Goal: Task Accomplishment & Management: Manage account settings

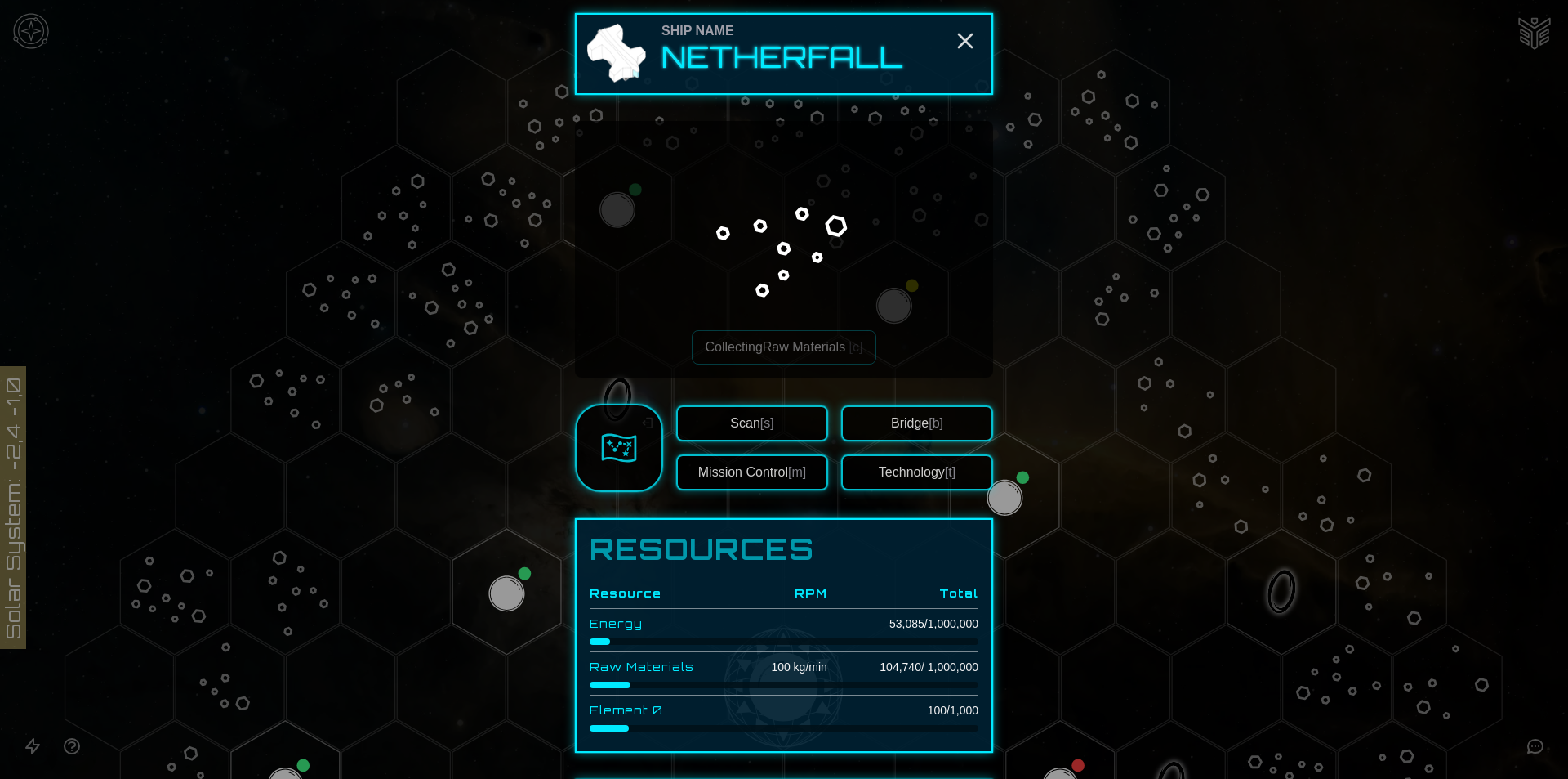
scroll to position [585, 0]
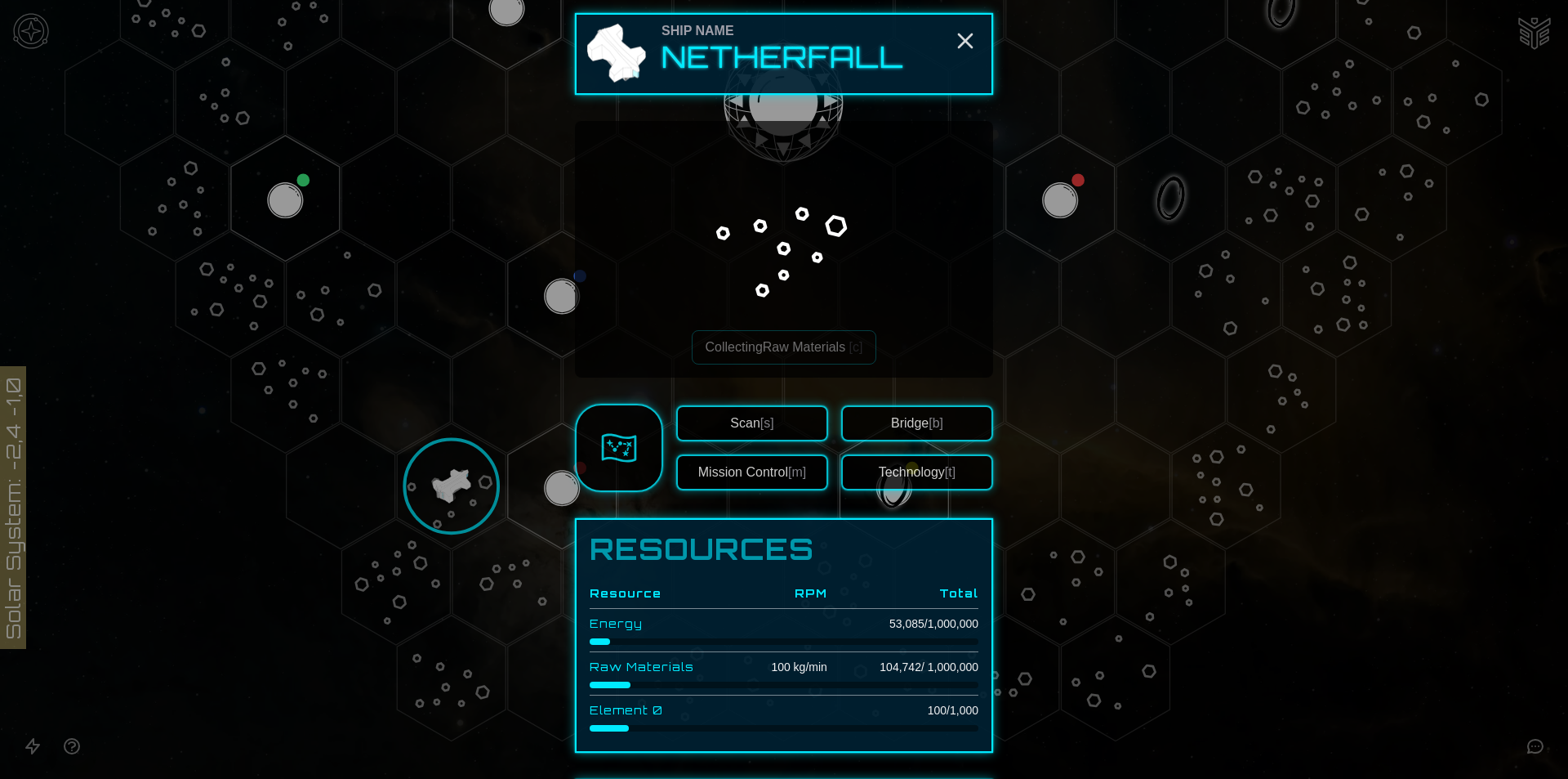
click at [1323, 429] on div at bounding box center [784, 389] width 1568 height 779
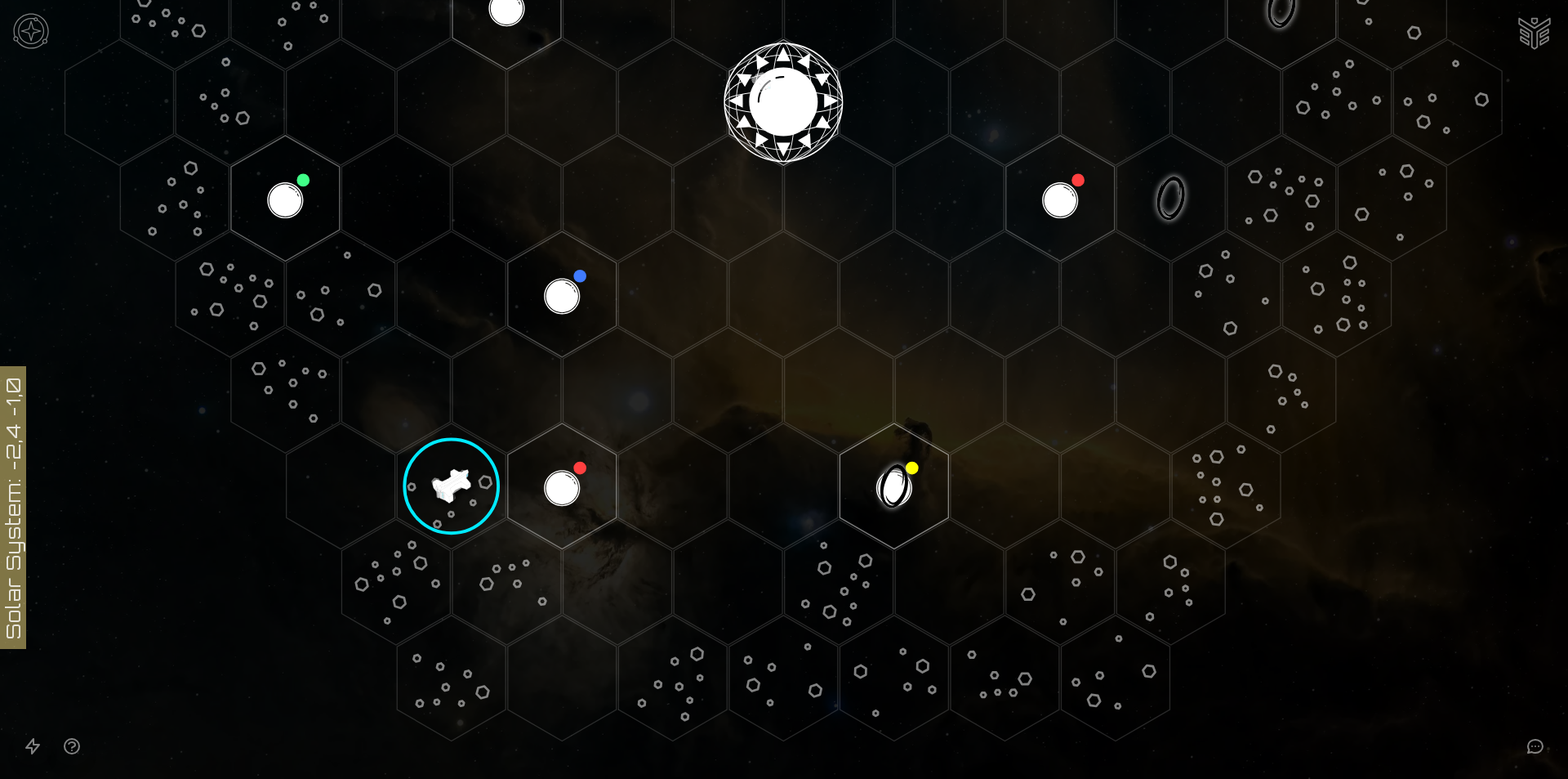
click at [590, 508] on polygon "Hex at coordinates -4,4, clickable" at bounding box center [563, 486] width 109 height 126
click at [580, 502] on image at bounding box center [563, 486] width 129 height 129
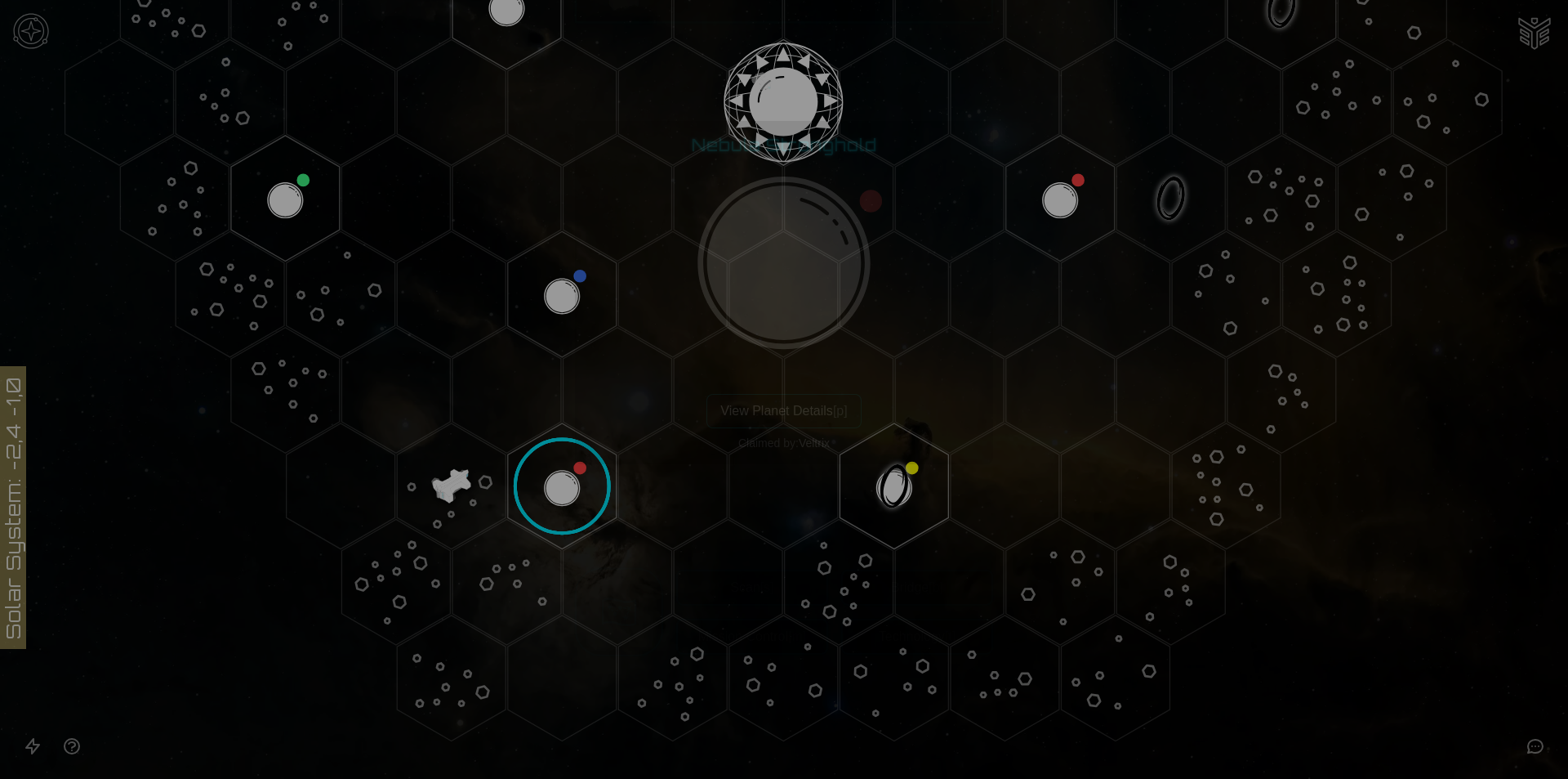
click at [790, 417] on button "View Planet Details [p]" at bounding box center [783, 411] width 154 height 35
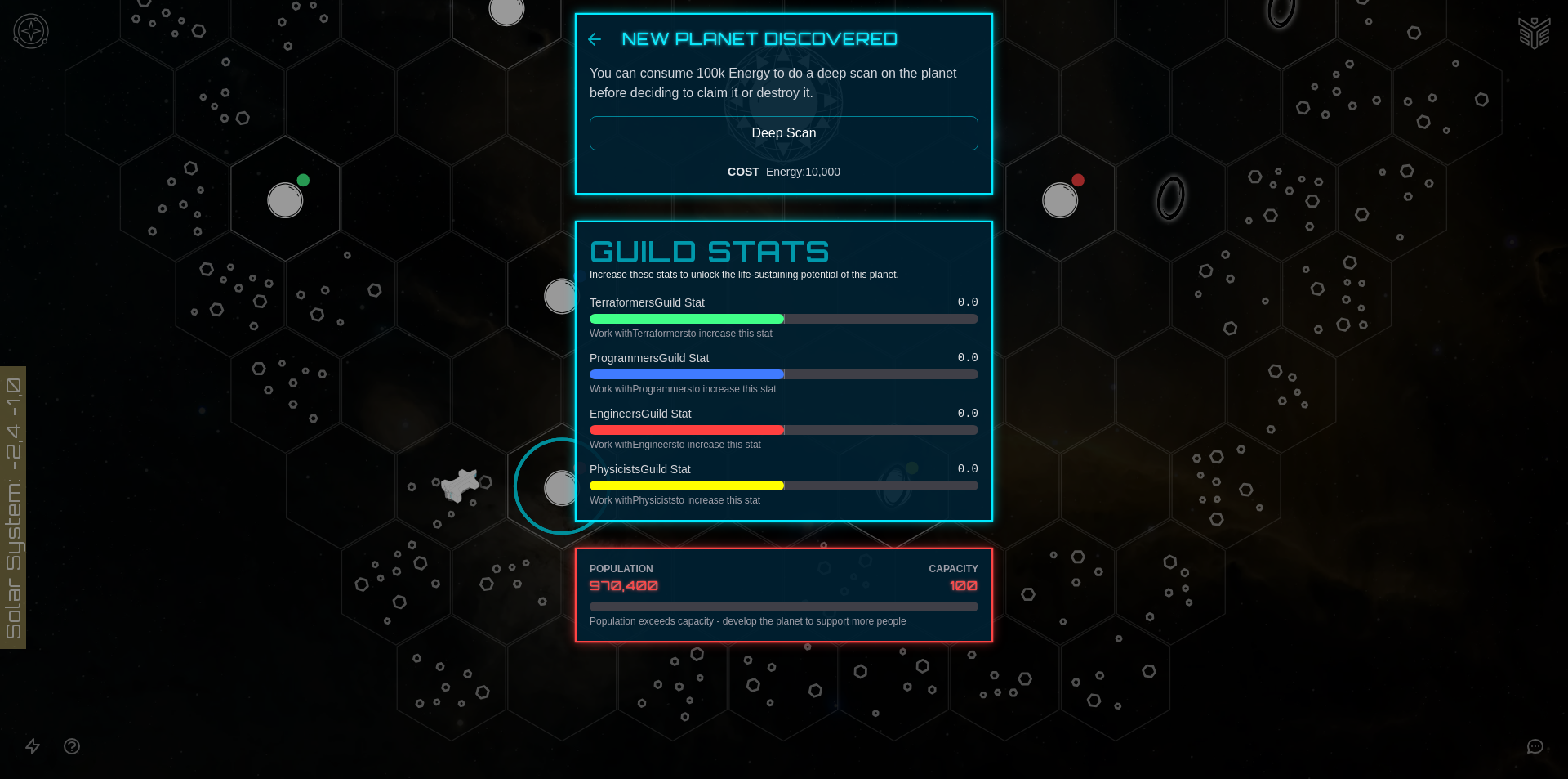
click at [714, 306] on div "Terraformers Guild Stat 0.0 Work with Terraformers to increase this stat" at bounding box center [784, 317] width 389 height 46
click at [596, 29] on div "New Planet Discovered You can consume 100k Energy to do a deep scan on the plan…" at bounding box center [784, 104] width 419 height 181
click at [596, 40] on icon "Back" at bounding box center [595, 40] width 12 height 12
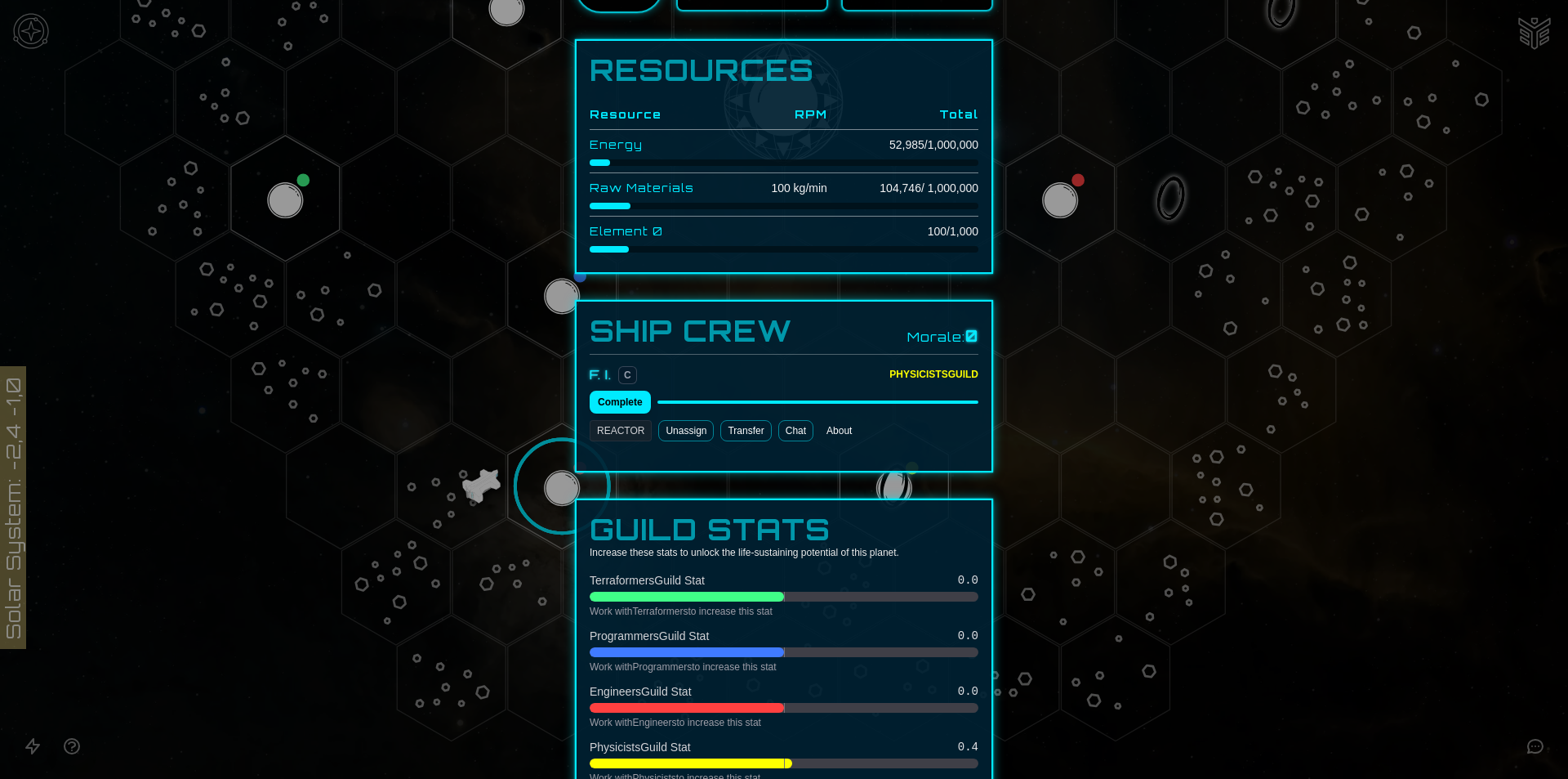
scroll to position [572, 0]
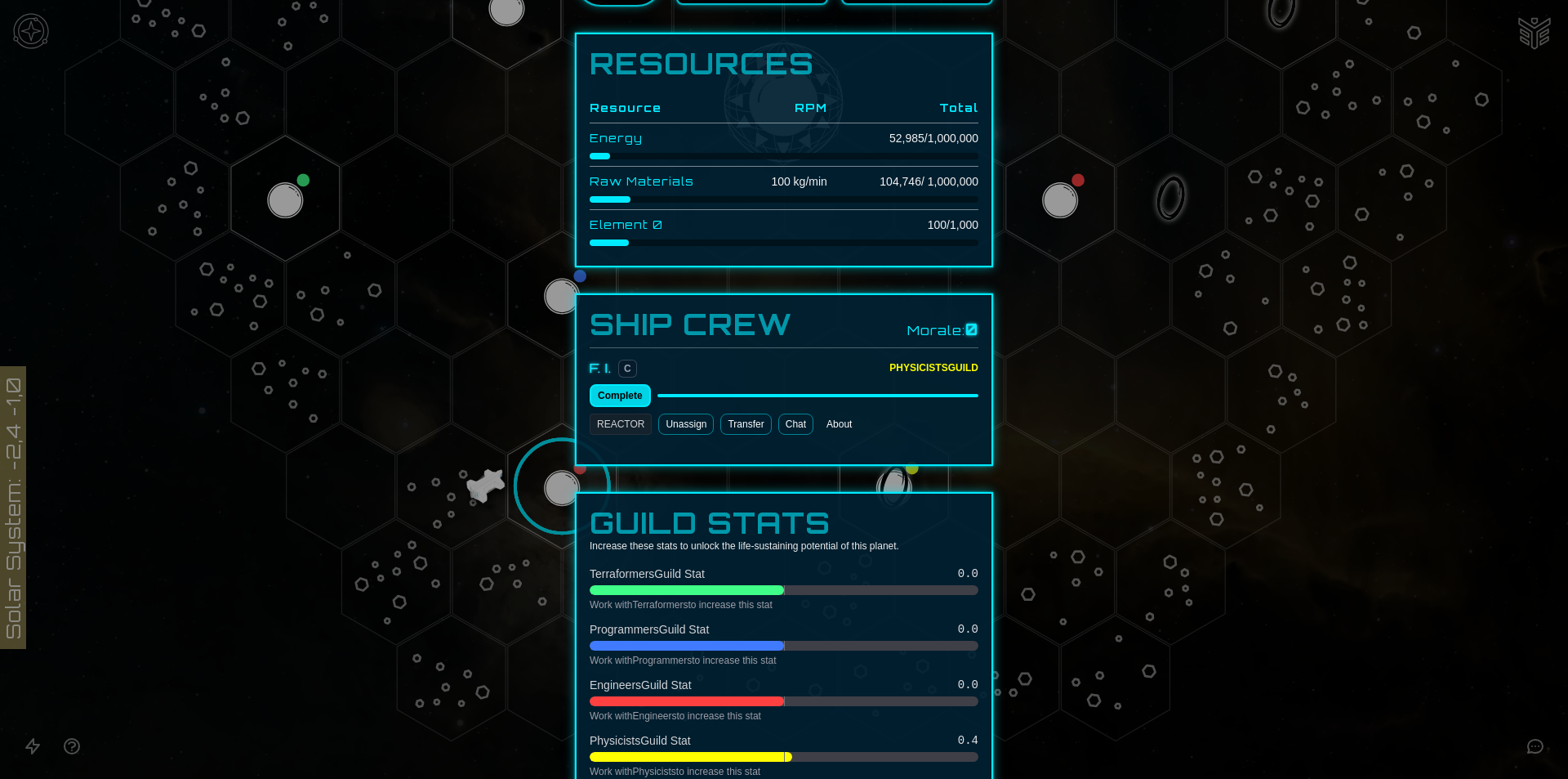
click at [628, 395] on button "Complete" at bounding box center [620, 396] width 61 height 23
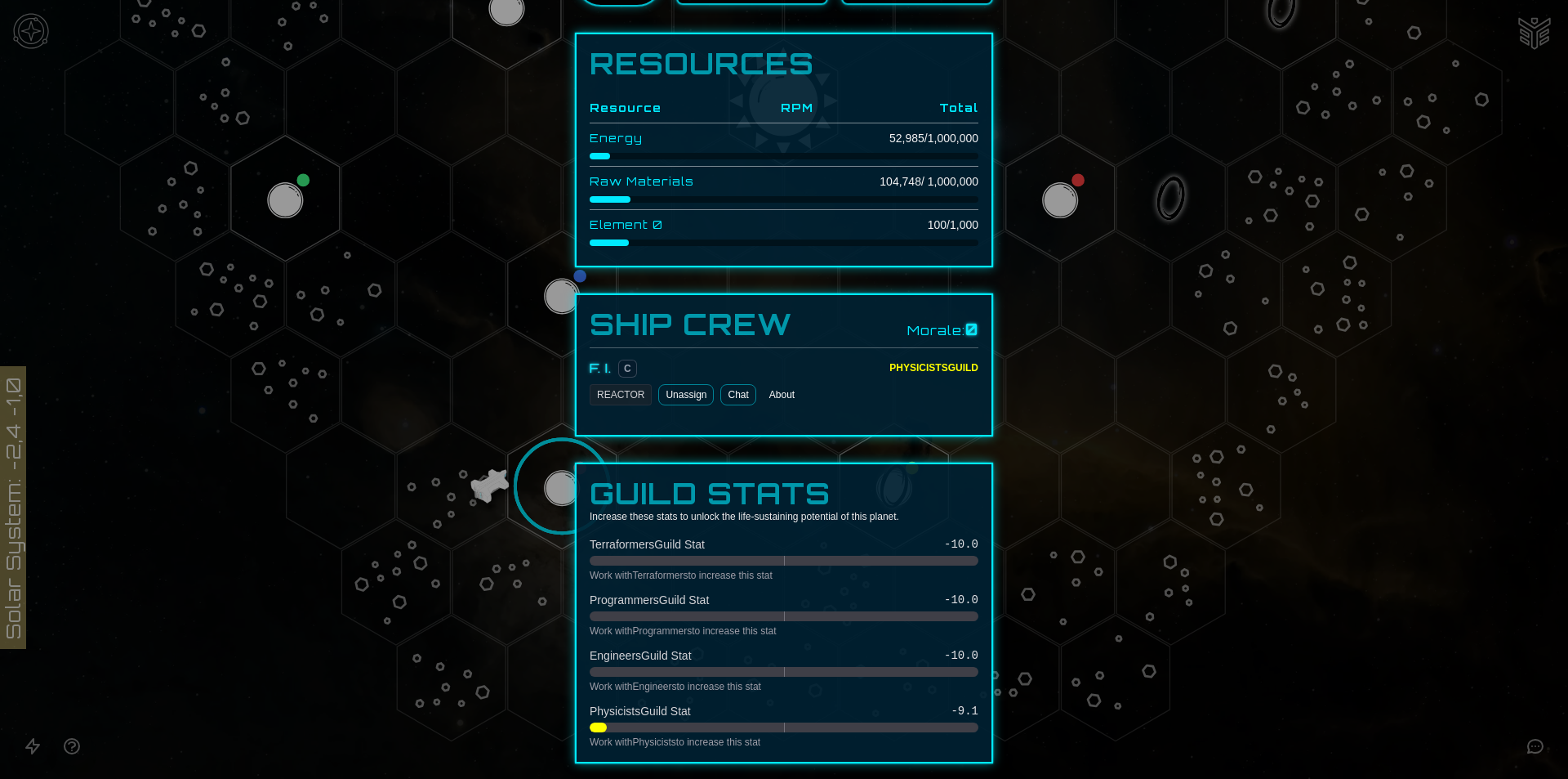
click at [628, 428] on div "Ship Crew Morale: 0 F. I. C Physicists Guild REACTOR Unassign Chat About" at bounding box center [784, 364] width 419 height 143
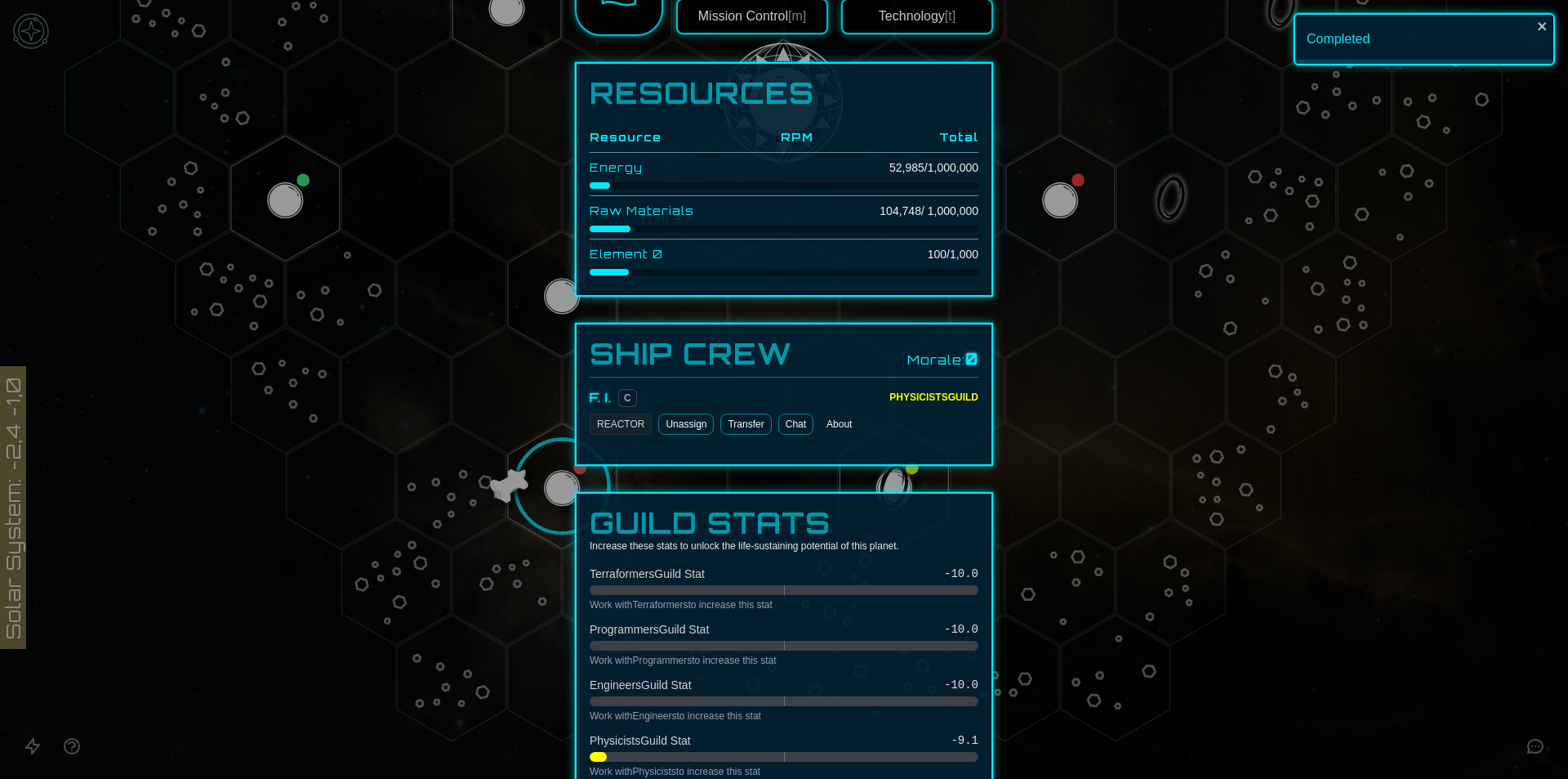
scroll to position [472, 0]
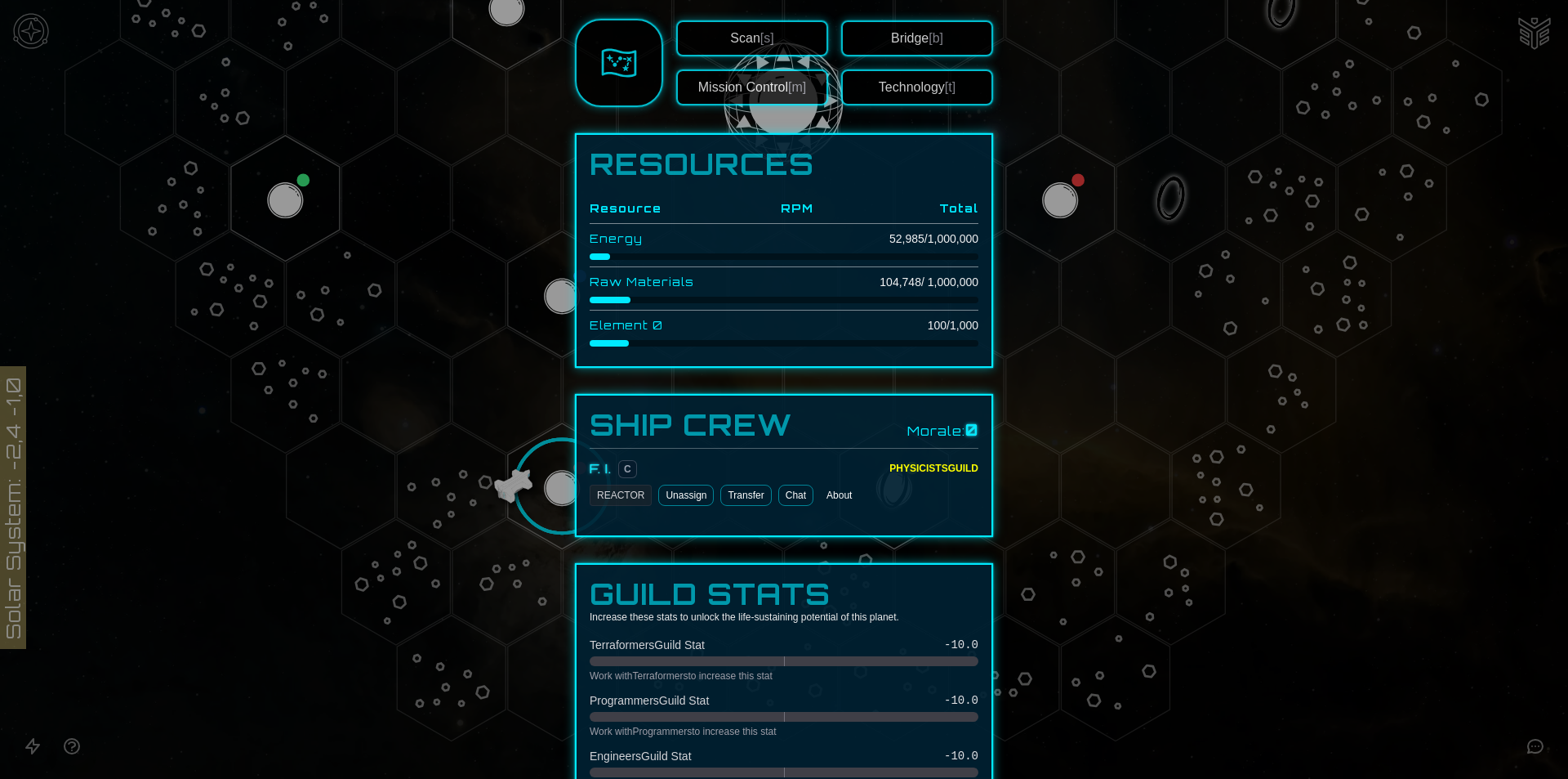
click at [1350, 650] on div at bounding box center [784, 389] width 1568 height 779
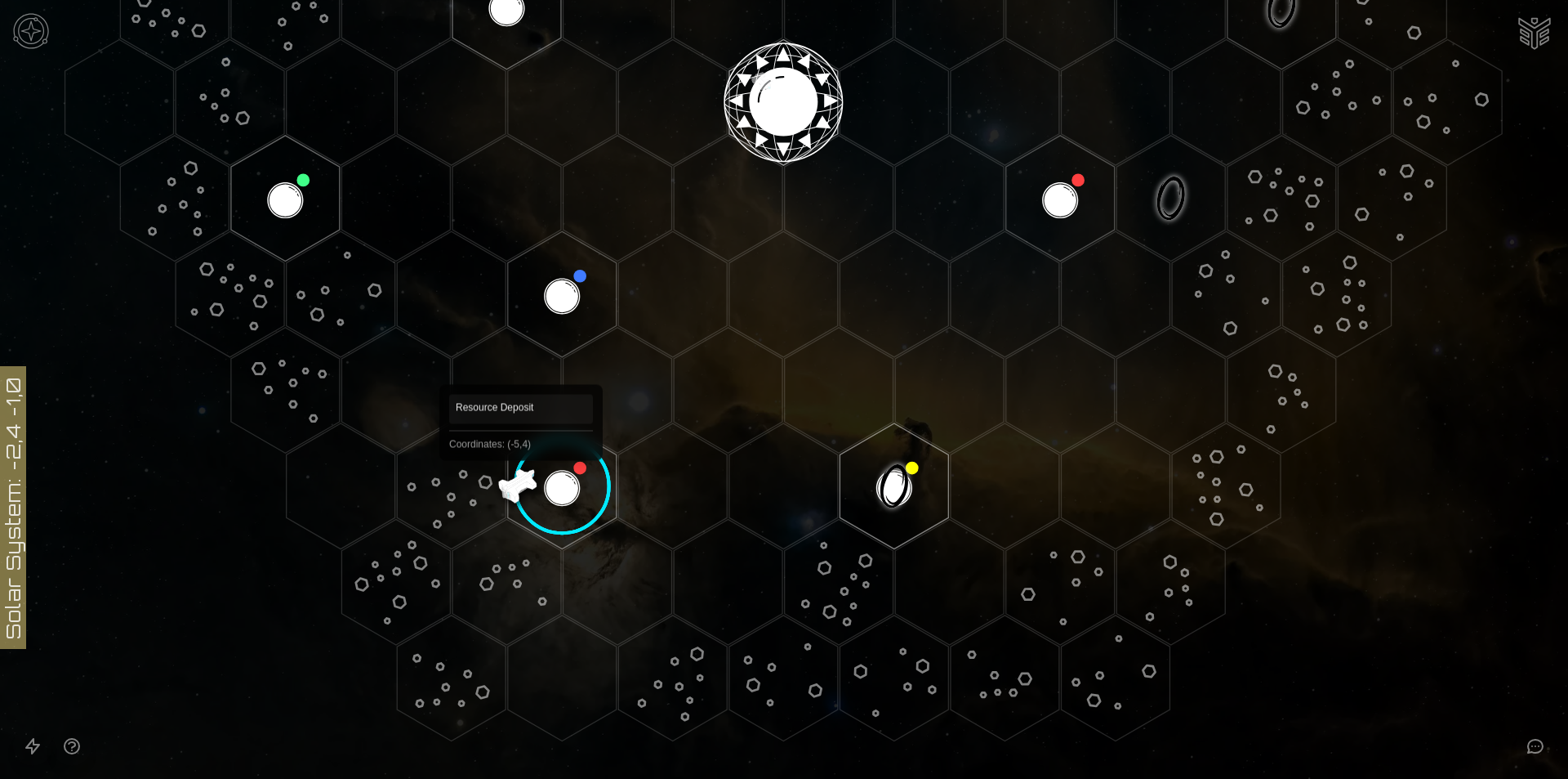
click at [561, 483] on image at bounding box center [563, 486] width 129 height 129
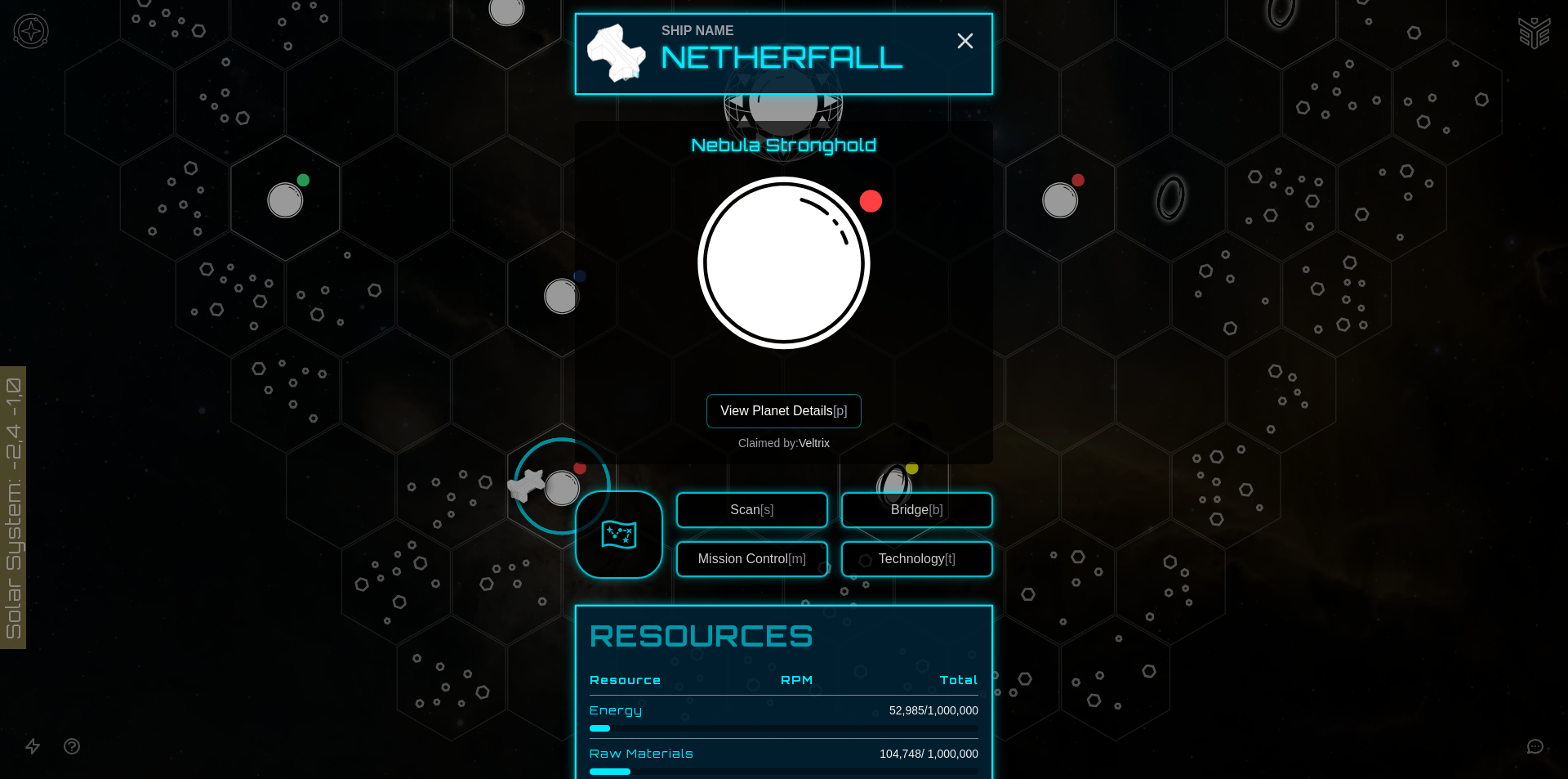
click at [1316, 598] on div at bounding box center [784, 389] width 1568 height 779
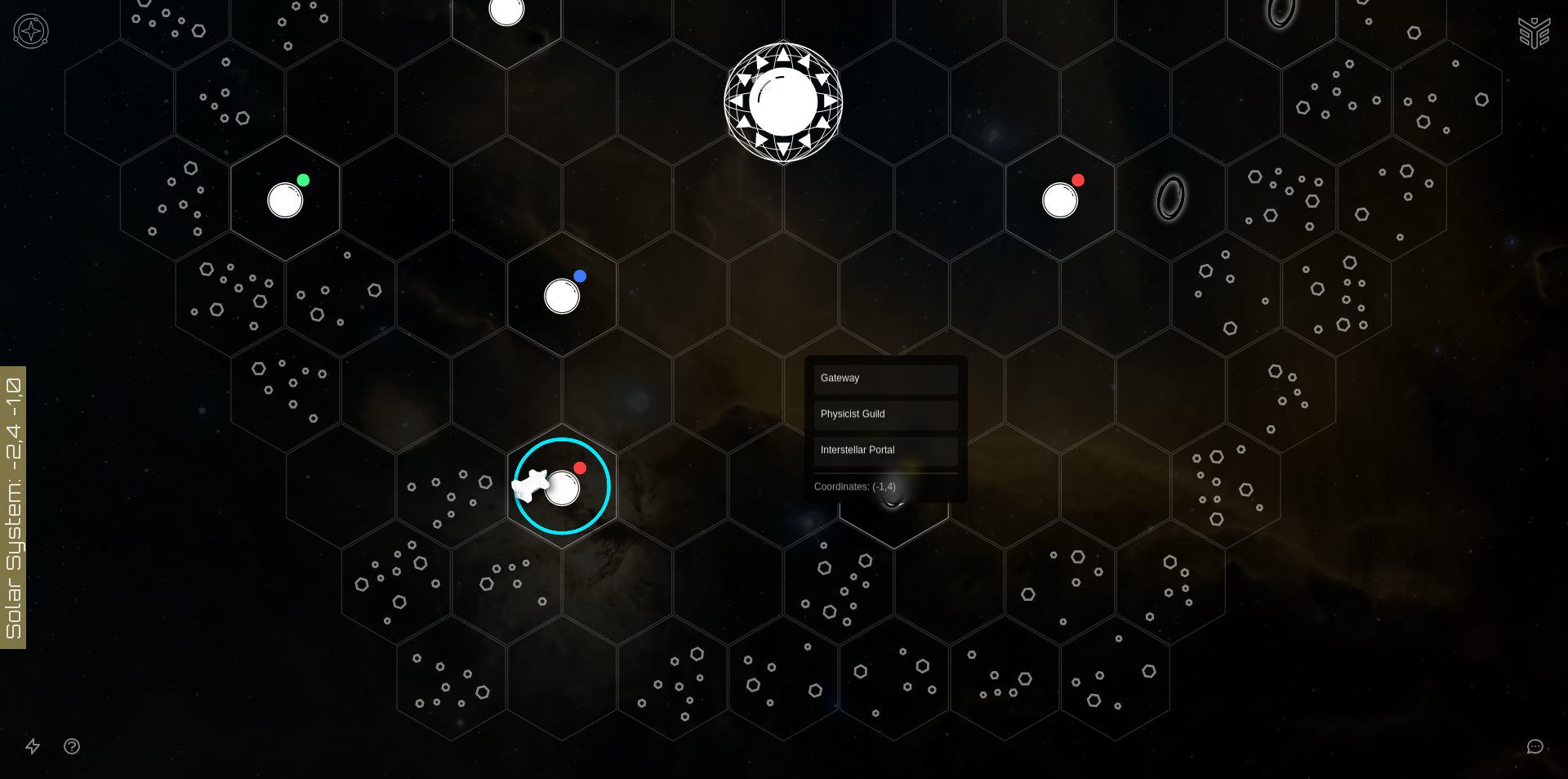
click at [887, 490] on polygon "Hex at coordinates -1,4, clickable" at bounding box center [894, 486] width 109 height 126
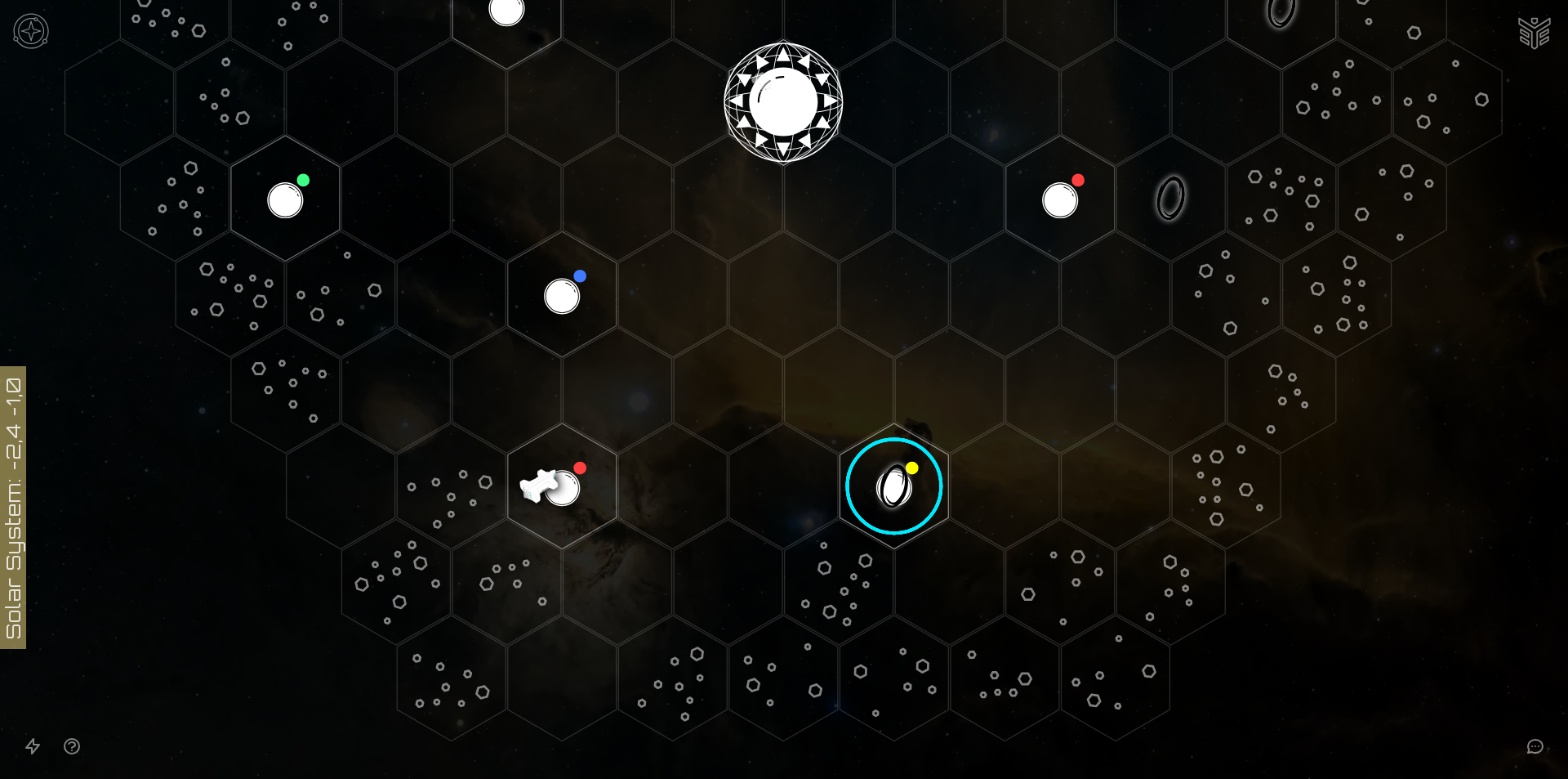
click at [887, 490] on image at bounding box center [895, 486] width 129 height 129
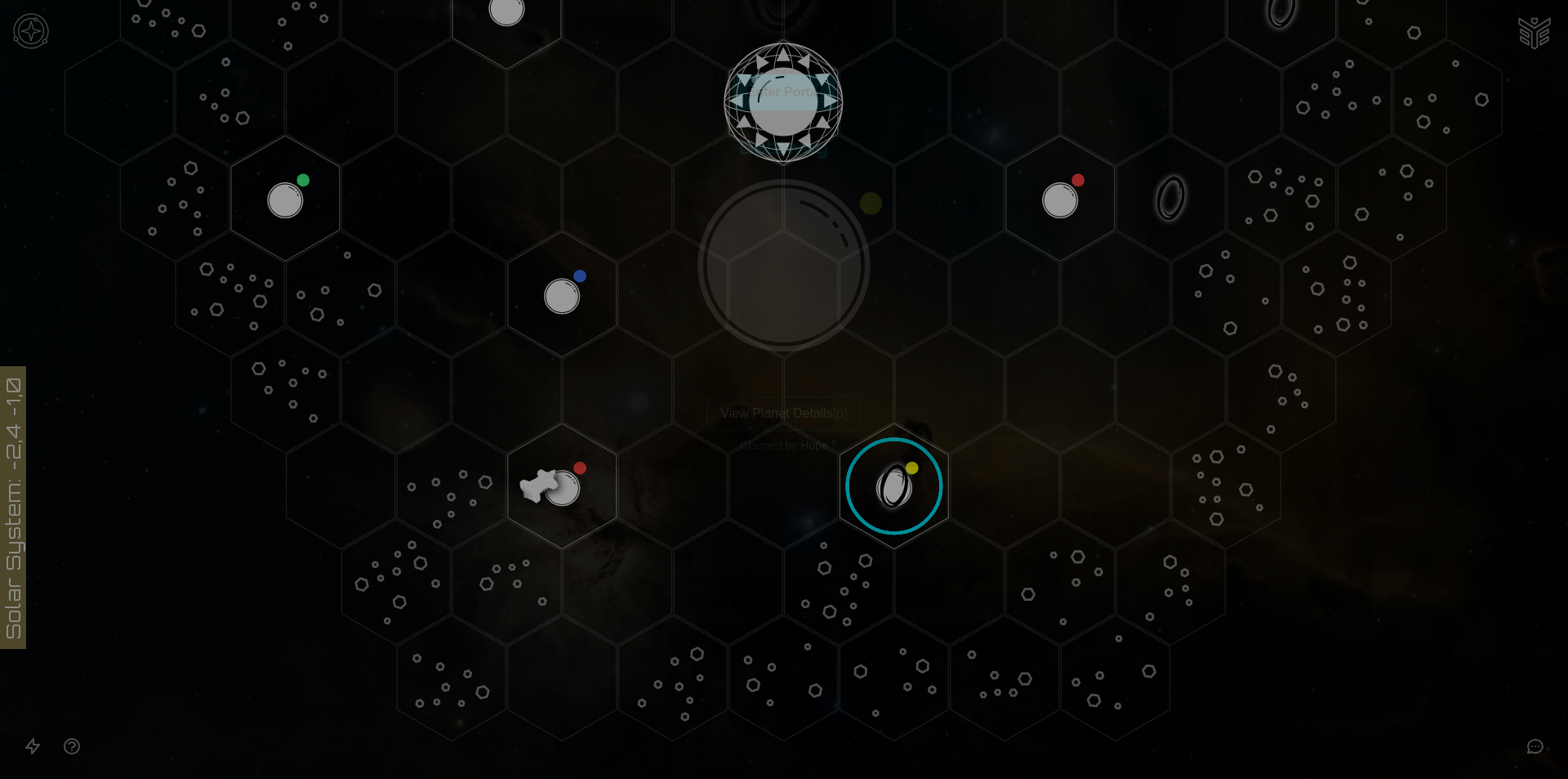
scroll to position [490, 0]
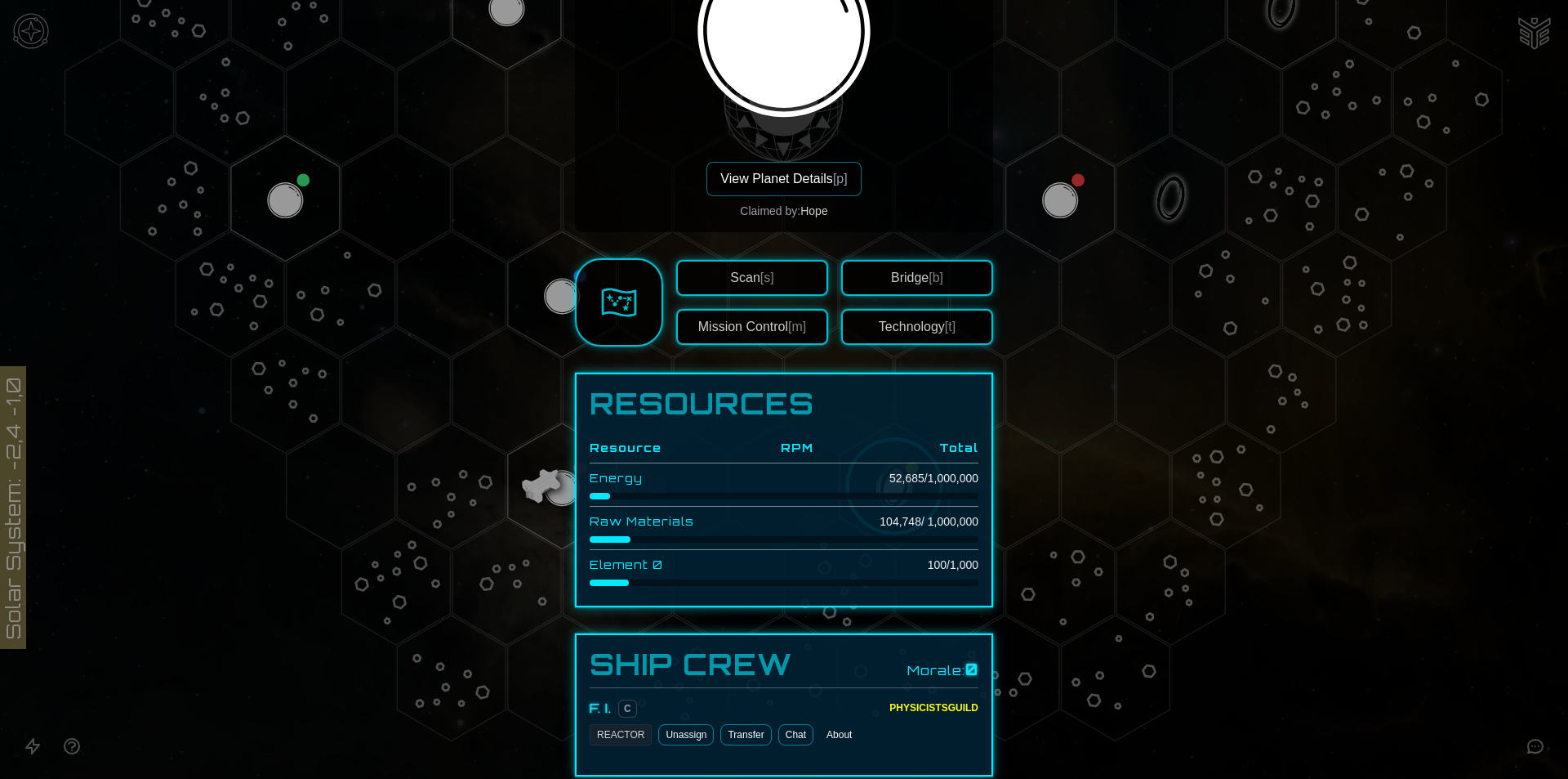
click at [775, 185] on button "View Planet Details [p]" at bounding box center [783, 179] width 154 height 35
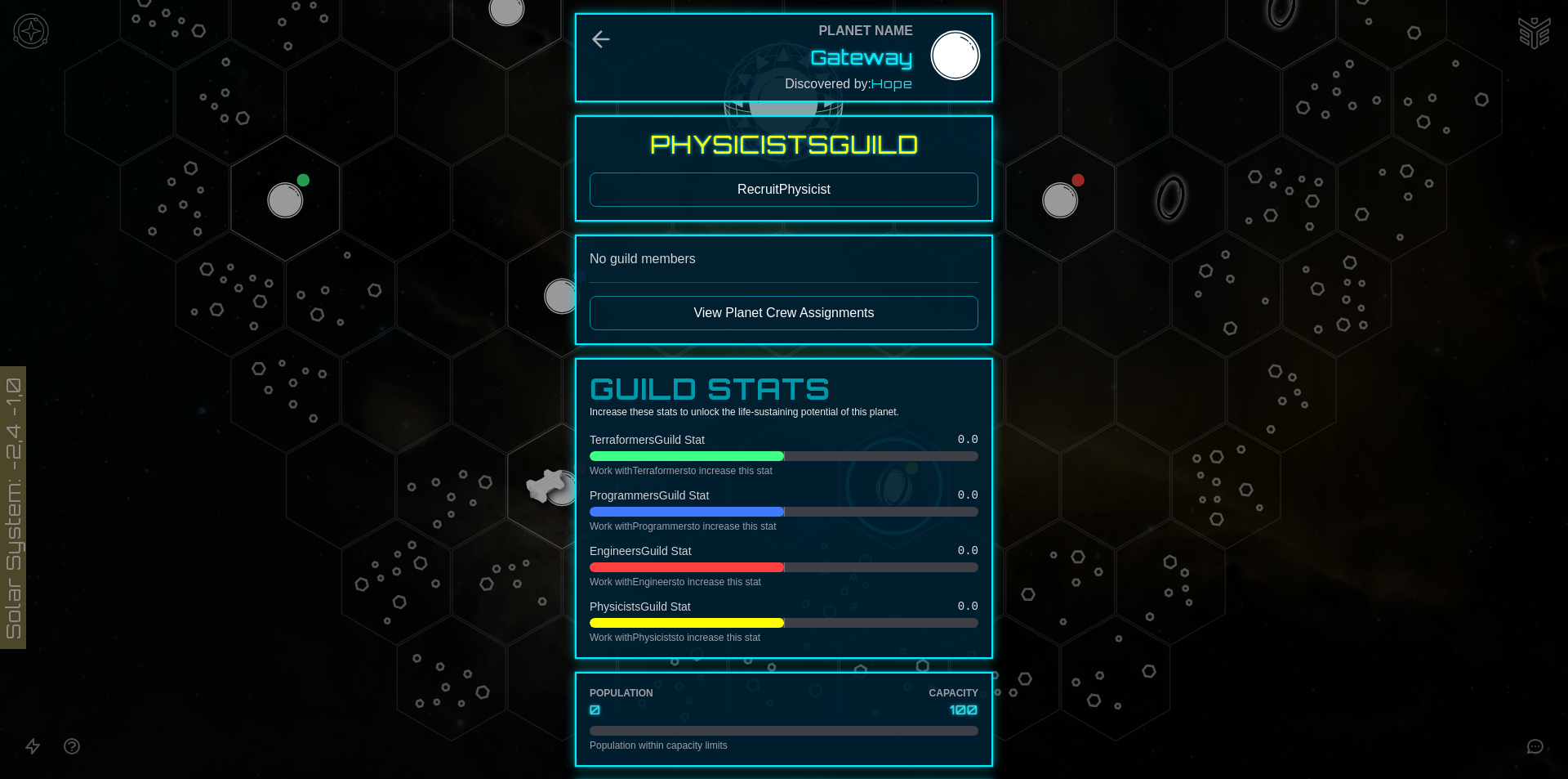
click at [820, 307] on button "View Planet Crew Assignments" at bounding box center [784, 313] width 389 height 35
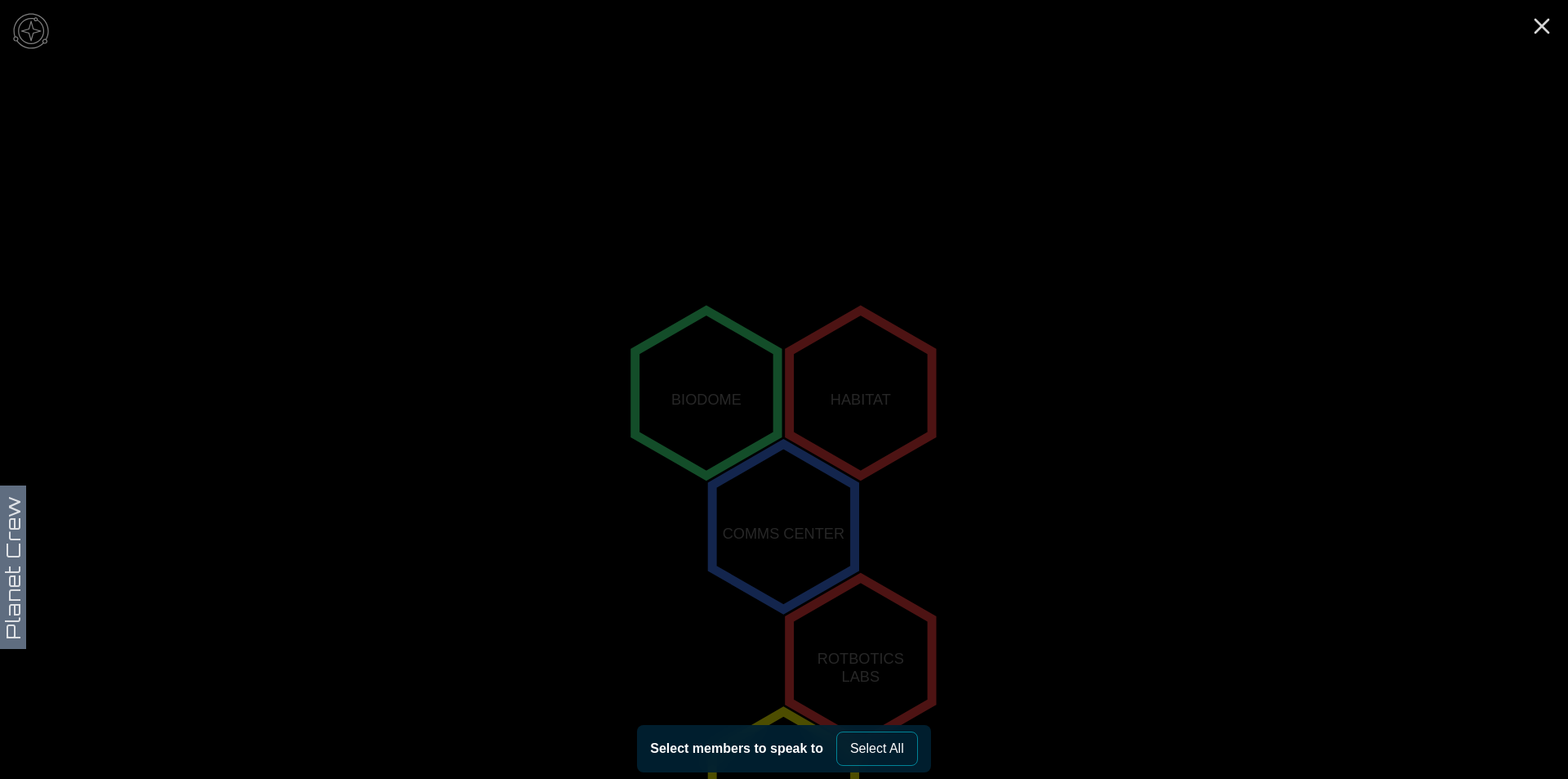
scroll to position [297, 0]
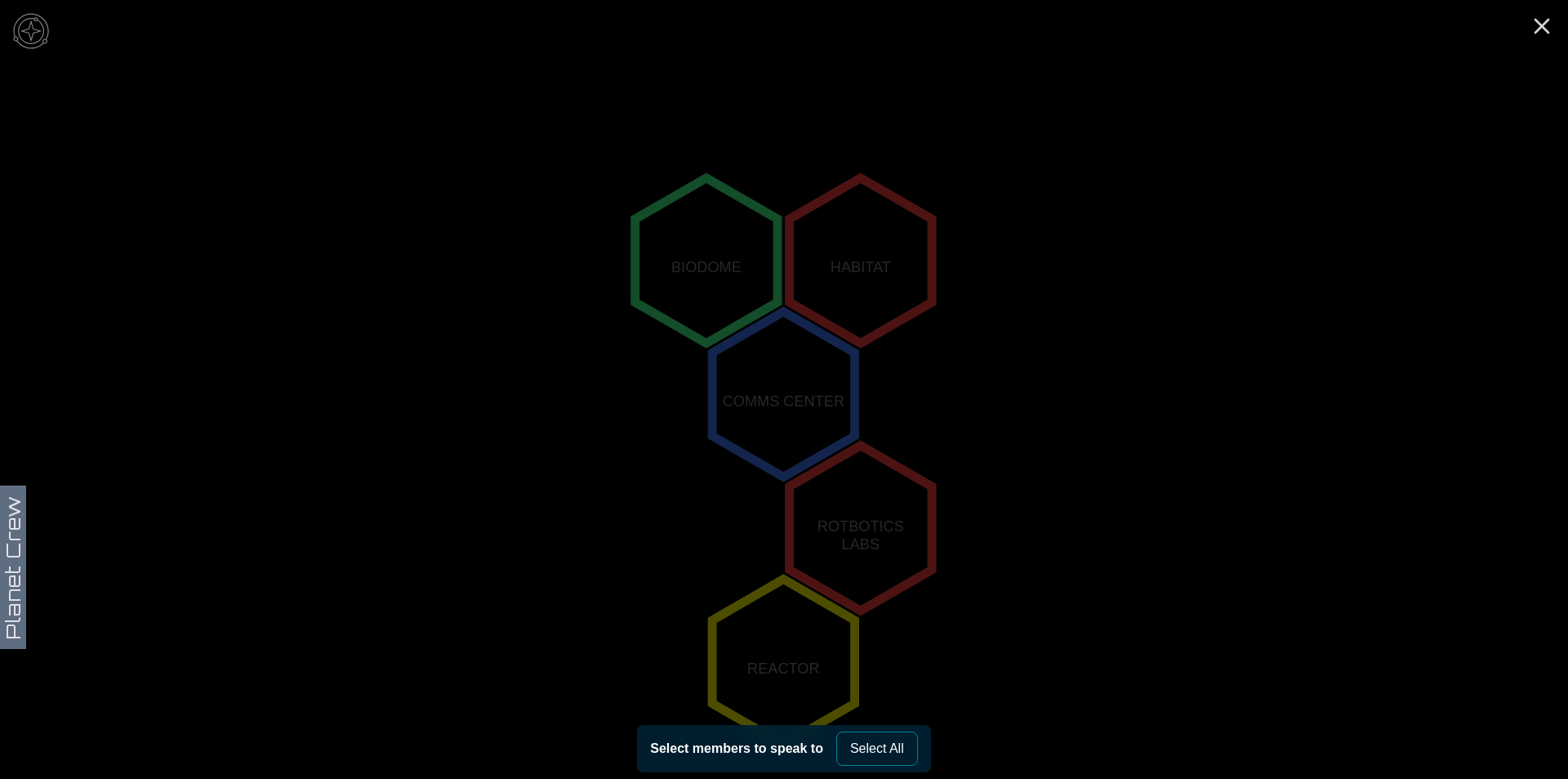
click at [889, 754] on button "Select All" at bounding box center [877, 748] width 82 height 35
click at [1553, 21] on icon "Close" at bounding box center [1542, 26] width 26 height 26
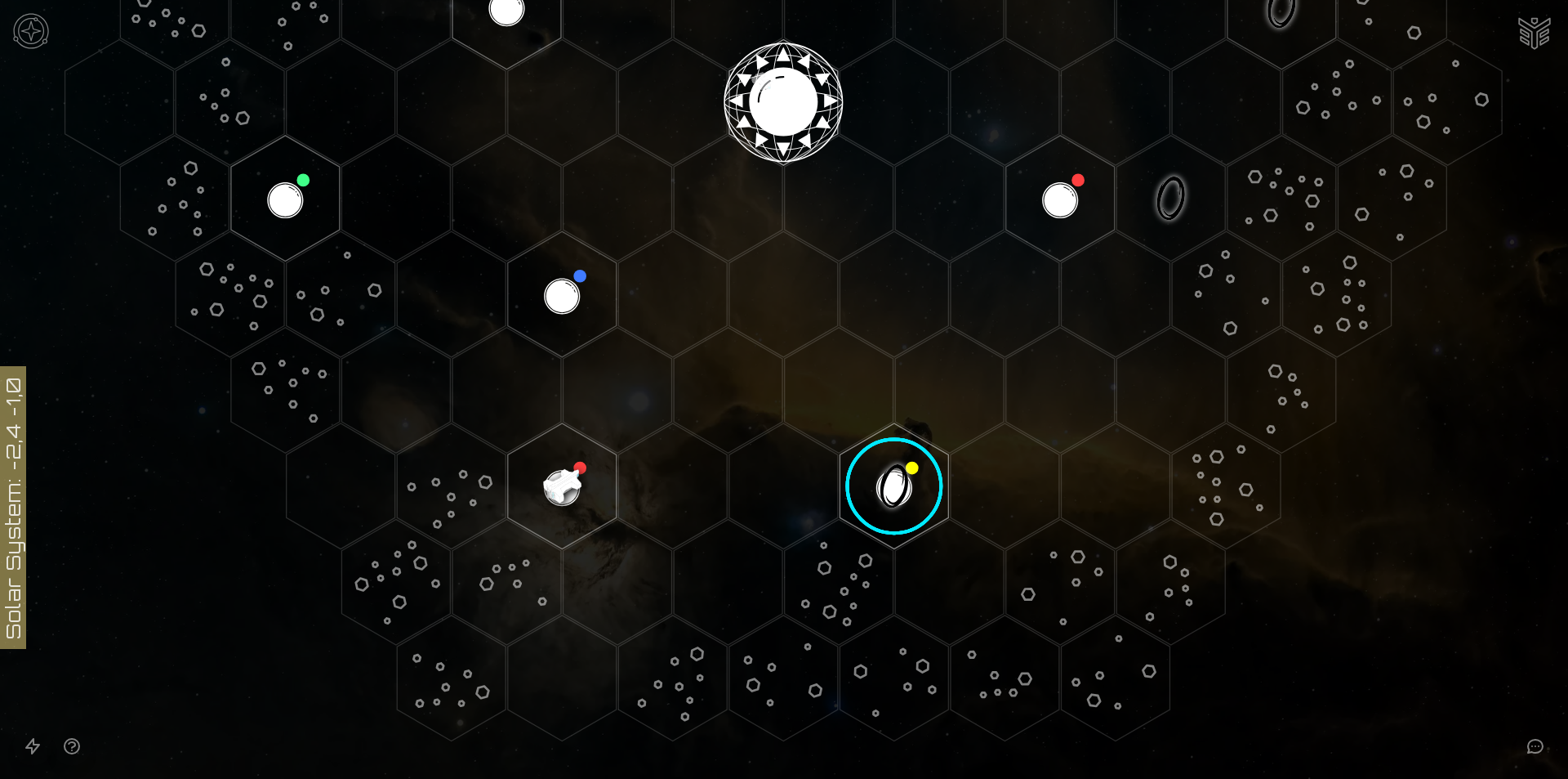
click at [889, 483] on image at bounding box center [895, 486] width 129 height 129
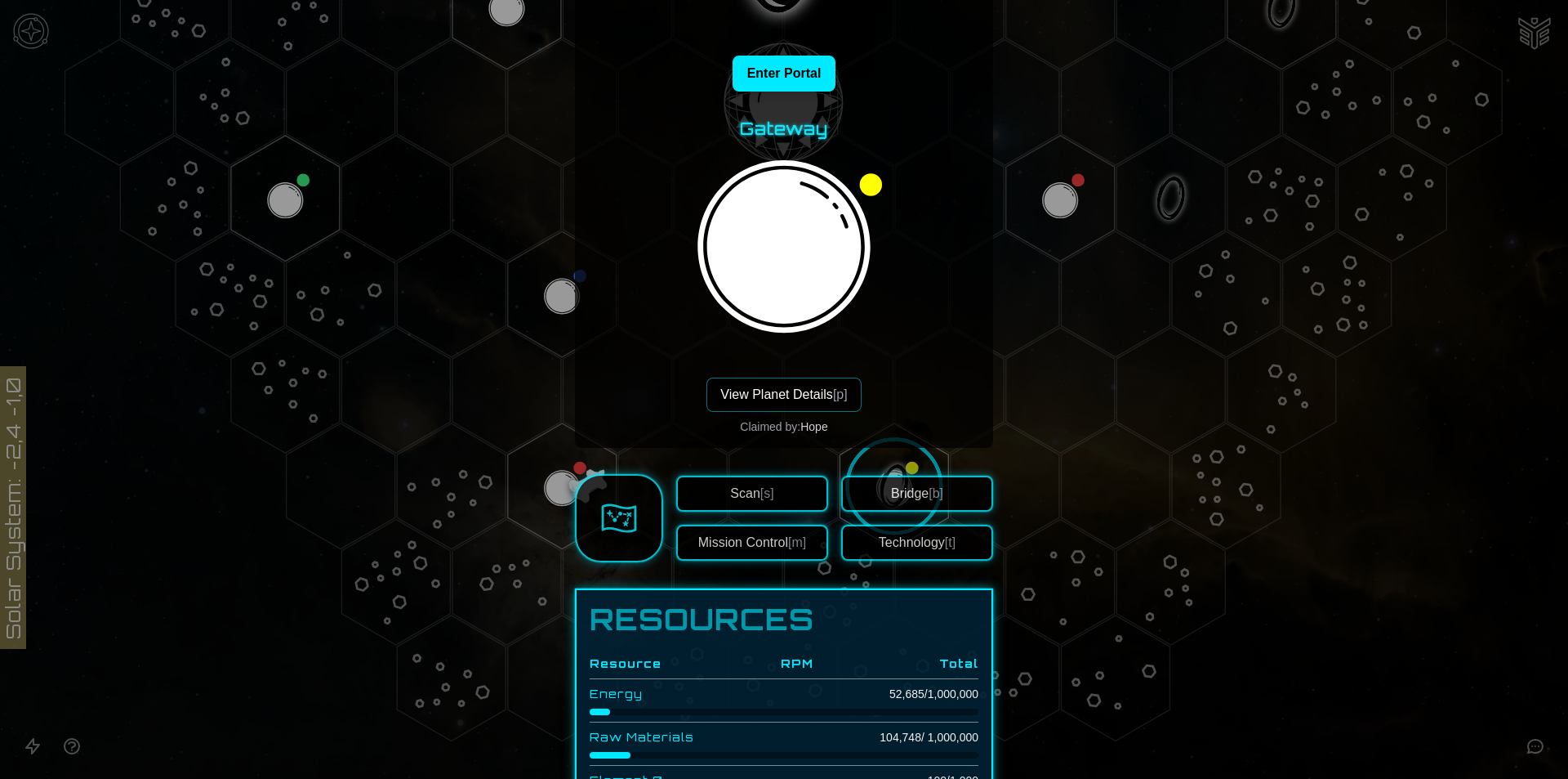
scroll to position [409, 0]
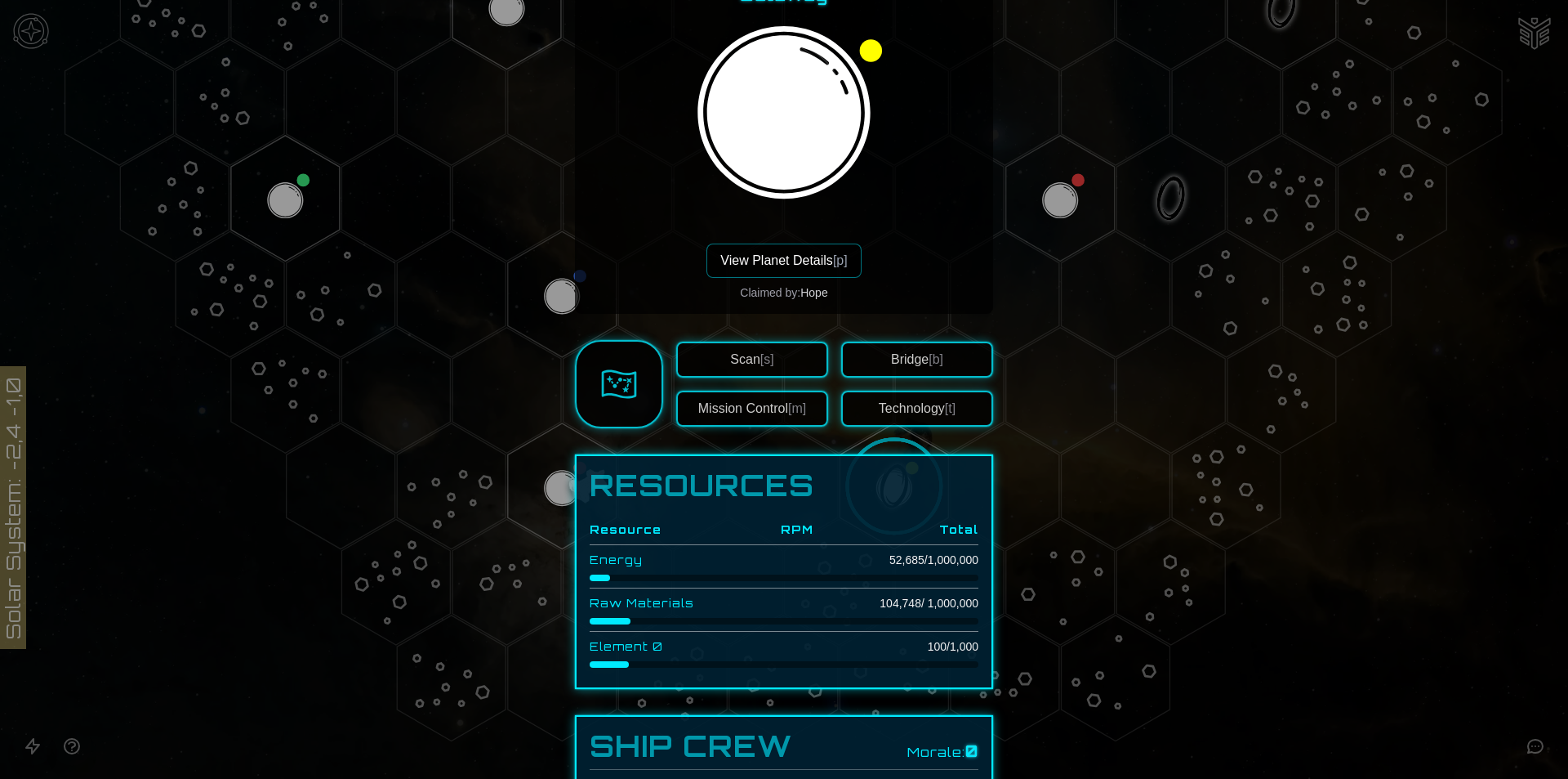
click at [754, 270] on button "View Planet Details [p]" at bounding box center [783, 260] width 154 height 35
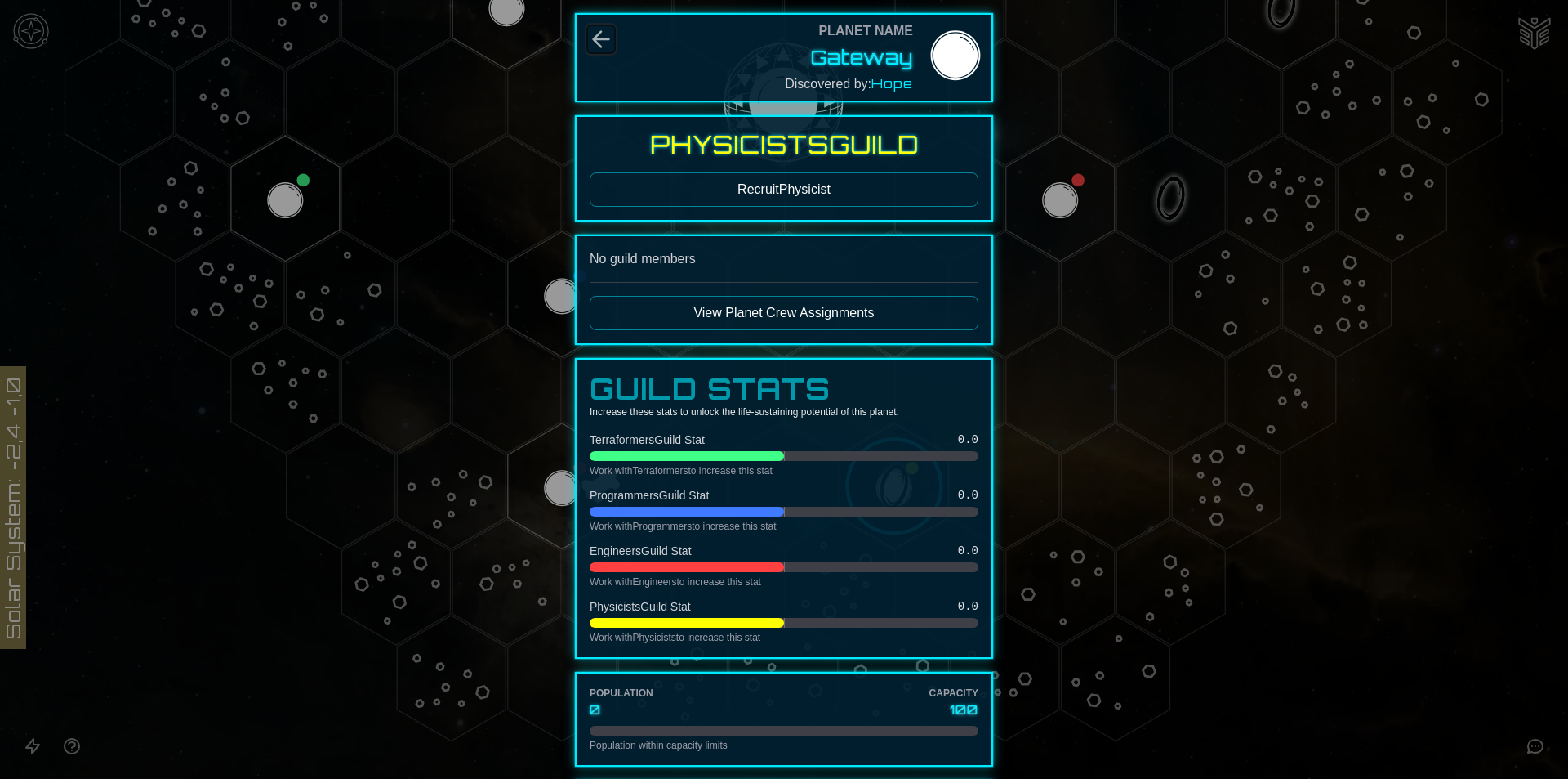
click at [601, 32] on icon "Back" at bounding box center [601, 40] width 26 height 26
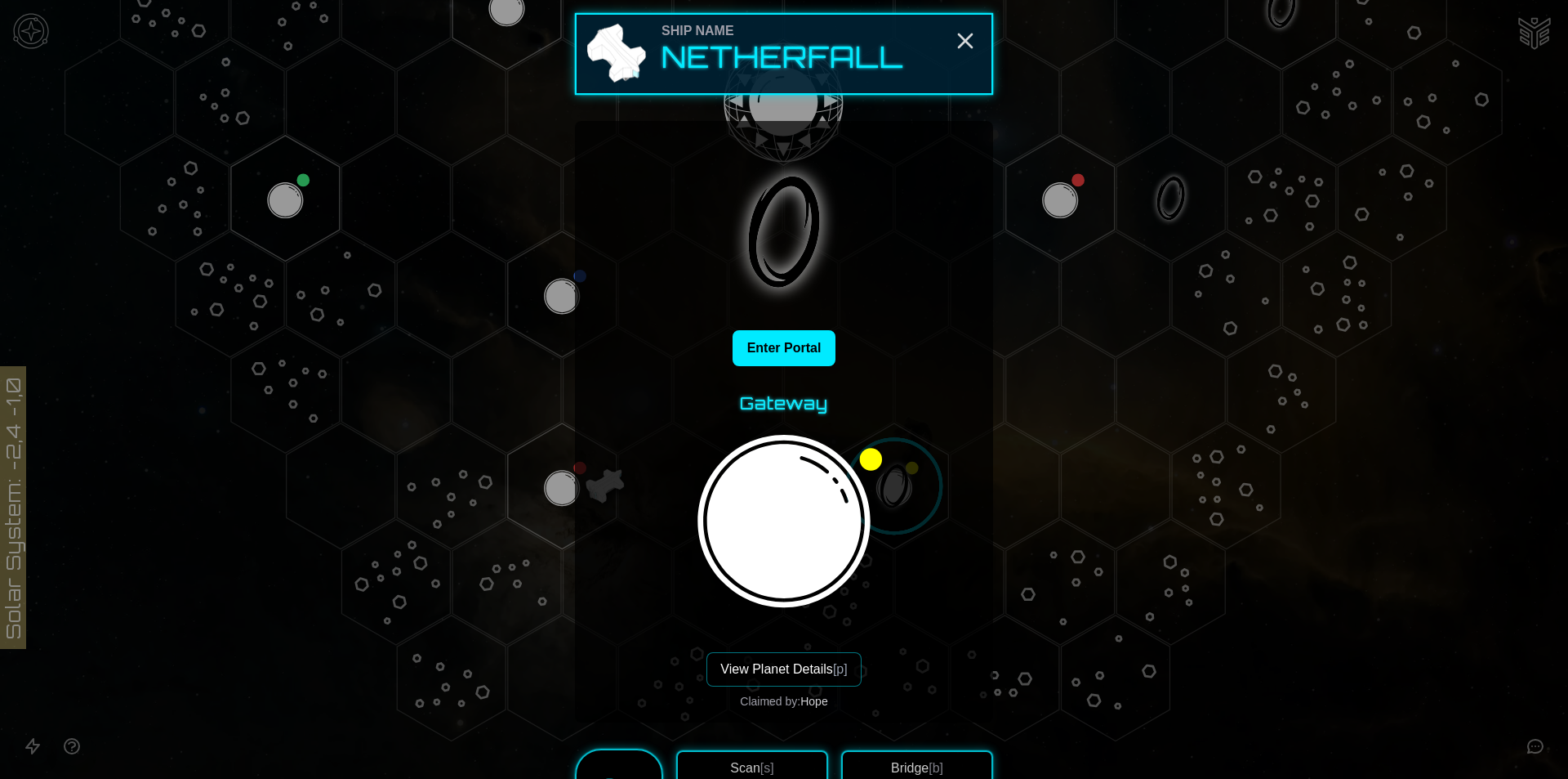
click at [555, 465] on div at bounding box center [784, 389] width 1568 height 779
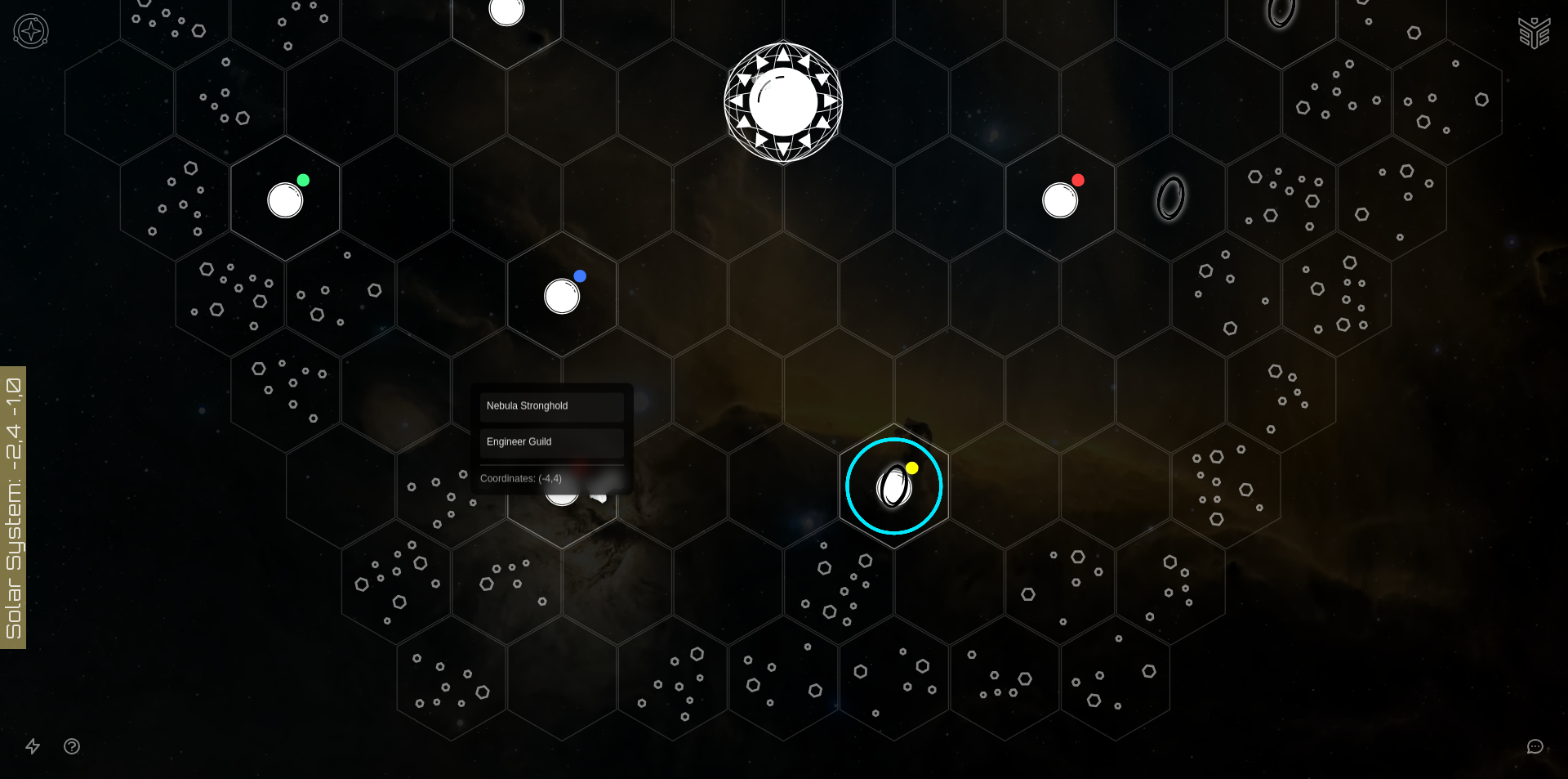
click at [553, 505] on polygon "Hex at coordinates -4,4, clickable" at bounding box center [563, 486] width 109 height 126
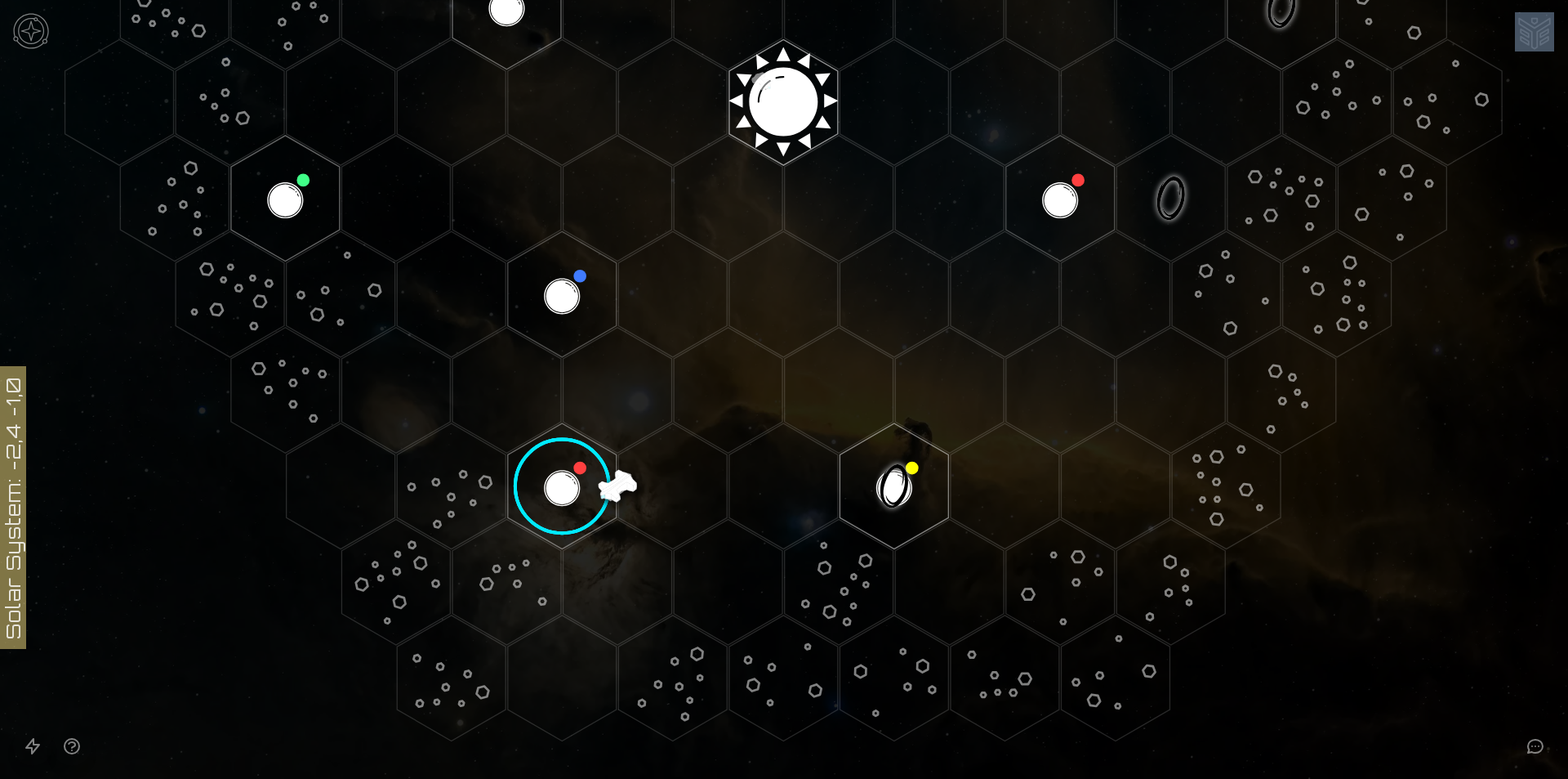
click at [553, 505] on image at bounding box center [563, 486] width 129 height 129
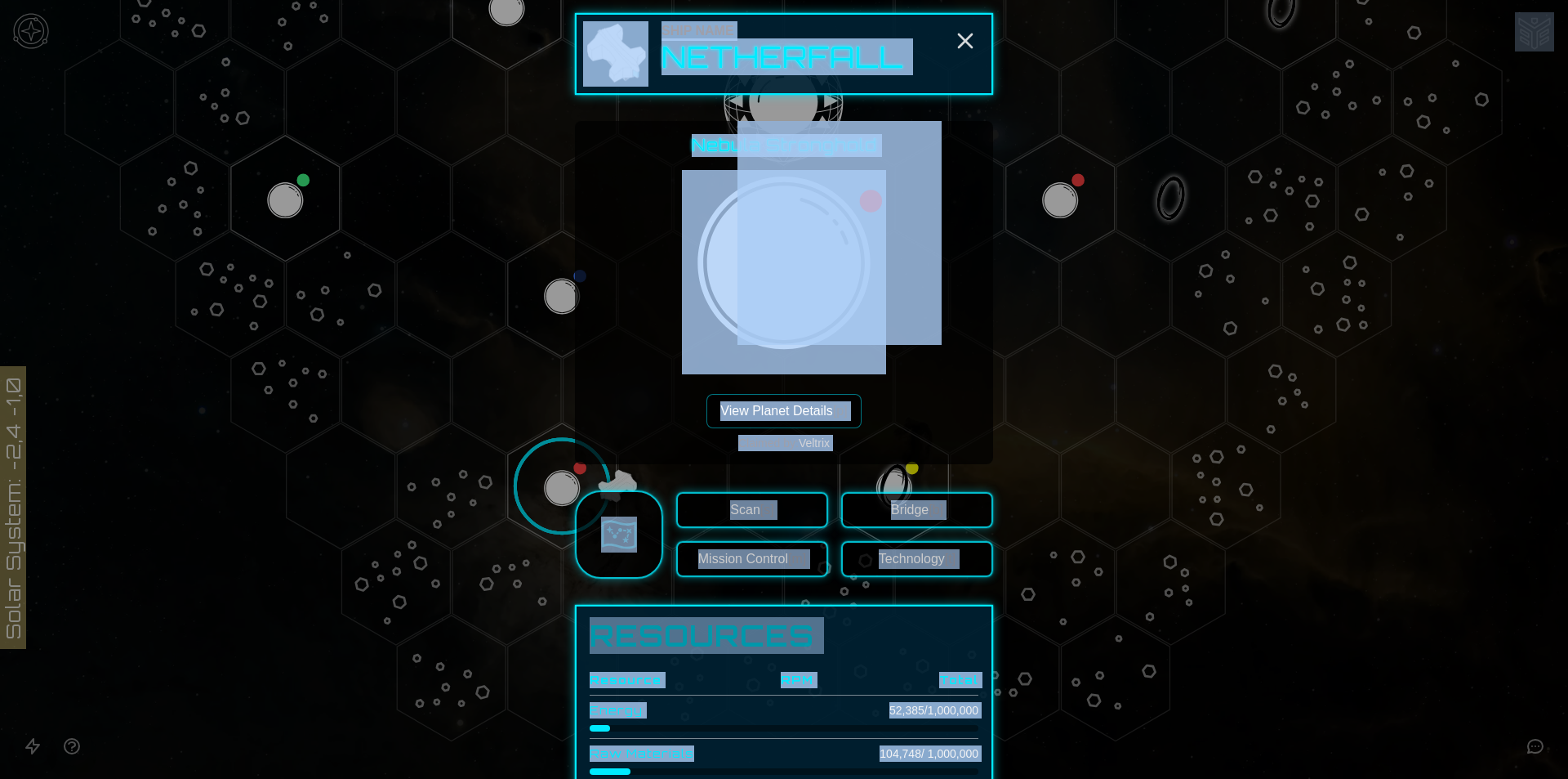
click at [550, 483] on div at bounding box center [784, 389] width 1568 height 779
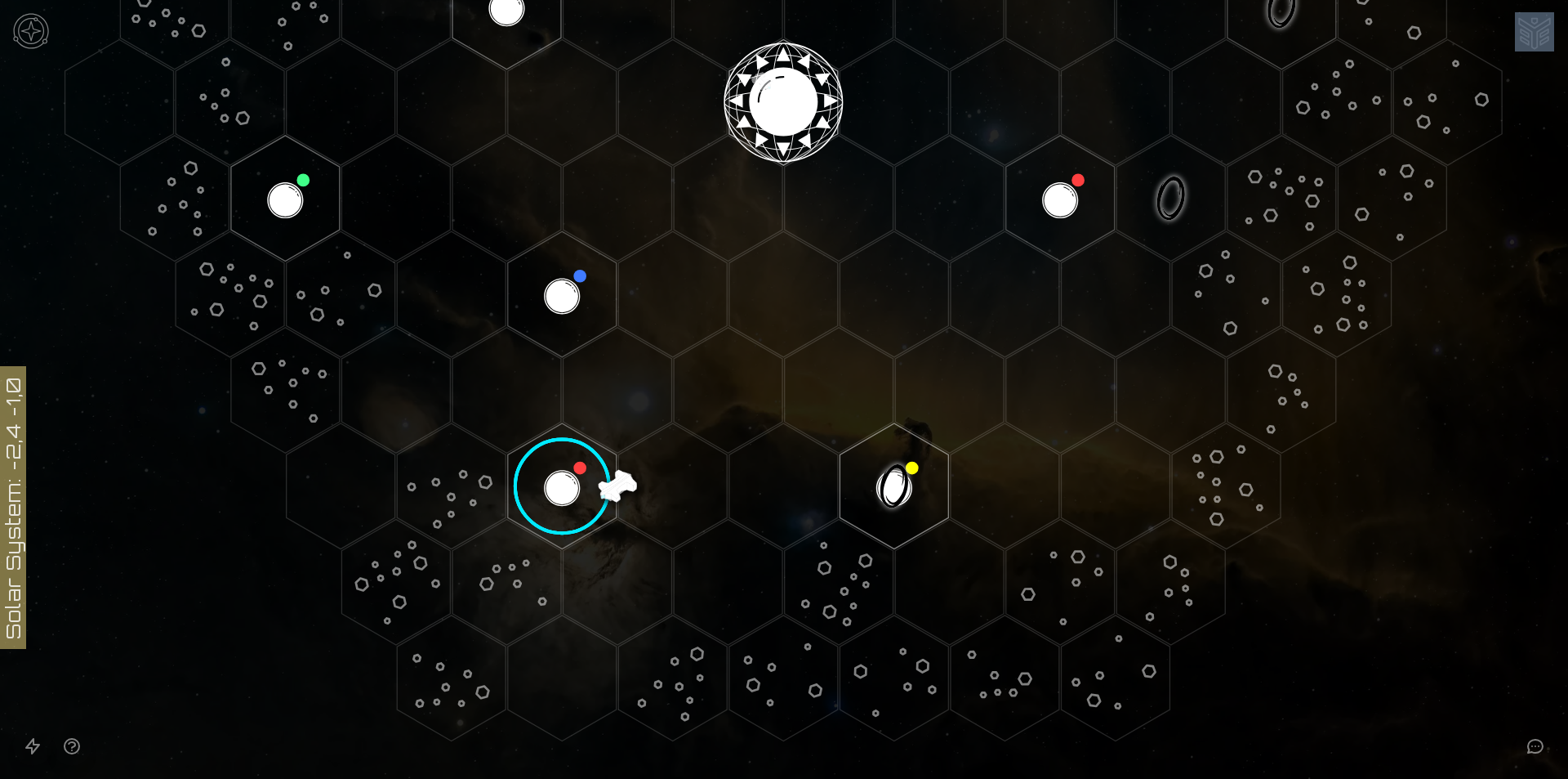
click at [550, 483] on image at bounding box center [563, 486] width 129 height 129
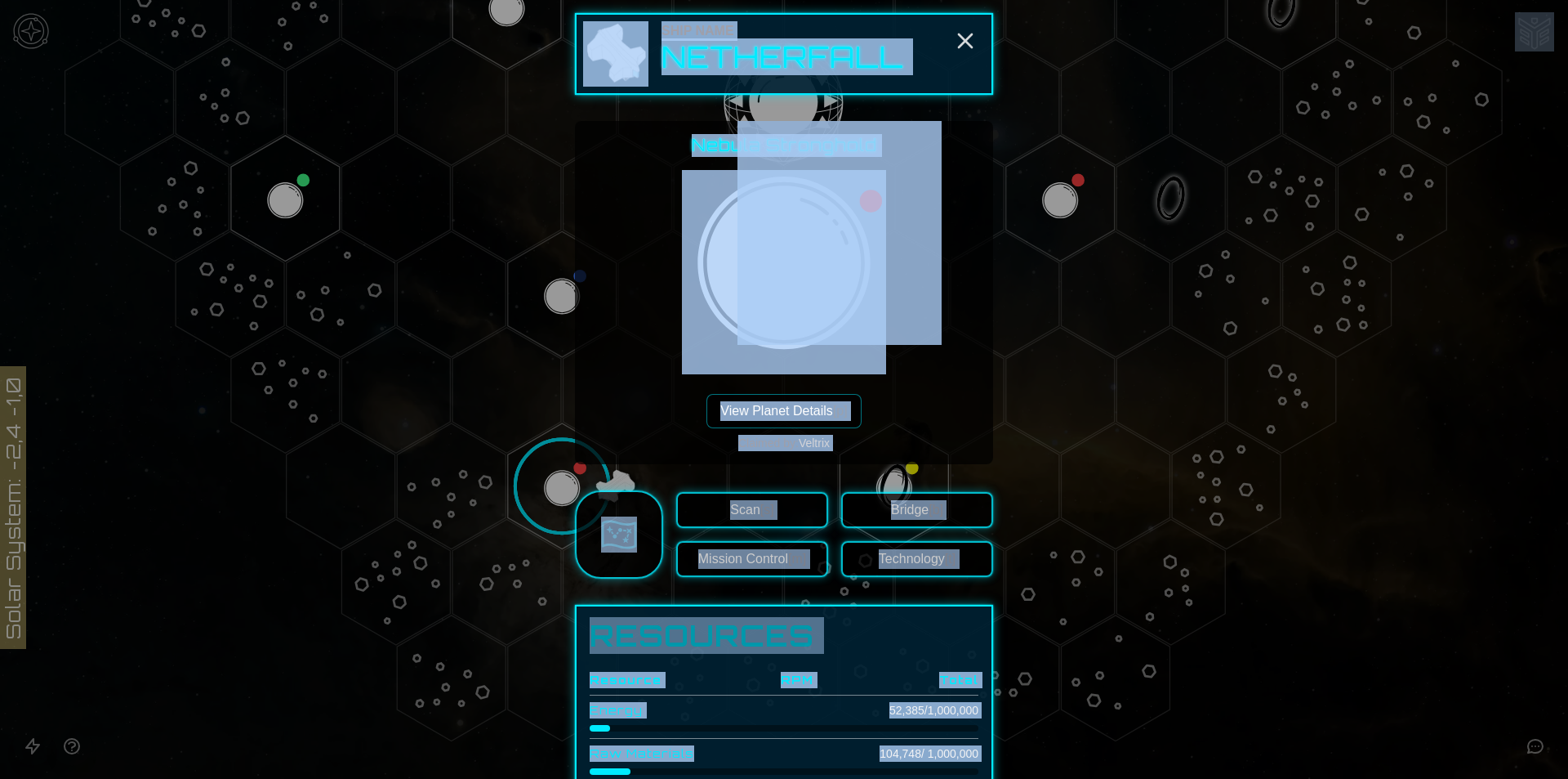
click at [646, 292] on div "Nebula Stronghold View Planet Details [p] Claimed by: Veltrix" at bounding box center [784, 293] width 392 height 317
click at [534, 474] on div at bounding box center [784, 389] width 1568 height 779
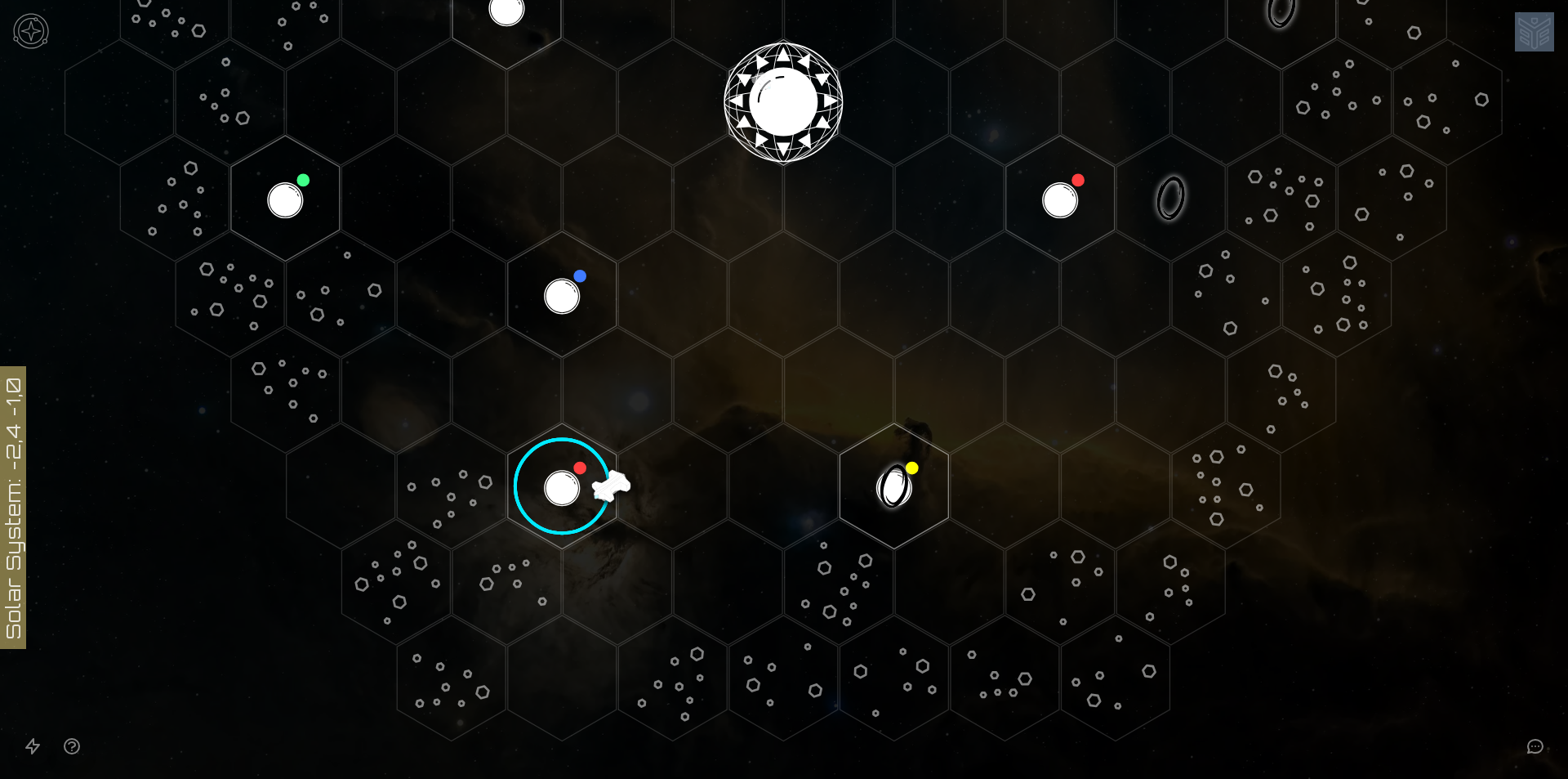
click at [534, 474] on image at bounding box center [563, 486] width 129 height 129
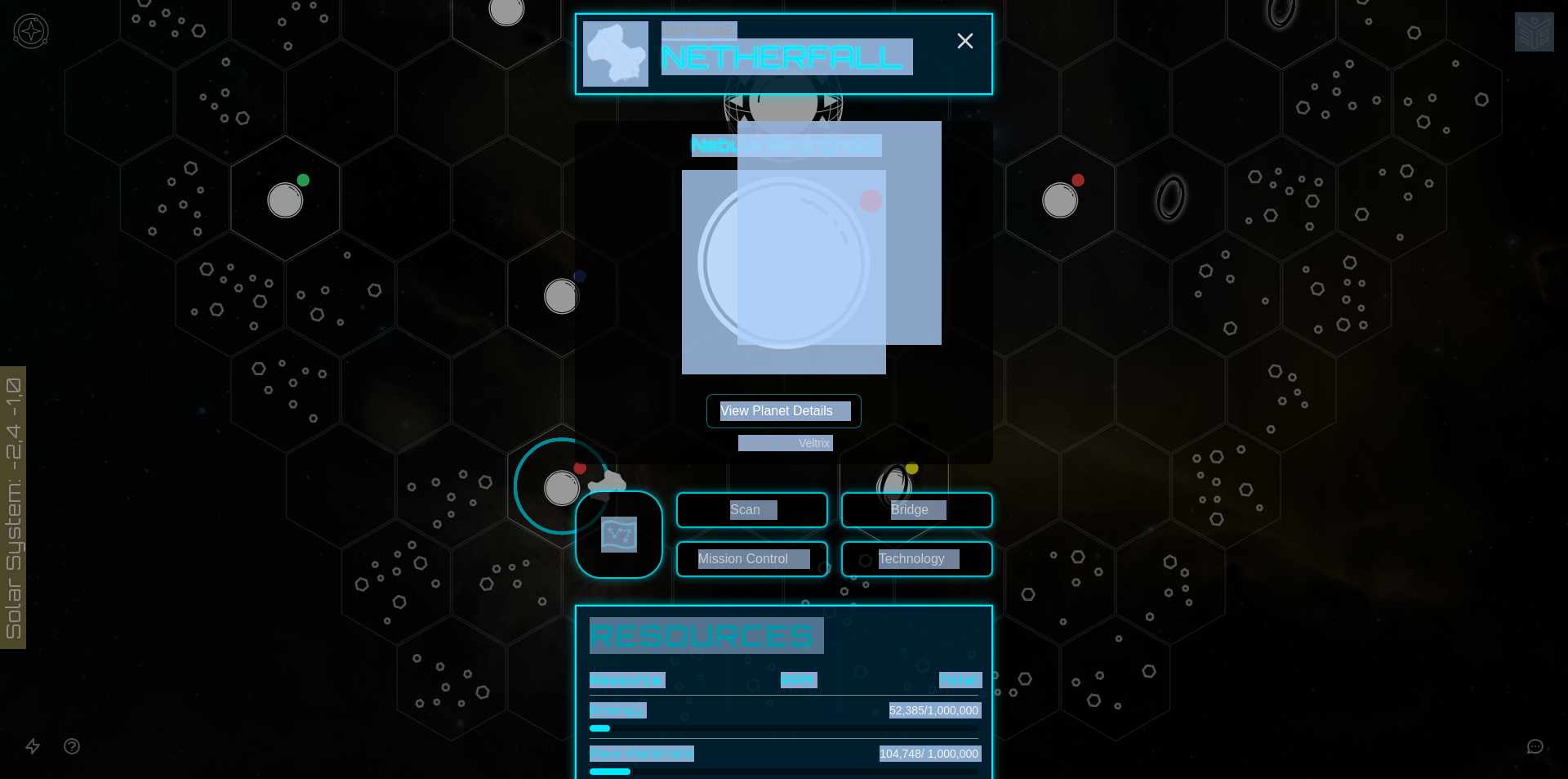
click at [534, 474] on div at bounding box center [784, 389] width 1568 height 779
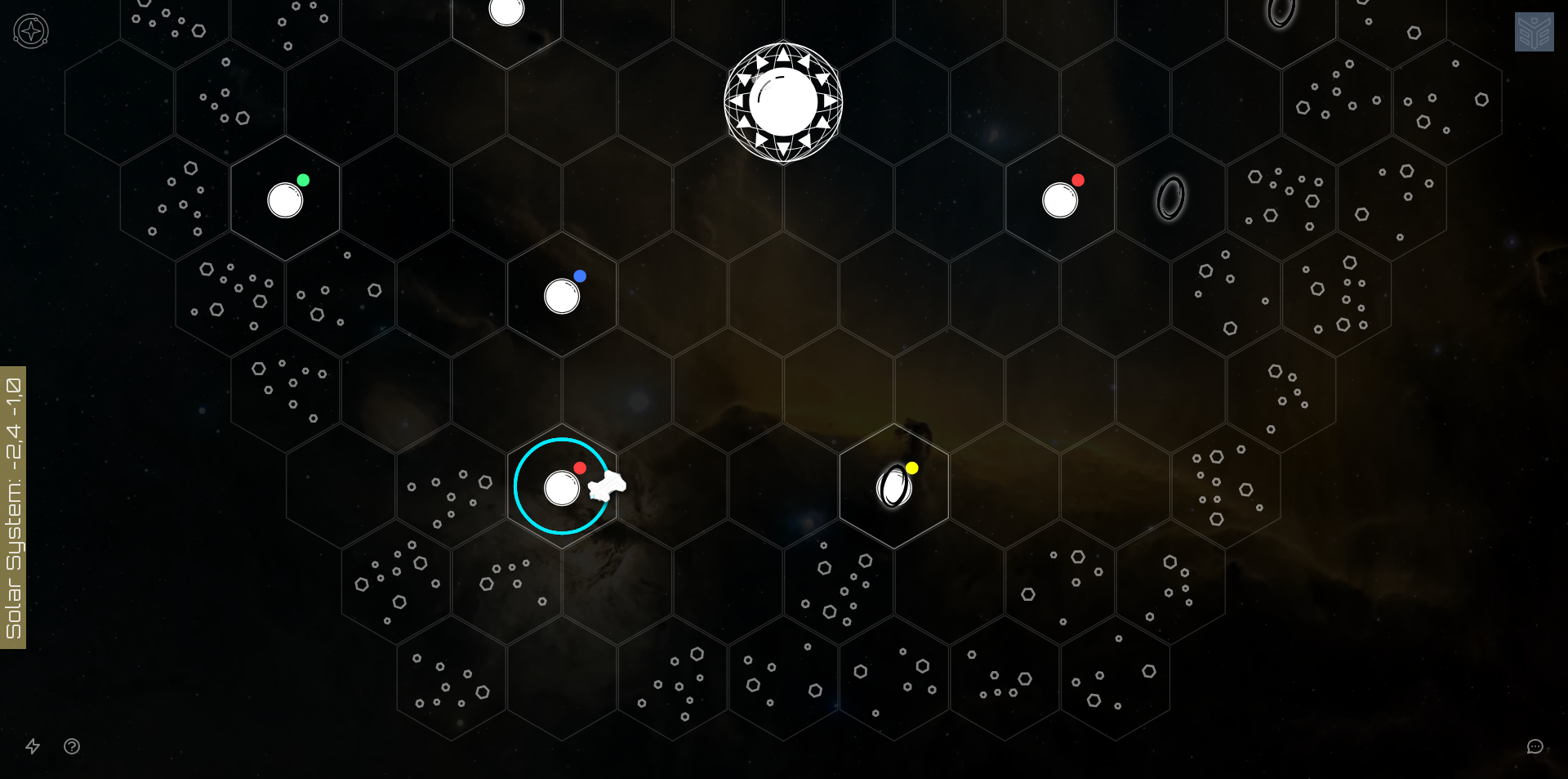
click at [534, 474] on image at bounding box center [563, 486] width 129 height 129
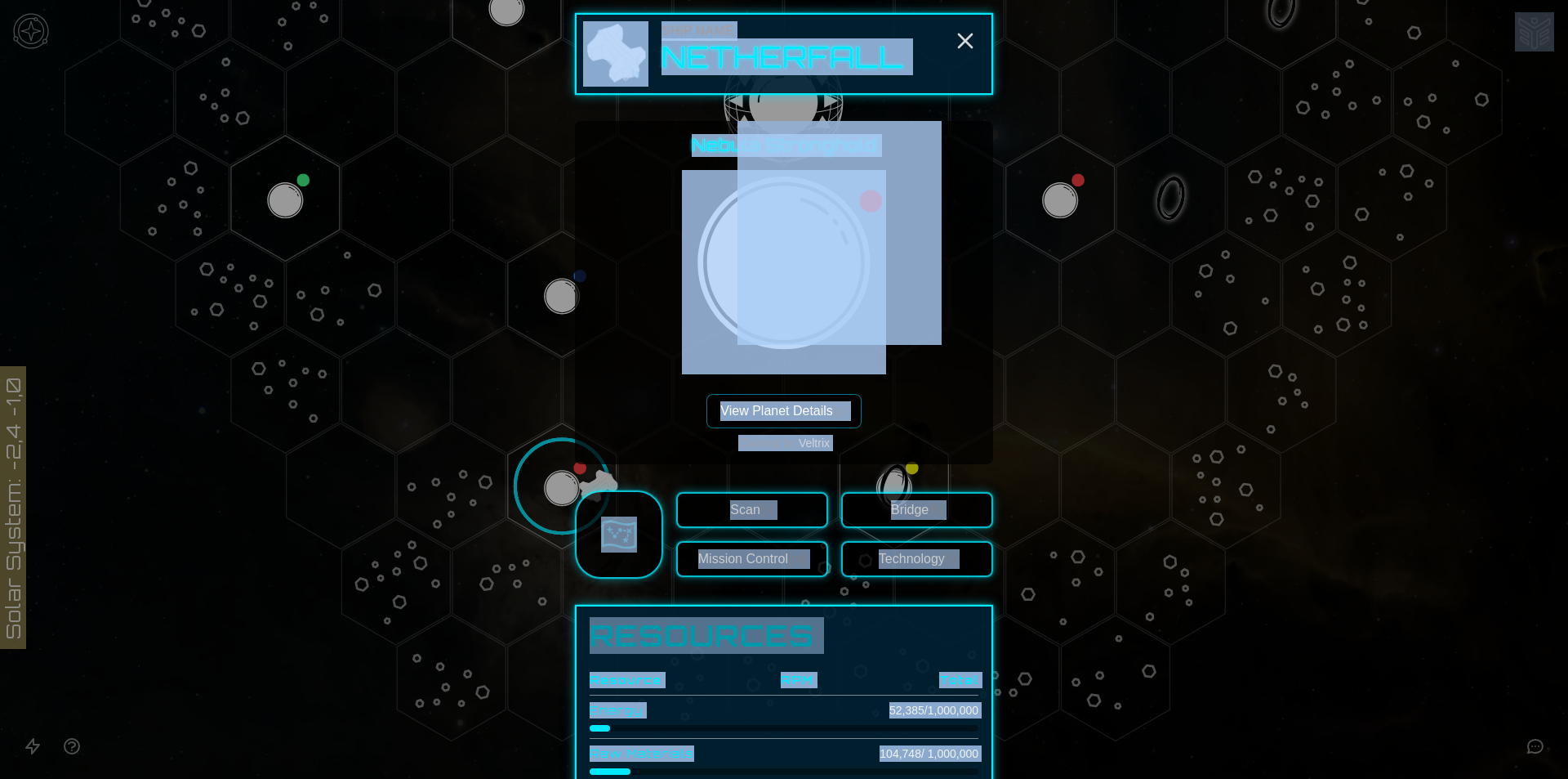
click at [950, 403] on div "Nebula Stronghold View Planet Details [p] Claimed by: Veltrix" at bounding box center [784, 293] width 392 height 317
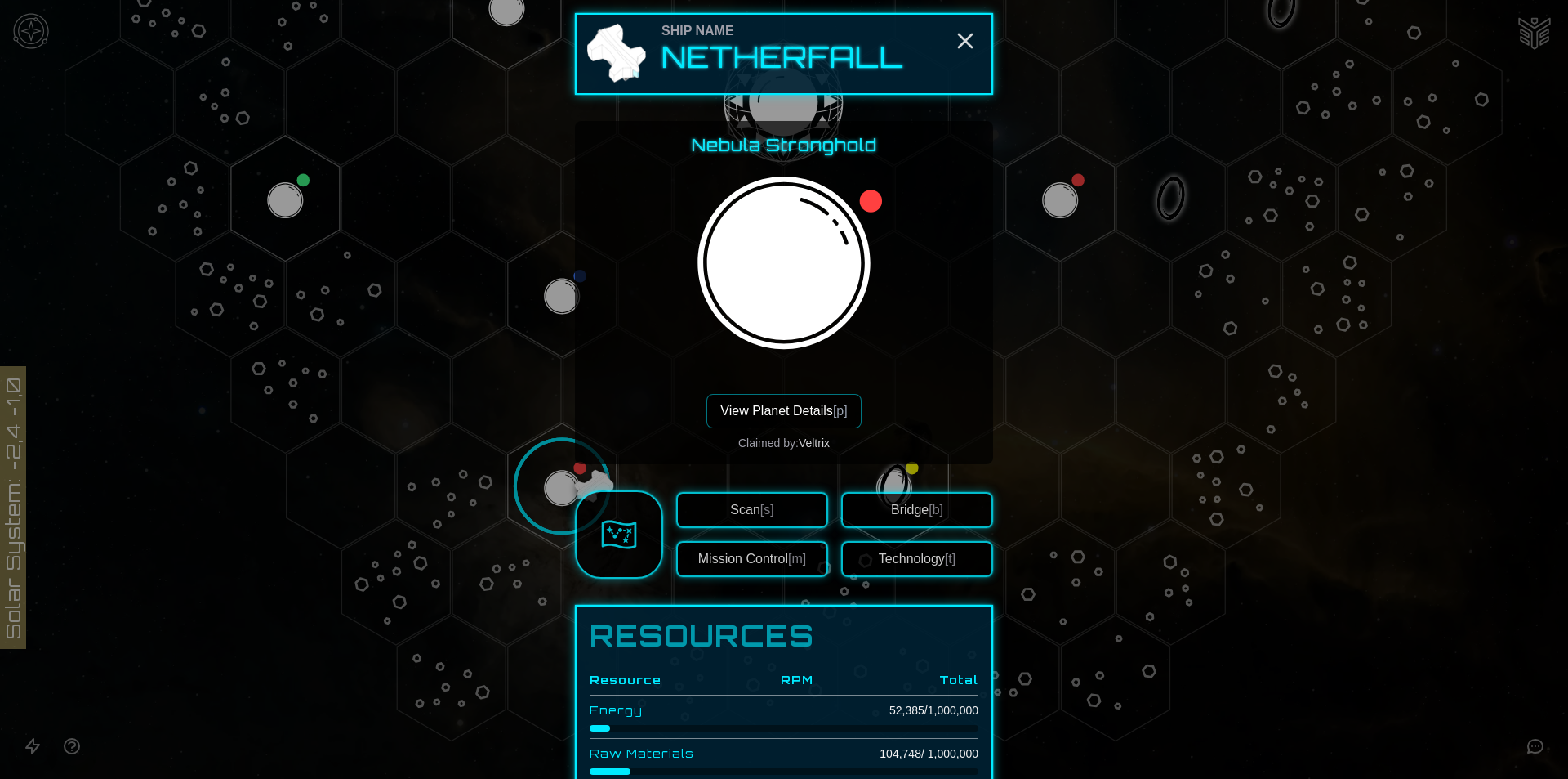
click at [803, 155] on img at bounding box center [840, 233] width 204 height 224
click at [793, 401] on button "View Planet Details [p]" at bounding box center [783, 411] width 154 height 35
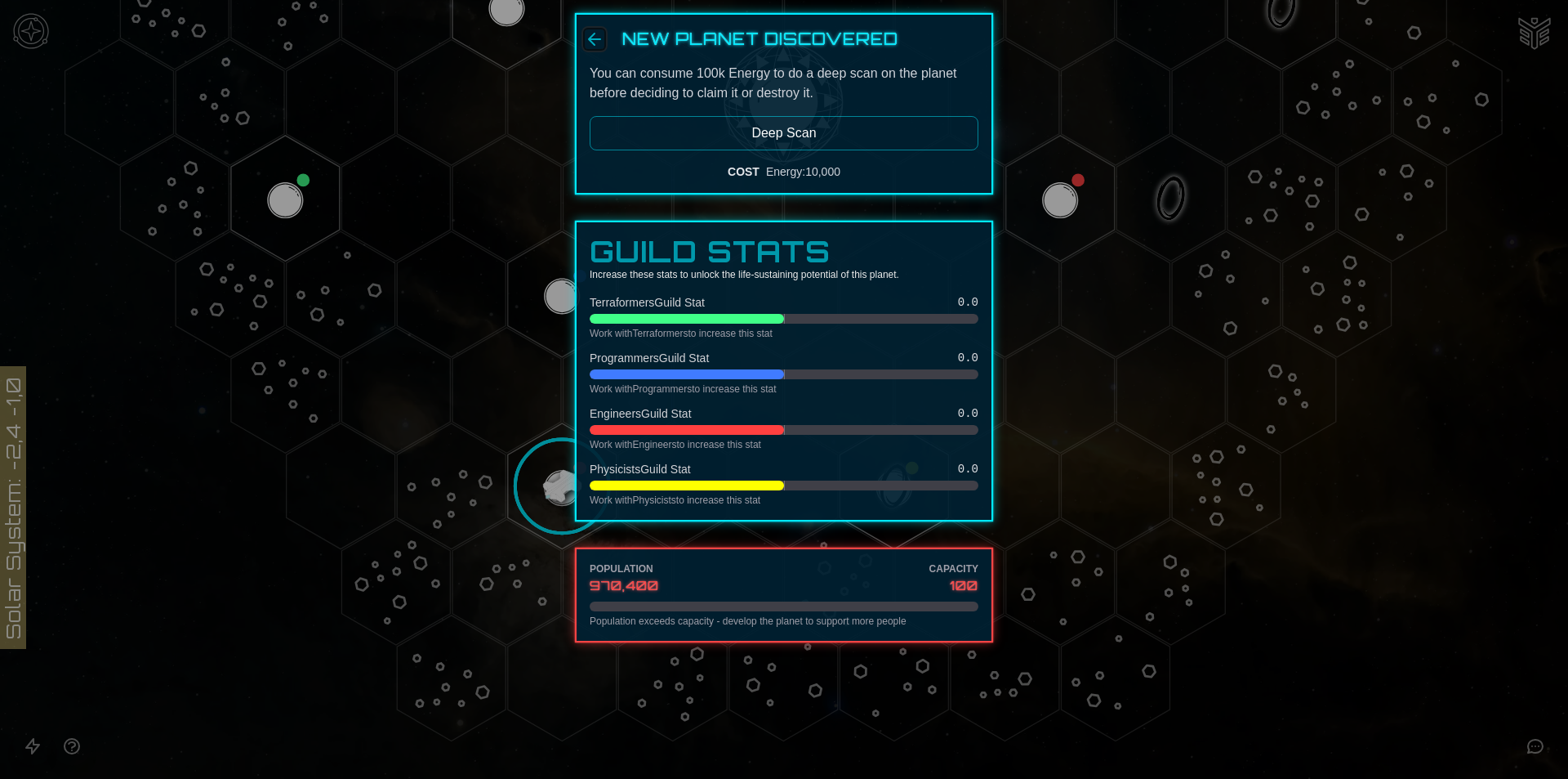
click at [594, 33] on icon "Back" at bounding box center [595, 40] width 20 height 20
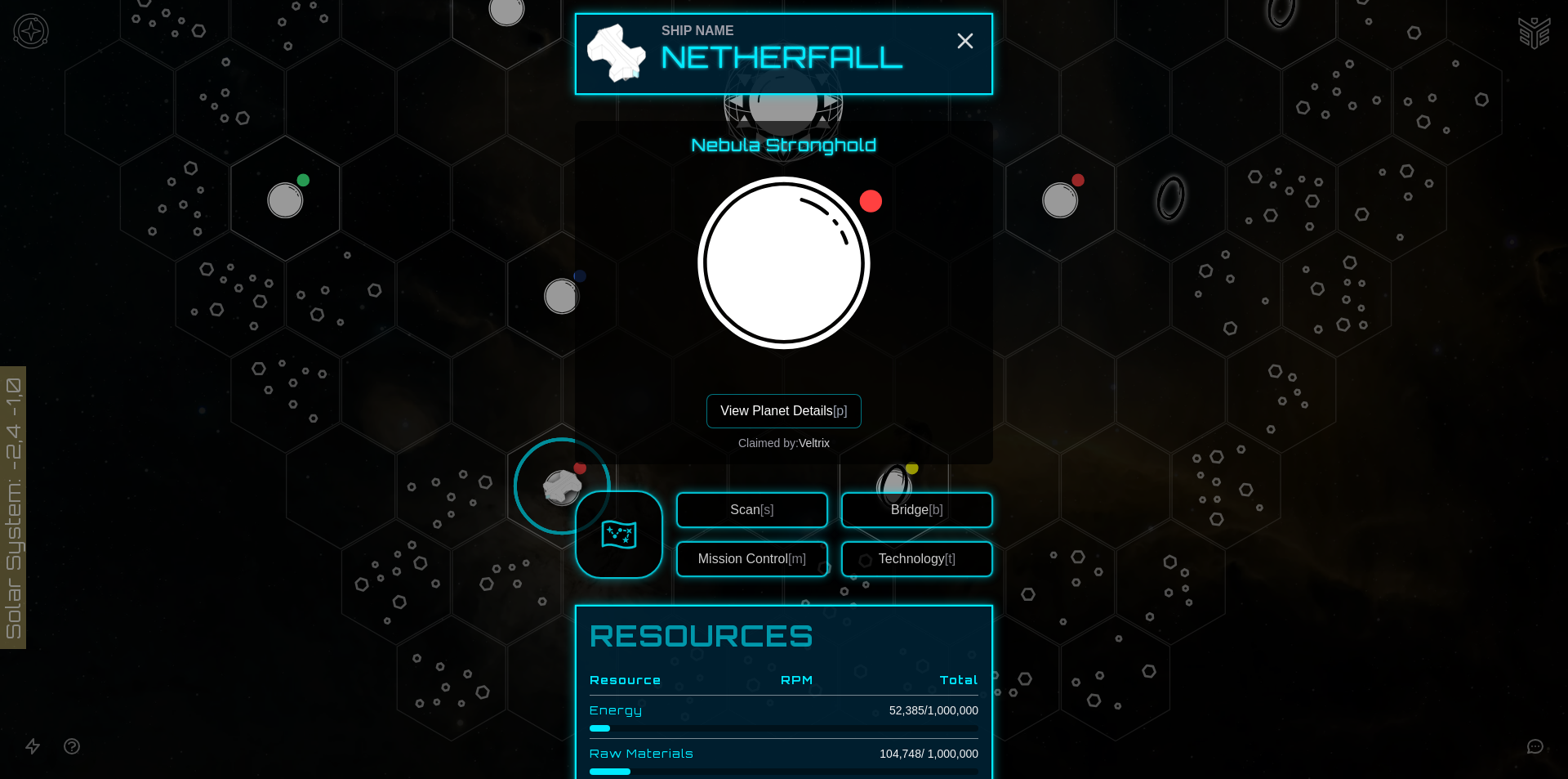
click at [1384, 645] on div at bounding box center [784, 389] width 1568 height 779
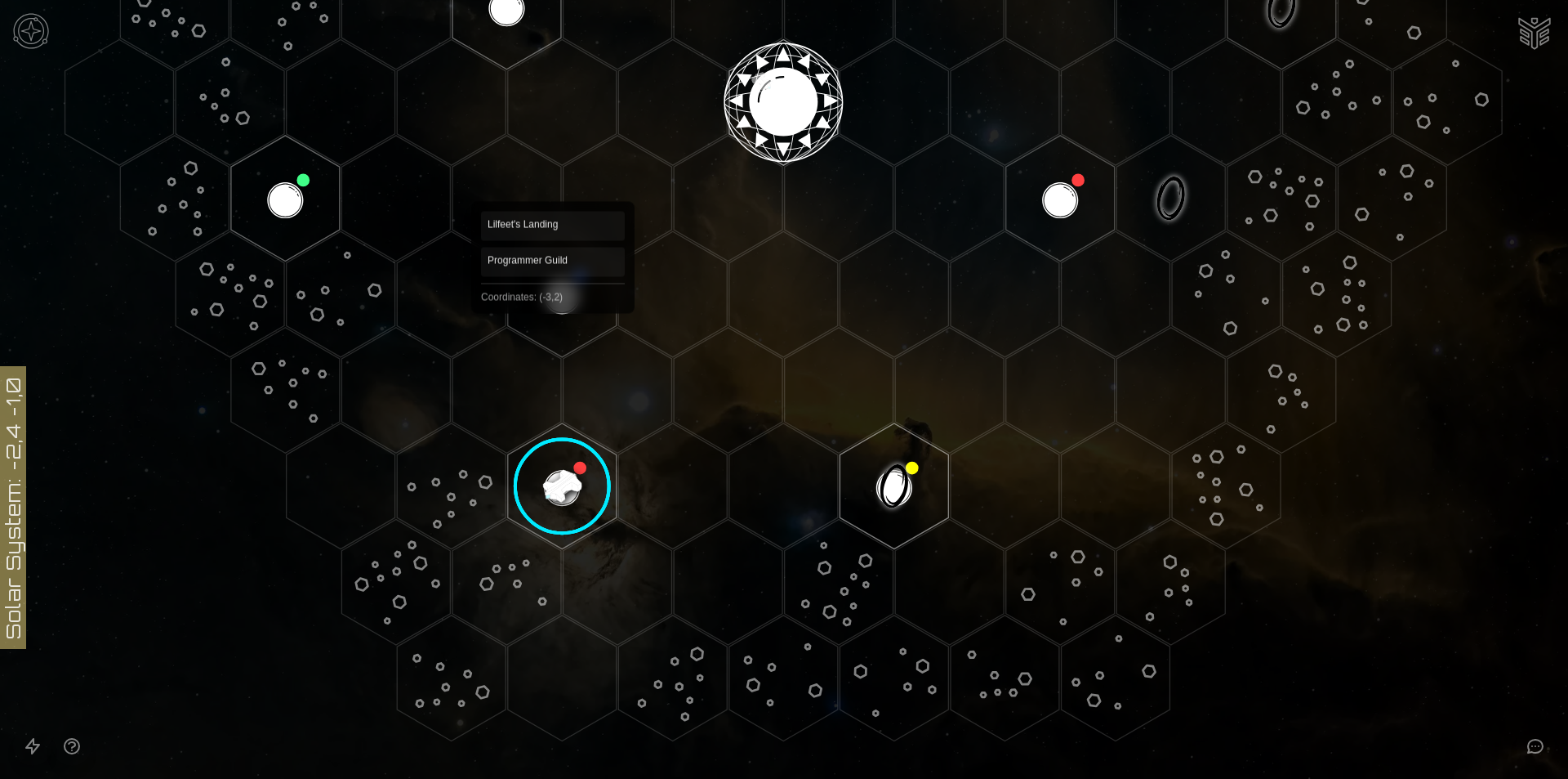
click at [555, 312] on polygon "Hex at coordinates -3,2, clickable" at bounding box center [563, 294] width 109 height 126
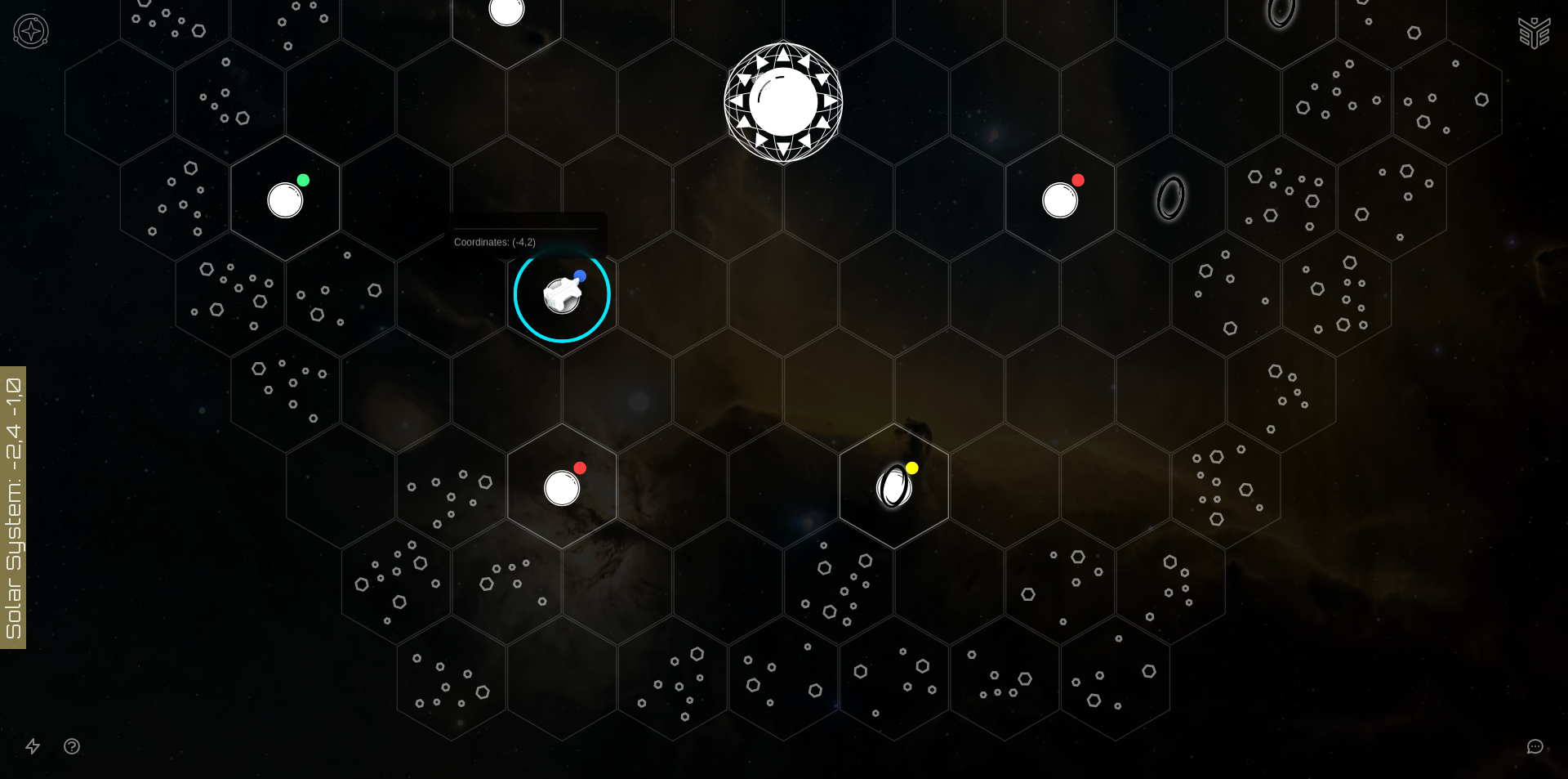
click at [526, 296] on image at bounding box center [563, 295] width 129 height 129
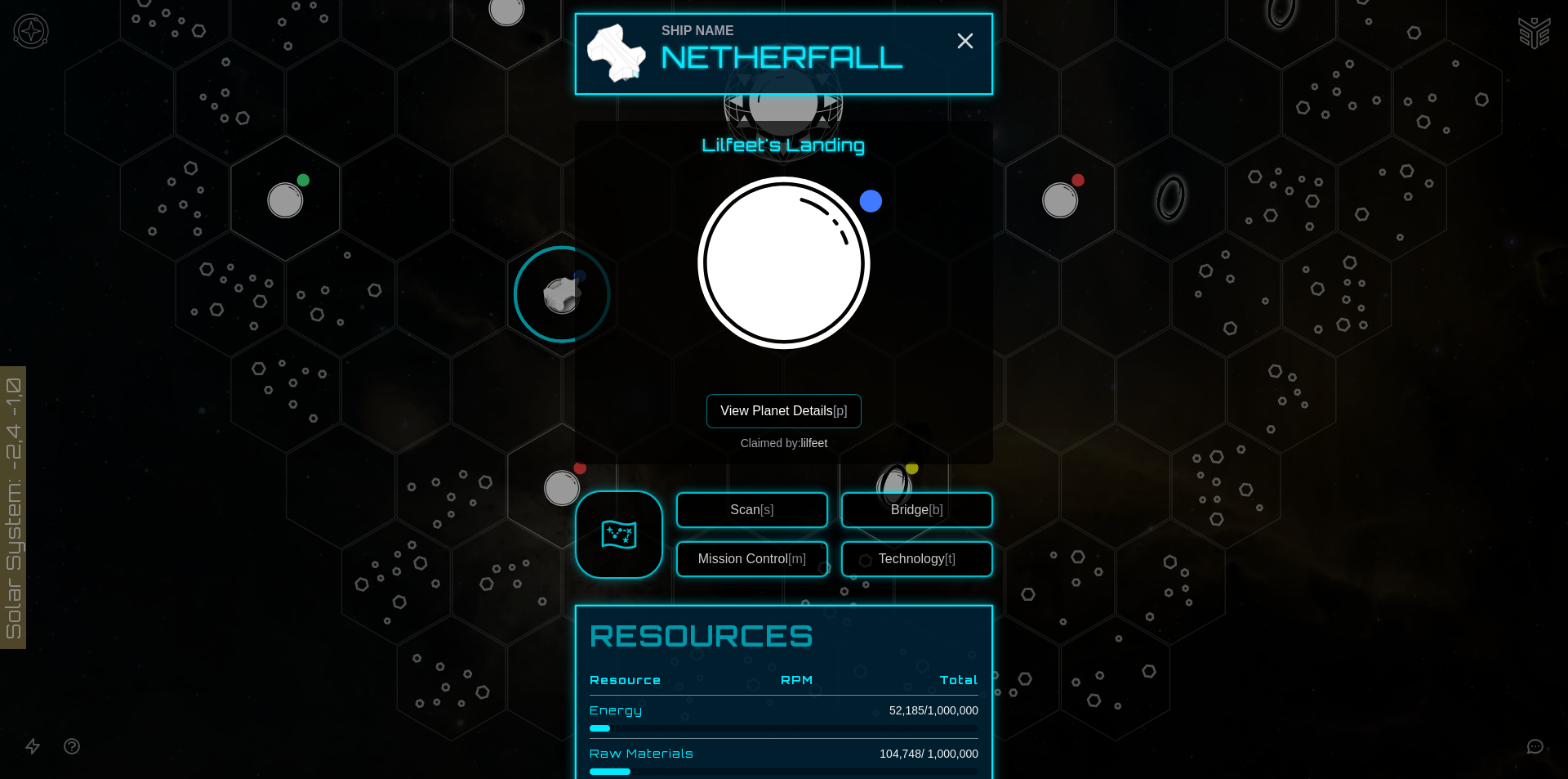
click at [790, 421] on button "View Planet Details [p]" at bounding box center [783, 411] width 154 height 35
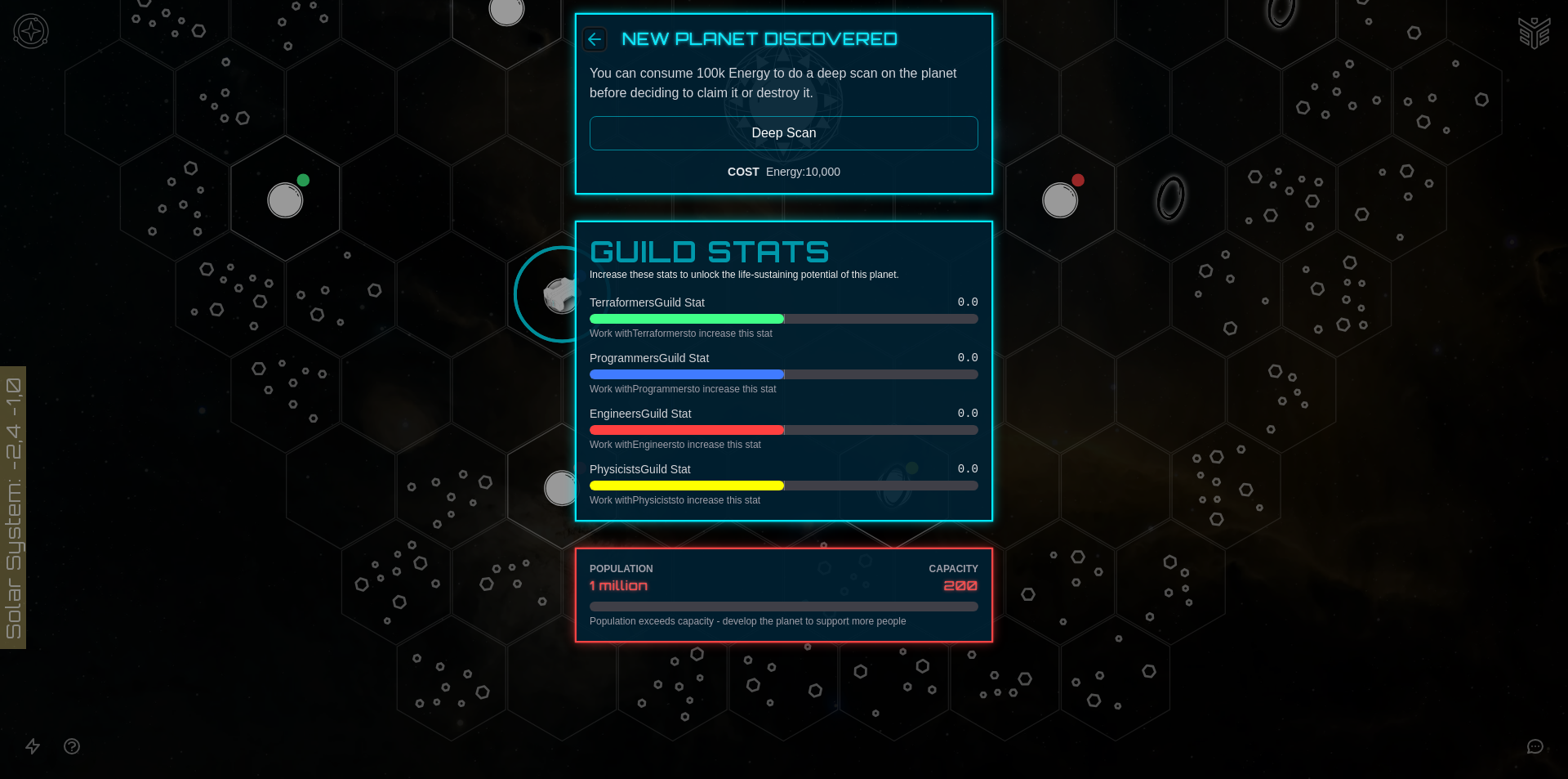
click at [592, 34] on icon "Back" at bounding box center [595, 40] width 20 height 20
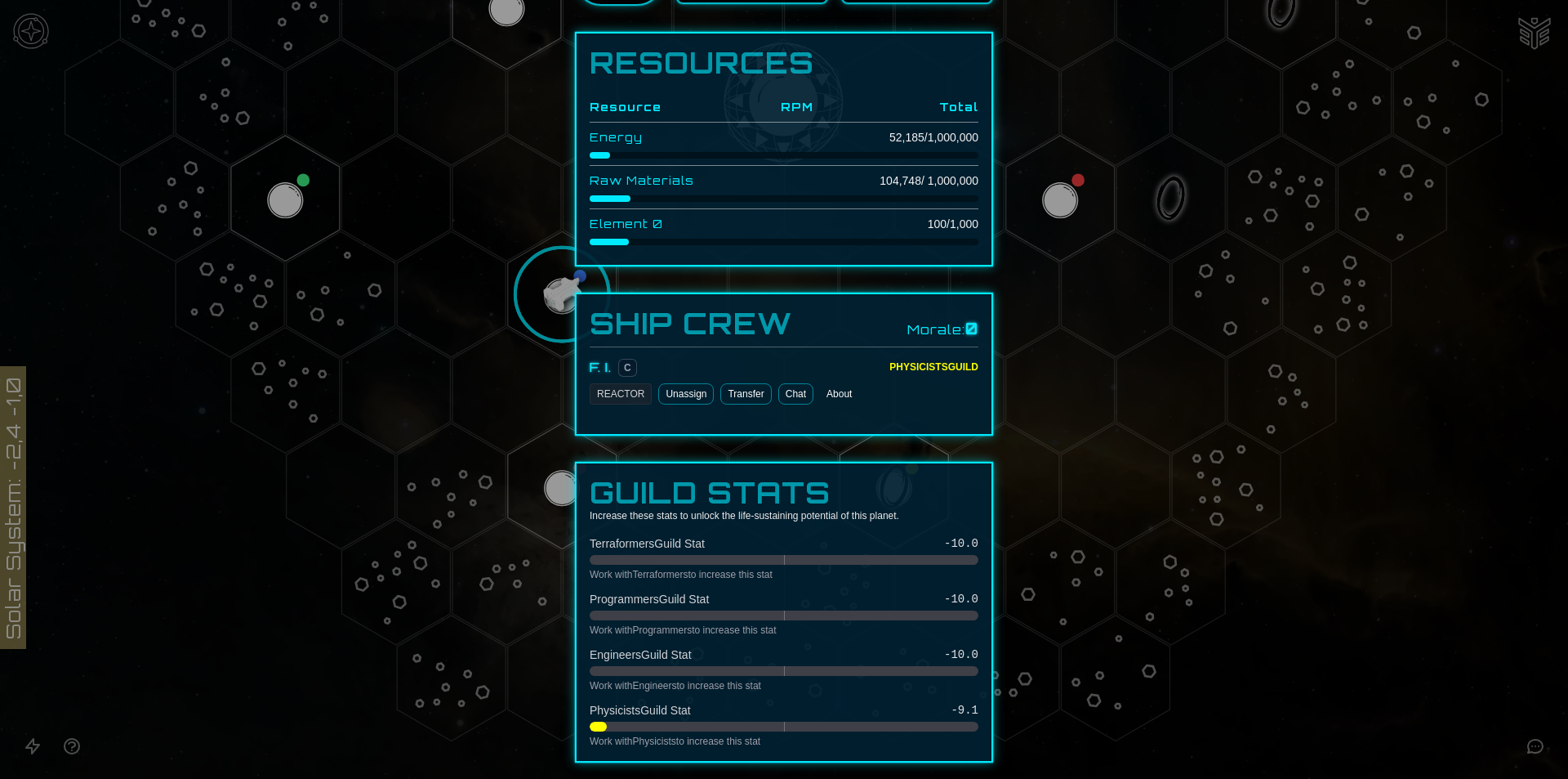
scroll to position [635, 0]
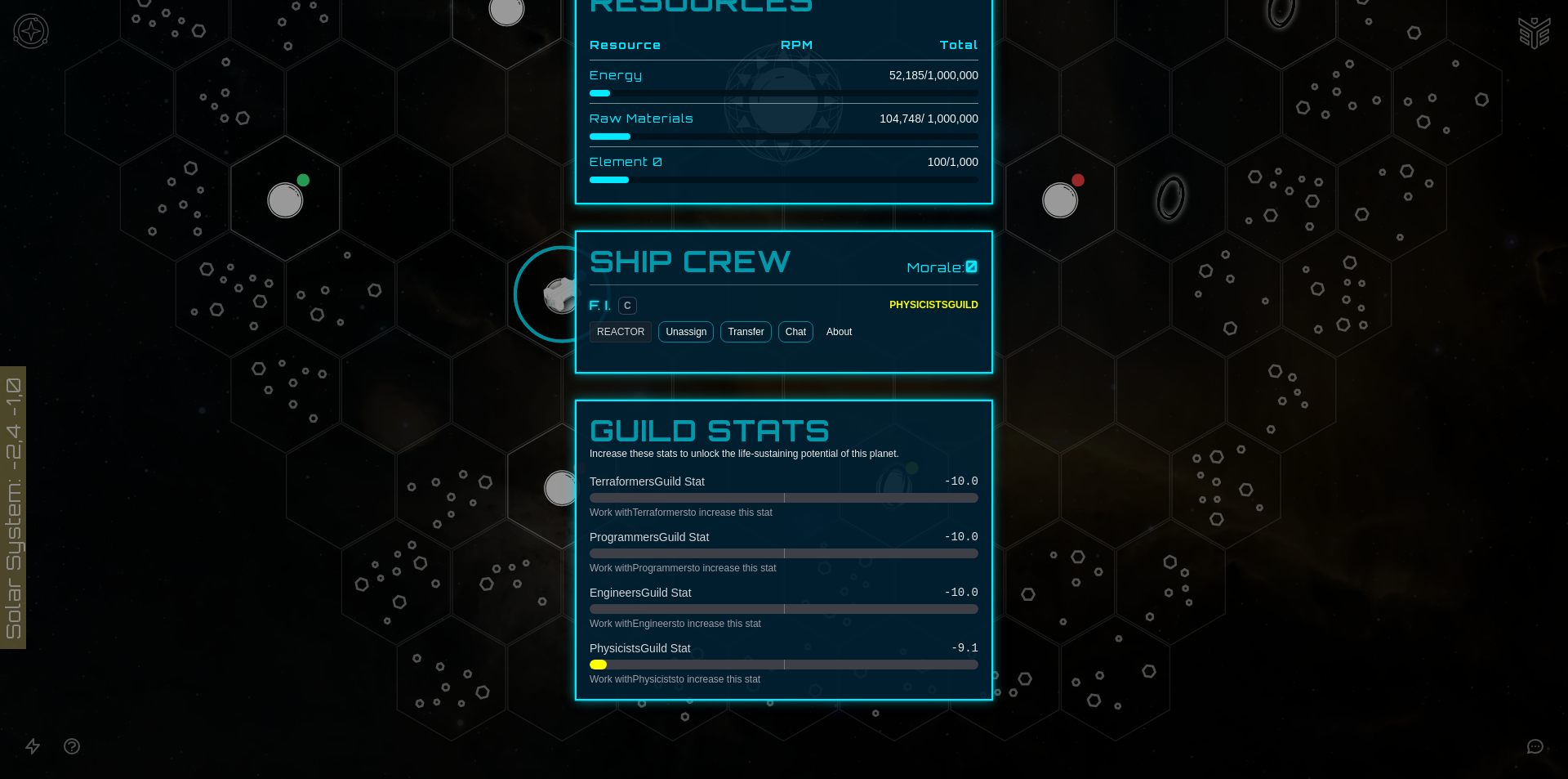
click at [608, 326] on div "REACTOR" at bounding box center [620, 332] width 62 height 21
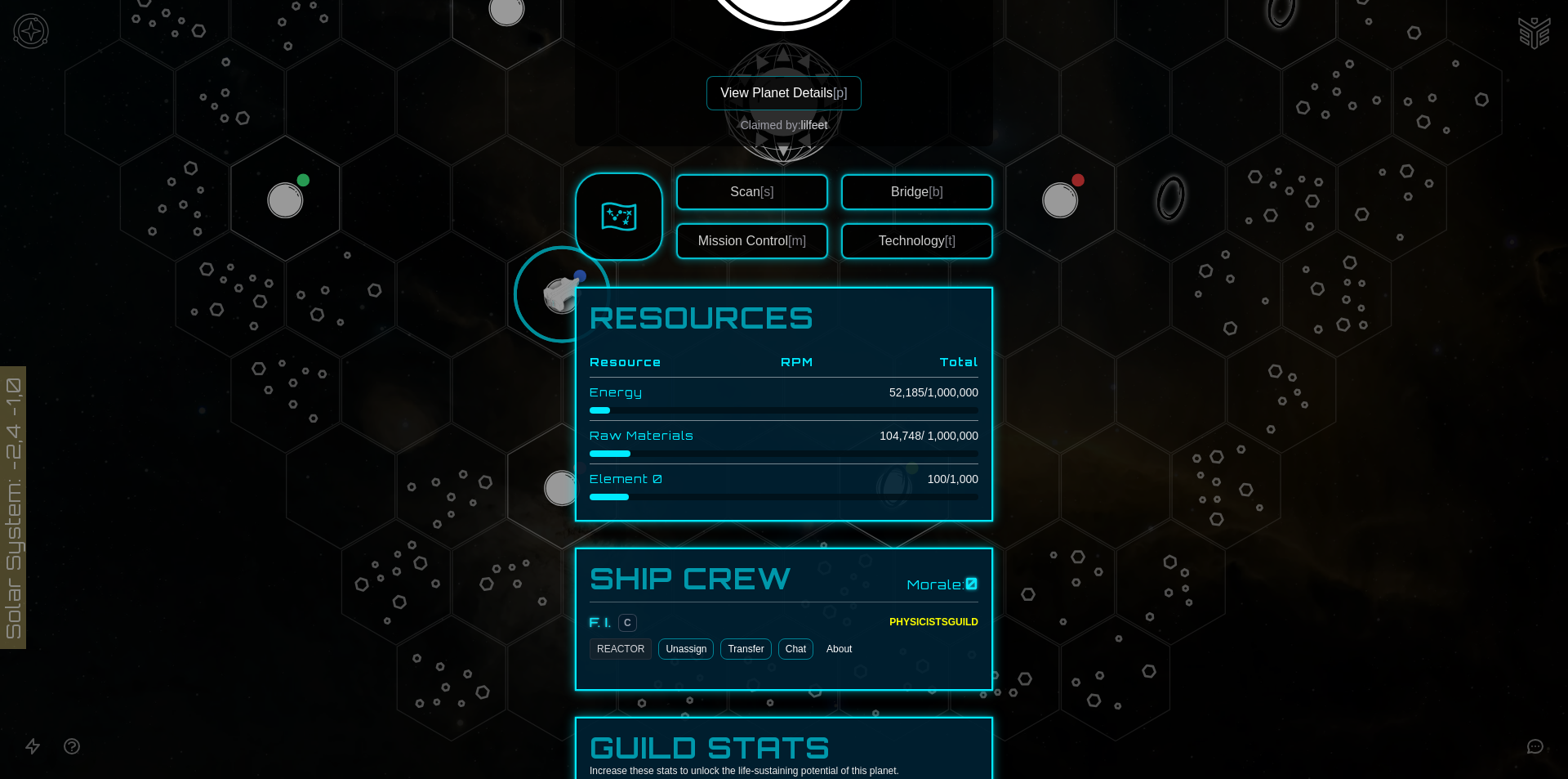
scroll to position [308, 0]
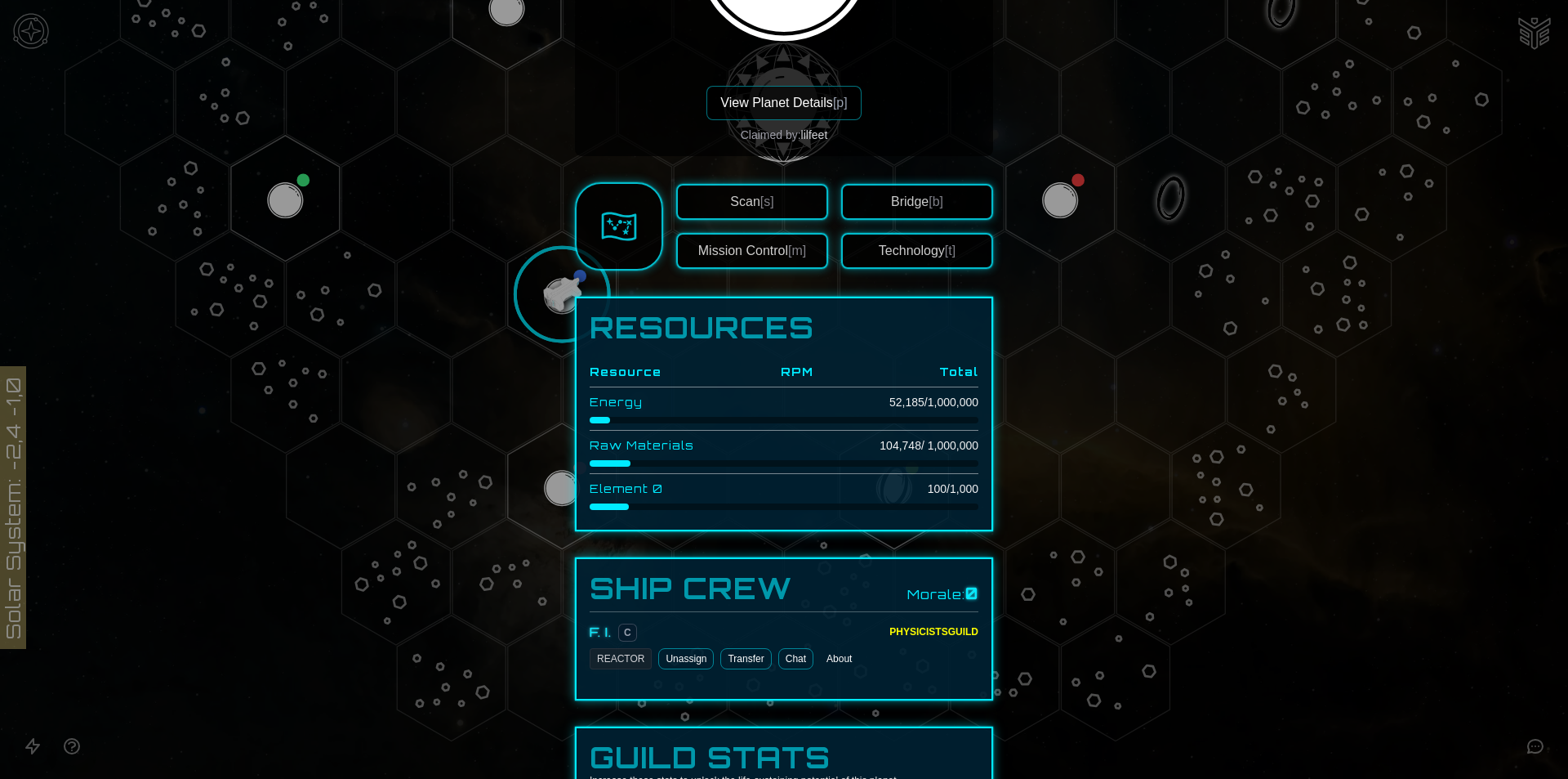
click at [884, 203] on button "Bridge [b]" at bounding box center [917, 202] width 152 height 36
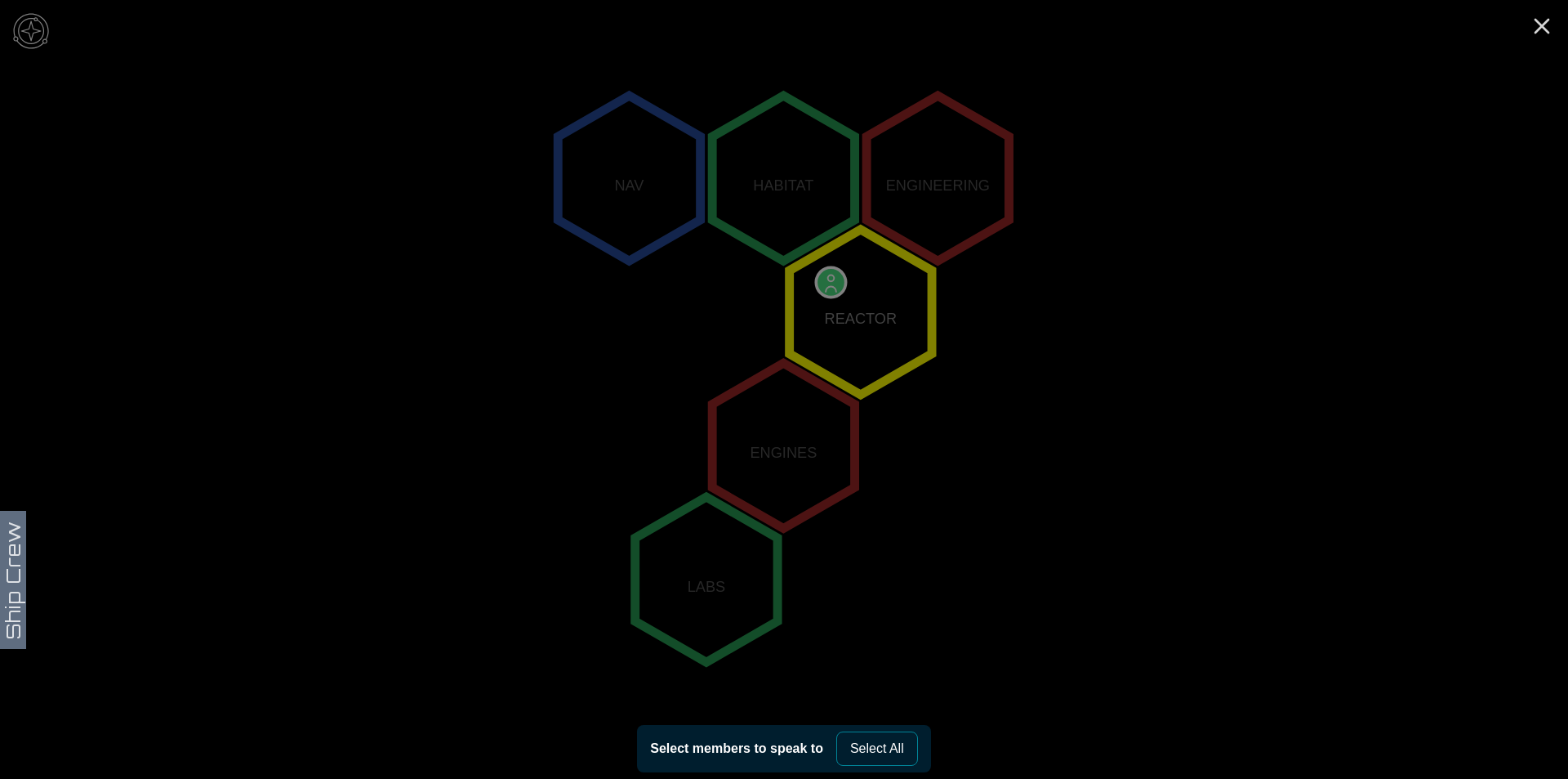
scroll to position [297, 0]
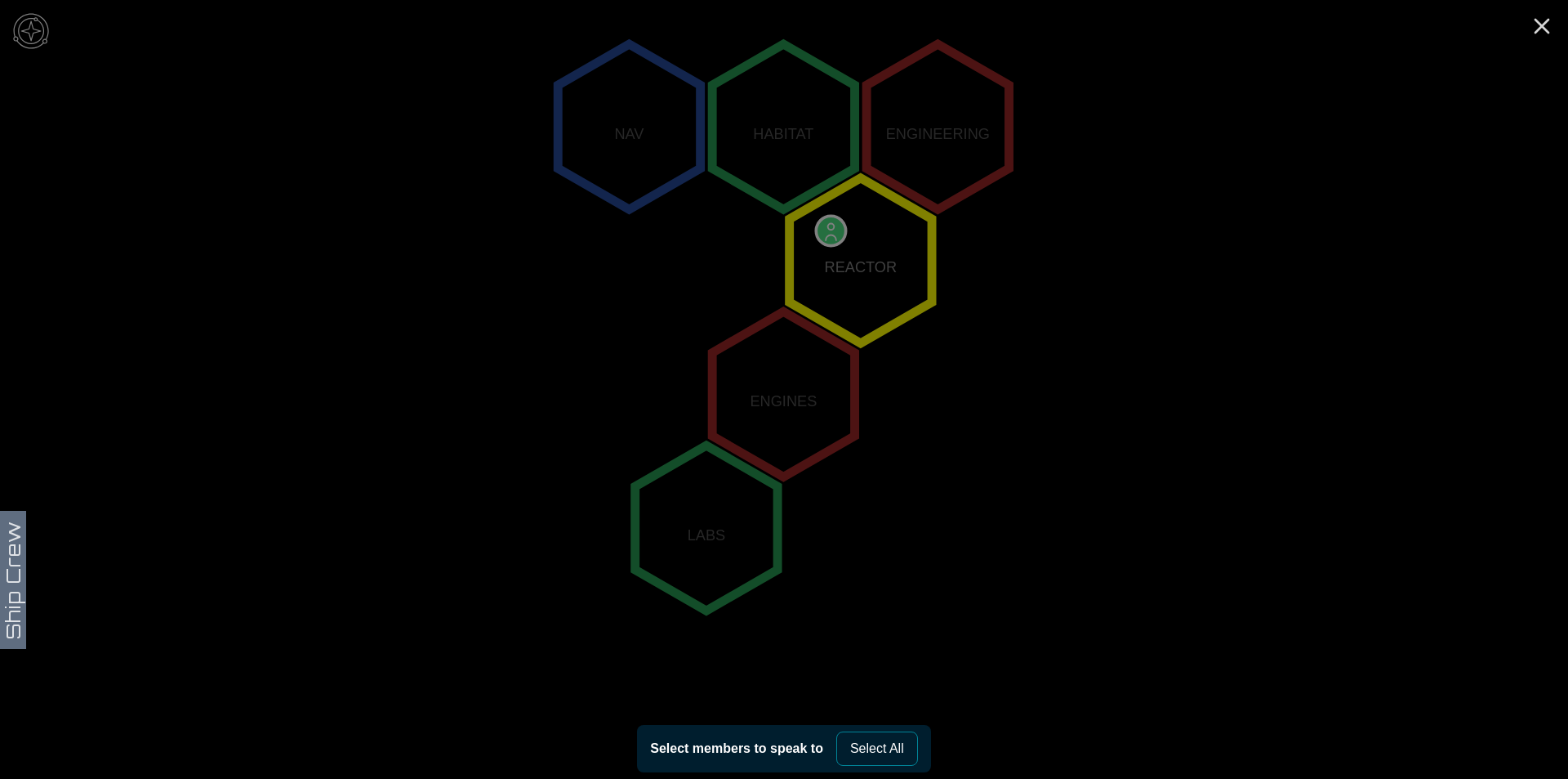
drag, startPoint x: 846, startPoint y: 230, endPoint x: 846, endPoint y: 240, distance: 10.0
click at [846, 233] on polygon "1,-1" at bounding box center [861, 260] width 142 height 165
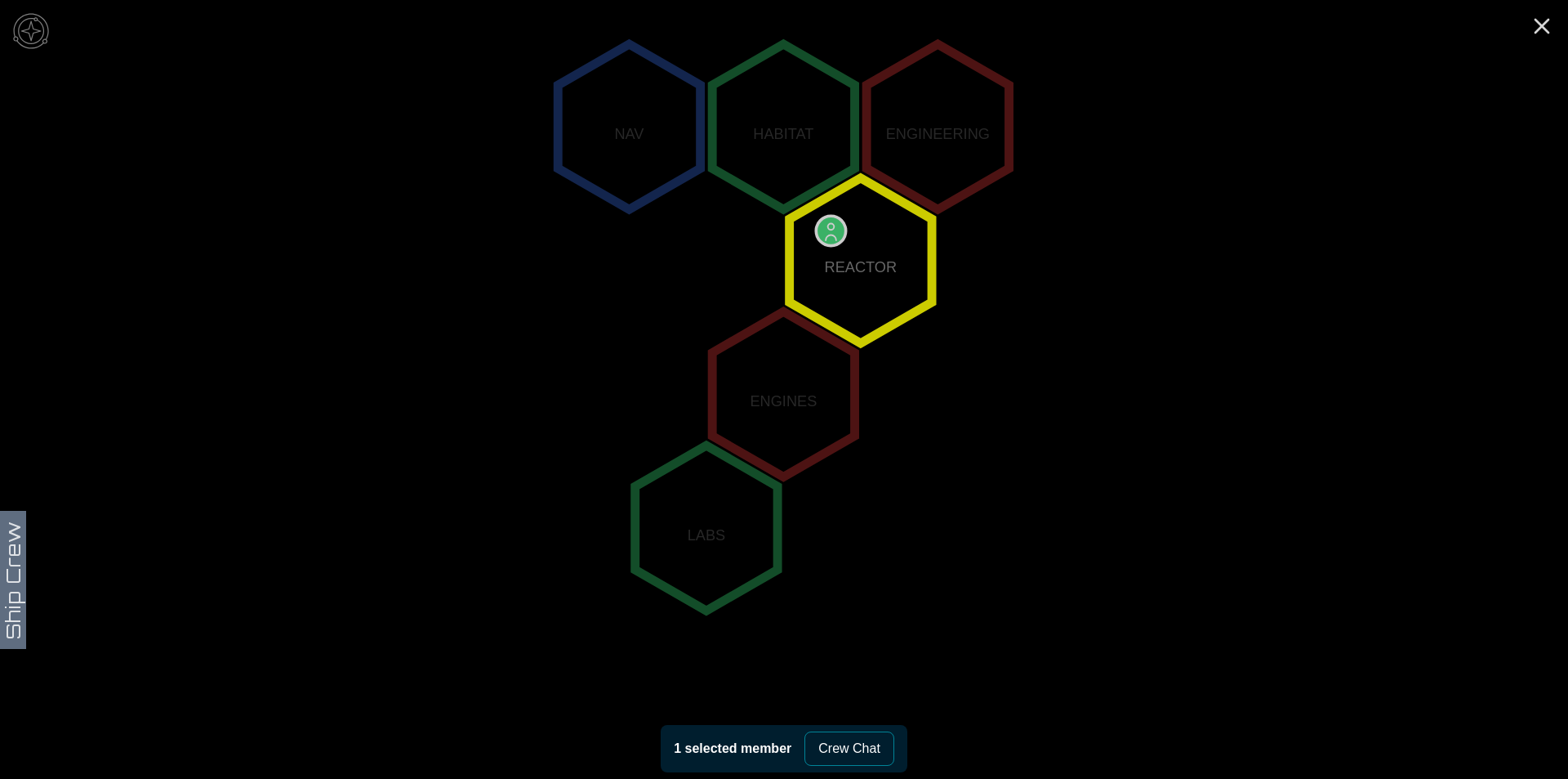
click at [840, 761] on button "Crew Chat" at bounding box center [849, 748] width 90 height 35
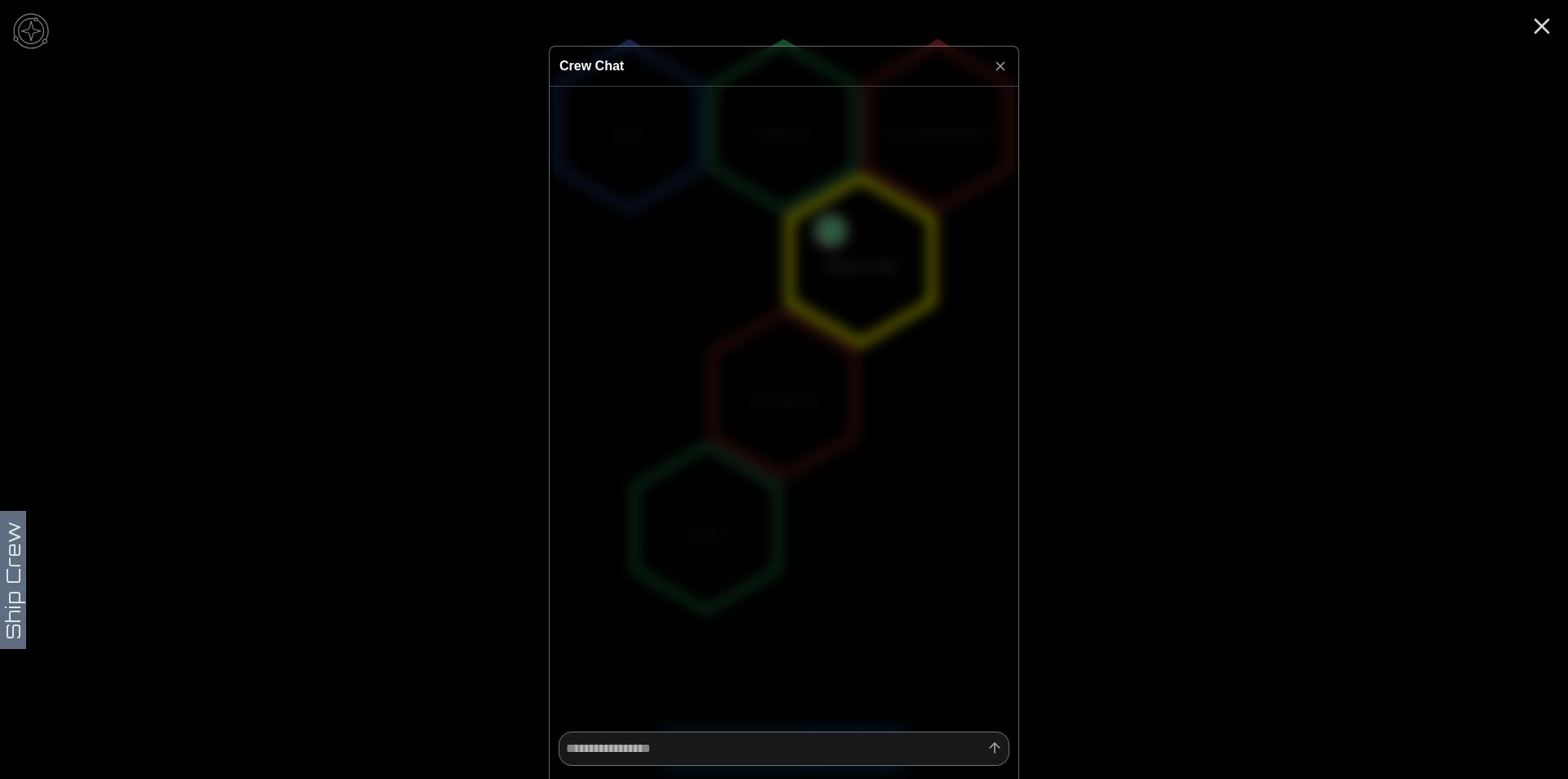
click at [1189, 93] on div at bounding box center [784, 389] width 1568 height 779
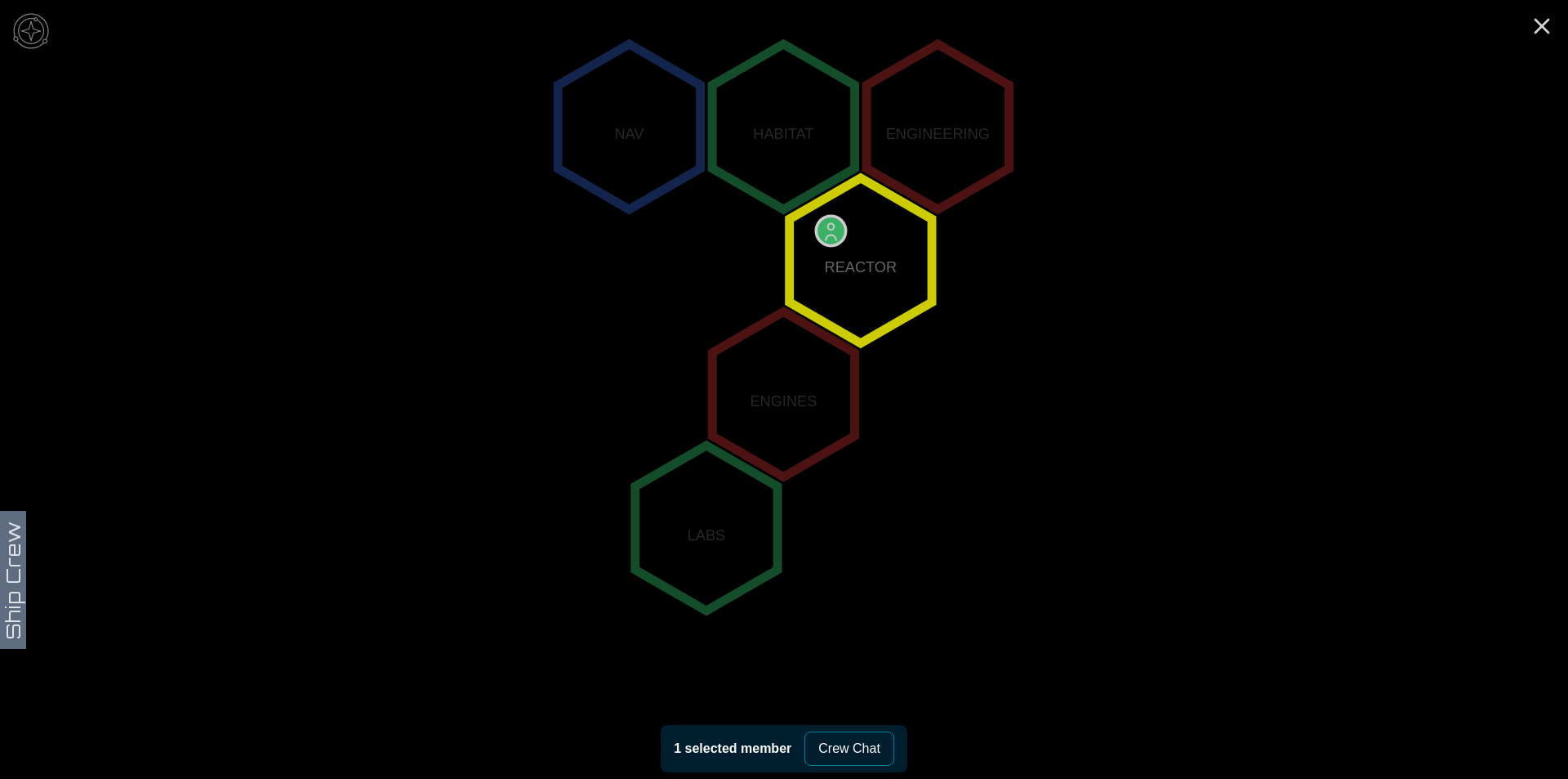
click at [1538, 42] on icon "NAV HABITAT ENGINEERING REACTOR ENGINES LABS" at bounding box center [784, 394] width 1568 height 1382
click at [1538, 24] on icon "Close" at bounding box center [1542, 26] width 26 height 26
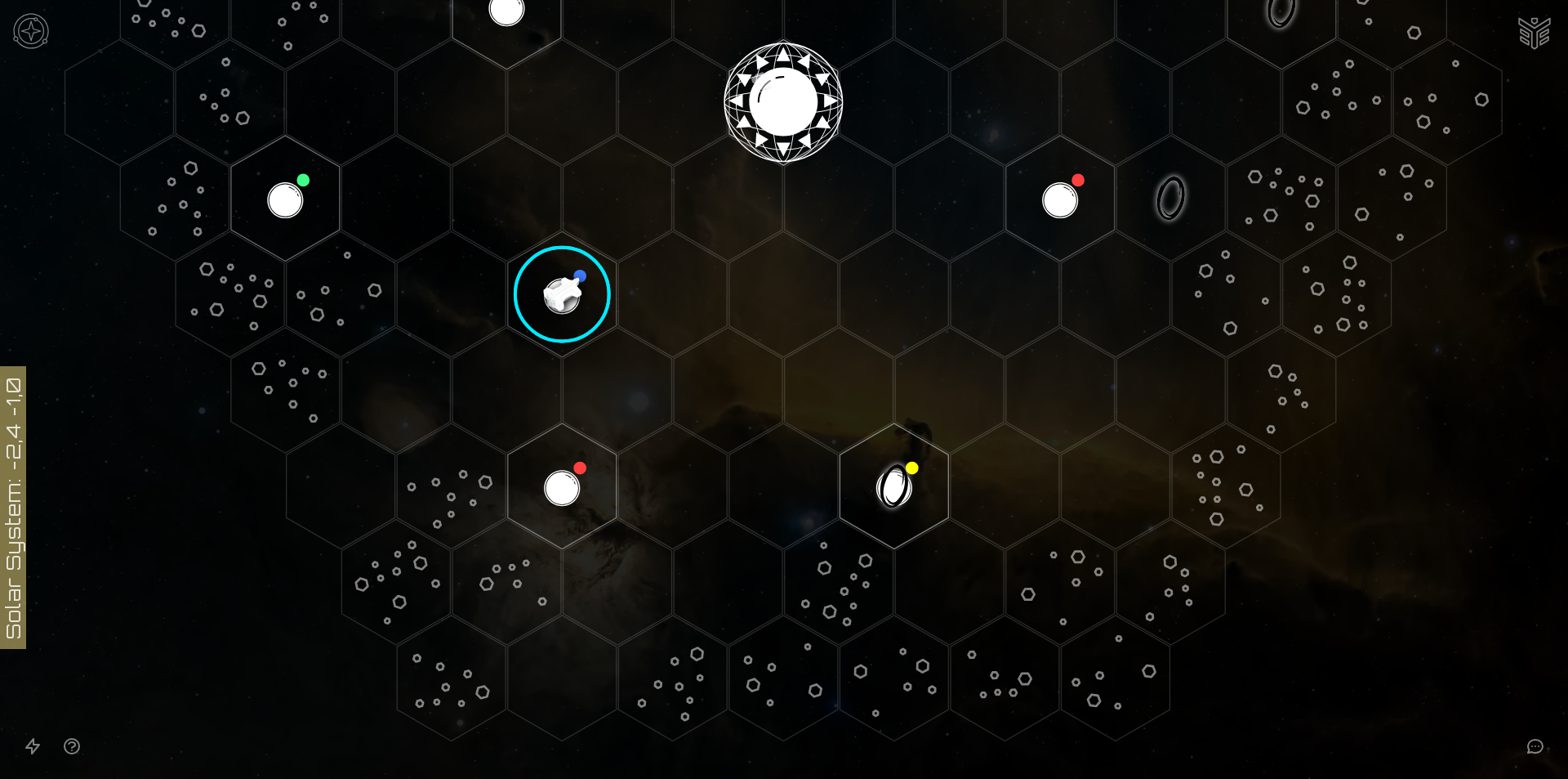
click at [522, 282] on image at bounding box center [563, 295] width 129 height 129
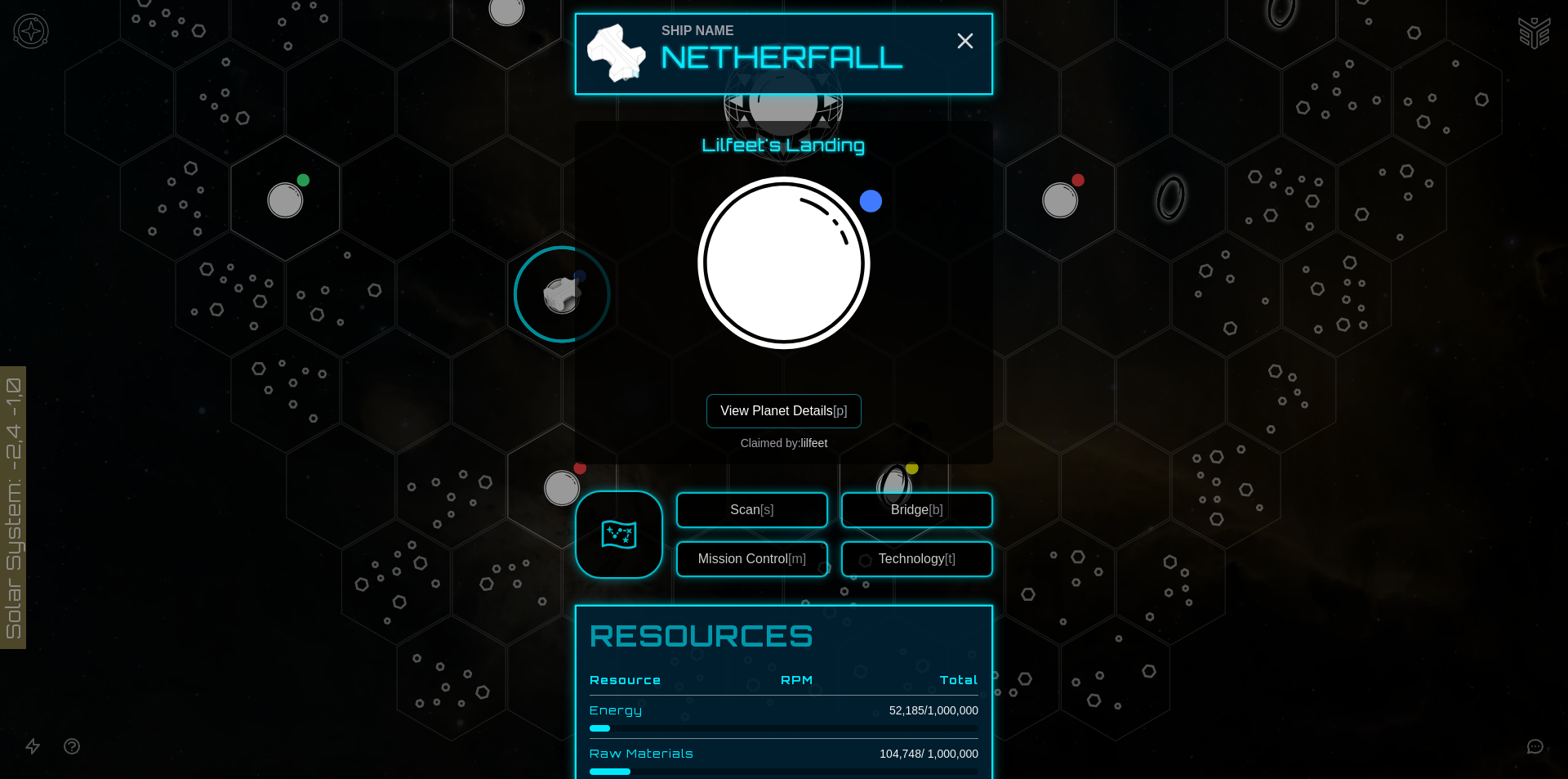
click at [783, 561] on button "Mission Control [m]" at bounding box center [752, 559] width 152 height 36
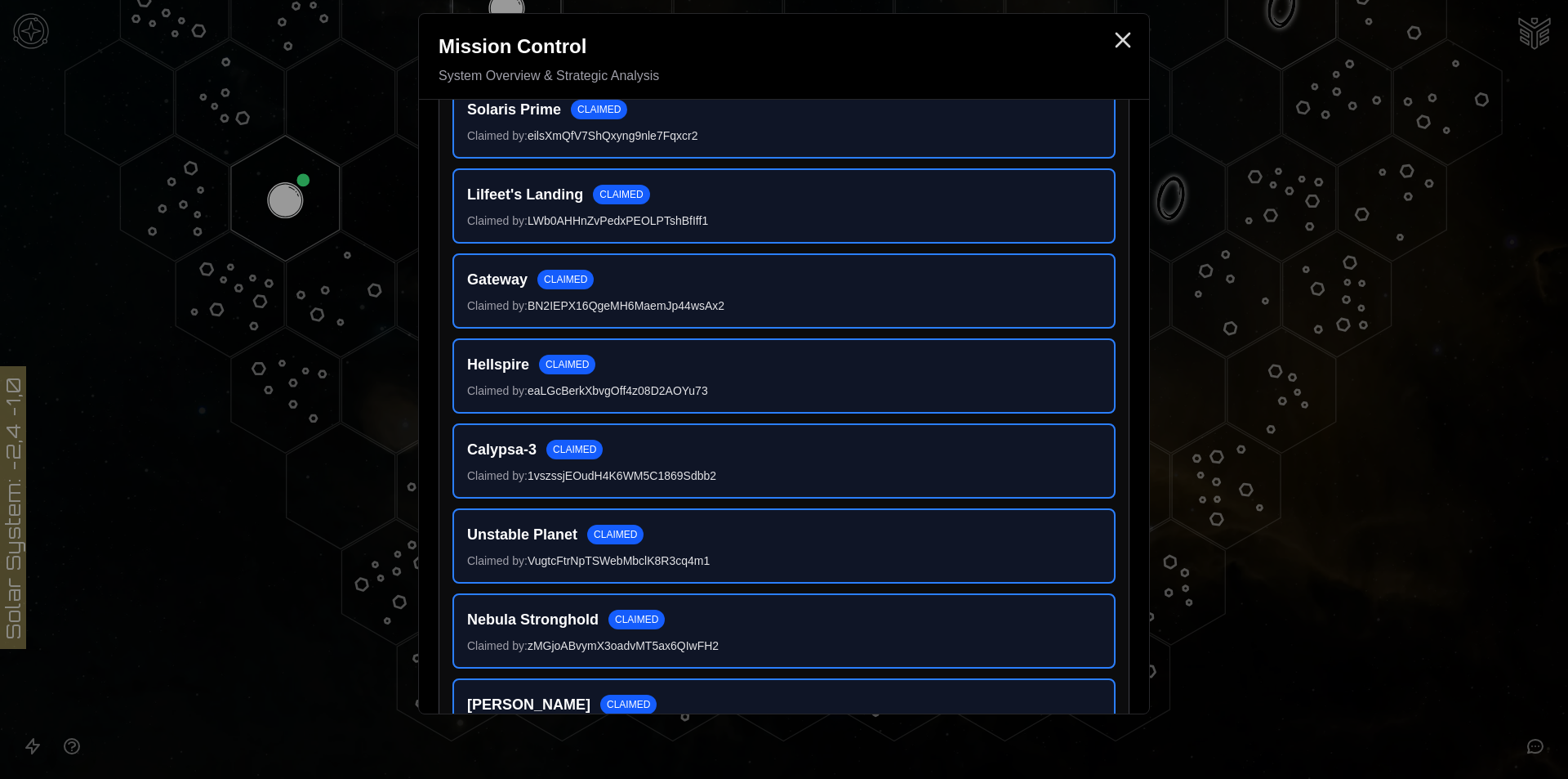
scroll to position [509, 0]
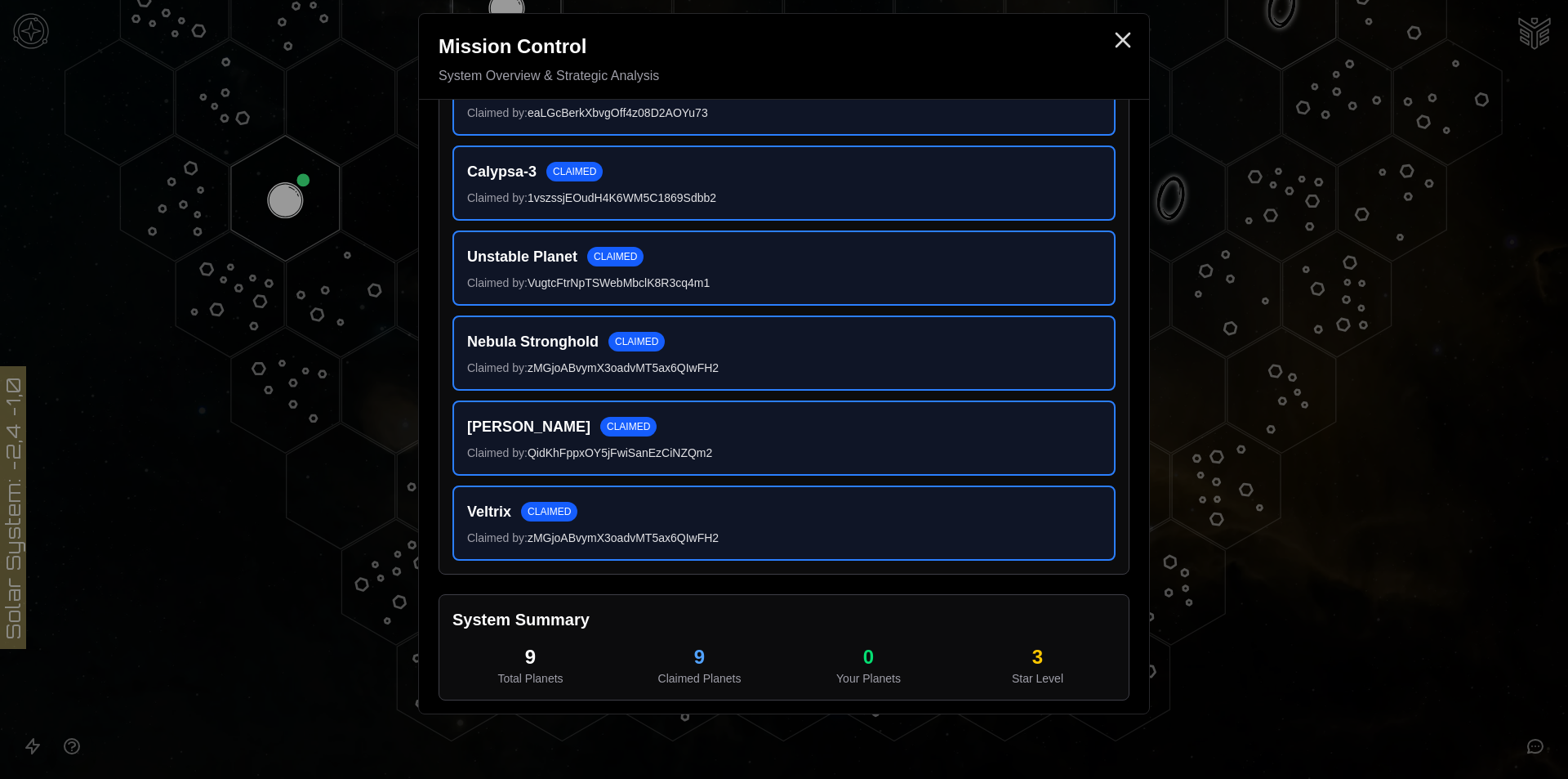
click at [1541, 504] on div at bounding box center [784, 389] width 1568 height 779
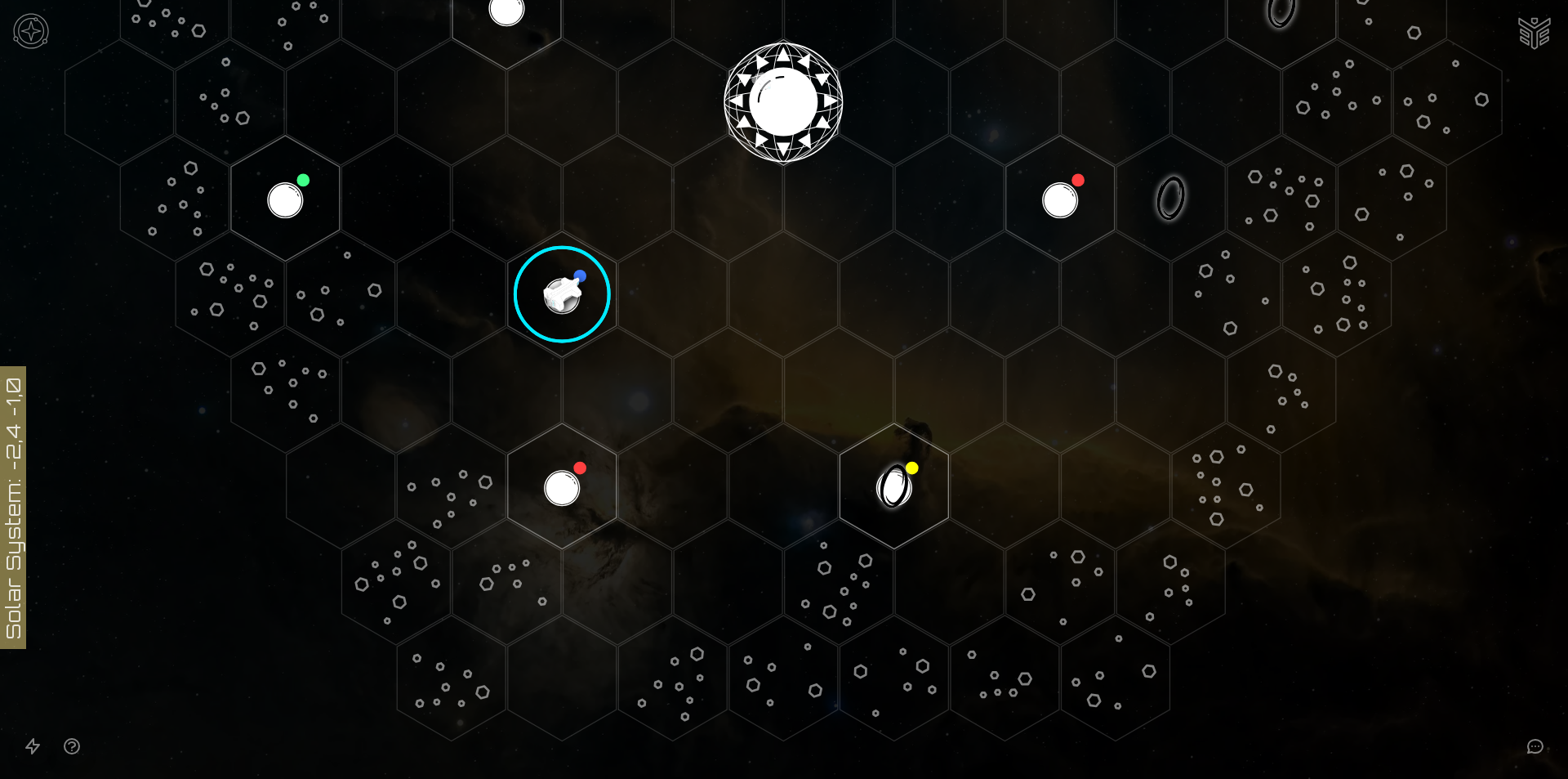
click at [559, 275] on image at bounding box center [563, 295] width 129 height 129
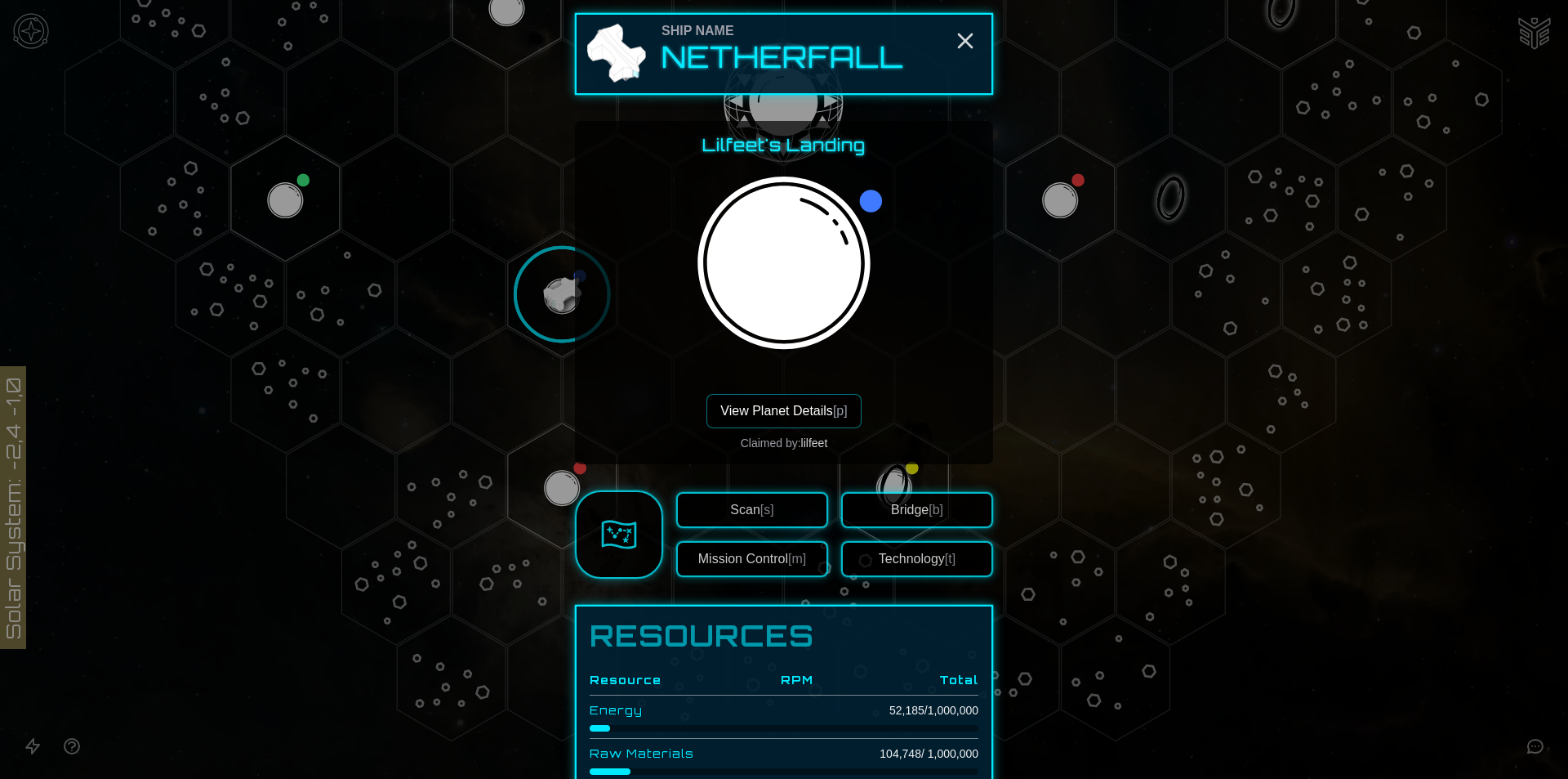
click at [922, 563] on button "Technology [t]" at bounding box center [917, 559] width 152 height 36
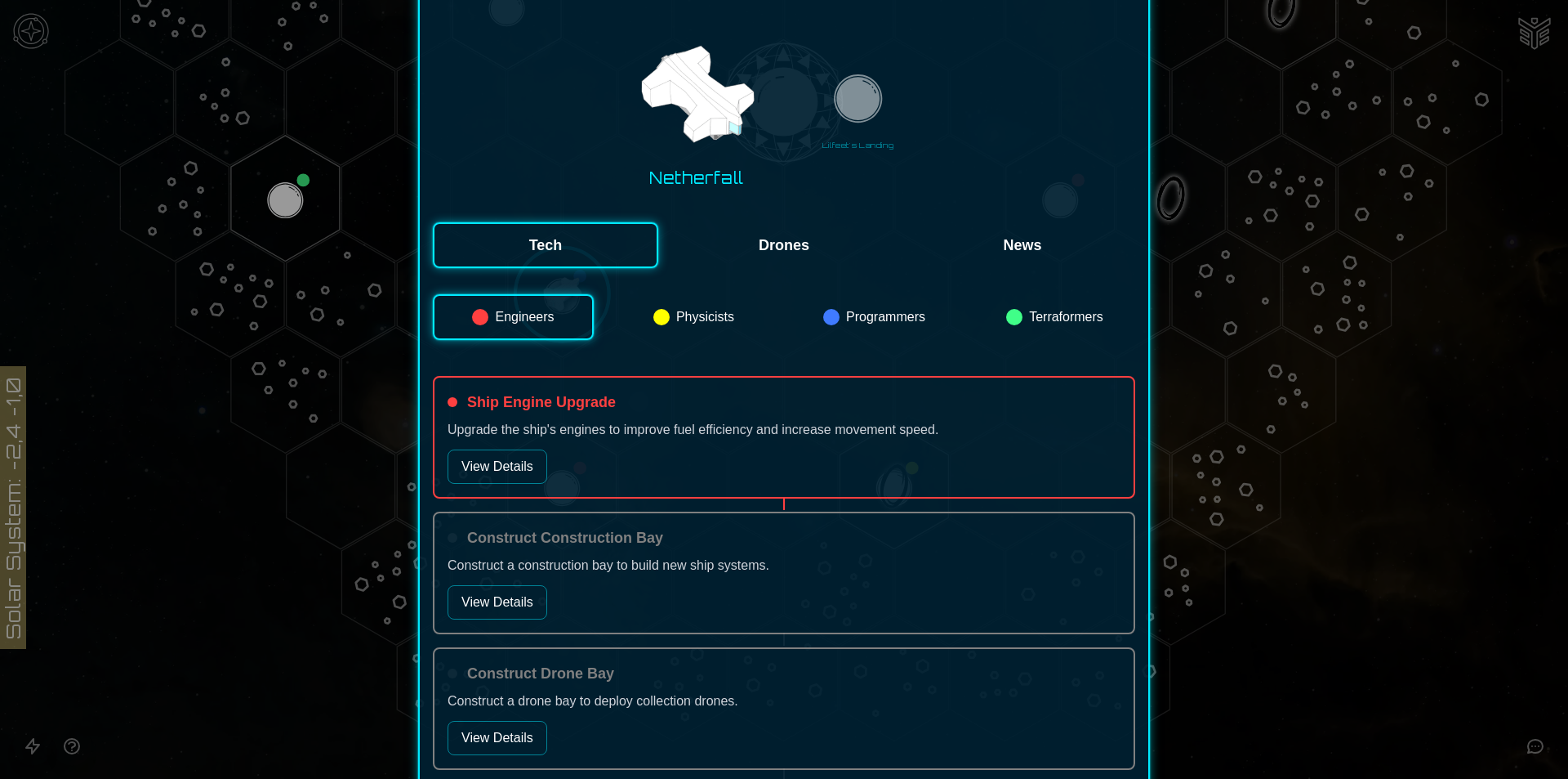
scroll to position [163, 0]
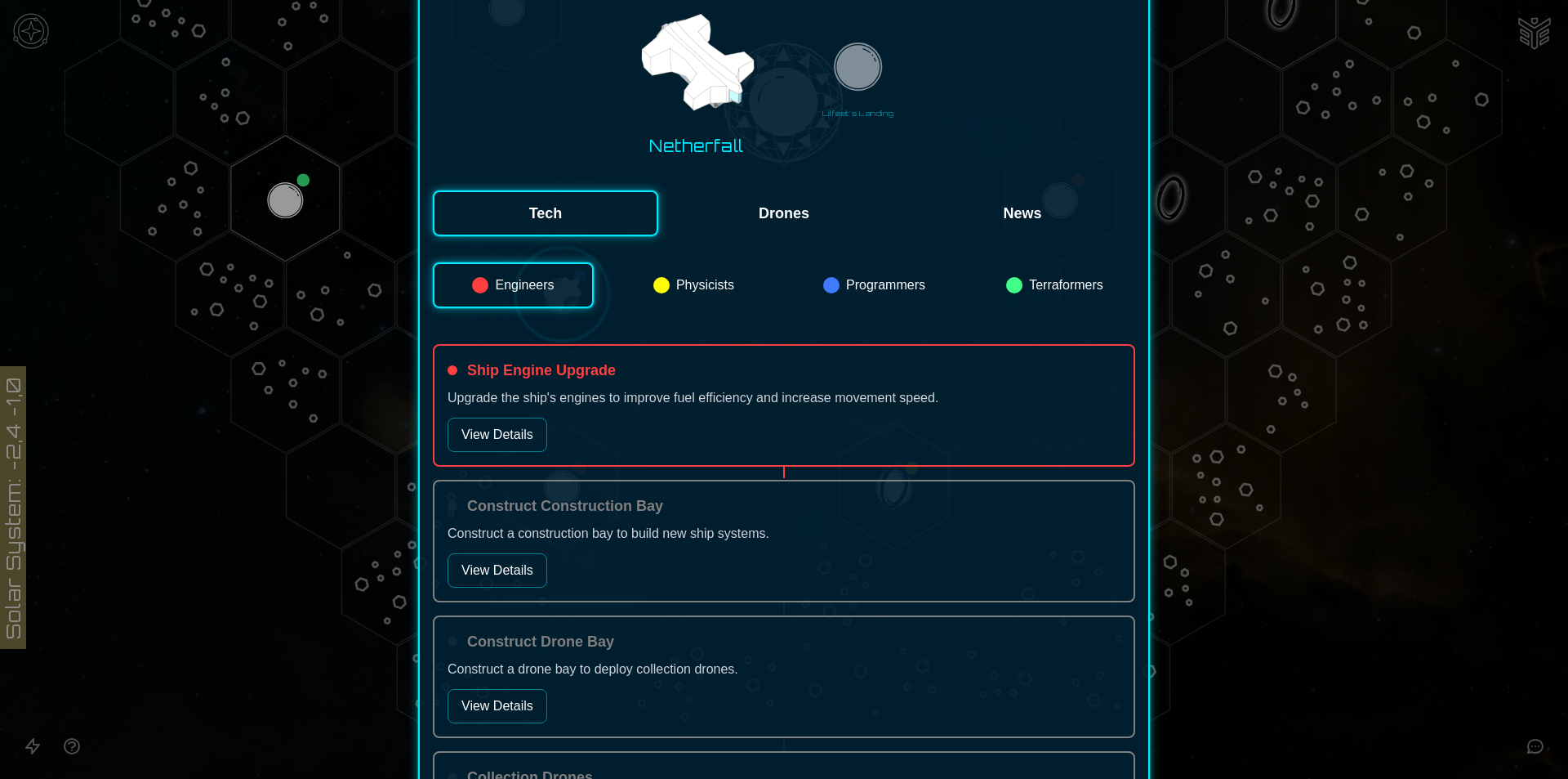
click at [862, 288] on button "Programmers" at bounding box center [874, 285] width 161 height 46
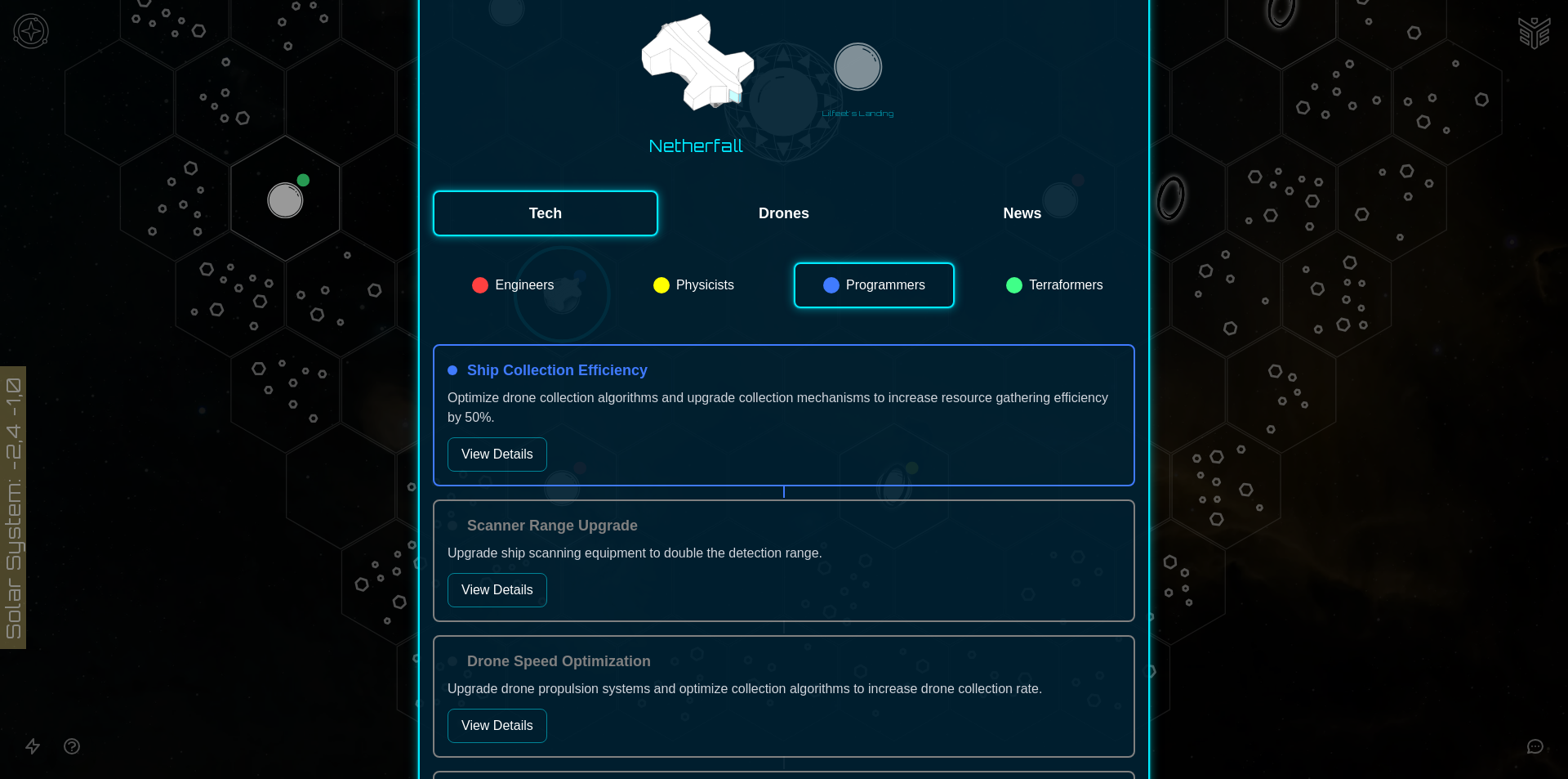
click at [503, 455] on button "View Details" at bounding box center [497, 454] width 100 height 35
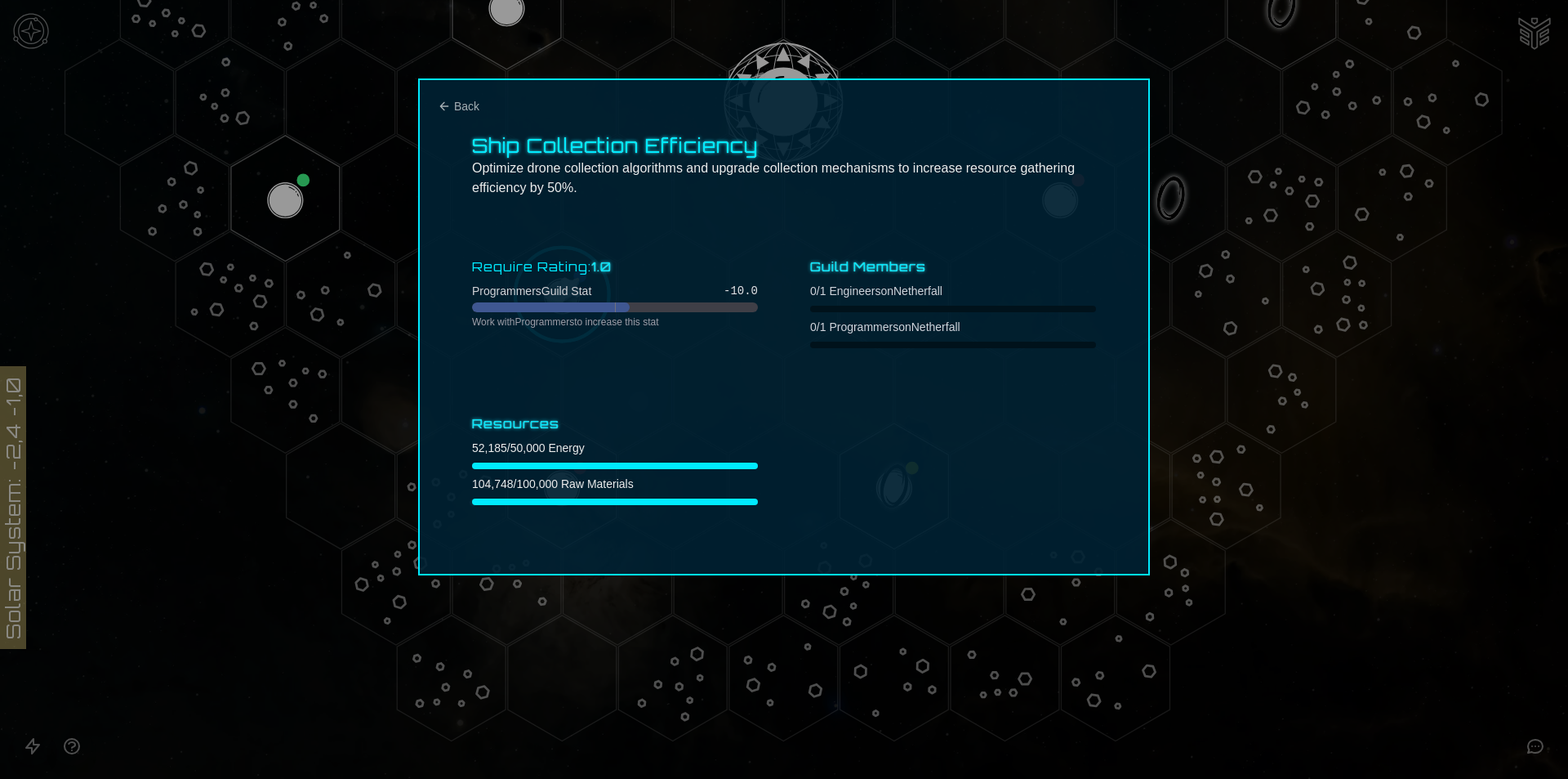
click at [1458, 565] on div at bounding box center [784, 389] width 1568 height 779
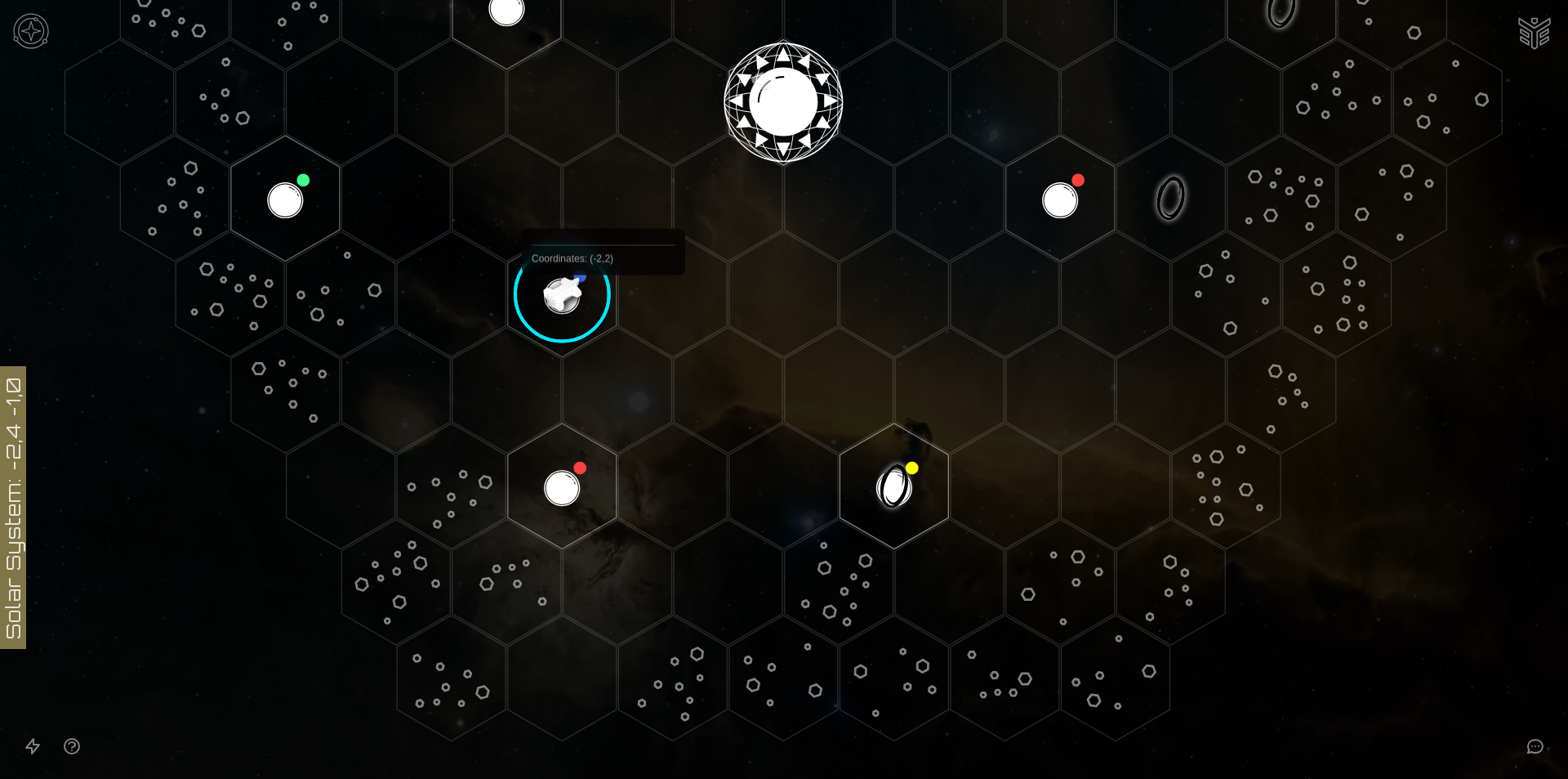
click at [532, 291] on image at bounding box center [563, 295] width 129 height 129
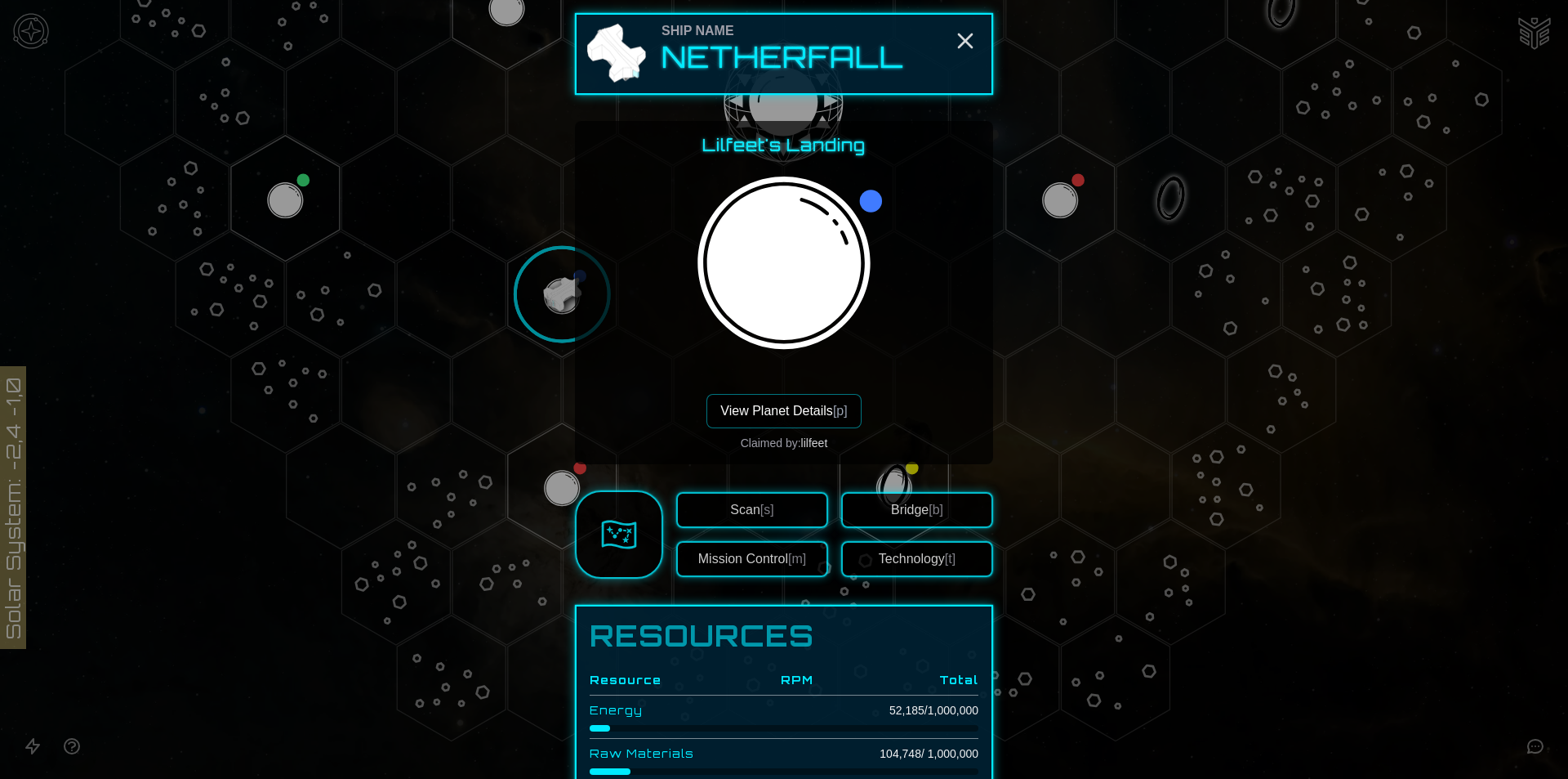
click at [861, 168] on img at bounding box center [840, 233] width 204 height 224
click at [817, 391] on div at bounding box center [784, 282] width 204 height 224
click at [817, 403] on button "View Planet Details [p]" at bounding box center [783, 411] width 154 height 35
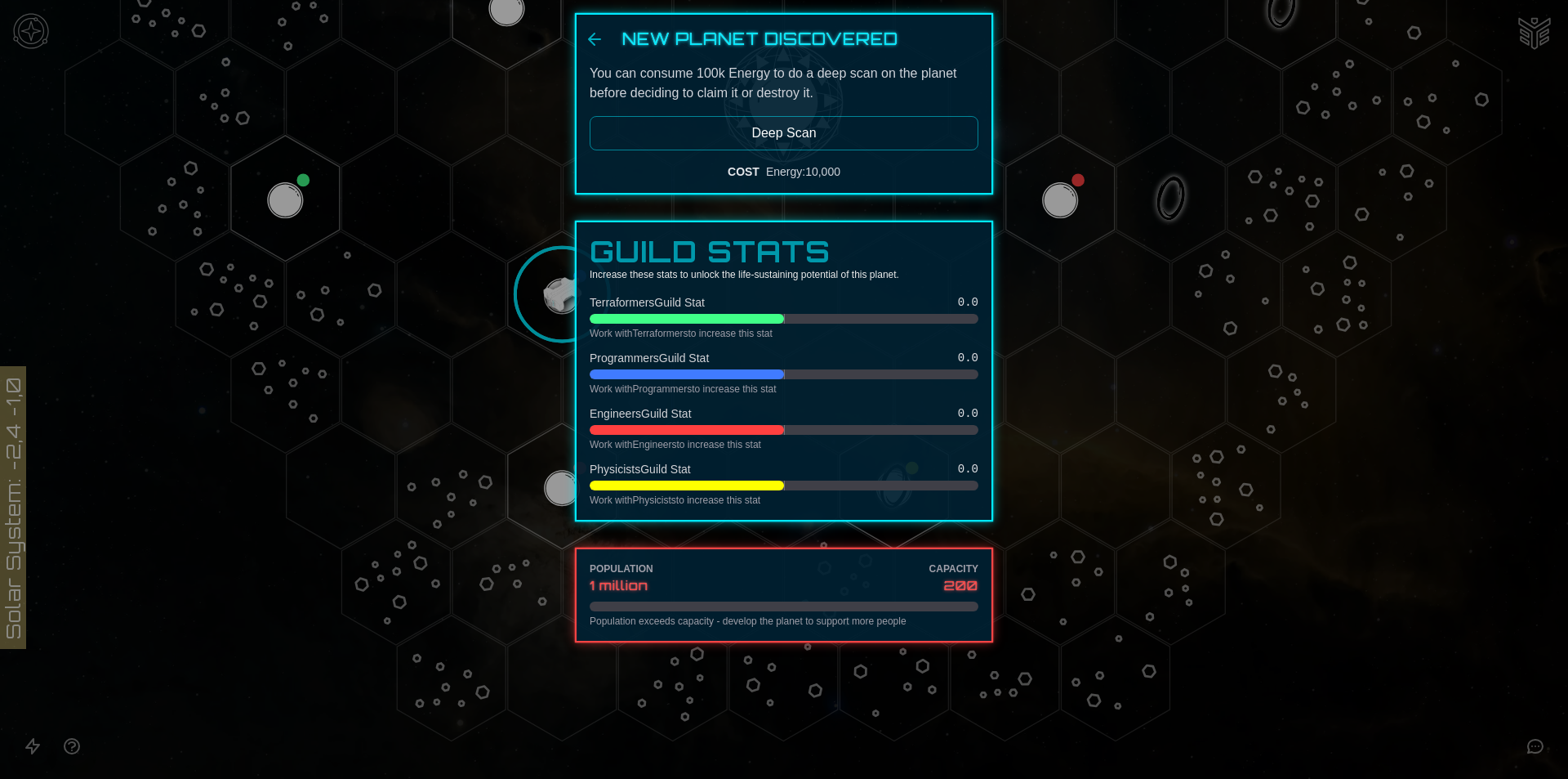
click at [734, 126] on button "Deep Scan" at bounding box center [784, 134] width 389 height 35
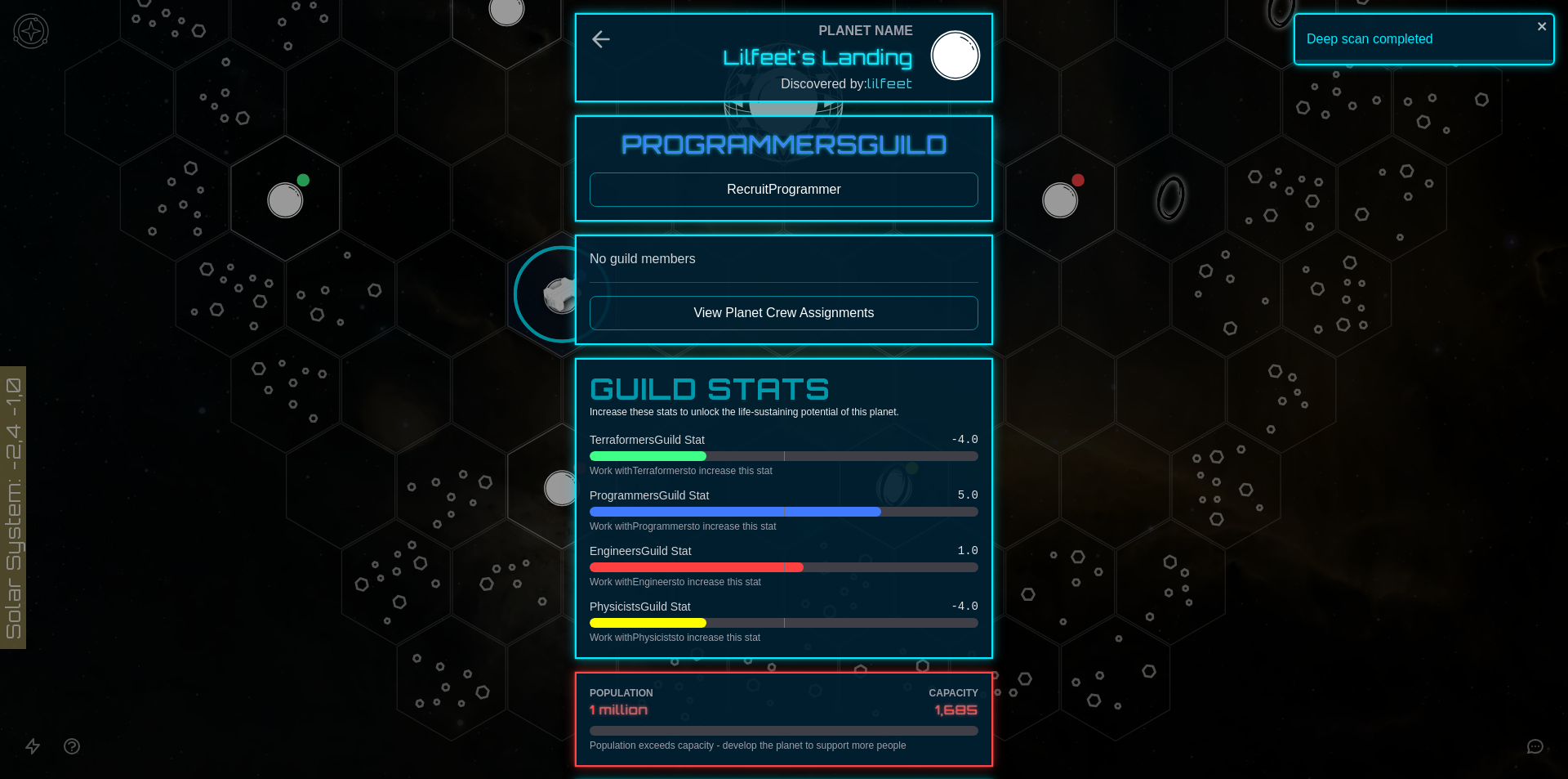
click at [704, 195] on button "Recruit Programmer" at bounding box center [784, 190] width 389 height 35
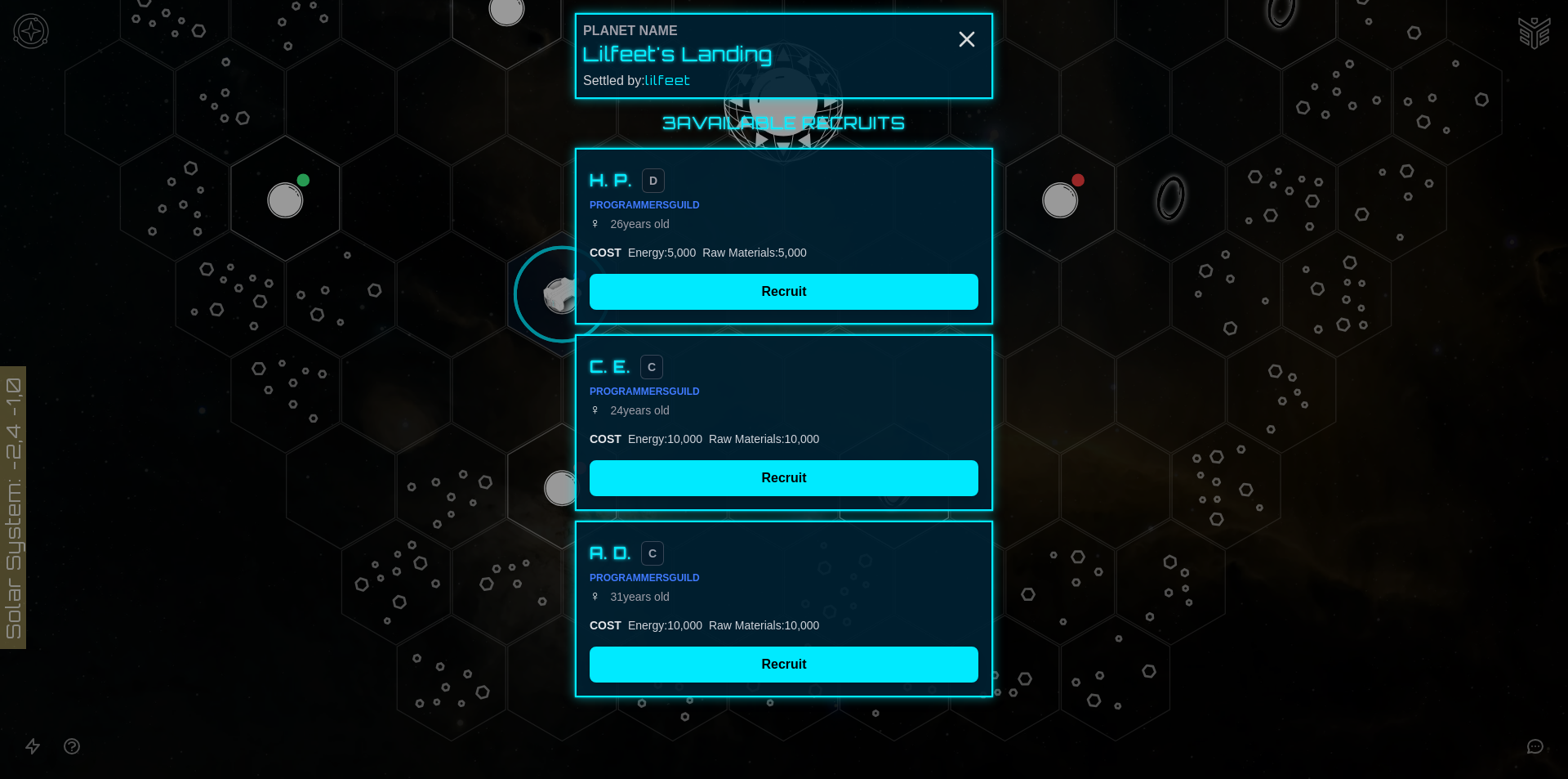
click at [739, 687] on div "A. D. C Programmers Guild ♀ [DEMOGRAPHIC_DATA] COST Energy : 10,000 Raw Materia…" at bounding box center [784, 608] width 419 height 176
click at [742, 675] on button "Recruit" at bounding box center [784, 664] width 389 height 36
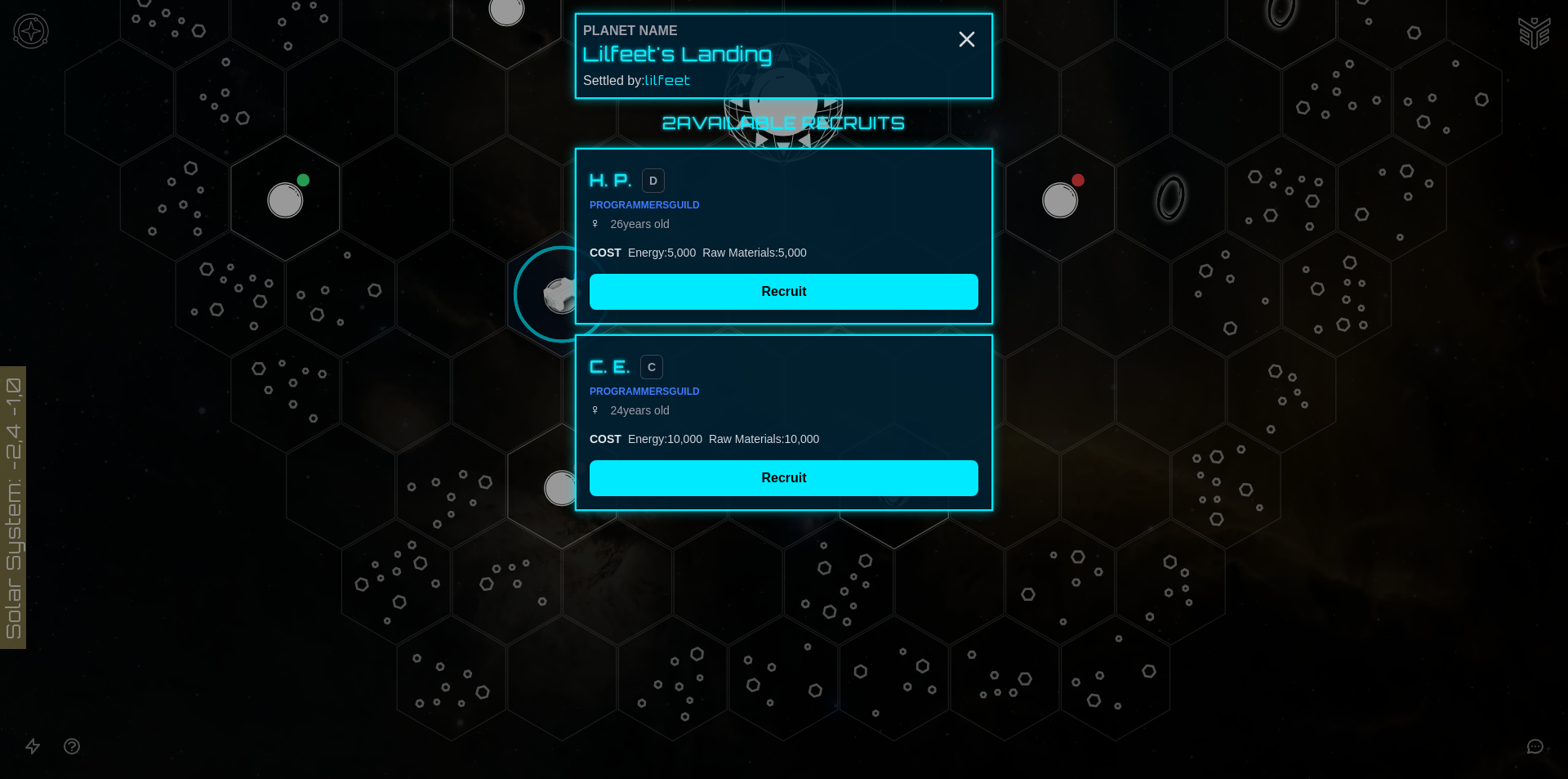
click at [843, 663] on div at bounding box center [784, 389] width 1568 height 779
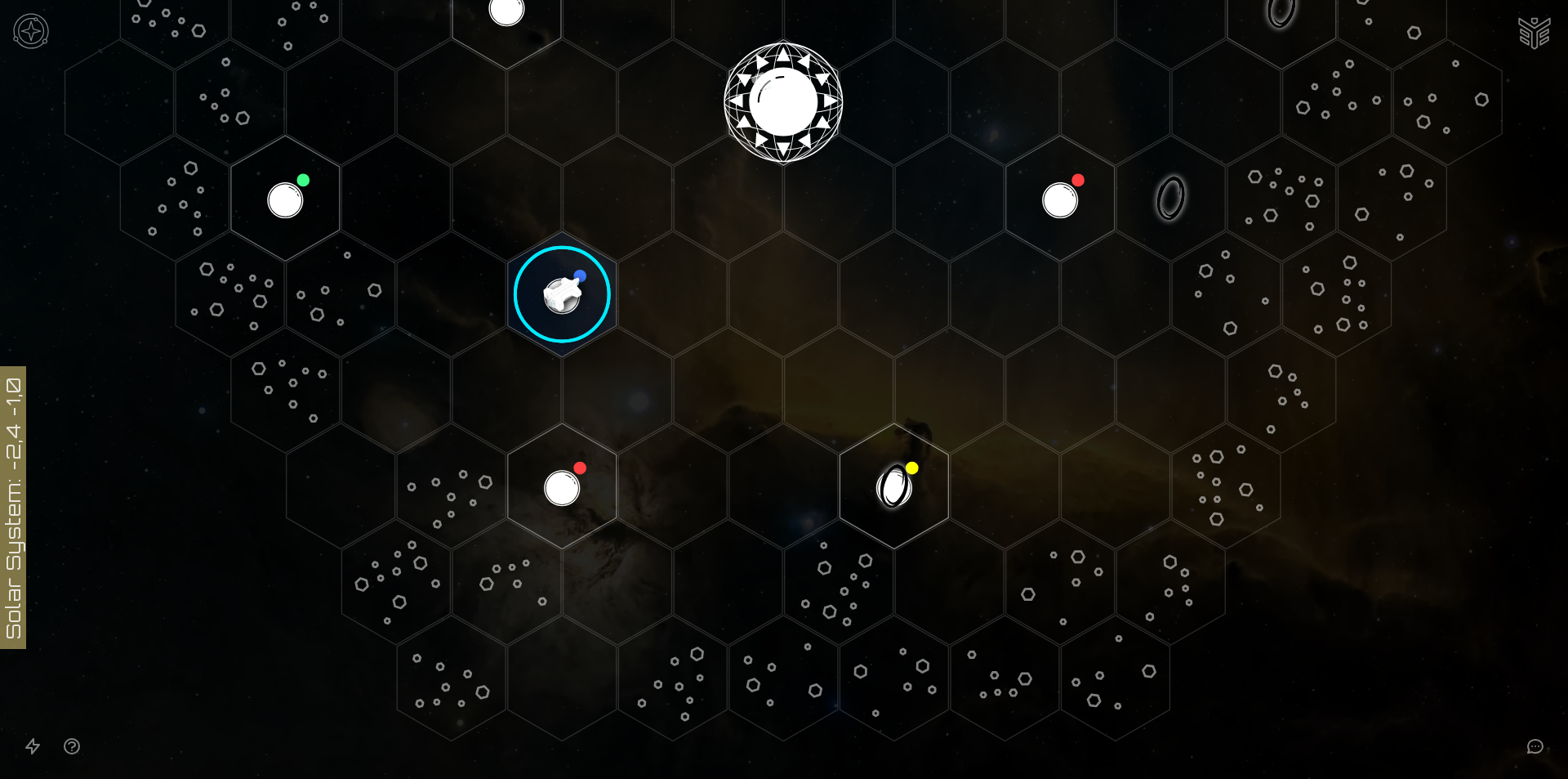
click at [569, 272] on main "Solar System: -2,4 -1,0" at bounding box center [784, 389] width 1568 height 779
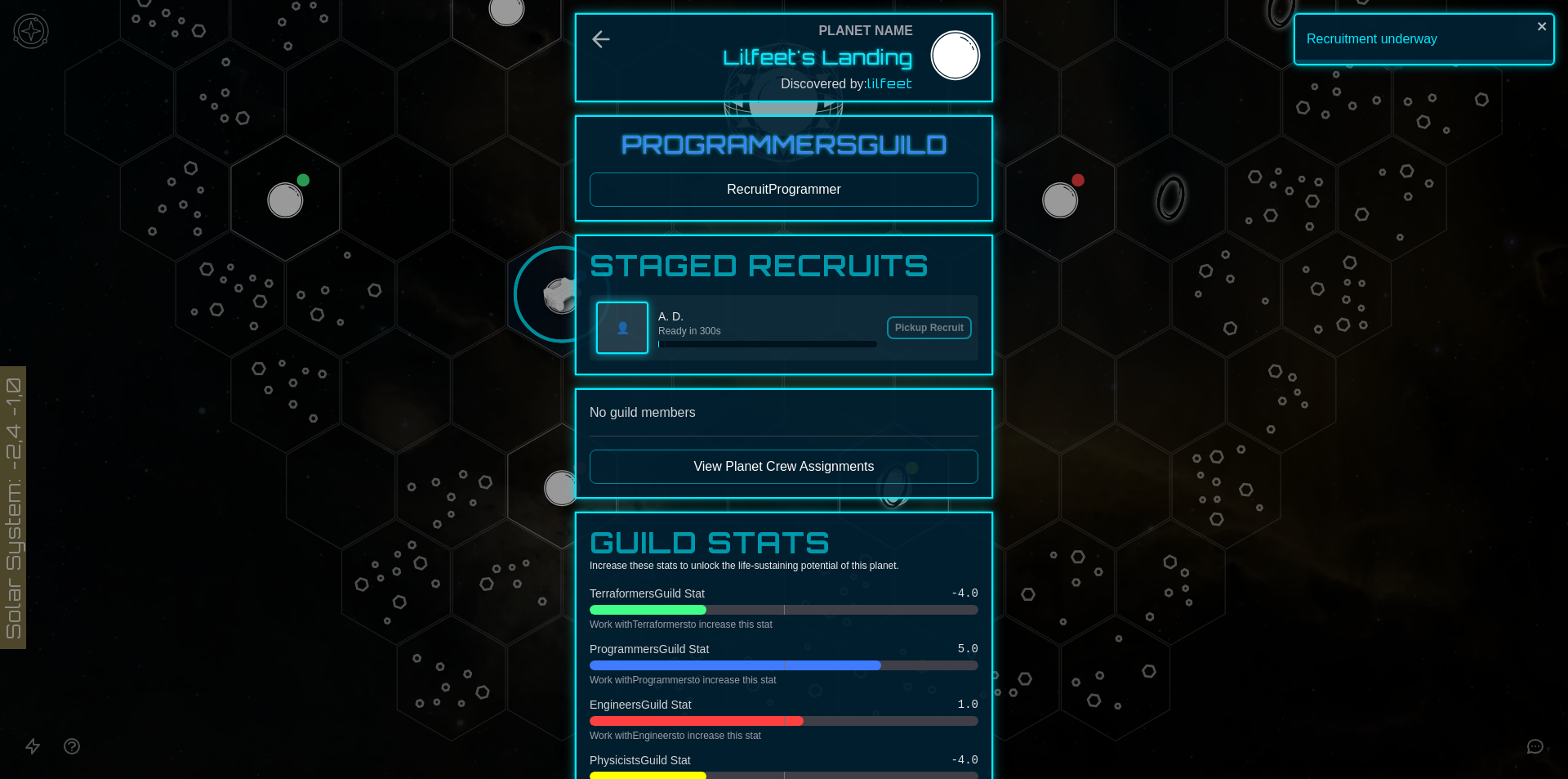
click at [775, 182] on button "Recruit Programmer" at bounding box center [784, 190] width 389 height 35
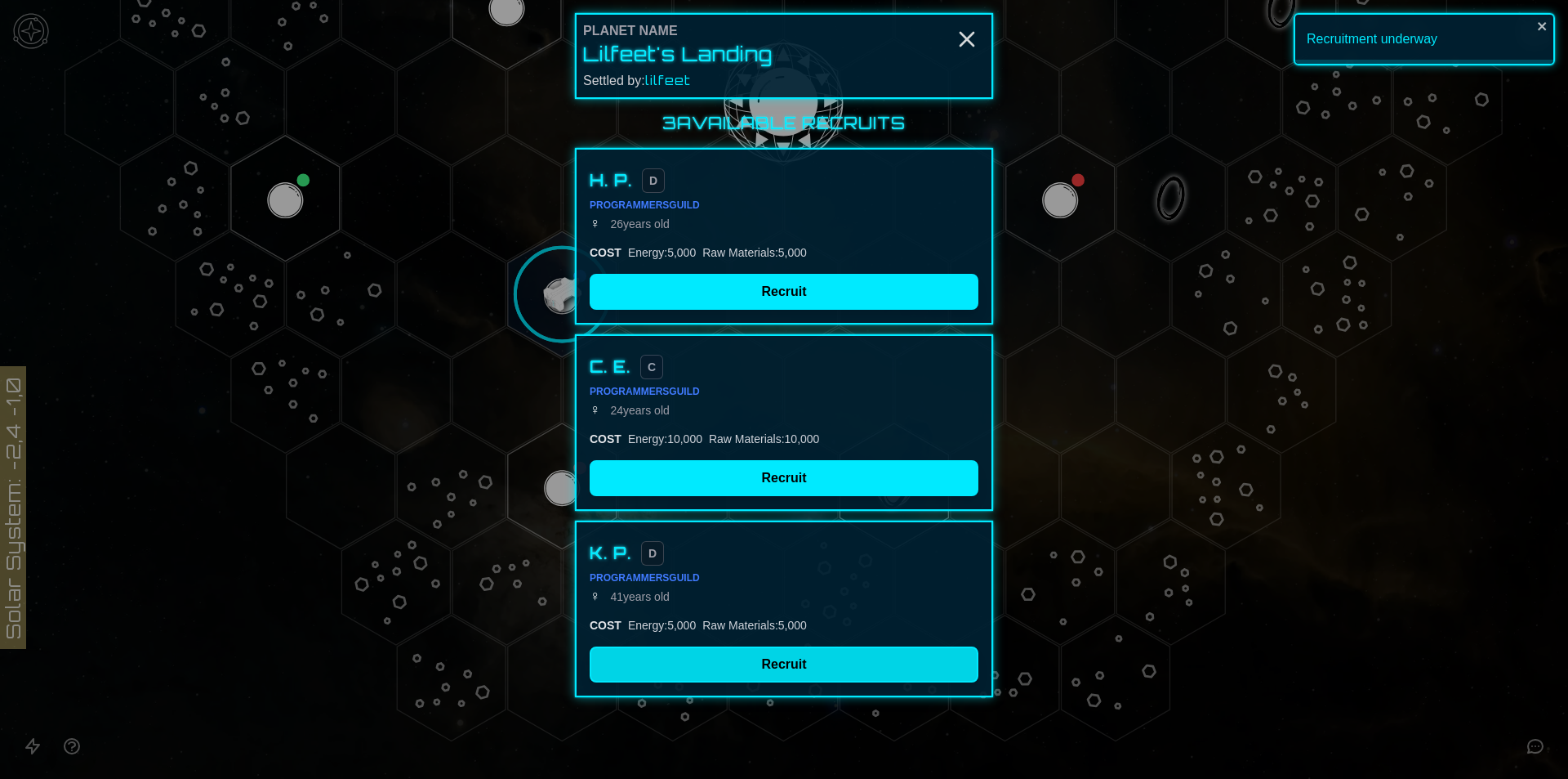
click at [839, 664] on button "Recruit" at bounding box center [784, 664] width 389 height 36
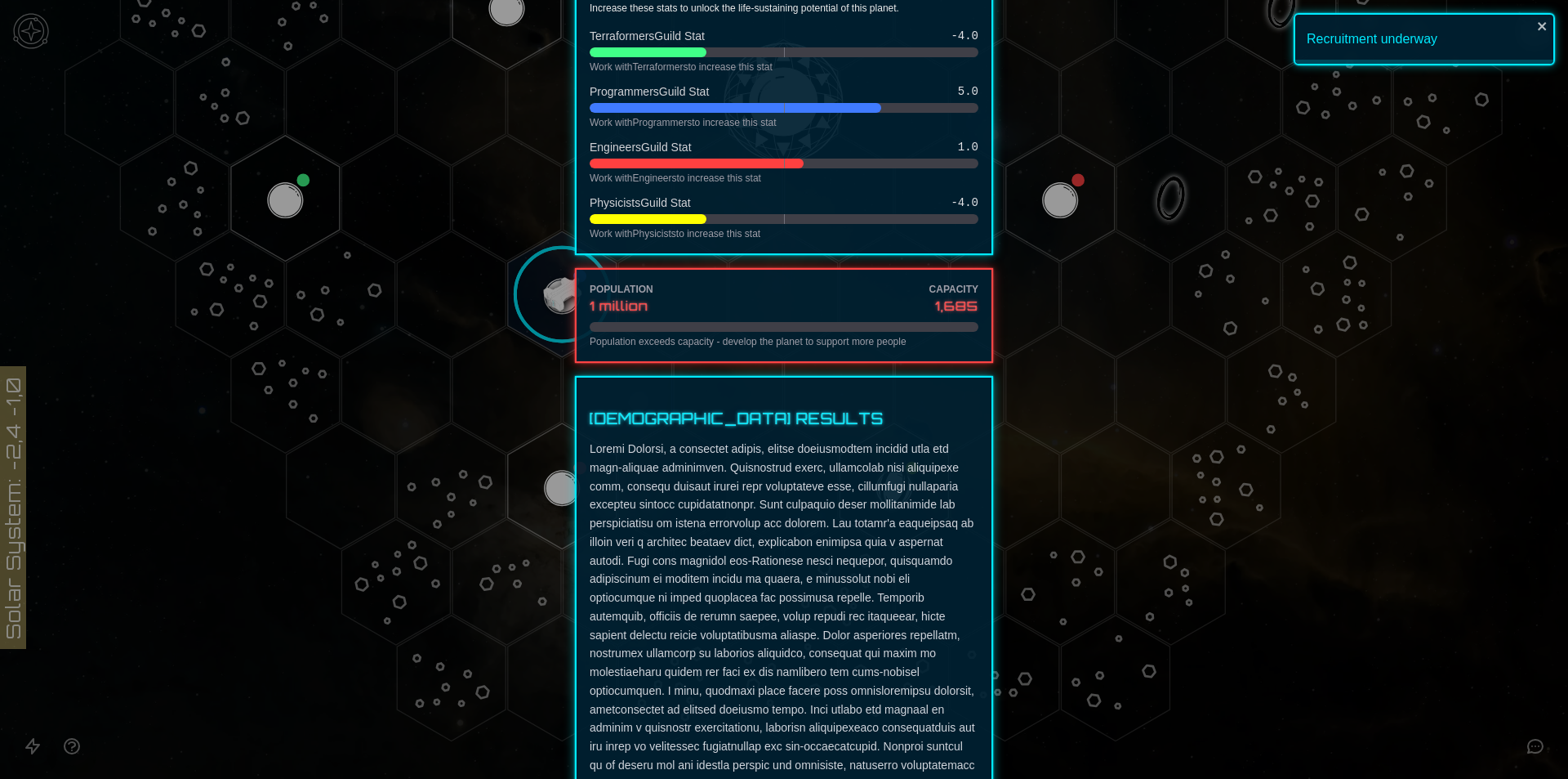
scroll to position [755, 0]
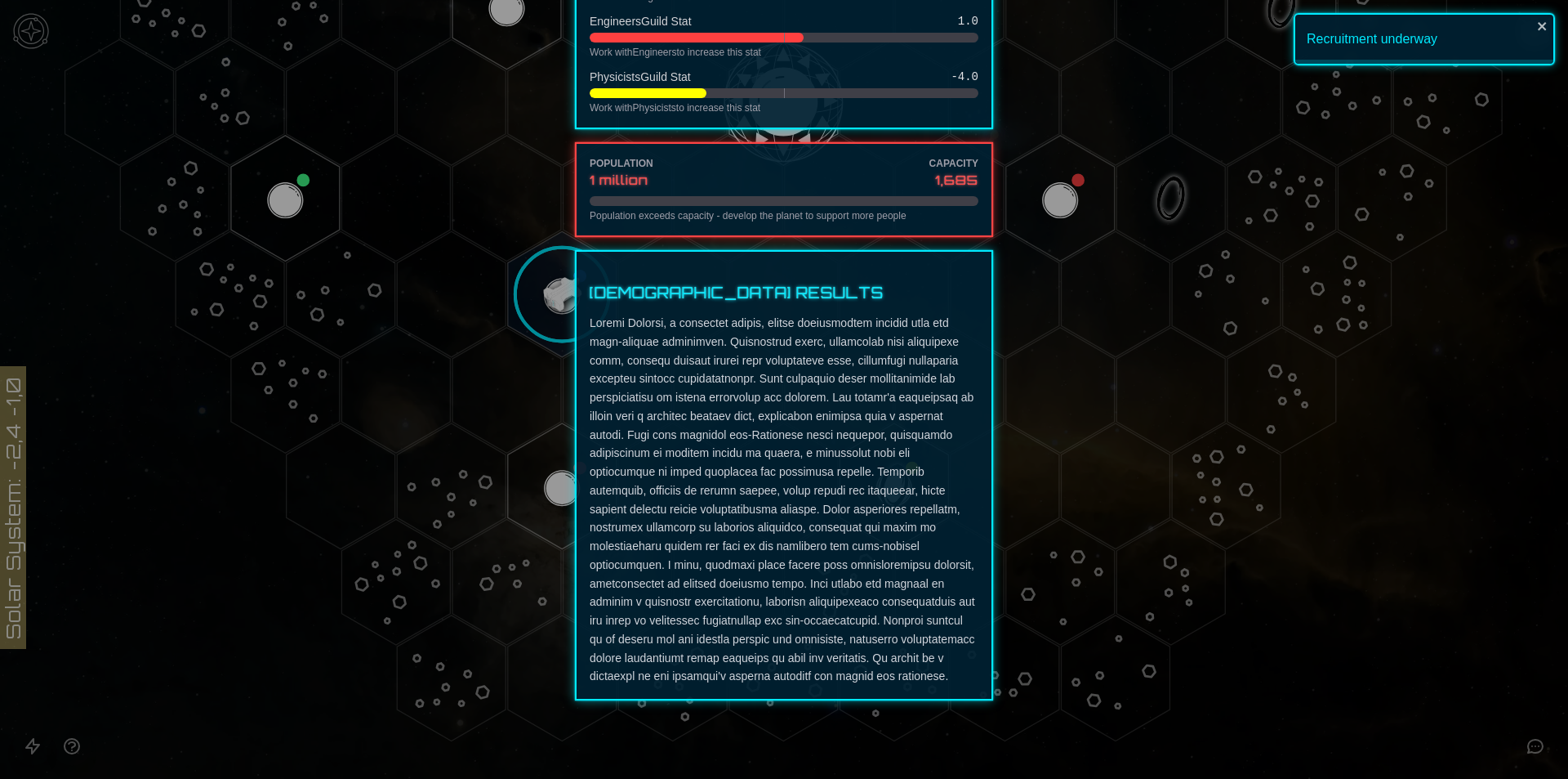
drag, startPoint x: 1330, startPoint y: 643, endPoint x: 1299, endPoint y: 645, distance: 31.1
click at [1328, 643] on div at bounding box center [784, 389] width 1568 height 779
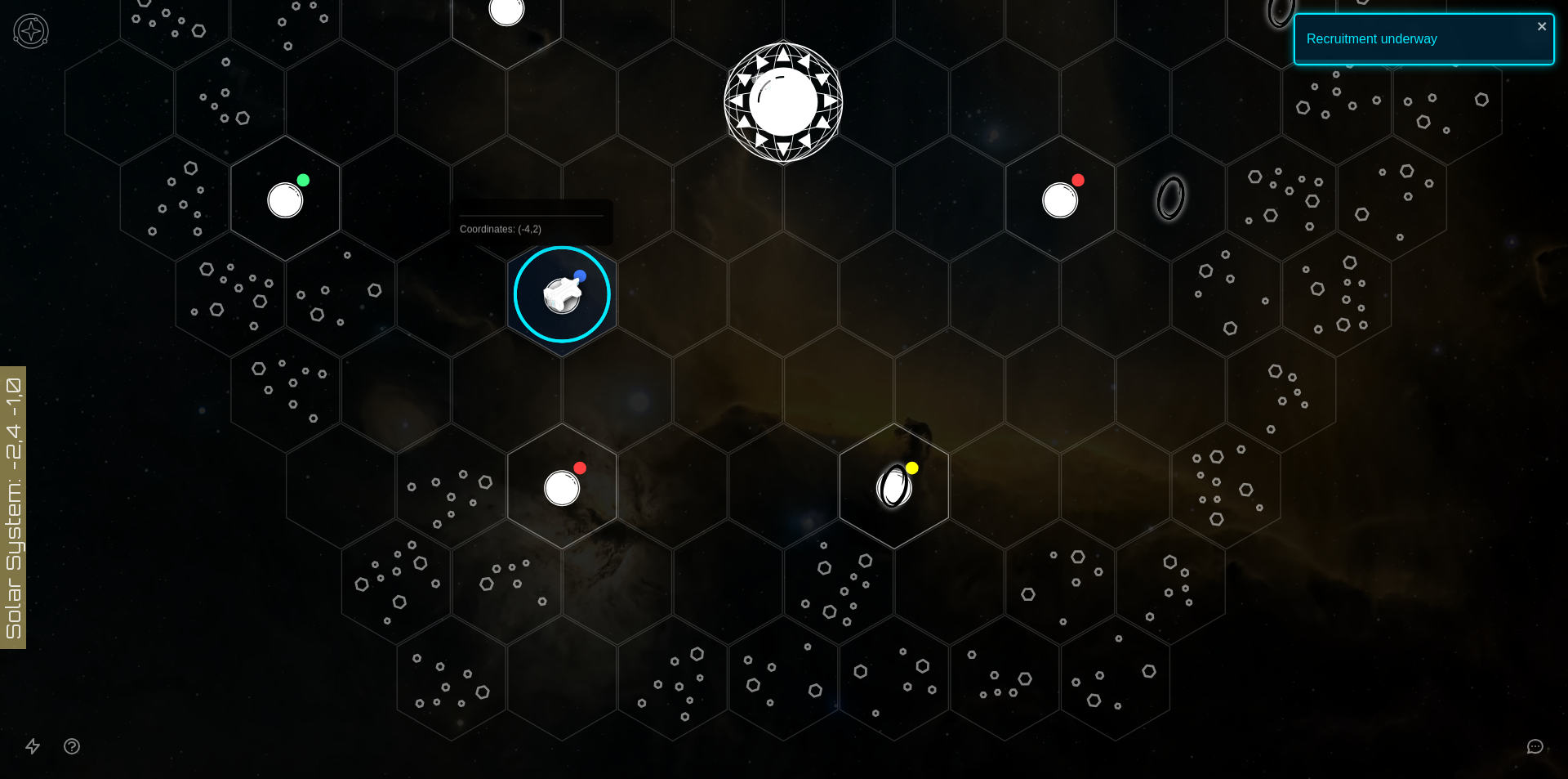
click at [542, 289] on image at bounding box center [563, 295] width 129 height 129
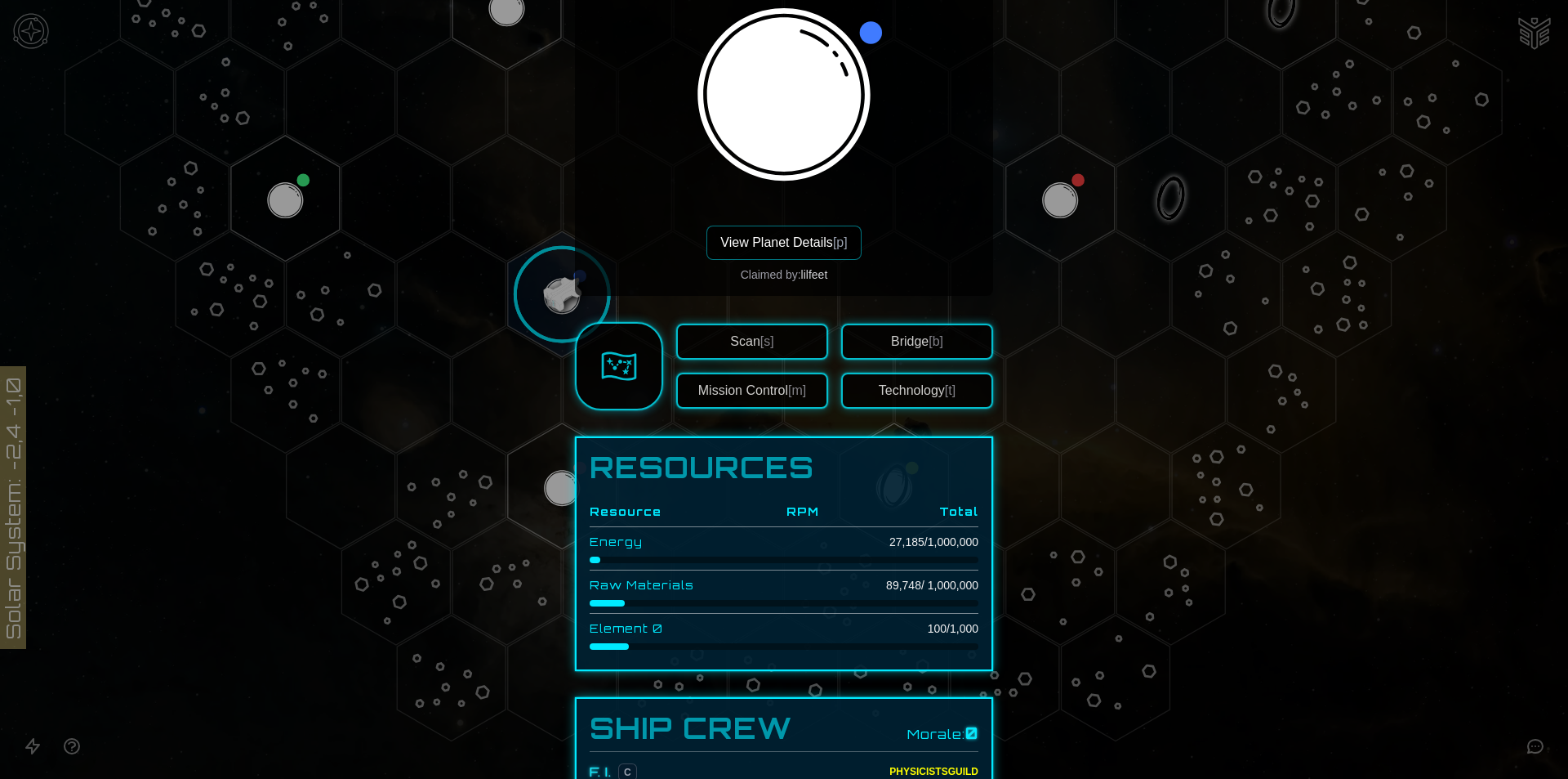
scroll to position [635, 0]
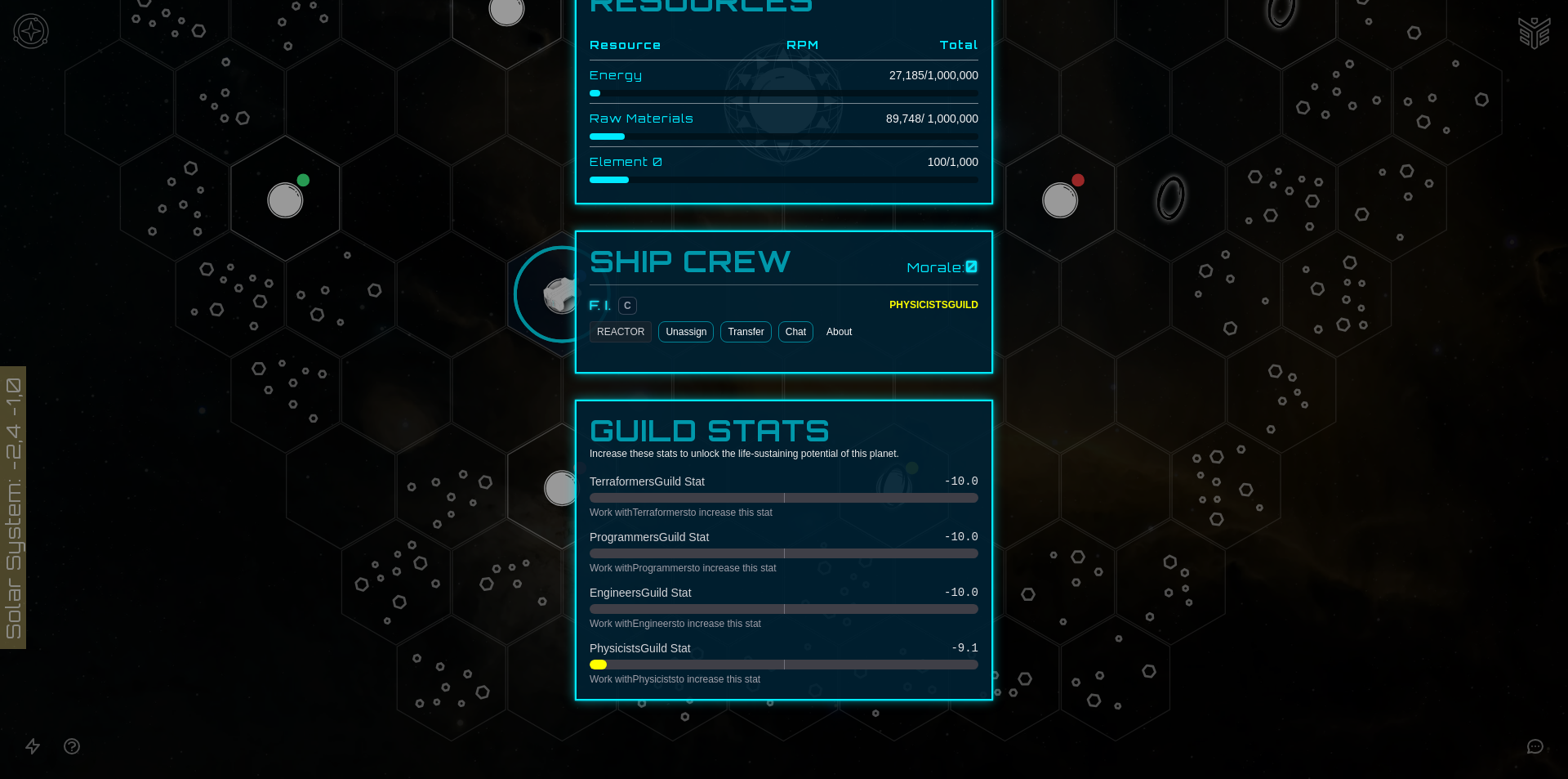
click at [564, 290] on div at bounding box center [784, 389] width 1568 height 779
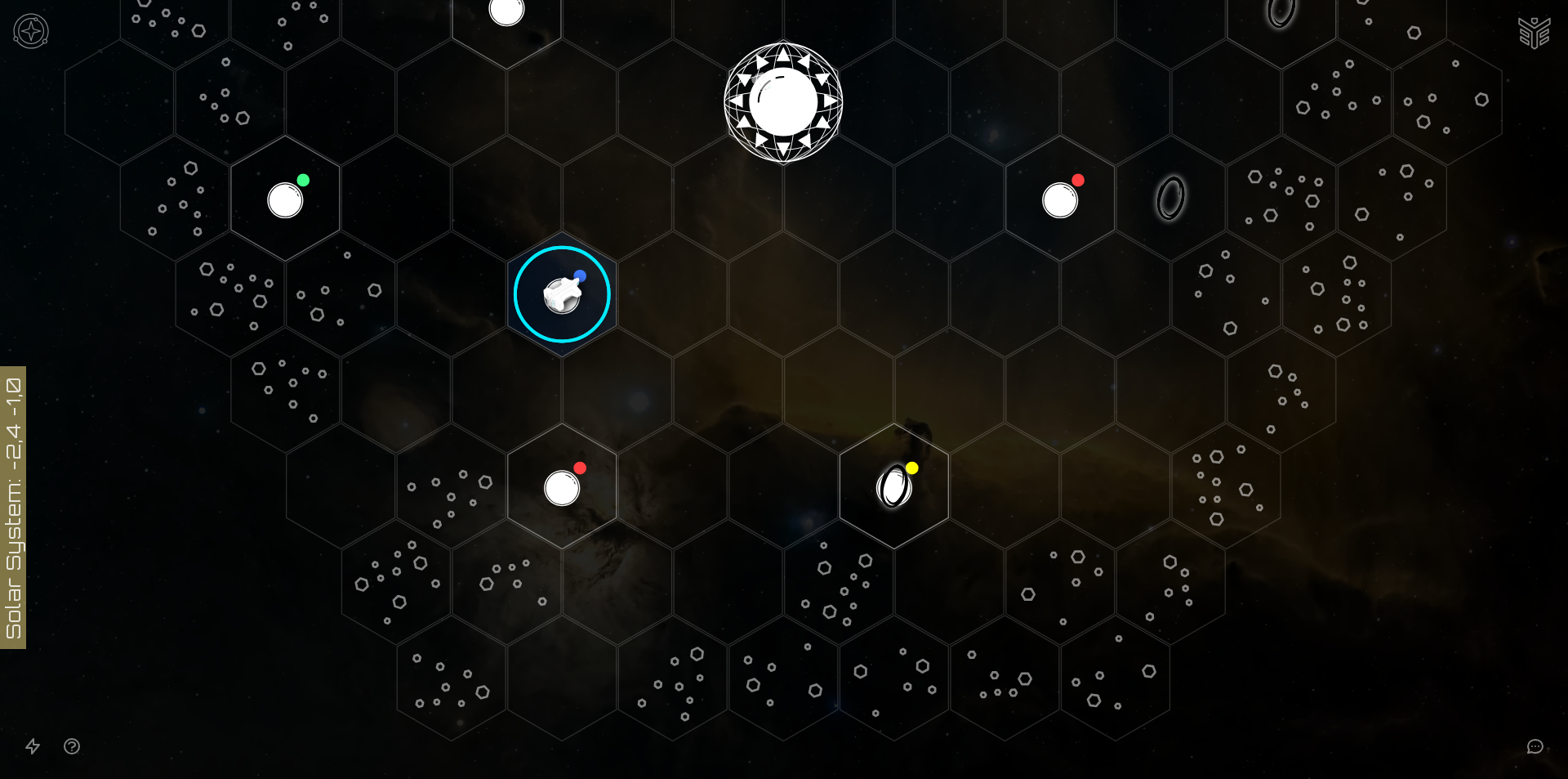
click at [539, 298] on image at bounding box center [563, 295] width 129 height 129
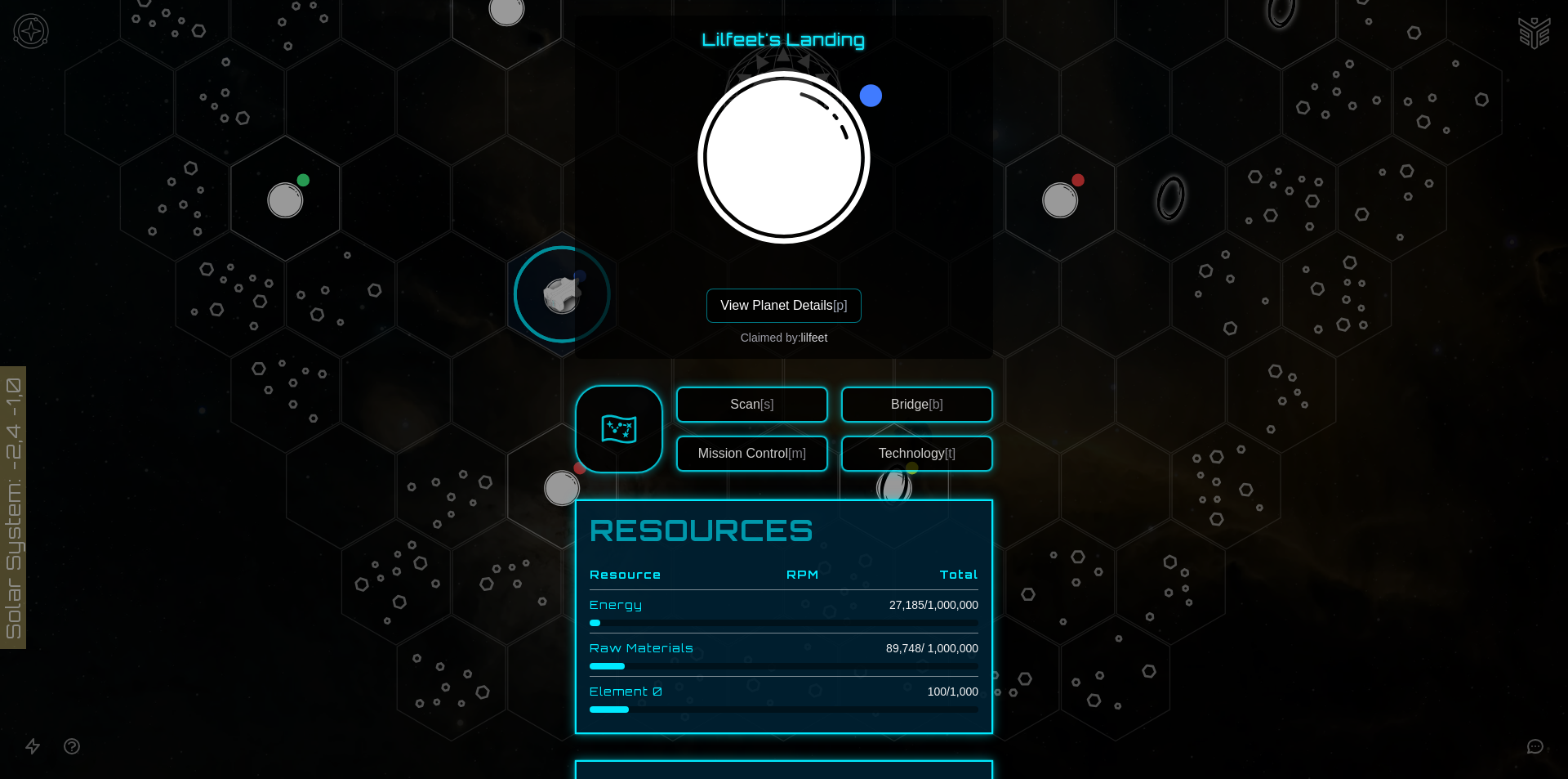
scroll to position [82, 0]
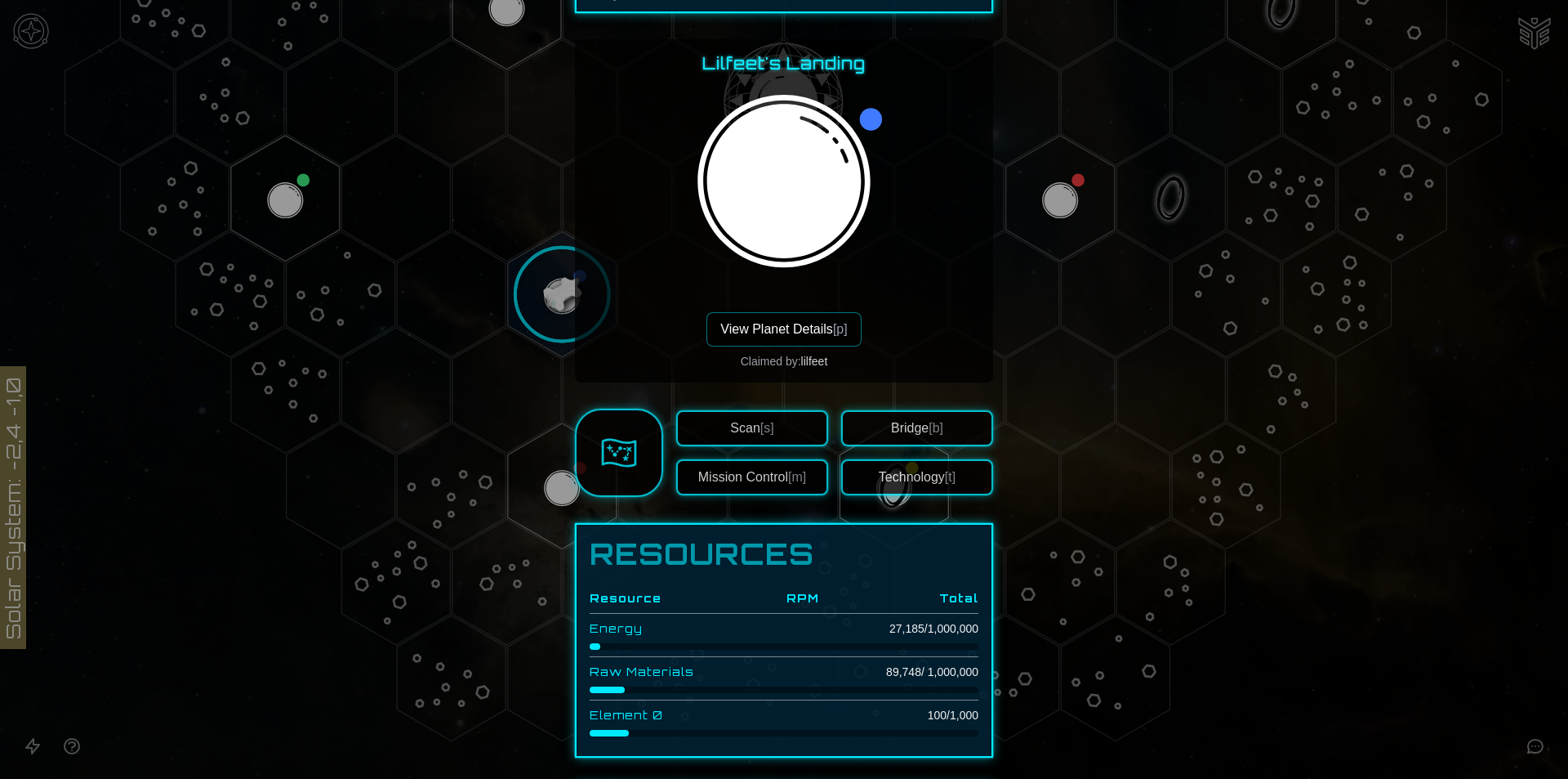
click at [765, 312] on div at bounding box center [784, 200] width 204 height 224
click at [765, 325] on button "View Planet Details [p]" at bounding box center [783, 330] width 154 height 35
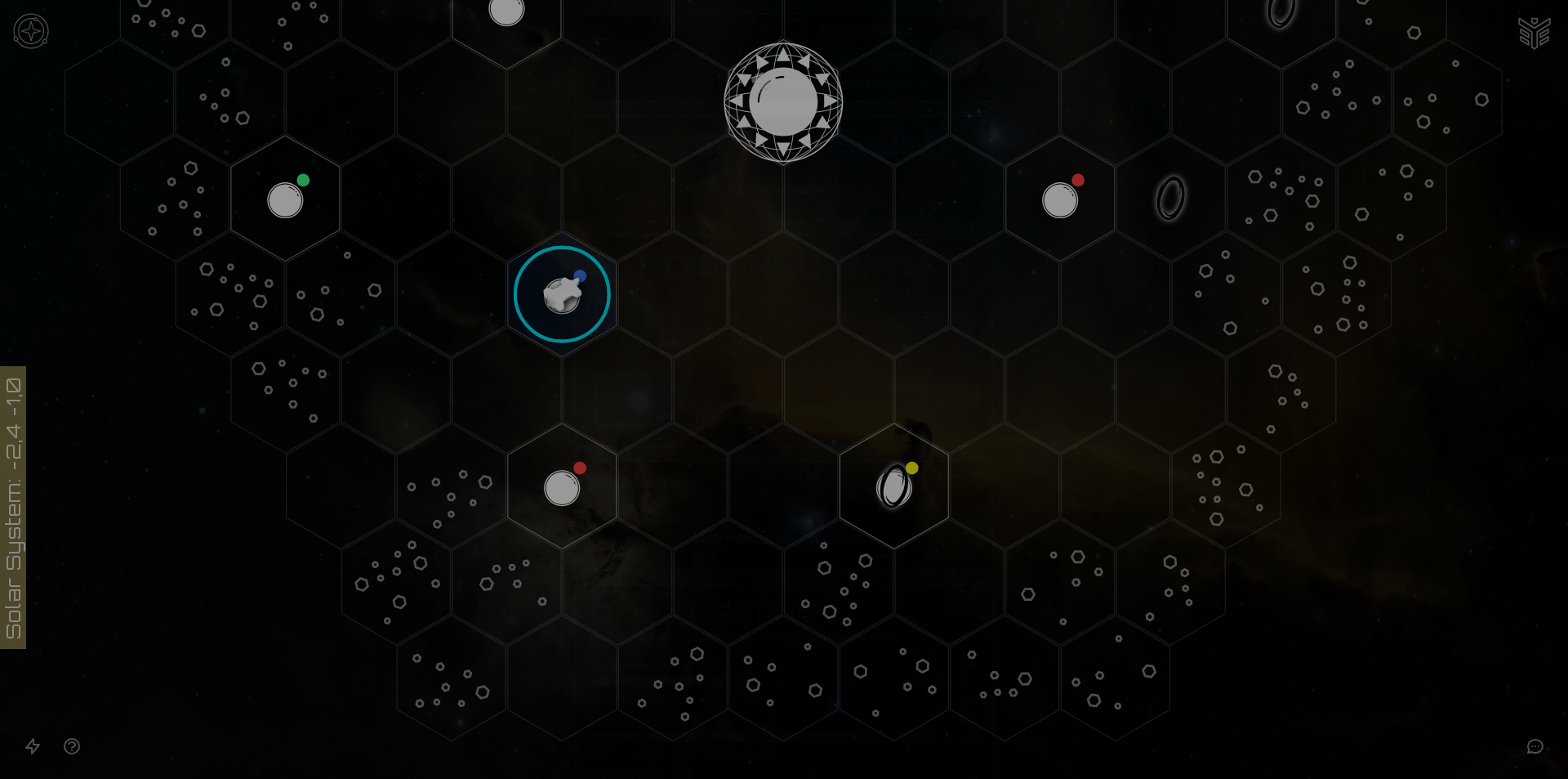
click at [615, 397] on span "👤" at bounding box center [622, 400] width 14 height 16
click at [793, 182] on button "Recruit Programmer" at bounding box center [784, 190] width 389 height 35
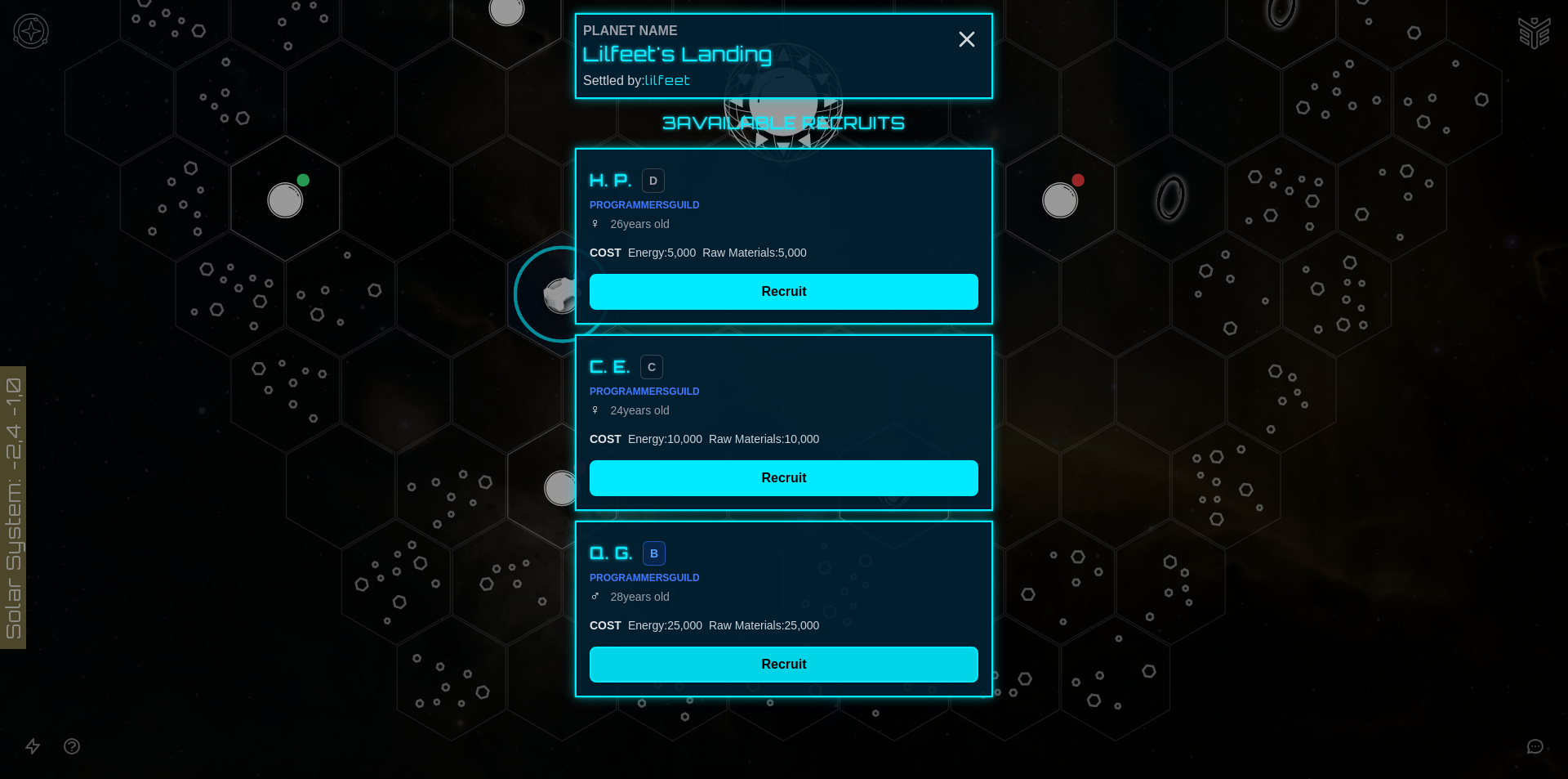
click at [691, 660] on button "Recruit" at bounding box center [784, 664] width 389 height 36
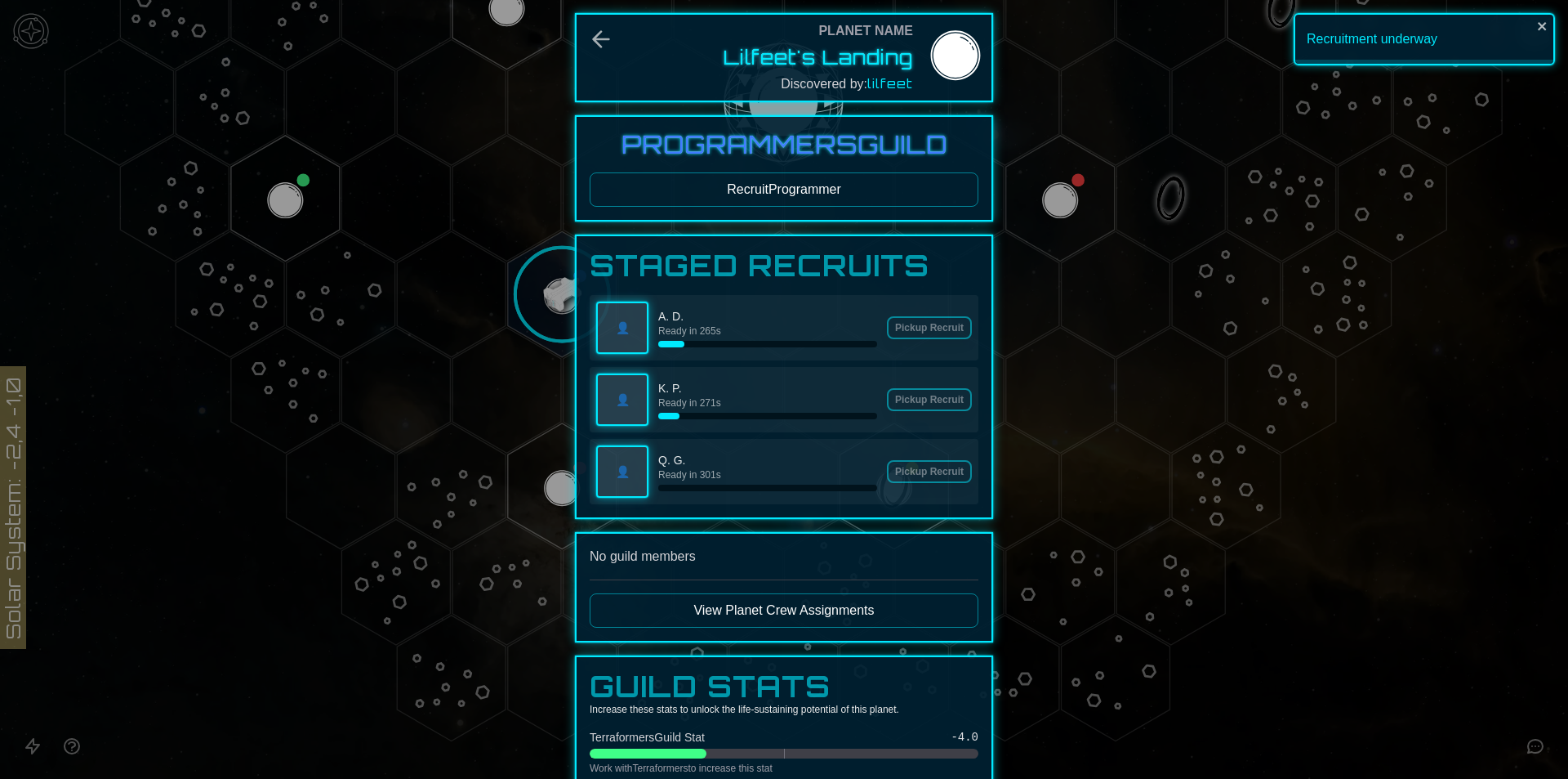
click at [1271, 627] on div at bounding box center [784, 389] width 1568 height 779
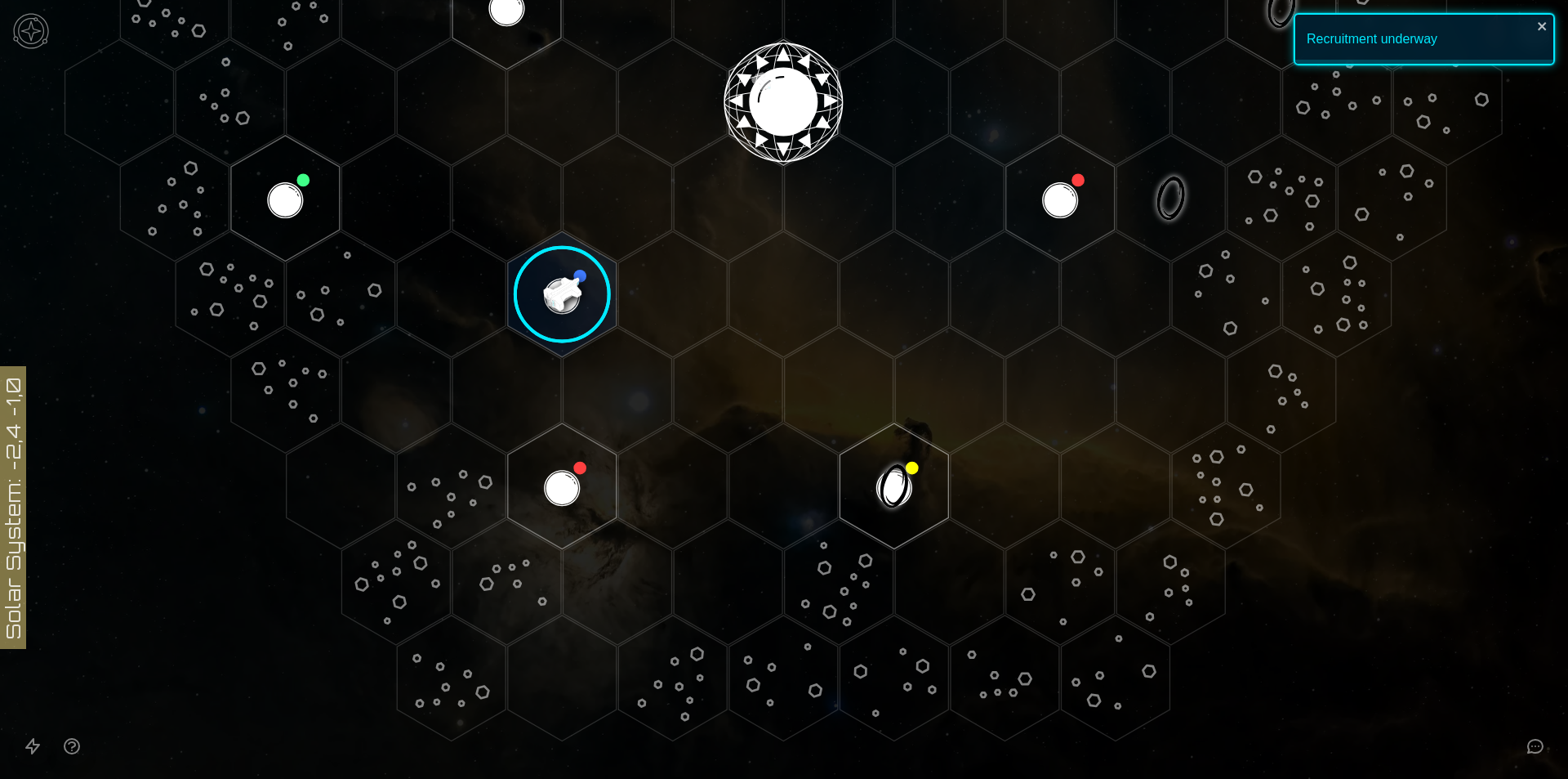
click at [579, 345] on image at bounding box center [563, 295] width 129 height 129
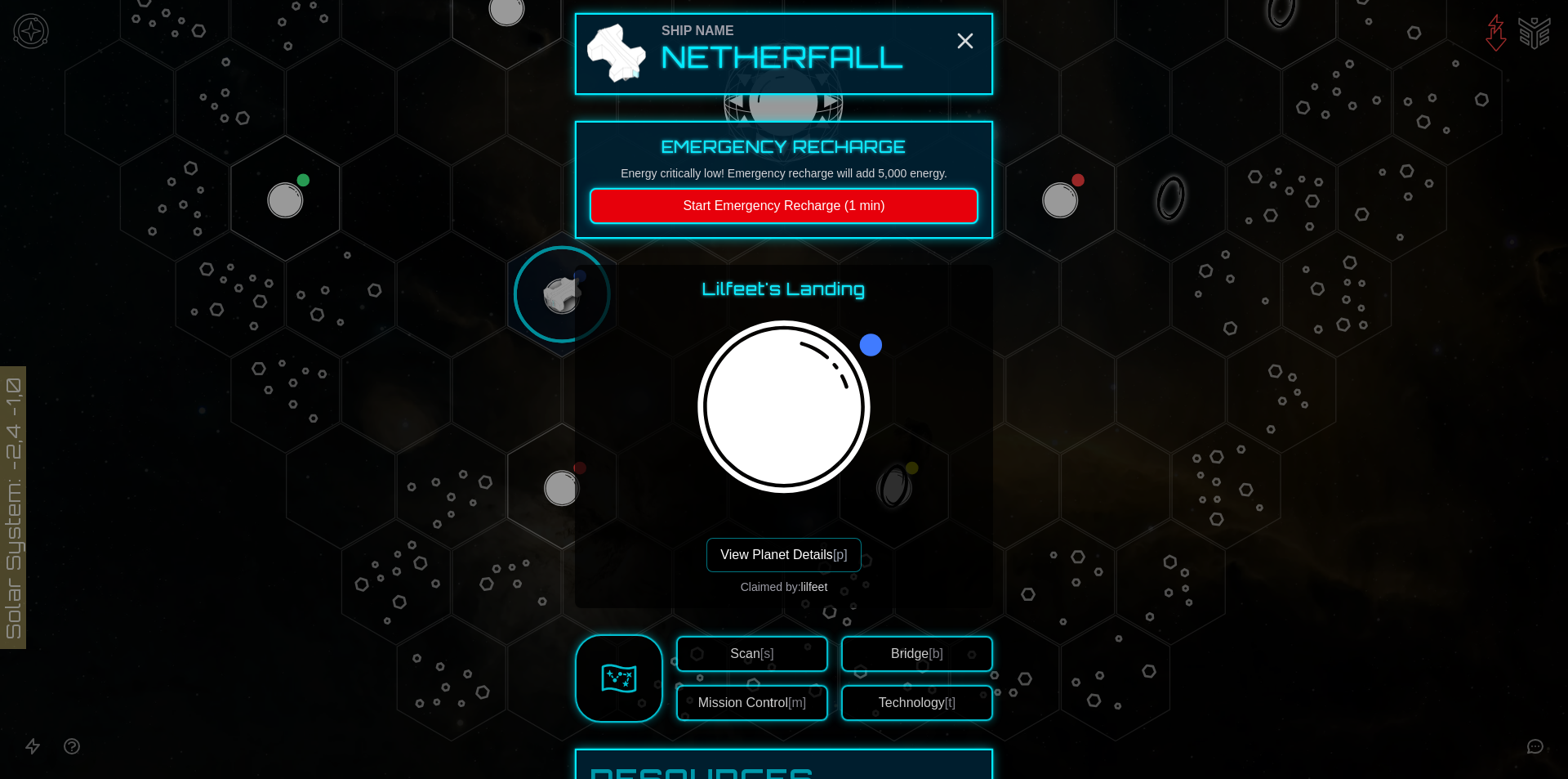
scroll to position [572, 0]
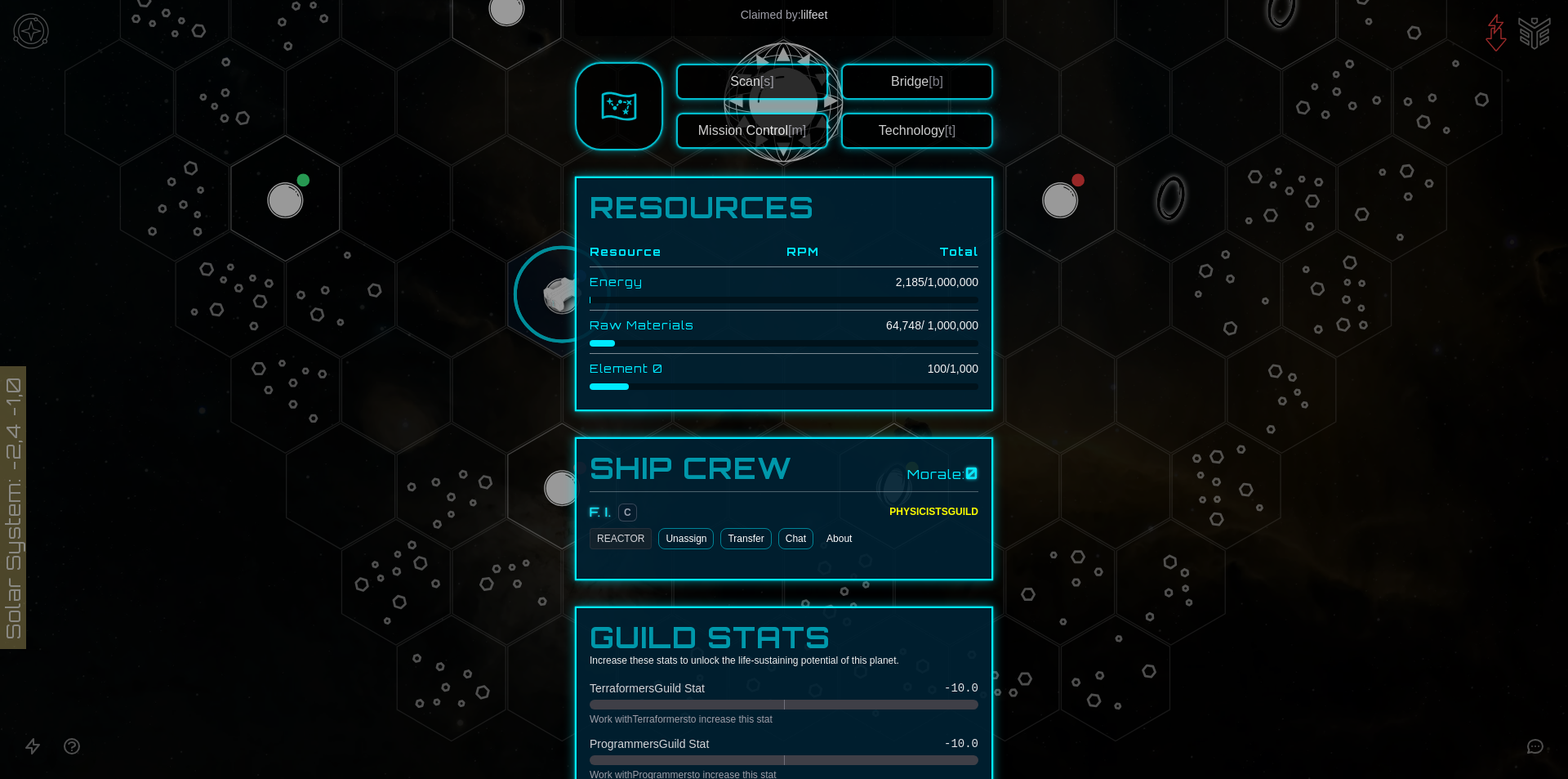
click at [1484, 564] on div at bounding box center [784, 389] width 1568 height 779
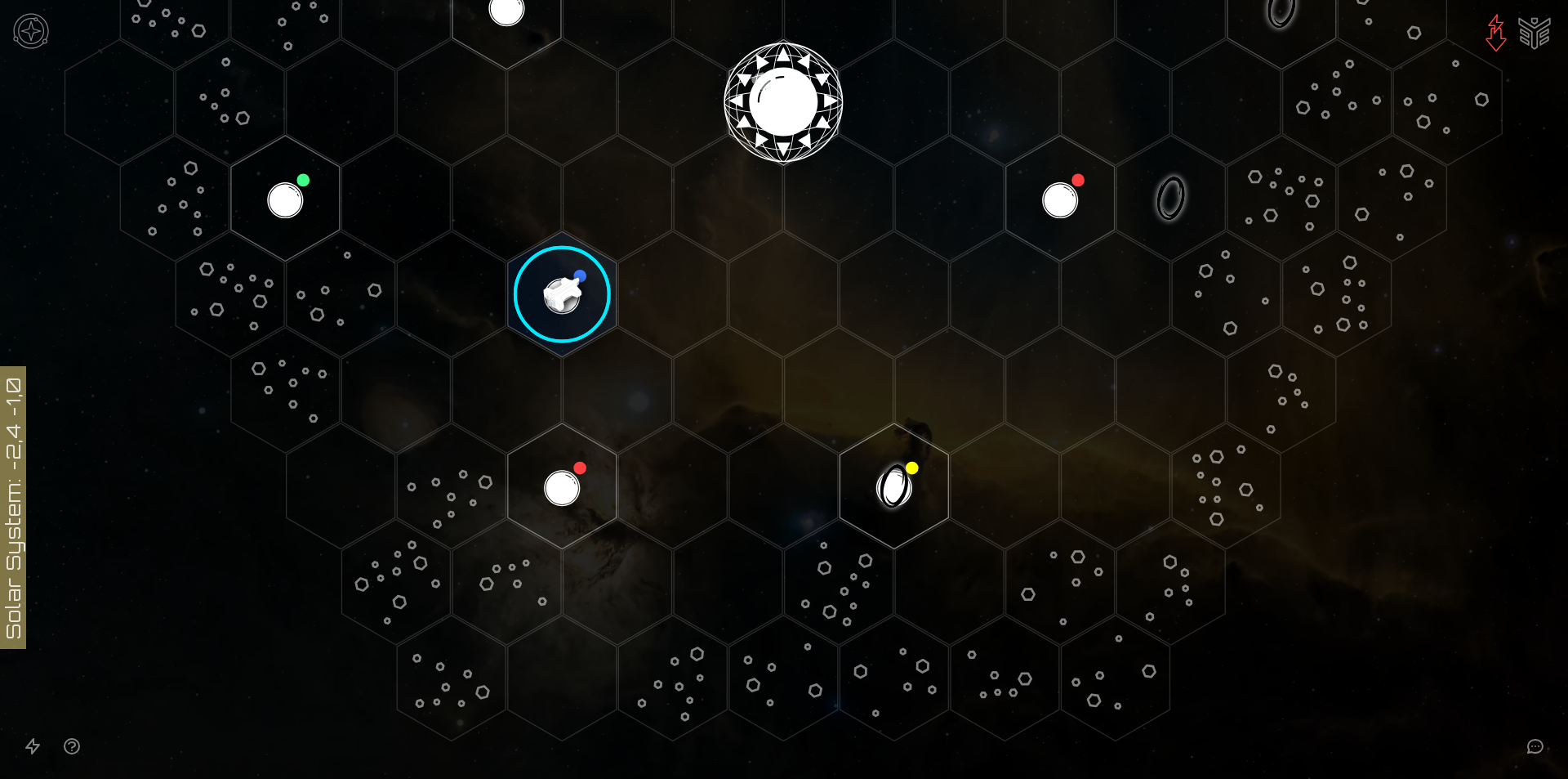
click at [576, 291] on image at bounding box center [563, 295] width 129 height 129
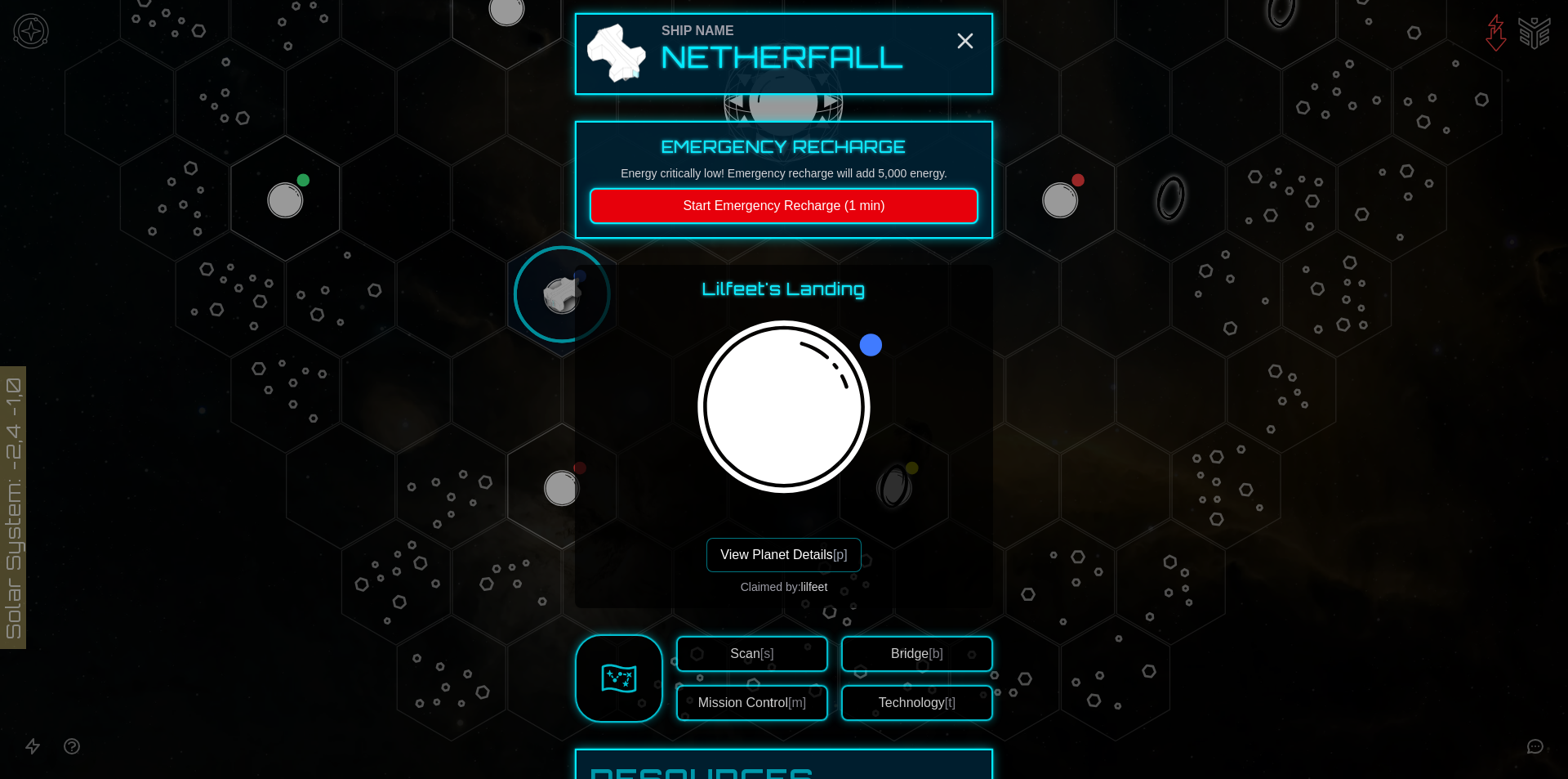
click at [700, 209] on button "Start Emergency Recharge (1 min)" at bounding box center [784, 206] width 389 height 36
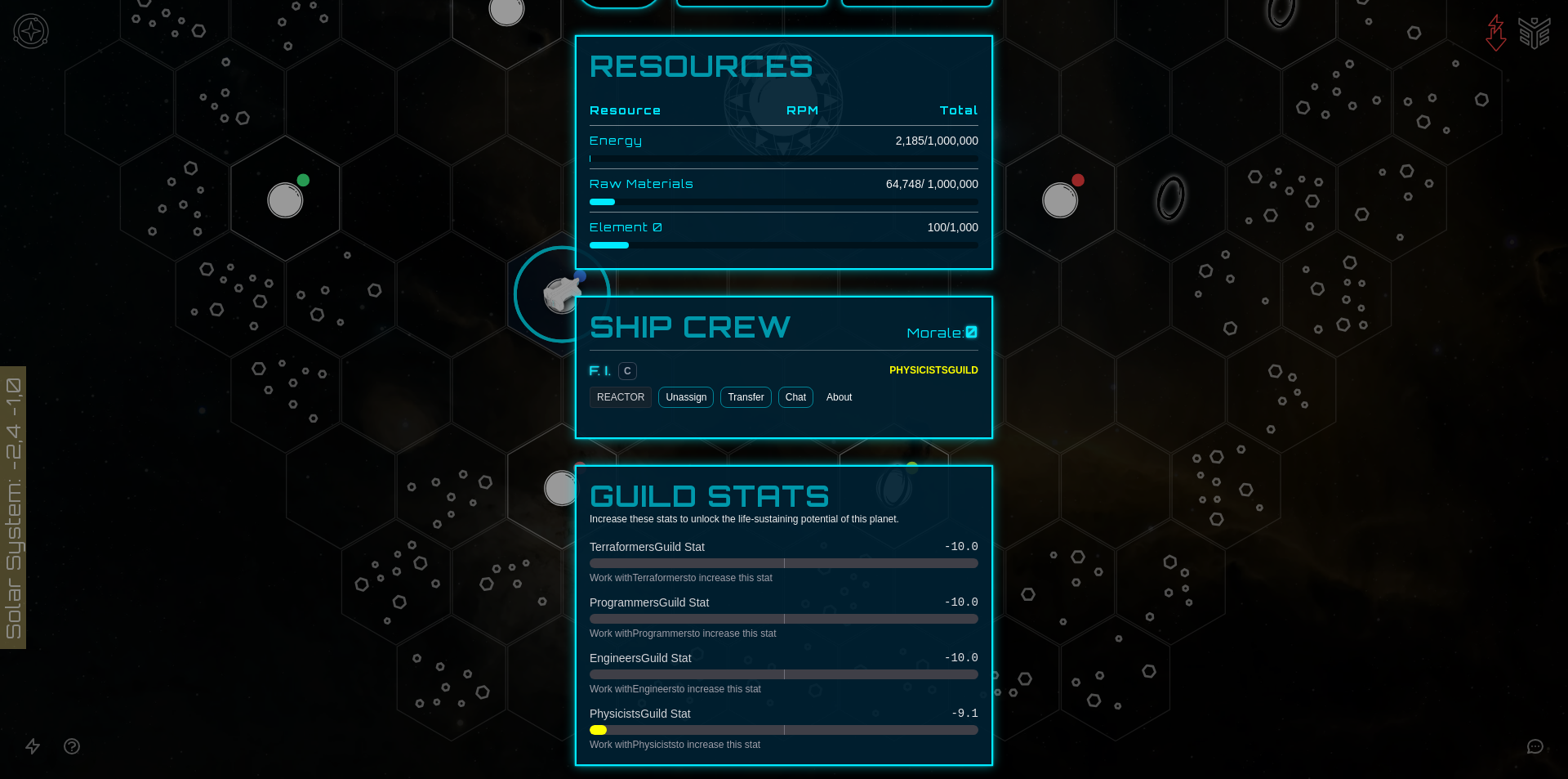
scroll to position [749, 0]
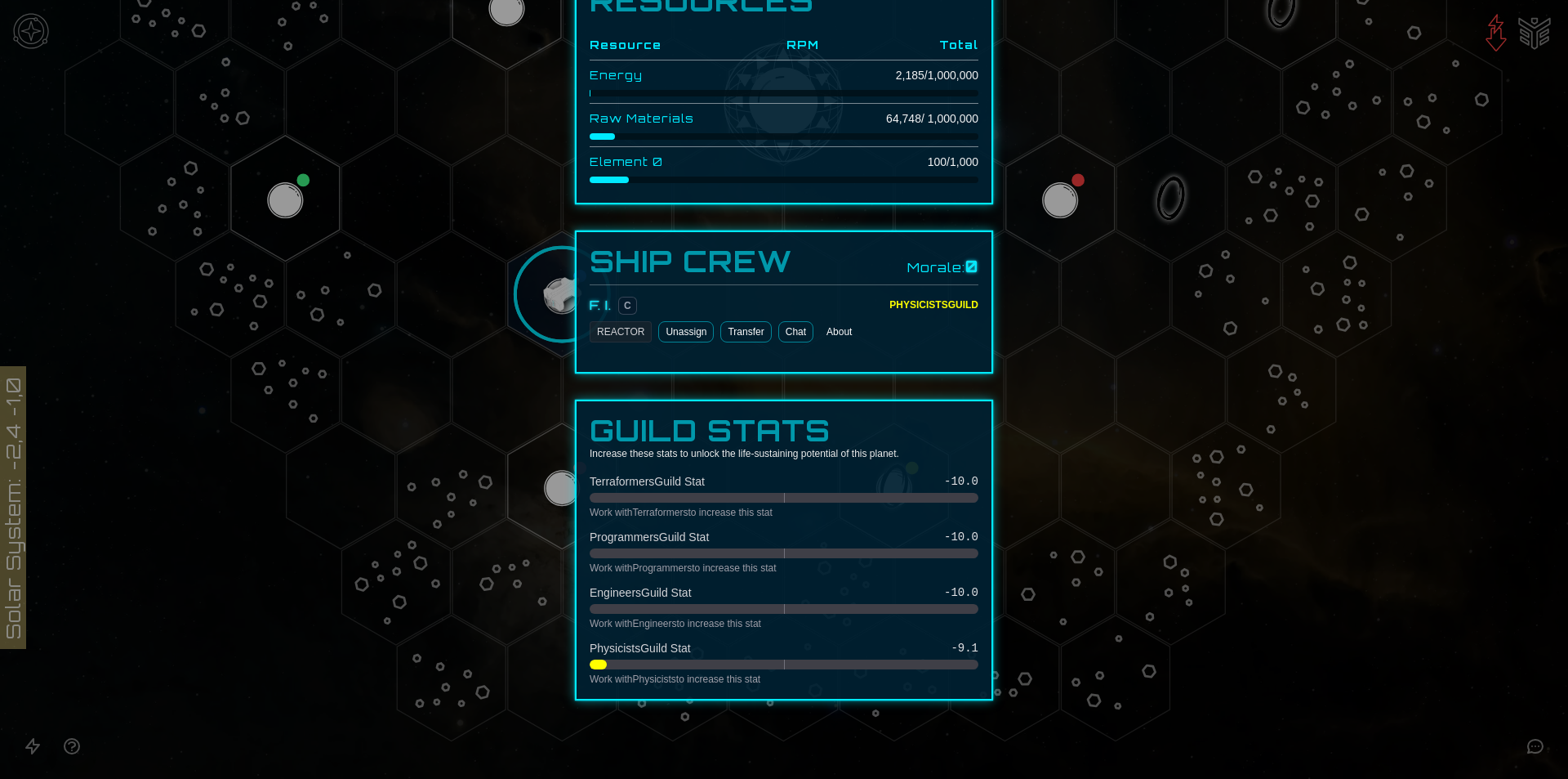
click at [1352, 563] on div at bounding box center [784, 389] width 1568 height 779
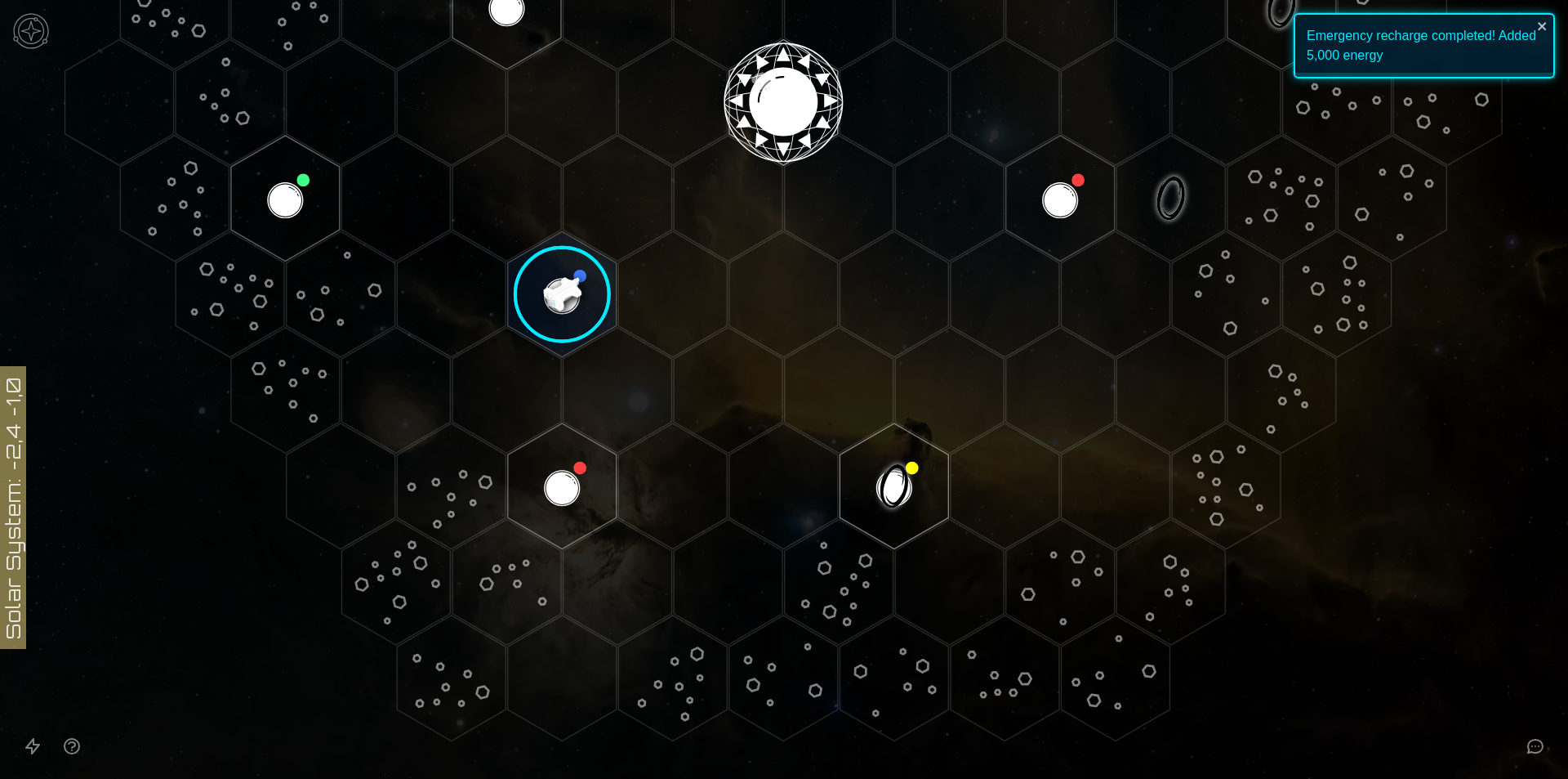
click at [577, 289] on image at bounding box center [563, 295] width 129 height 129
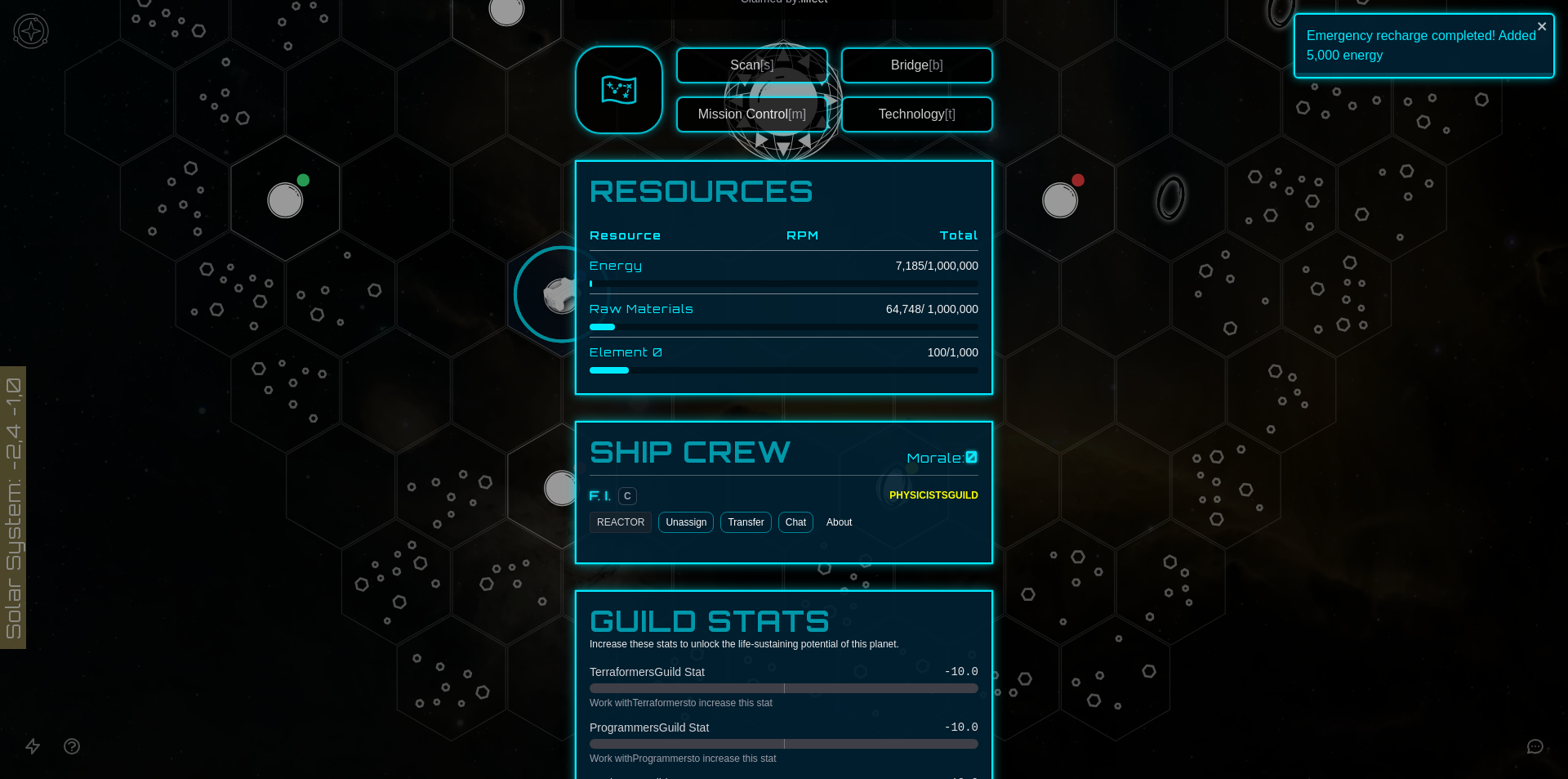
scroll to position [327, 0]
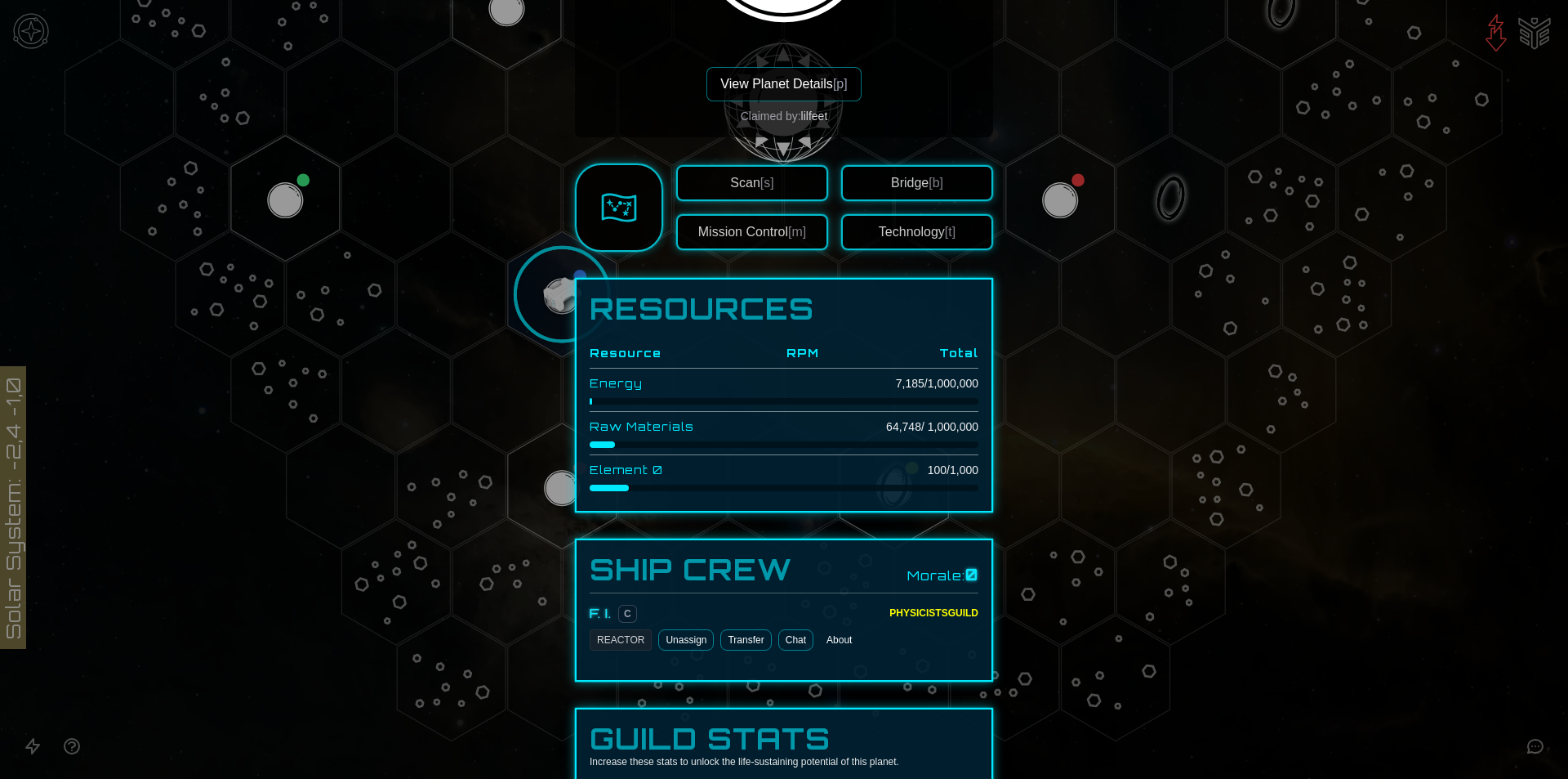
click at [820, 91] on button "View Planet Details [p]" at bounding box center [783, 84] width 154 height 35
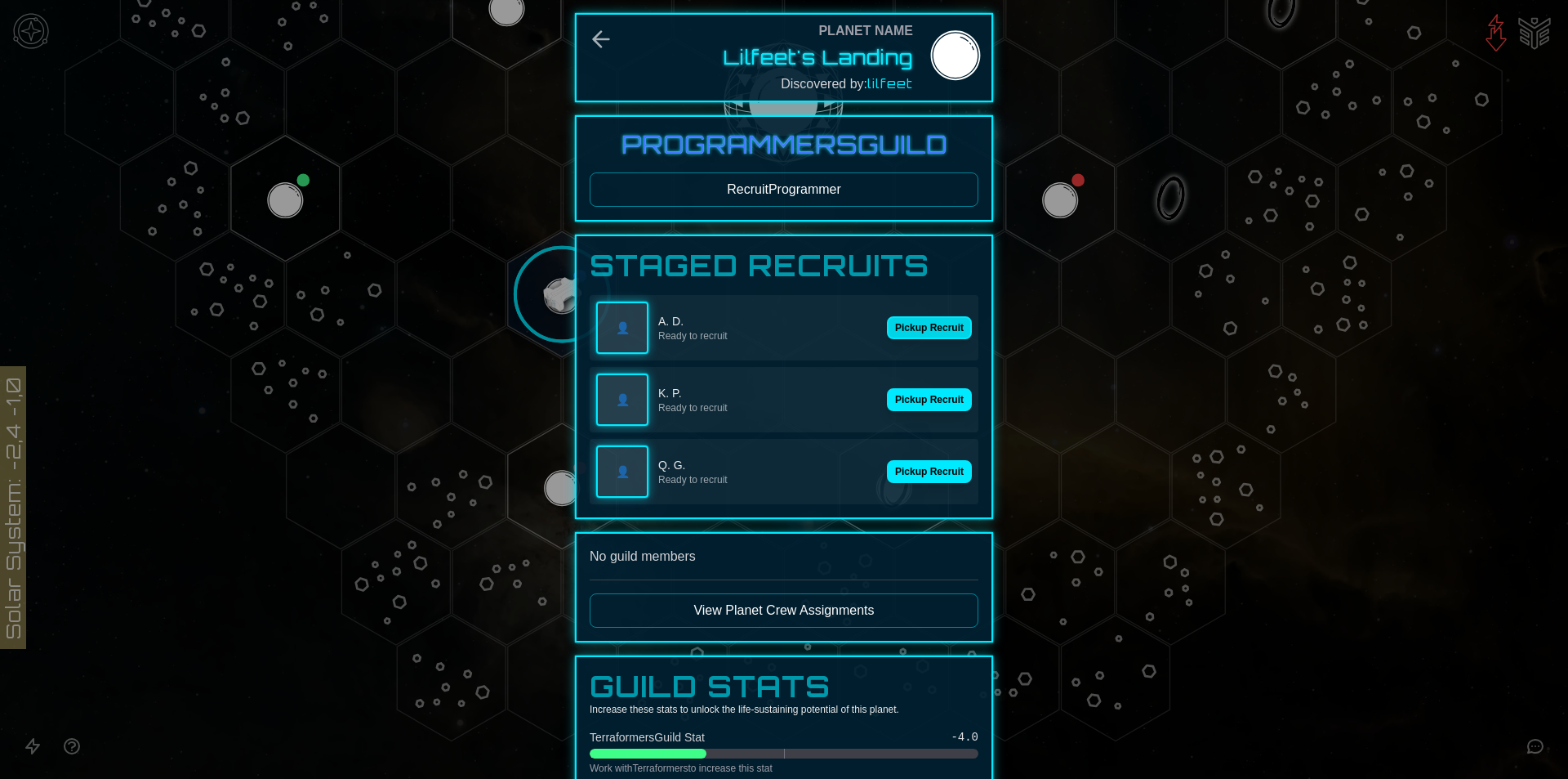
click at [934, 321] on button "Pickup Recruit" at bounding box center [929, 328] width 85 height 23
click at [621, 339] on div "👤" at bounding box center [622, 327] width 52 height 52
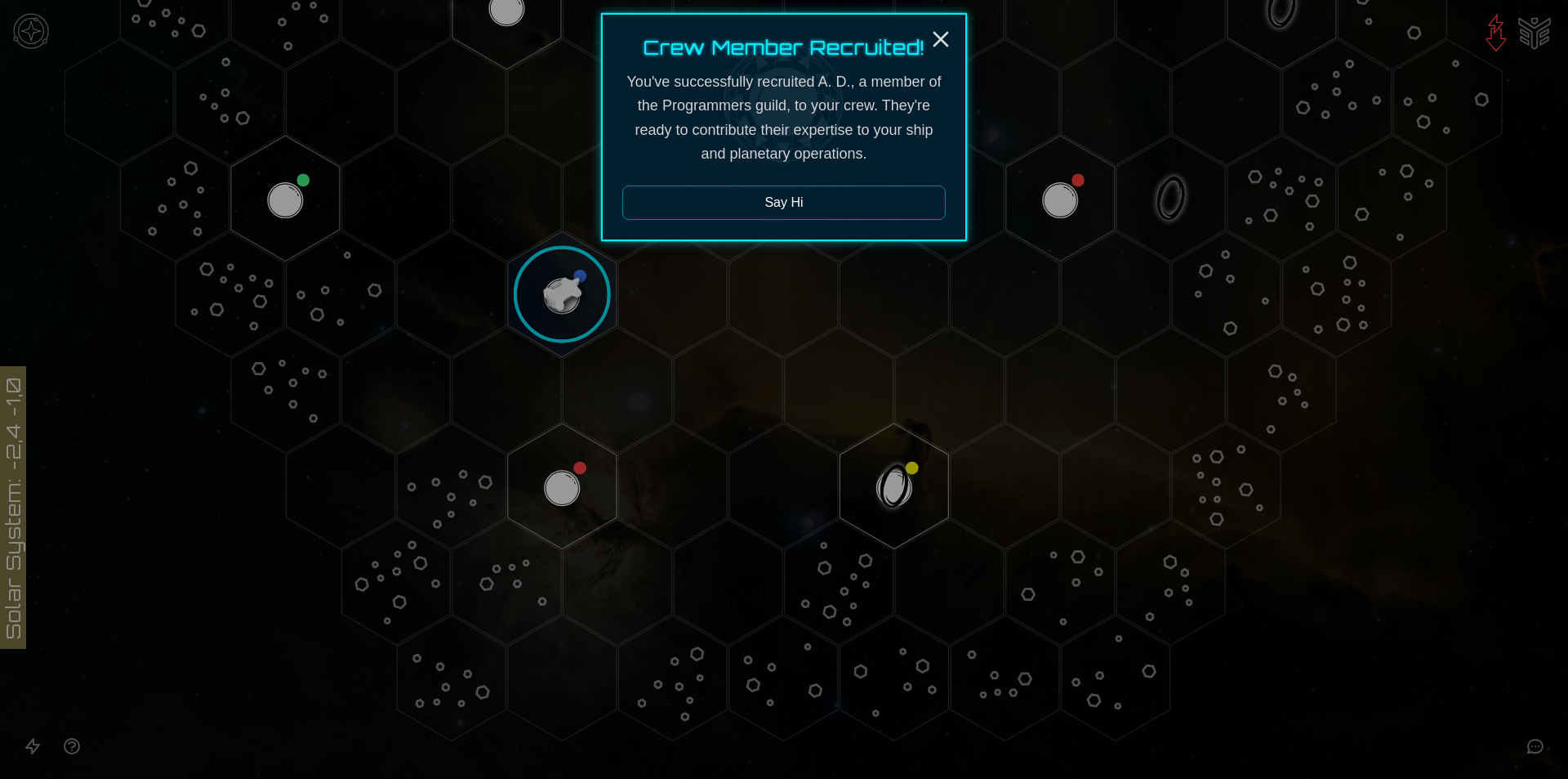
click at [878, 214] on button "Say Hi" at bounding box center [784, 203] width 324 height 35
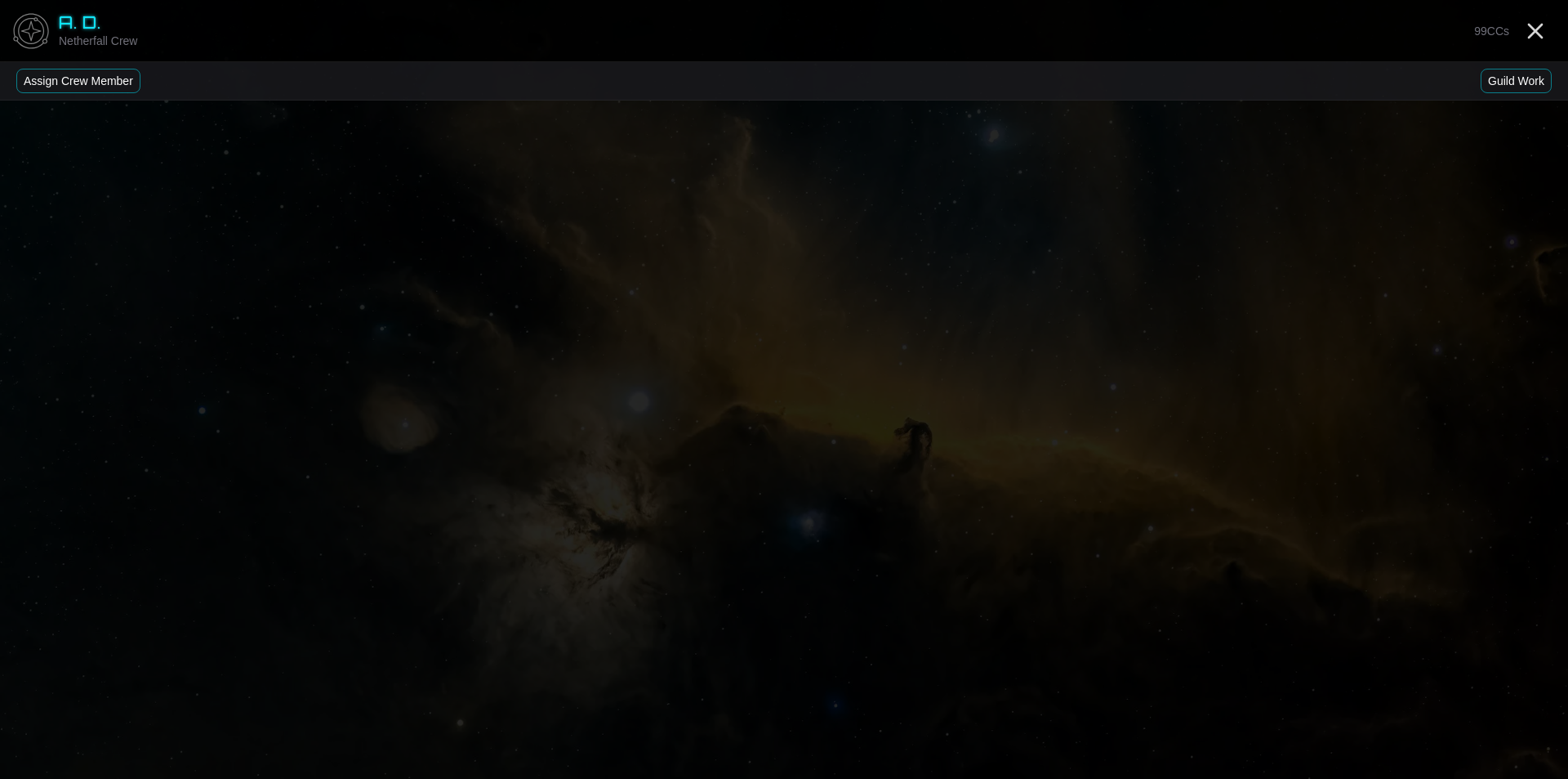
click at [82, 77] on button "Assign Crew Member" at bounding box center [78, 81] width 124 height 25
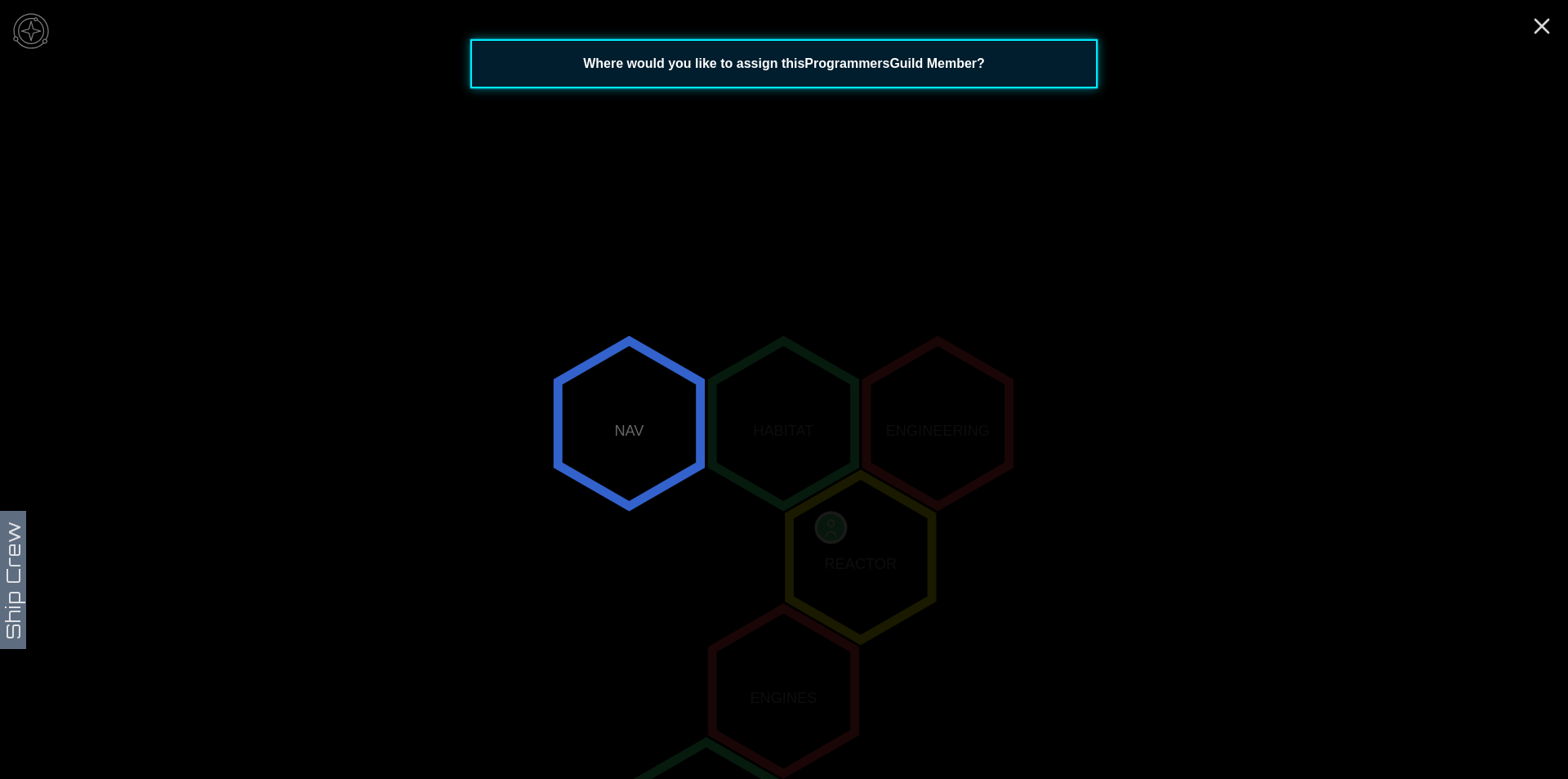
click at [624, 421] on polygon "0,-2" at bounding box center [629, 423] width 142 height 165
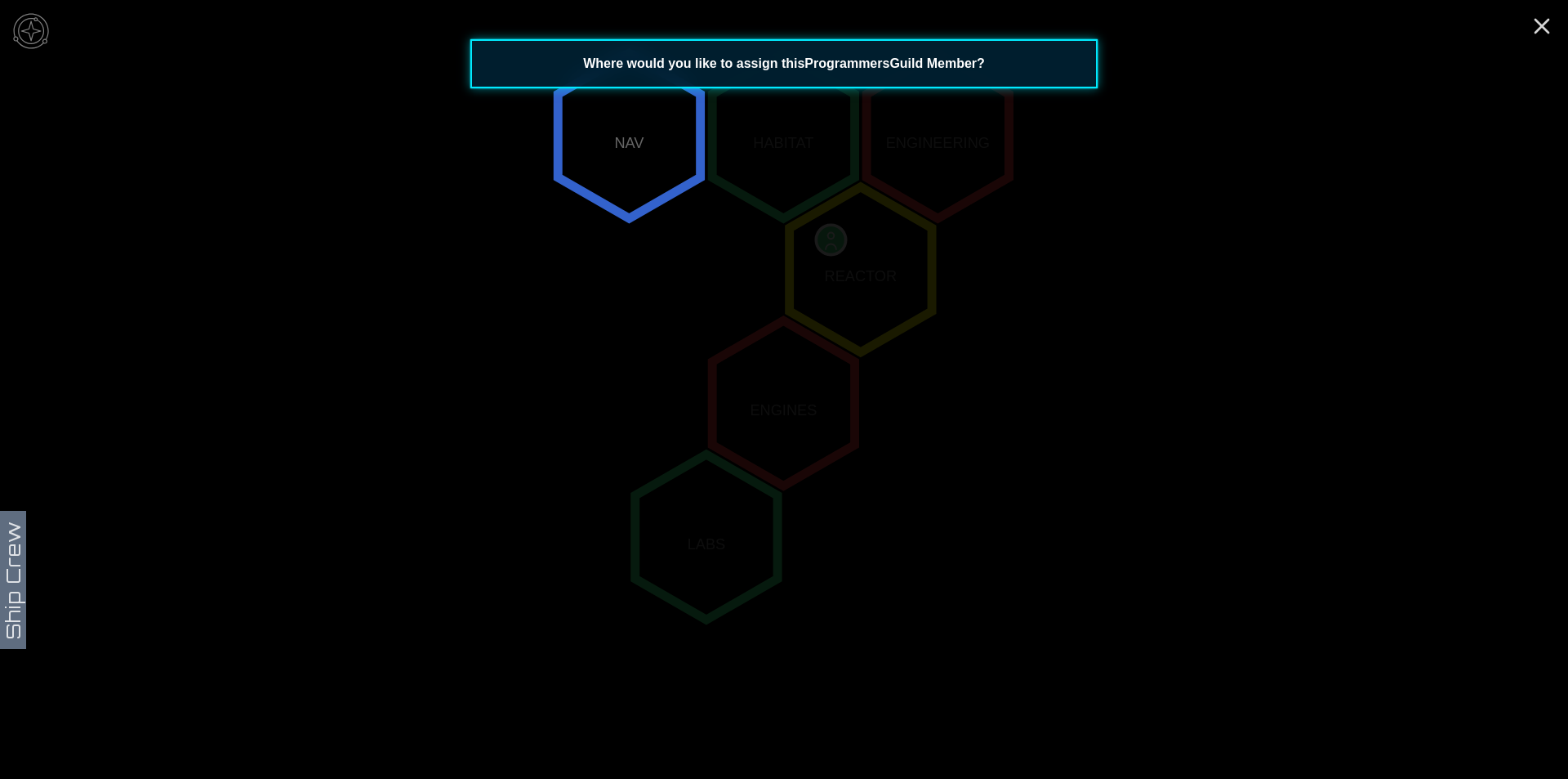
scroll to position [297, 0]
click at [606, 170] on polygon "0,-2" at bounding box center [629, 127] width 142 height 165
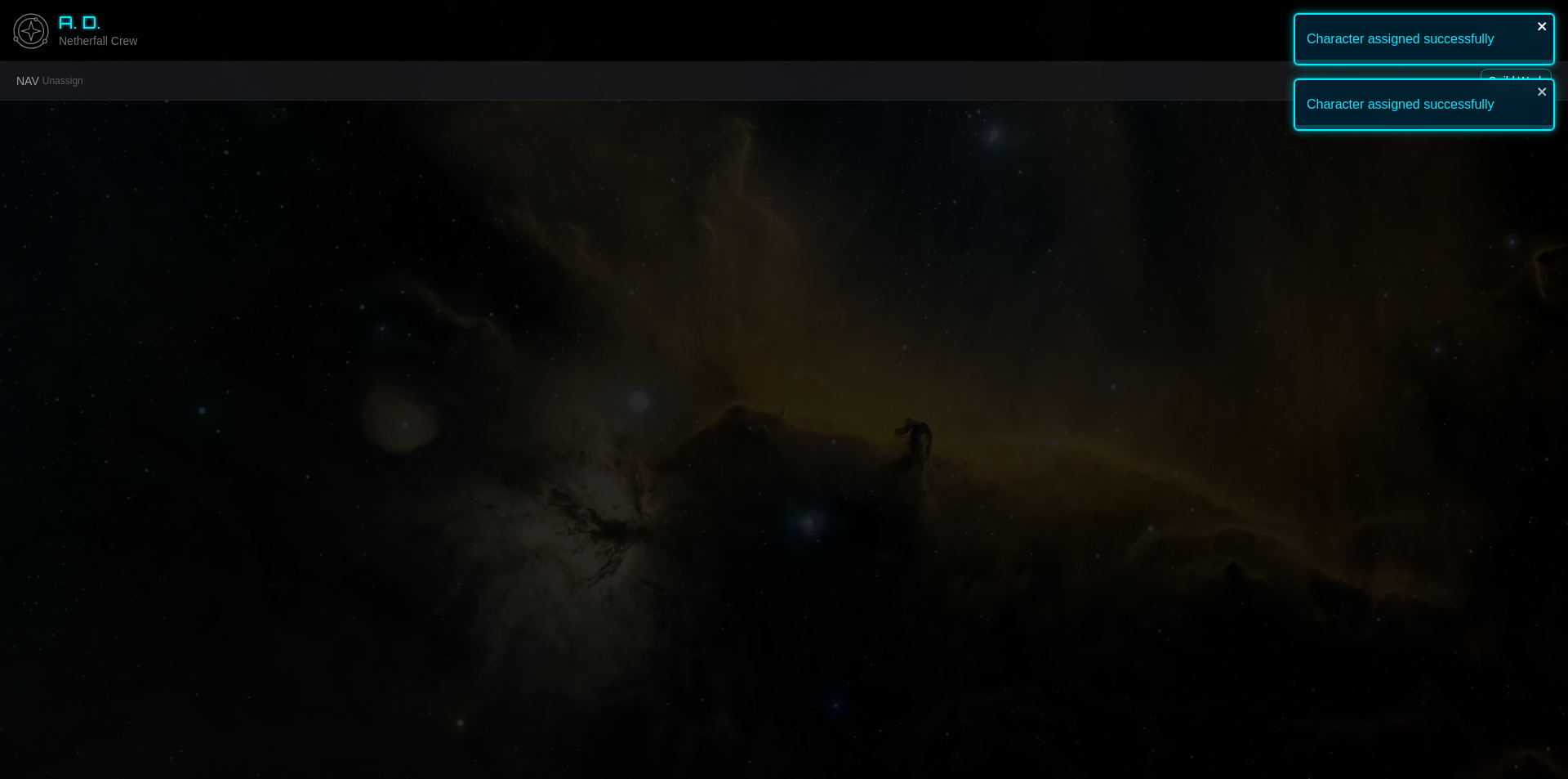
click at [1540, 21] on icon "close" at bounding box center [1543, 26] width 12 height 13
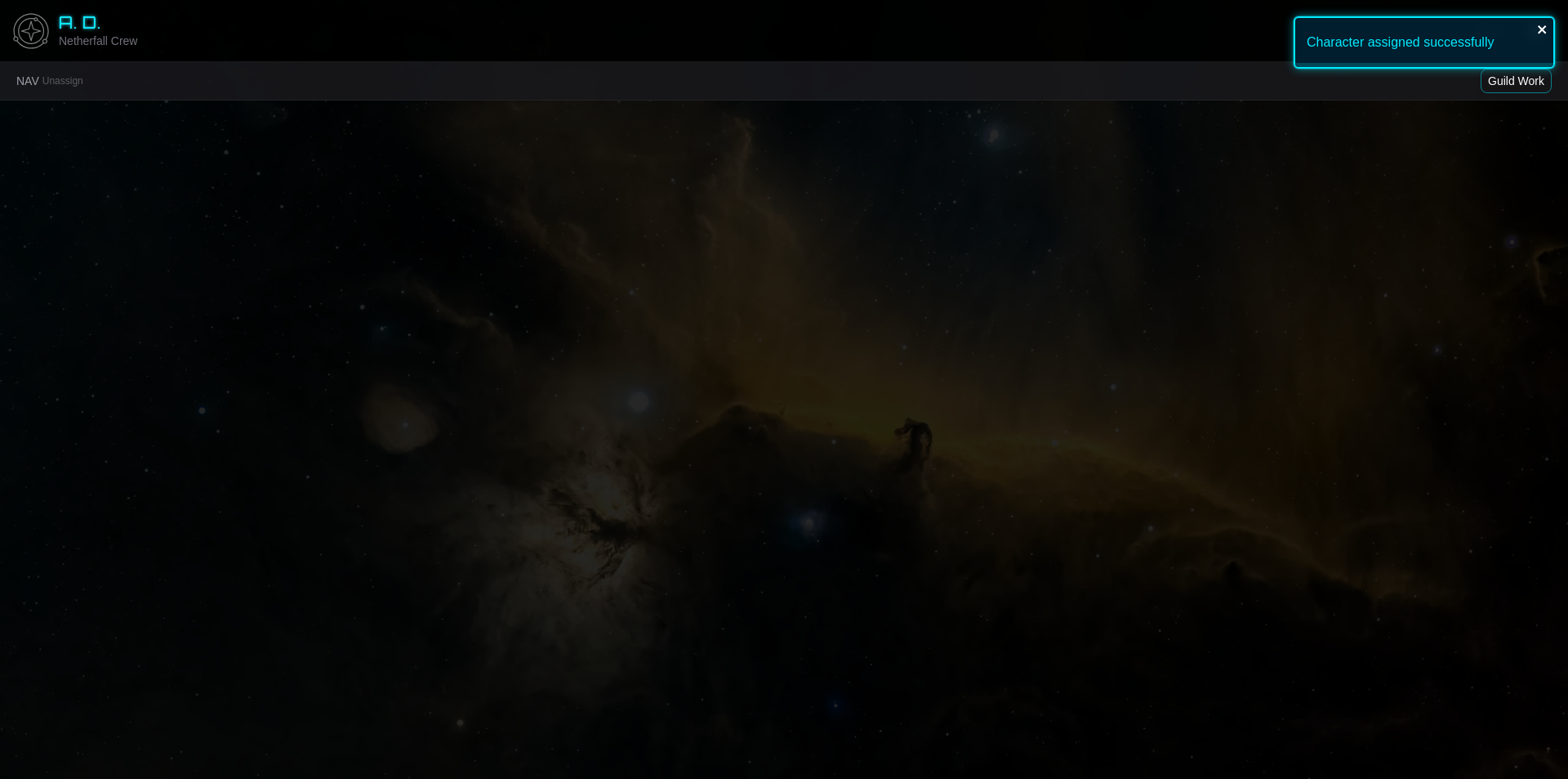
click at [1539, 31] on icon "close" at bounding box center [1543, 30] width 12 height 13
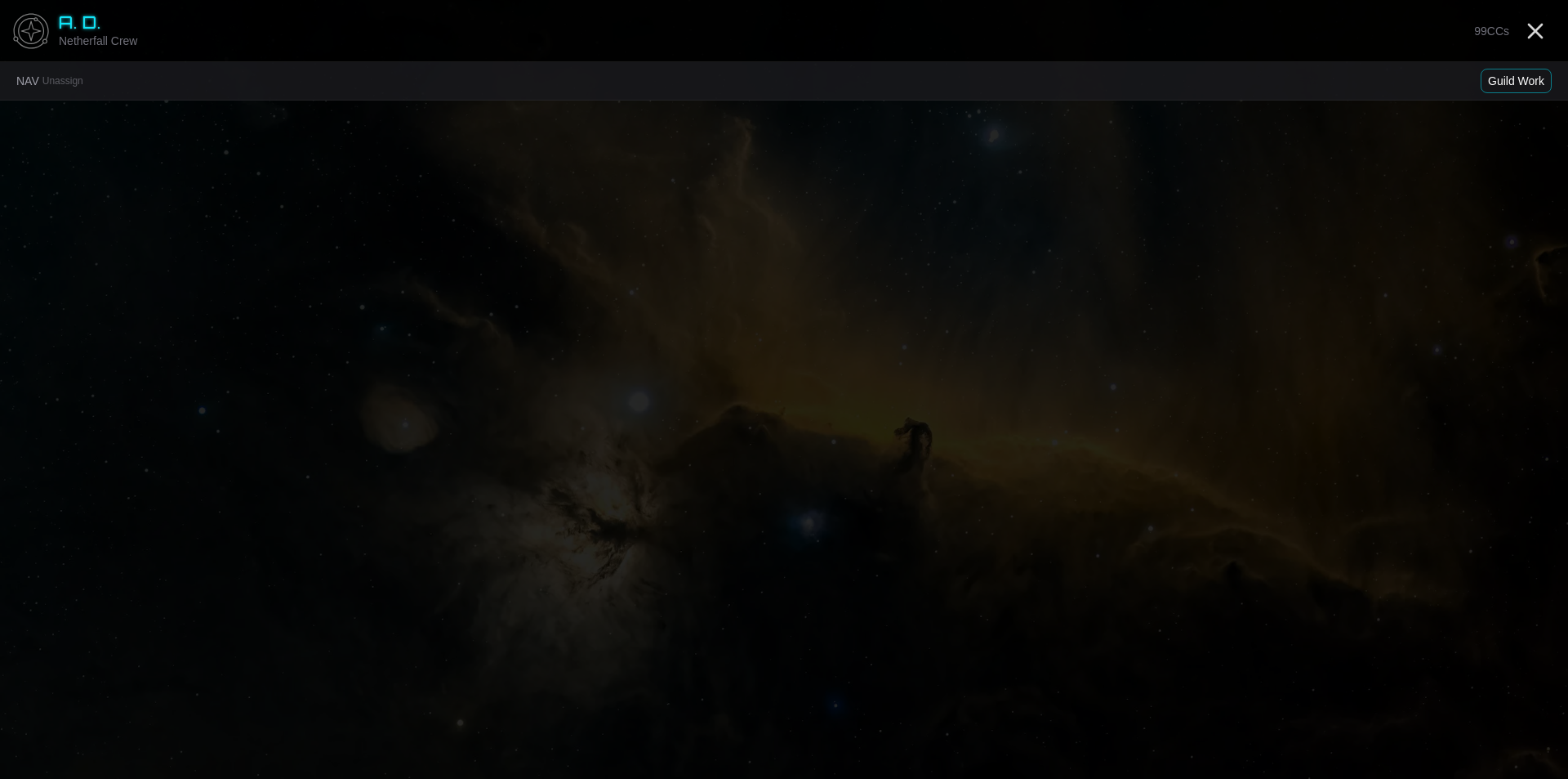
click at [1543, 24] on div "Character assigned successfully" at bounding box center [1424, 44] width 261 height 62
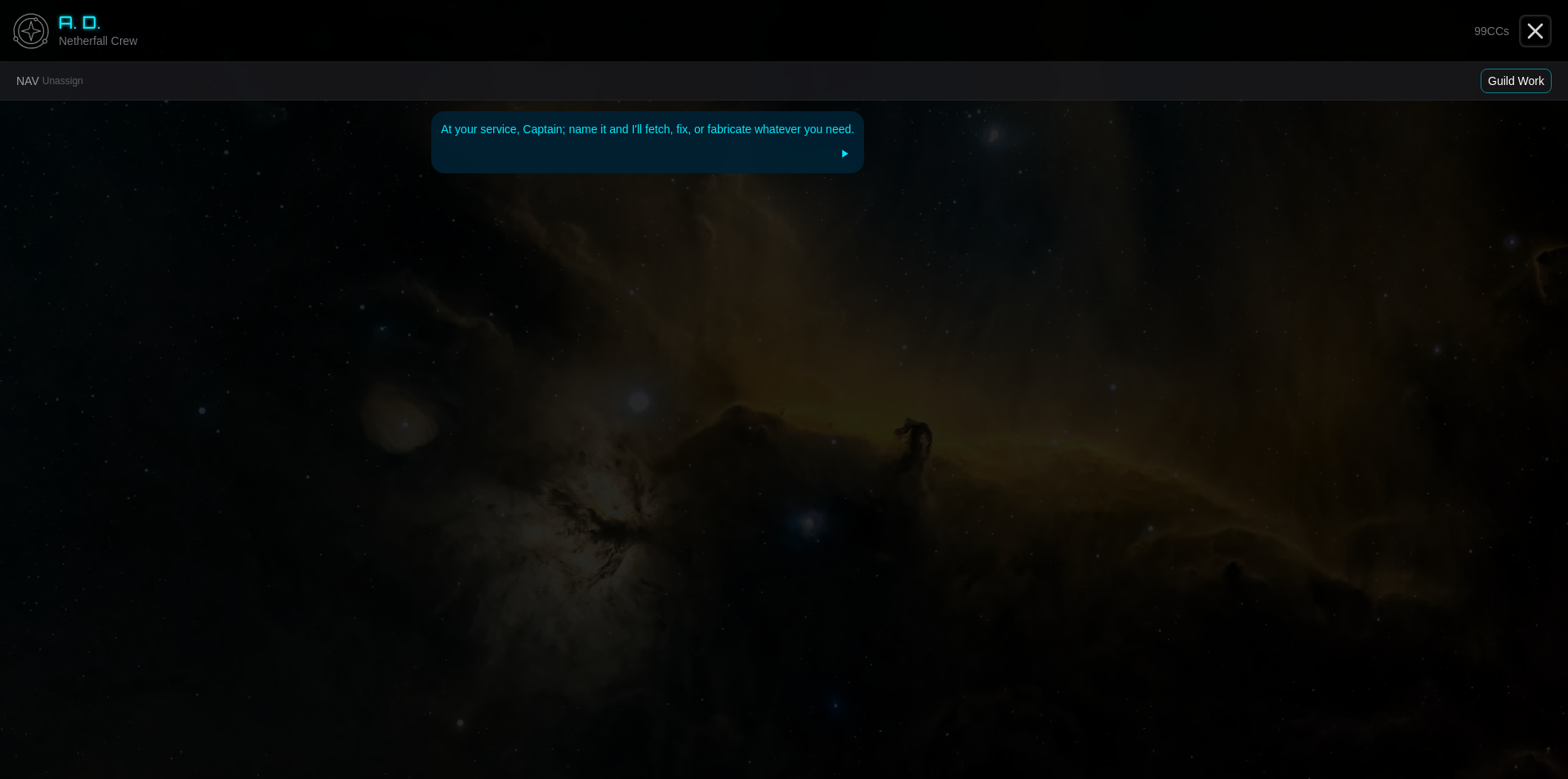
click at [1541, 29] on icon "Close" at bounding box center [1536, 31] width 26 height 26
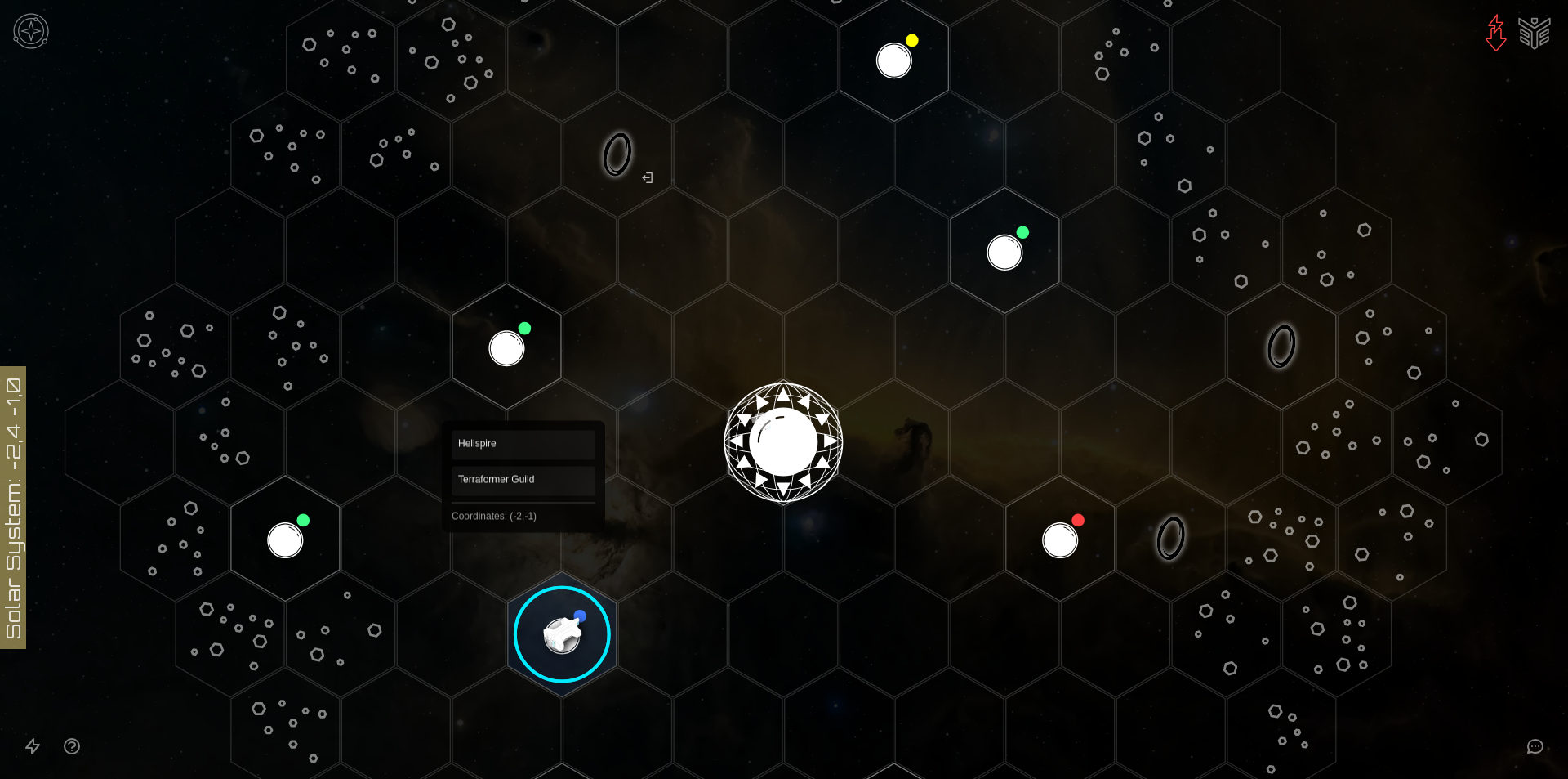
scroll to position [409, 0]
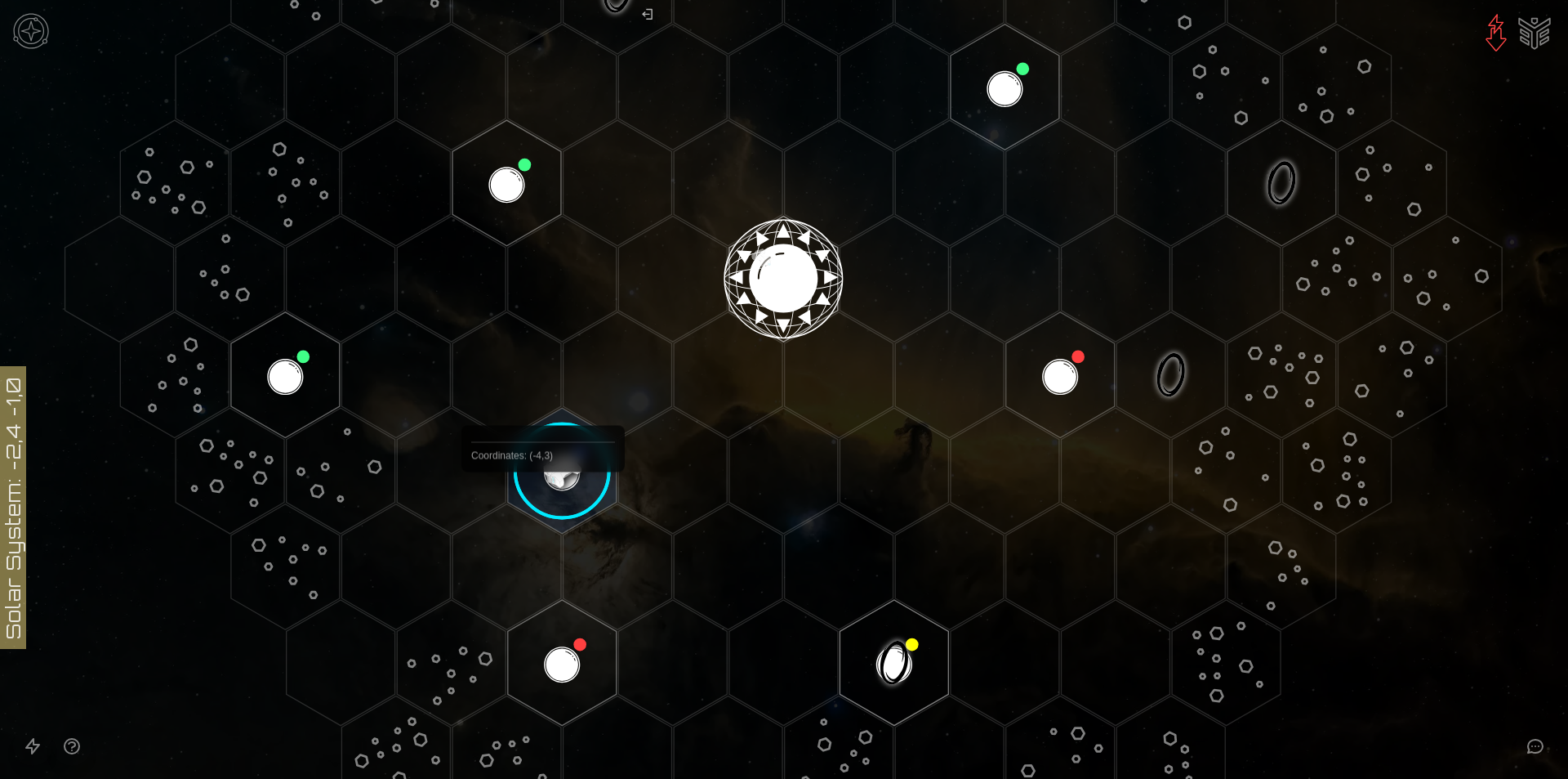
click at [559, 488] on image at bounding box center [563, 472] width 129 height 129
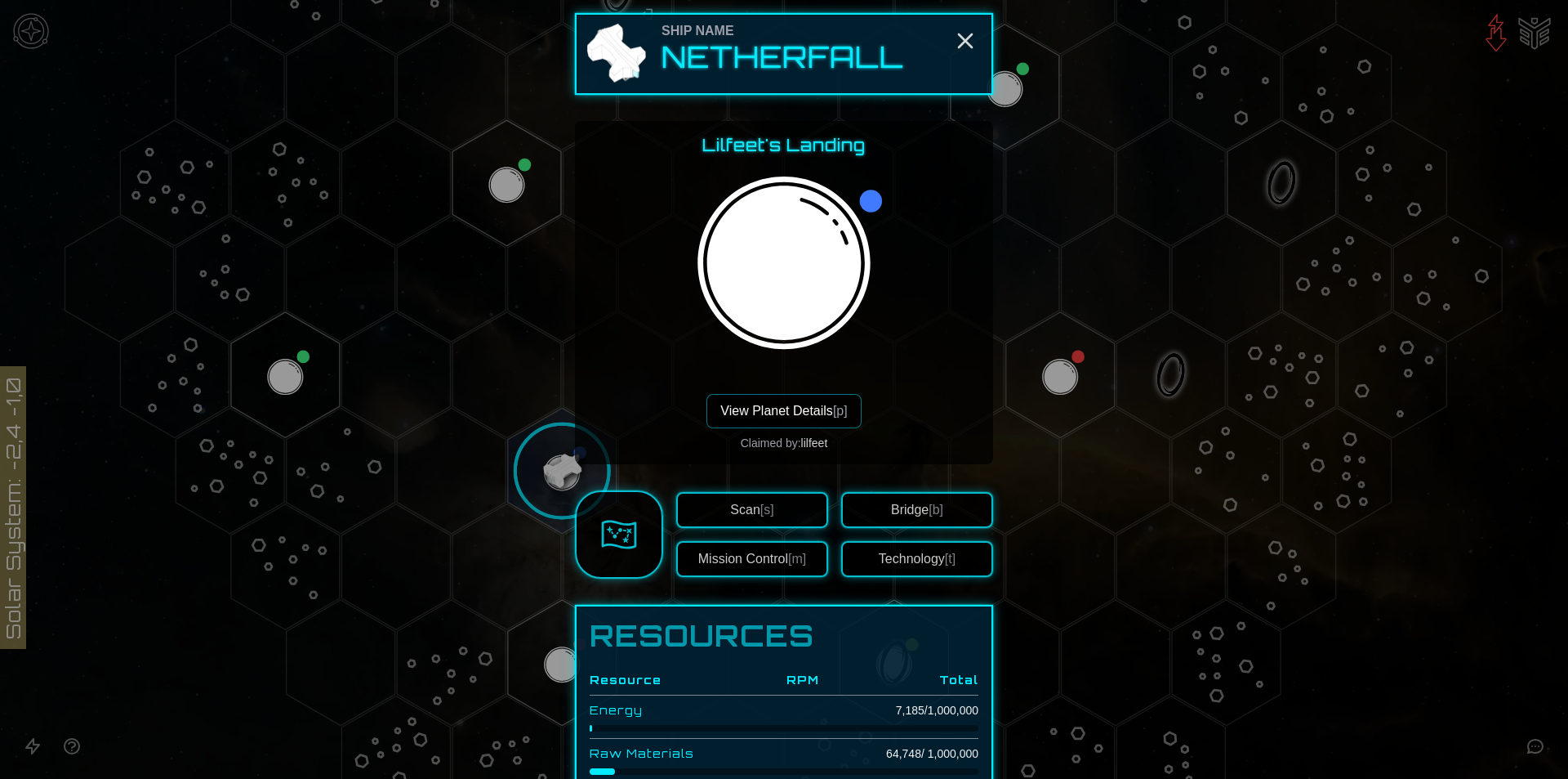
click at [742, 420] on button "View Planet Details [p]" at bounding box center [783, 411] width 154 height 35
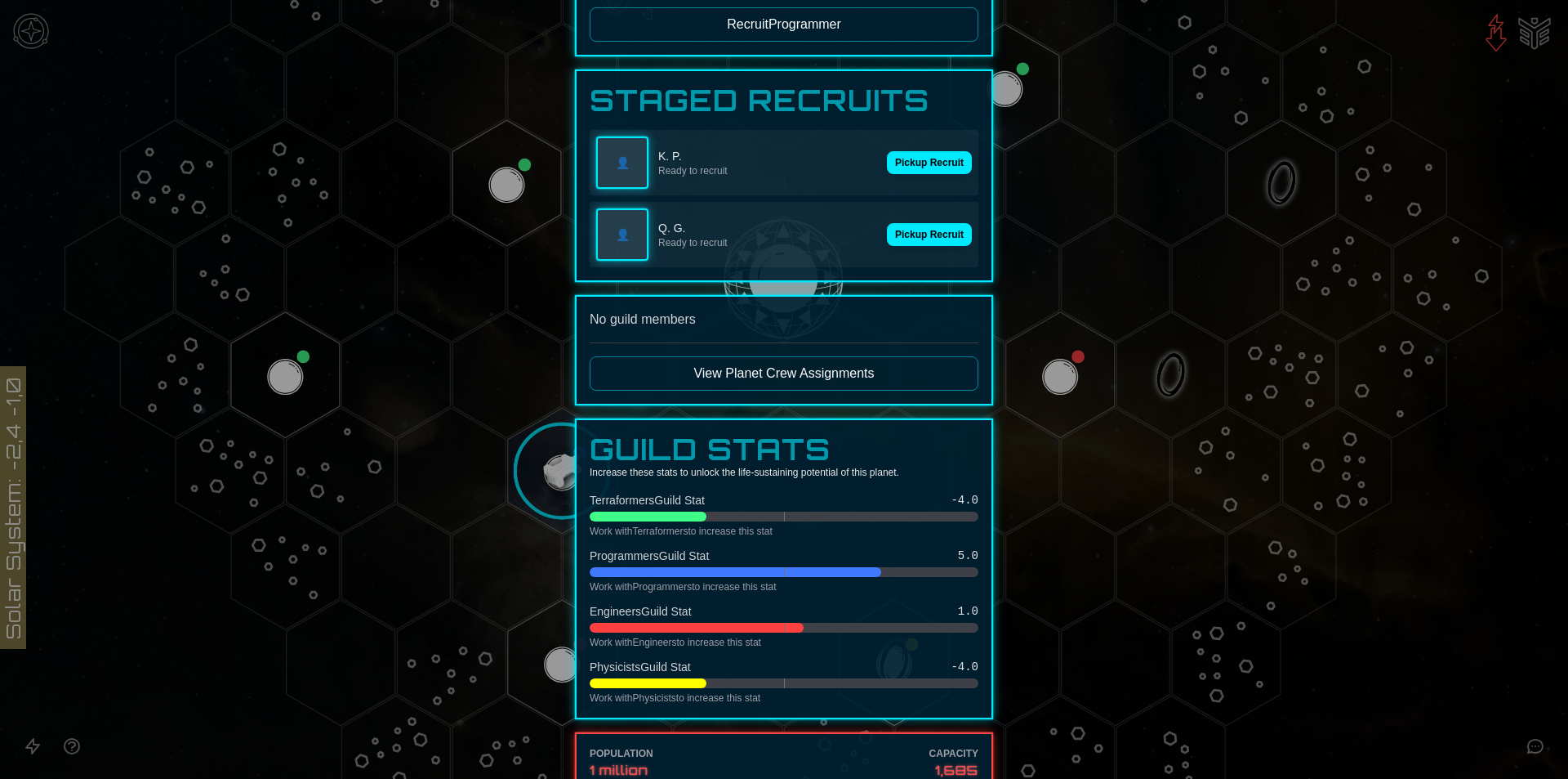
scroll to position [163, 0]
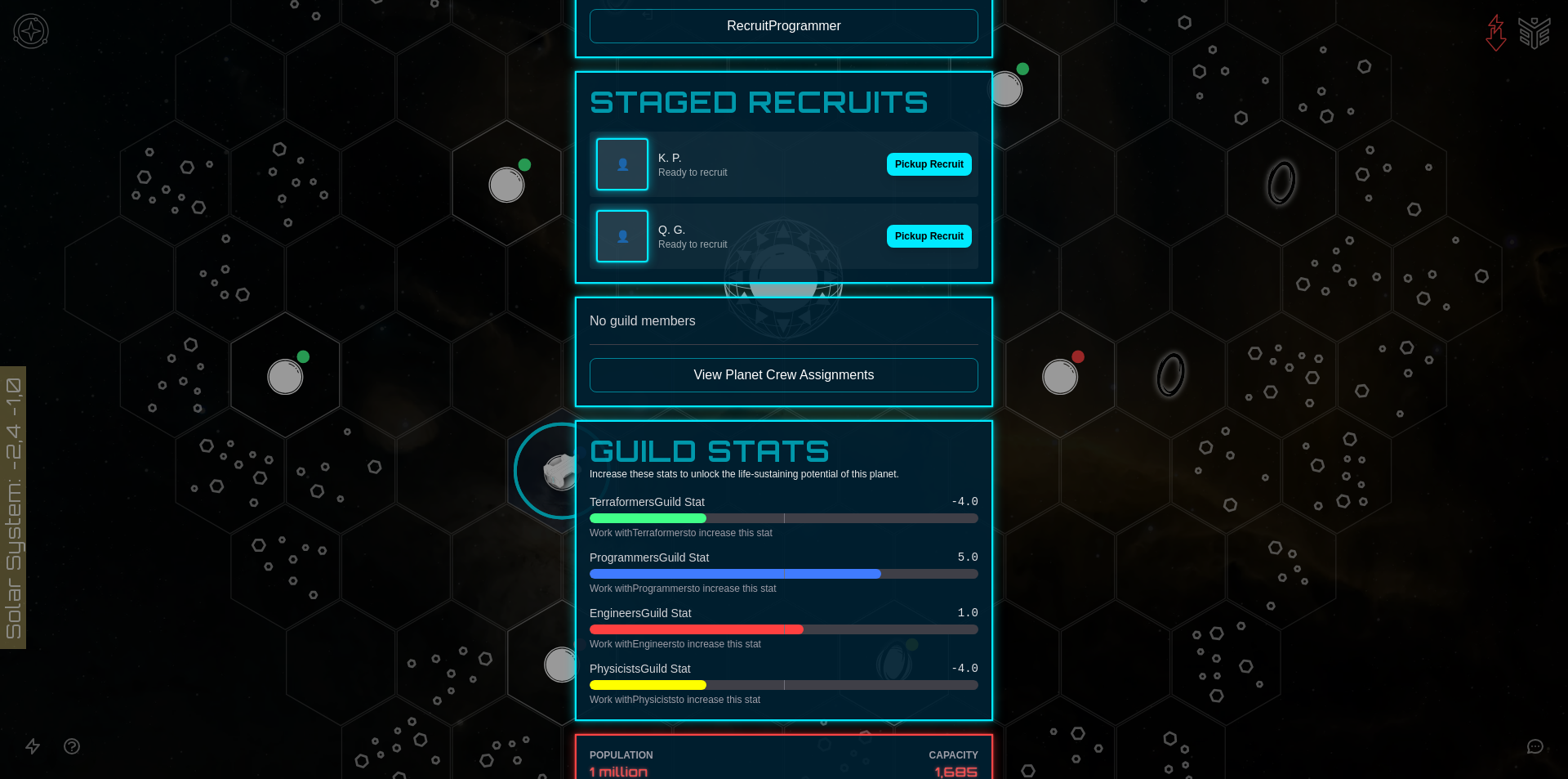
click at [919, 156] on button "Pickup Recruit" at bounding box center [929, 164] width 85 height 23
click at [919, 224] on div "Programmers Guild Recruit Programmer Staged Recruits 👤 K. P. Ready to recruit 👤…" at bounding box center [784, 622] width 419 height 1340
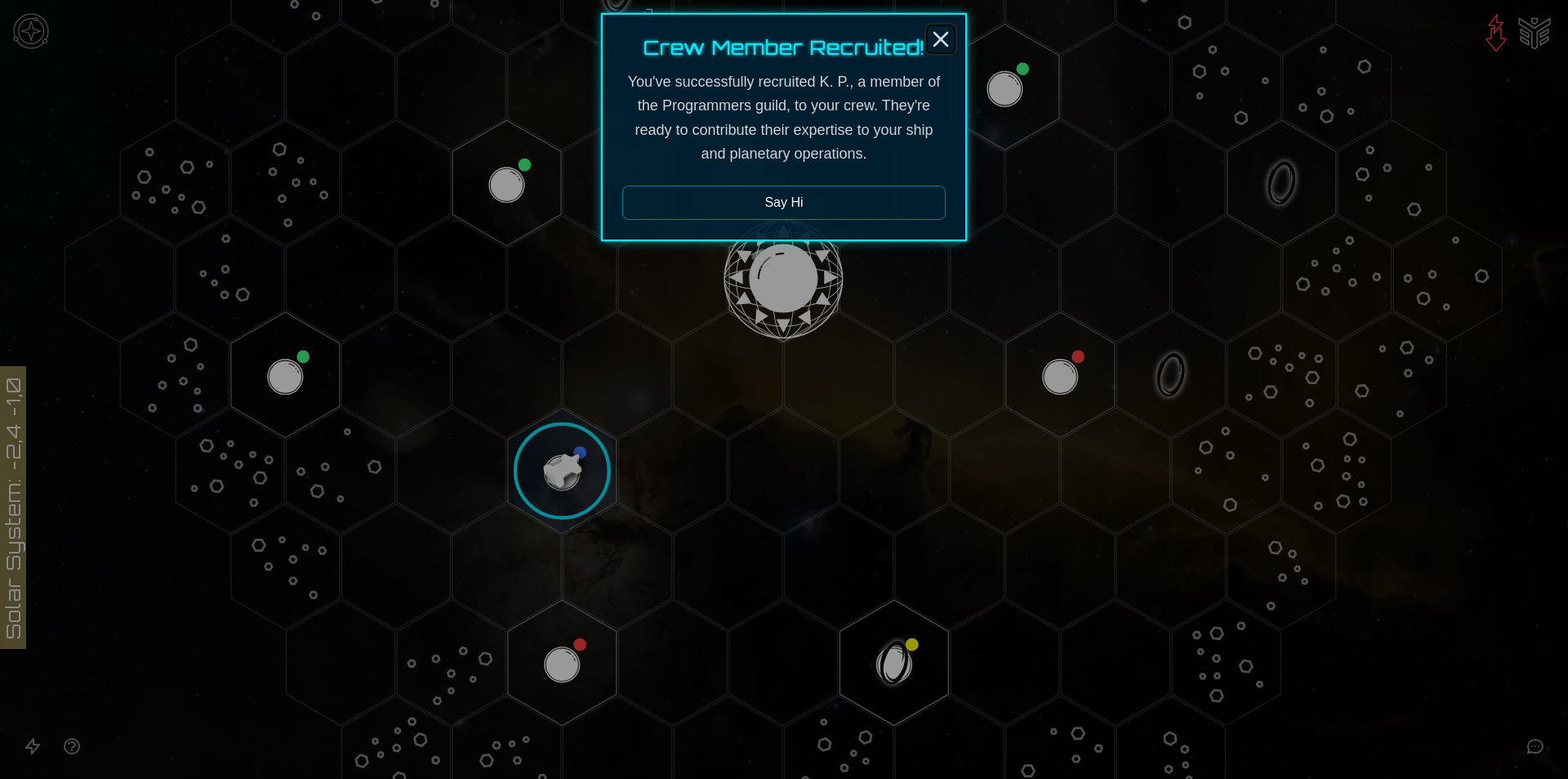
click at [937, 32] on icon "Close" at bounding box center [941, 40] width 26 height 26
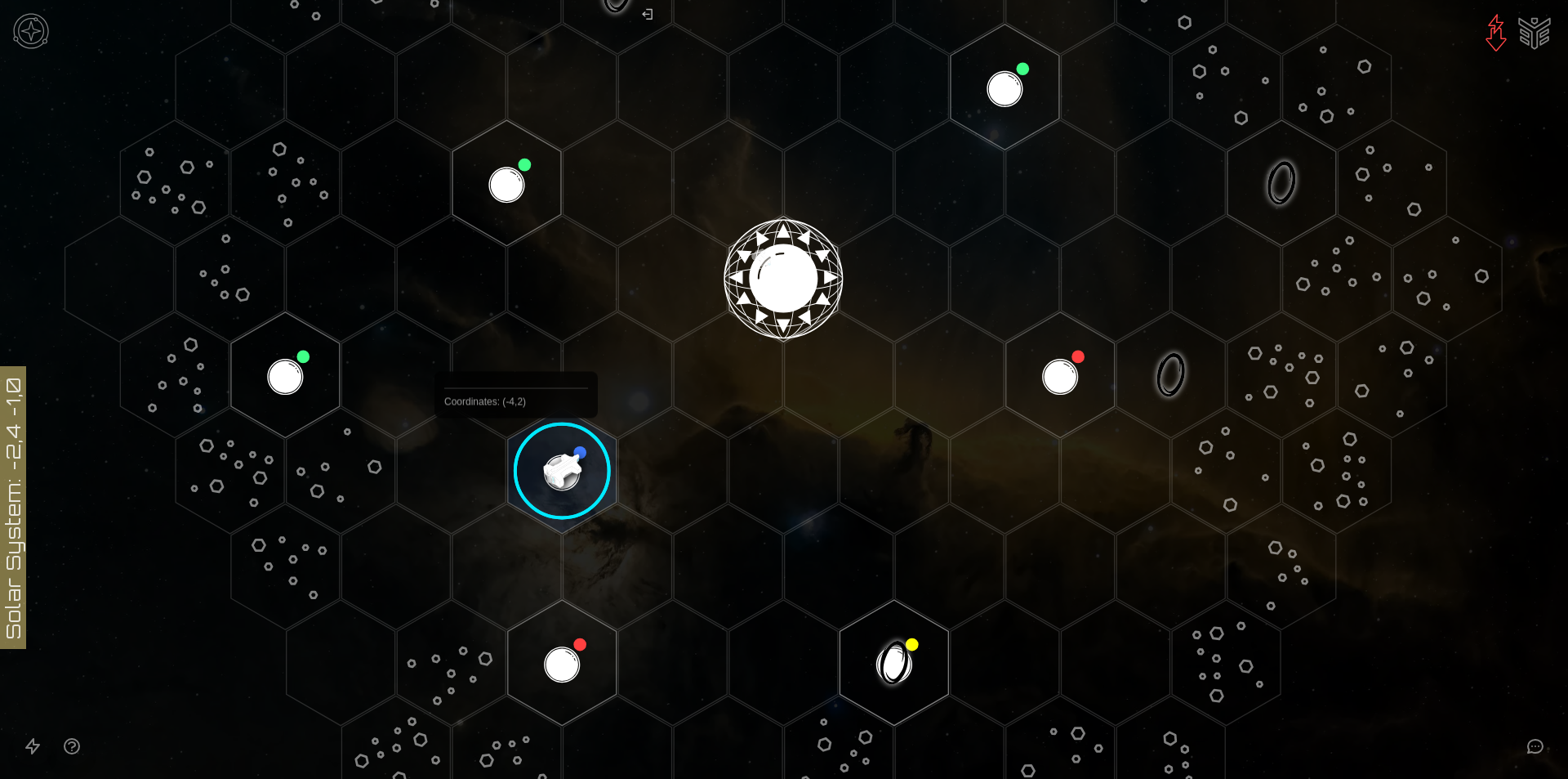
click at [549, 443] on image at bounding box center [563, 472] width 129 height 129
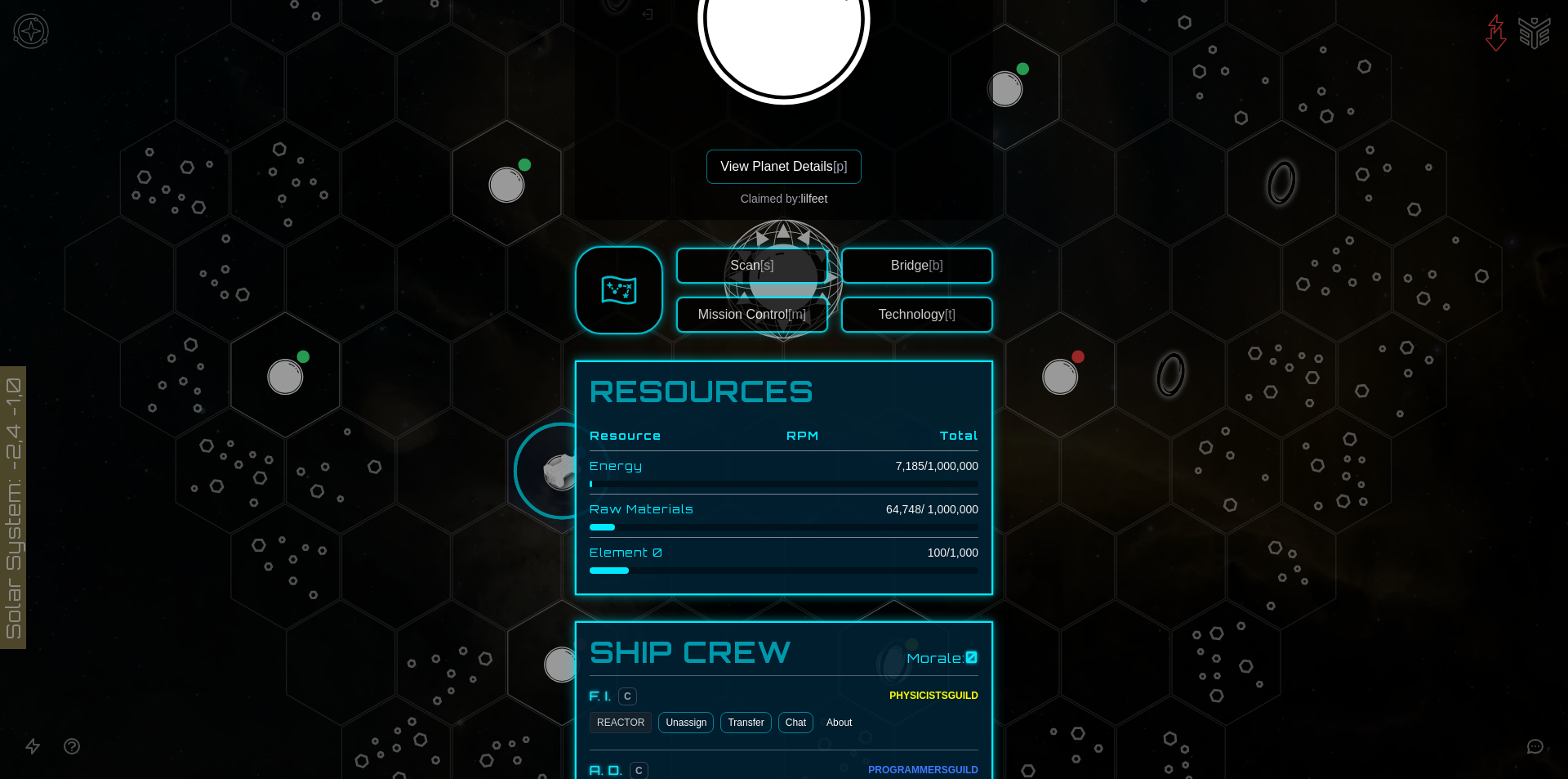
scroll to position [327, 0]
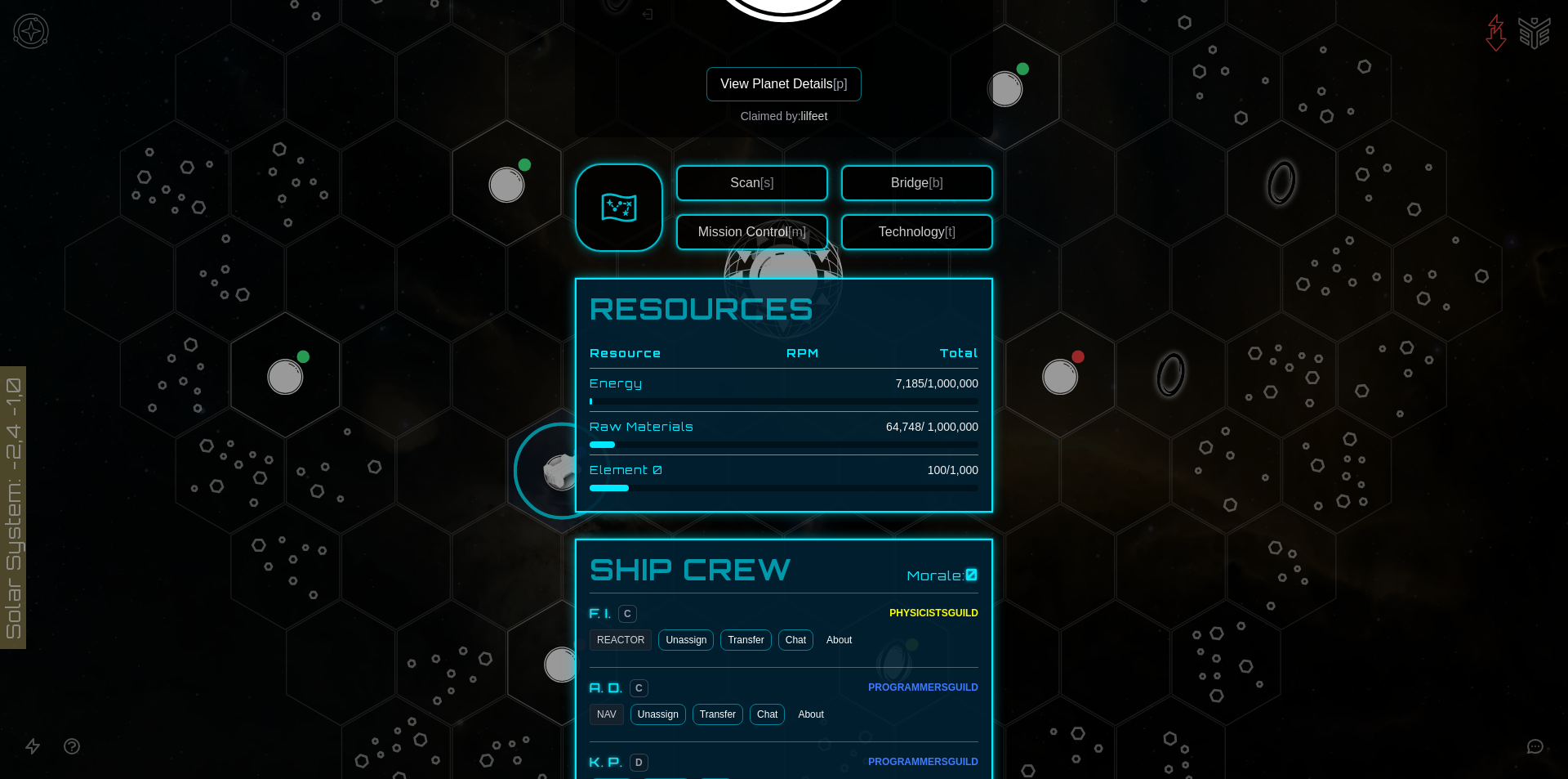
click at [755, 101] on button "View Planet Details [p]" at bounding box center [783, 84] width 154 height 35
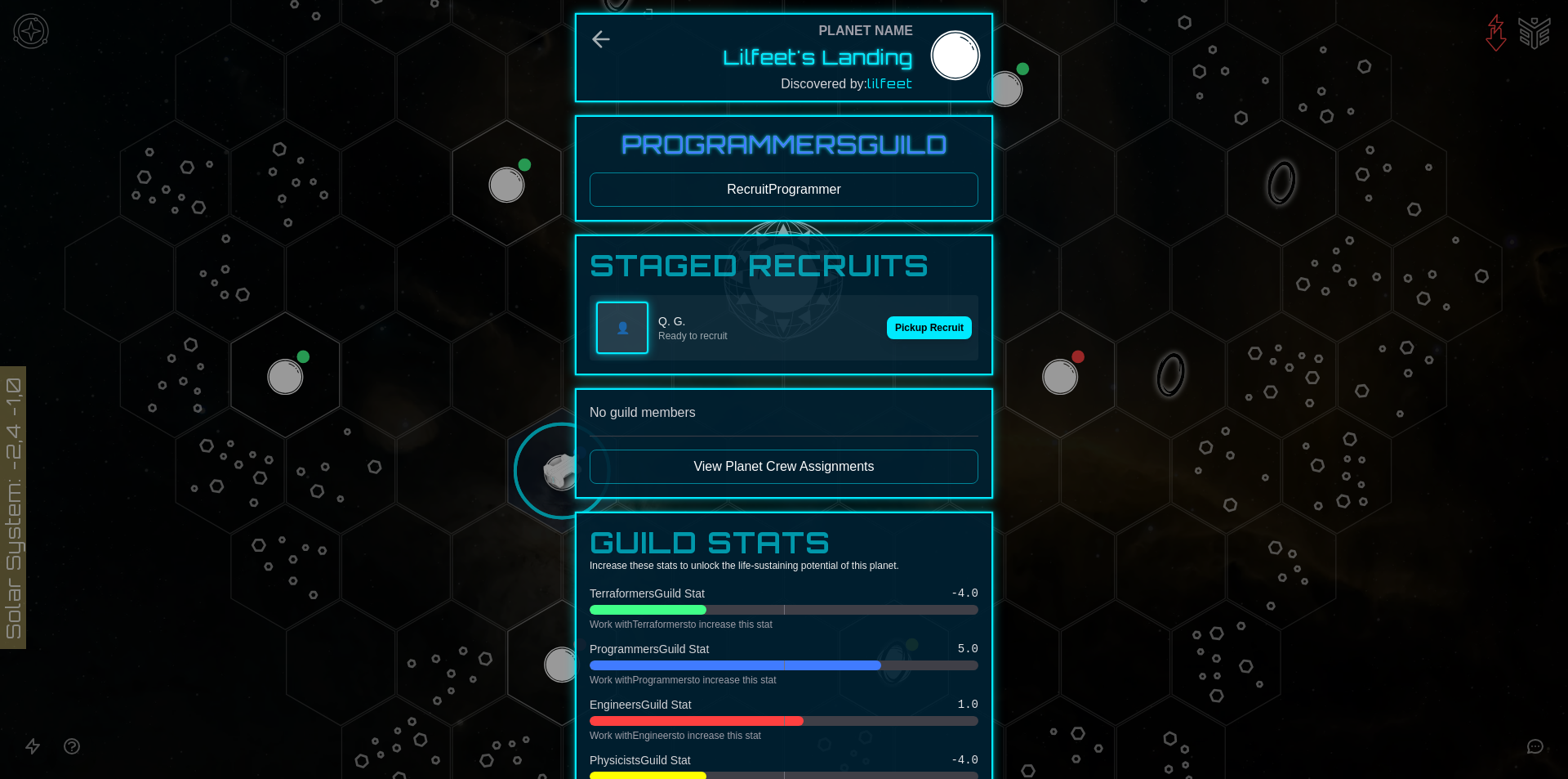
click at [888, 313] on div "👤 Q. G. Ready to recruit Pickup Recruit" at bounding box center [784, 327] width 389 height 65
click at [901, 329] on button "Pickup Recruit" at bounding box center [929, 328] width 85 height 23
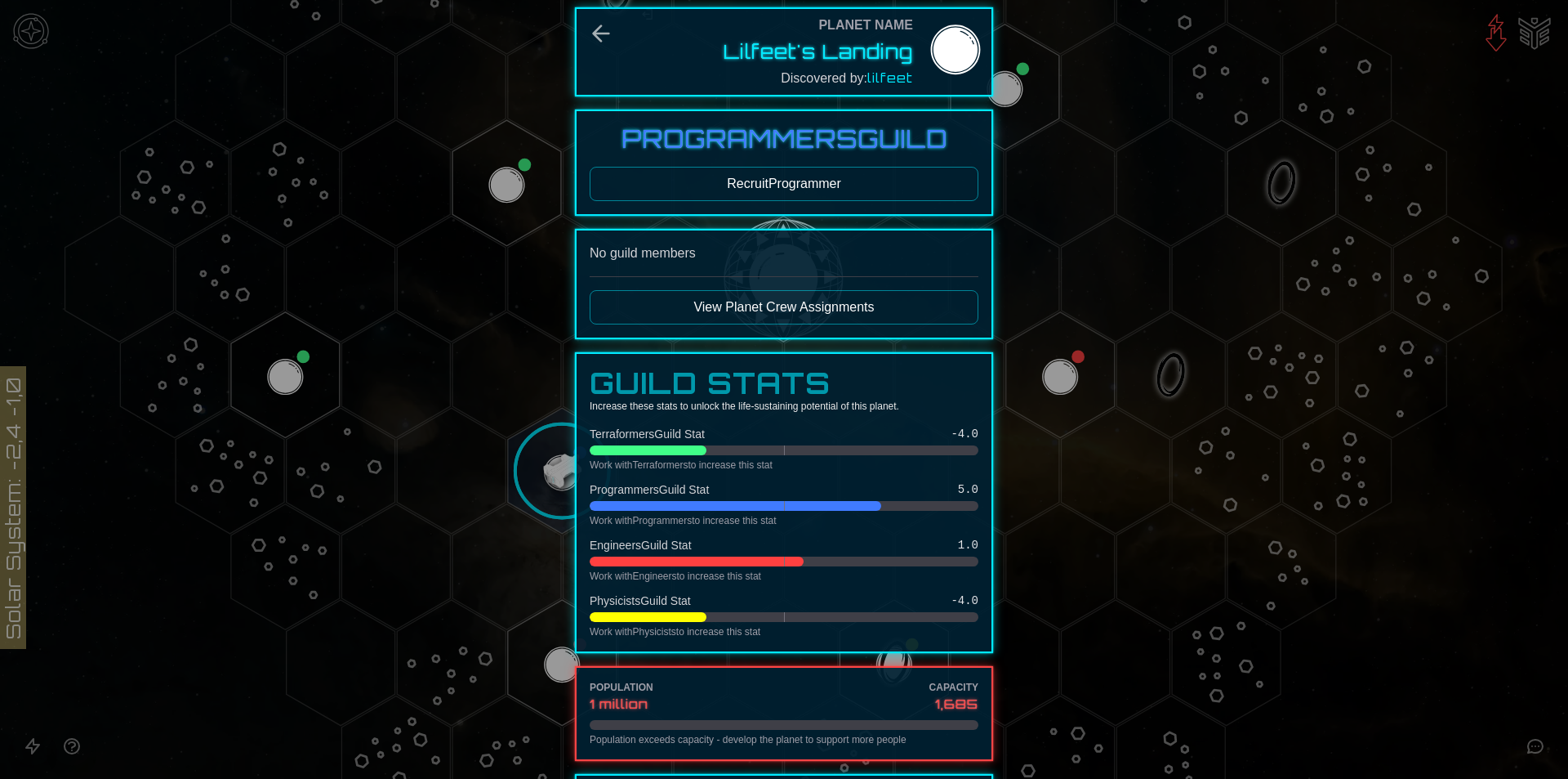
scroll to position [0, 0]
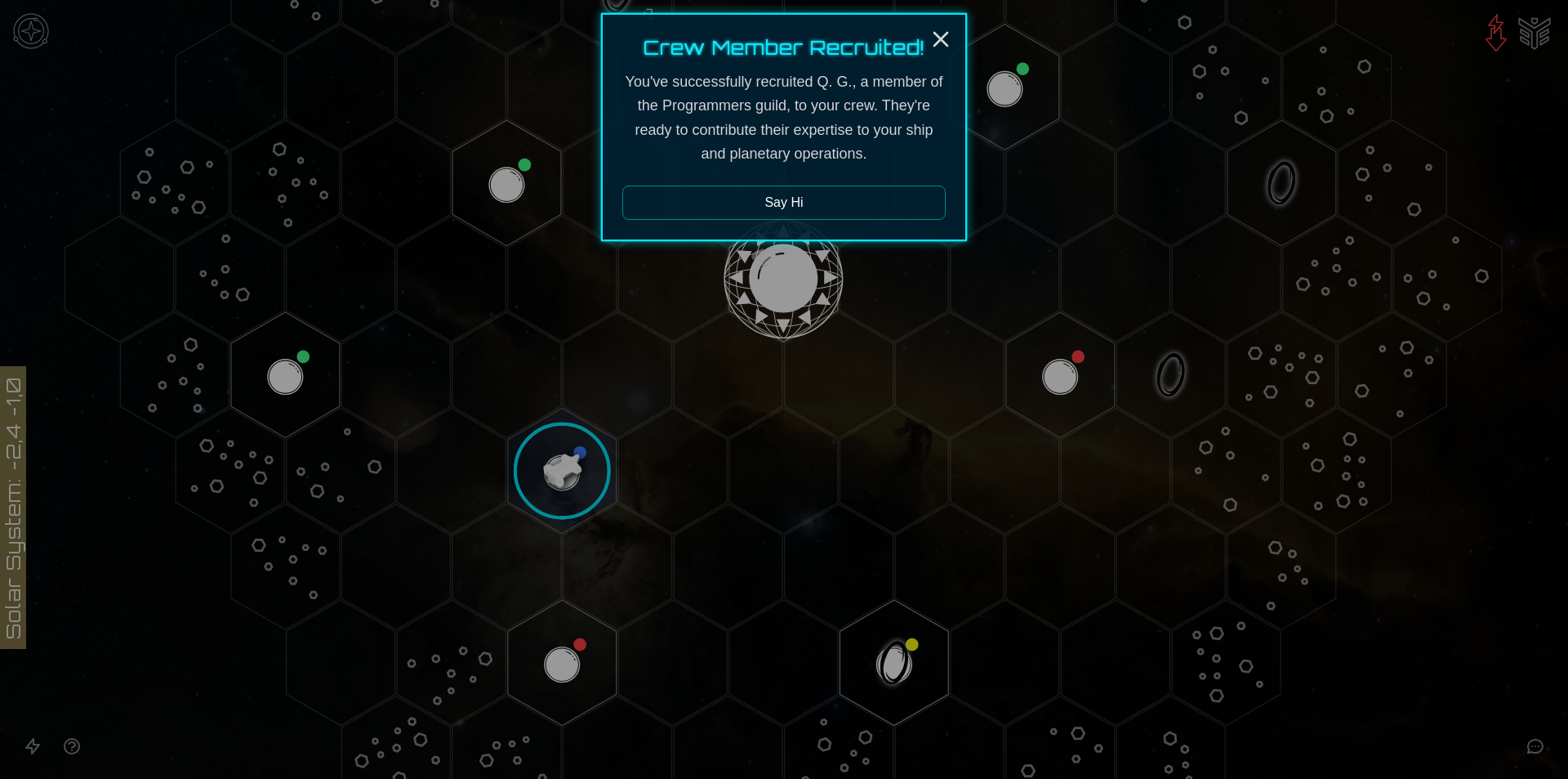
click at [943, 21] on div "Crew Member Recruited! You've successfully recruited Q. G., a member of the Pro…" at bounding box center [784, 127] width 366 height 228
click at [938, 33] on icon "Close" at bounding box center [941, 40] width 26 height 26
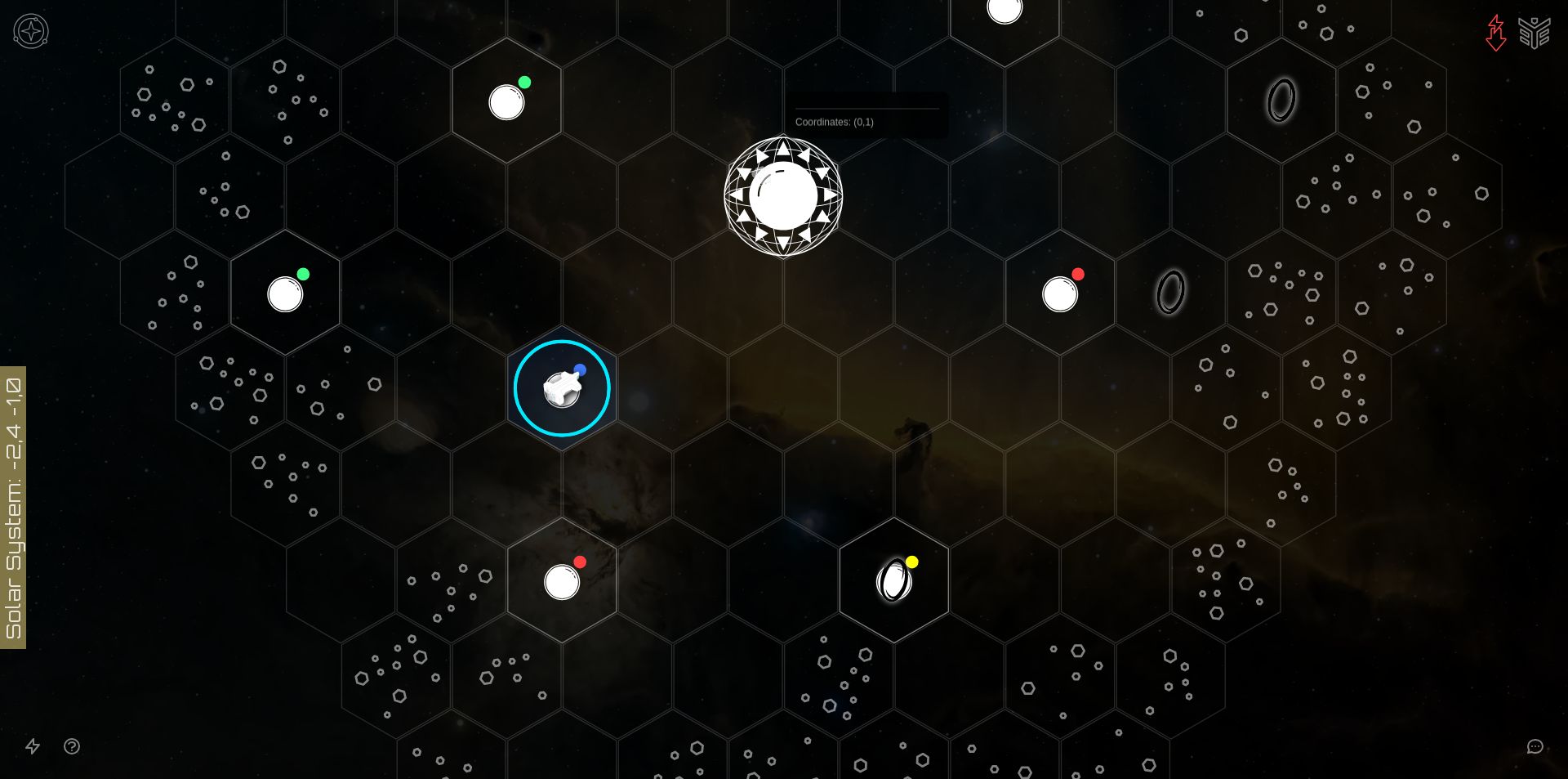
scroll to position [585, 0]
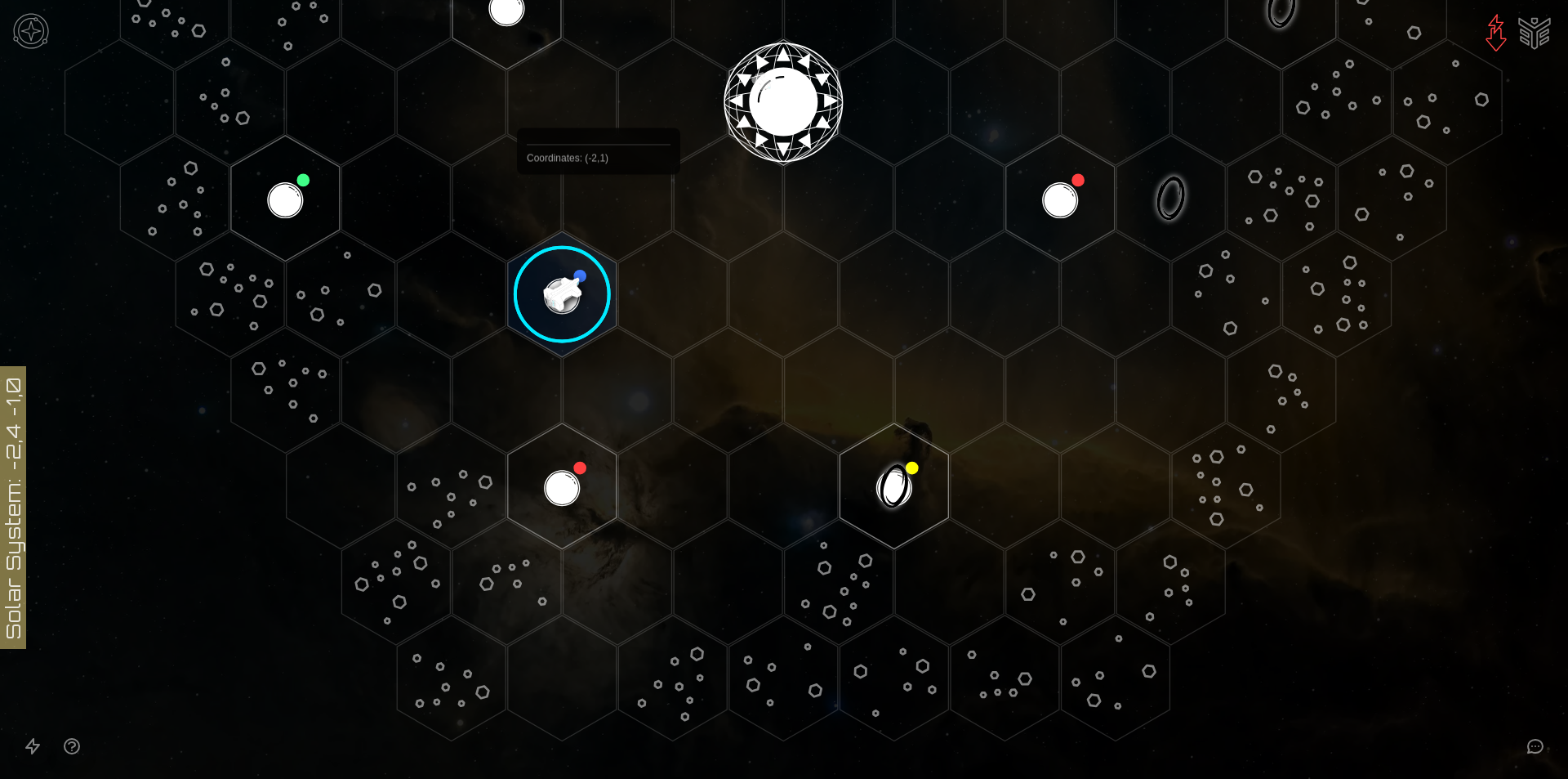
click at [567, 273] on image at bounding box center [563, 295] width 129 height 129
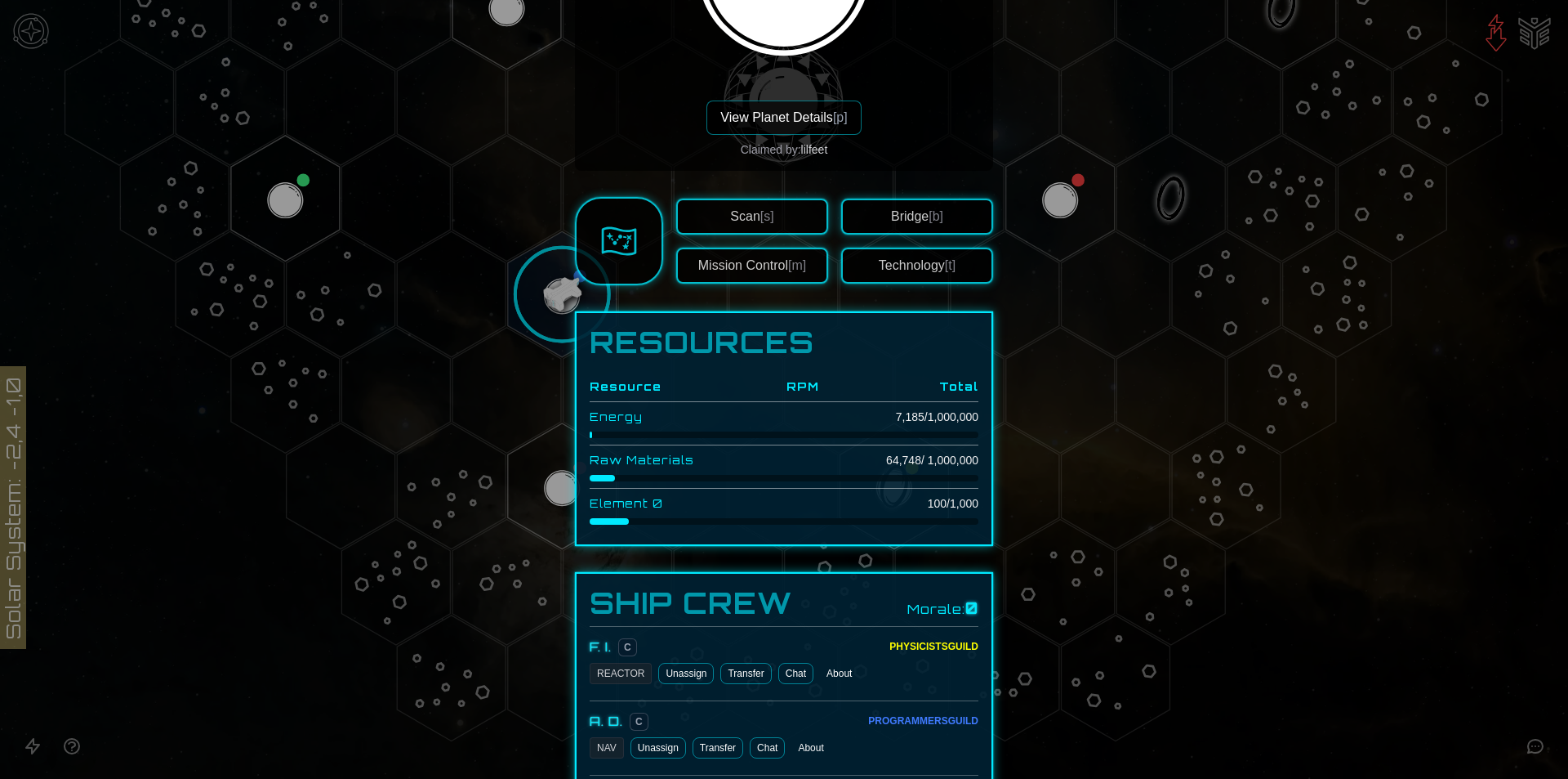
scroll to position [654, 0]
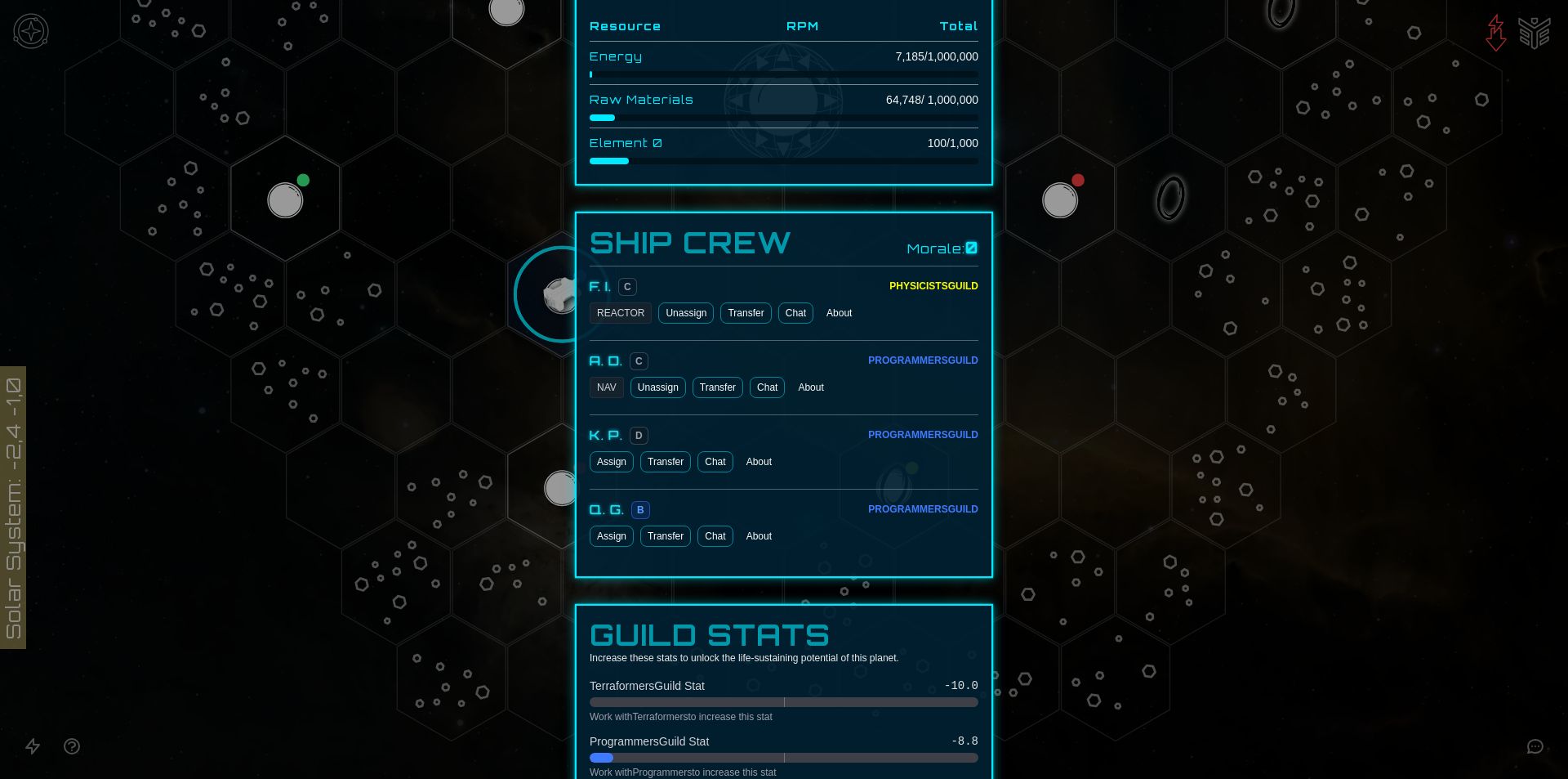
click at [596, 540] on button "Assign" at bounding box center [612, 536] width 44 height 21
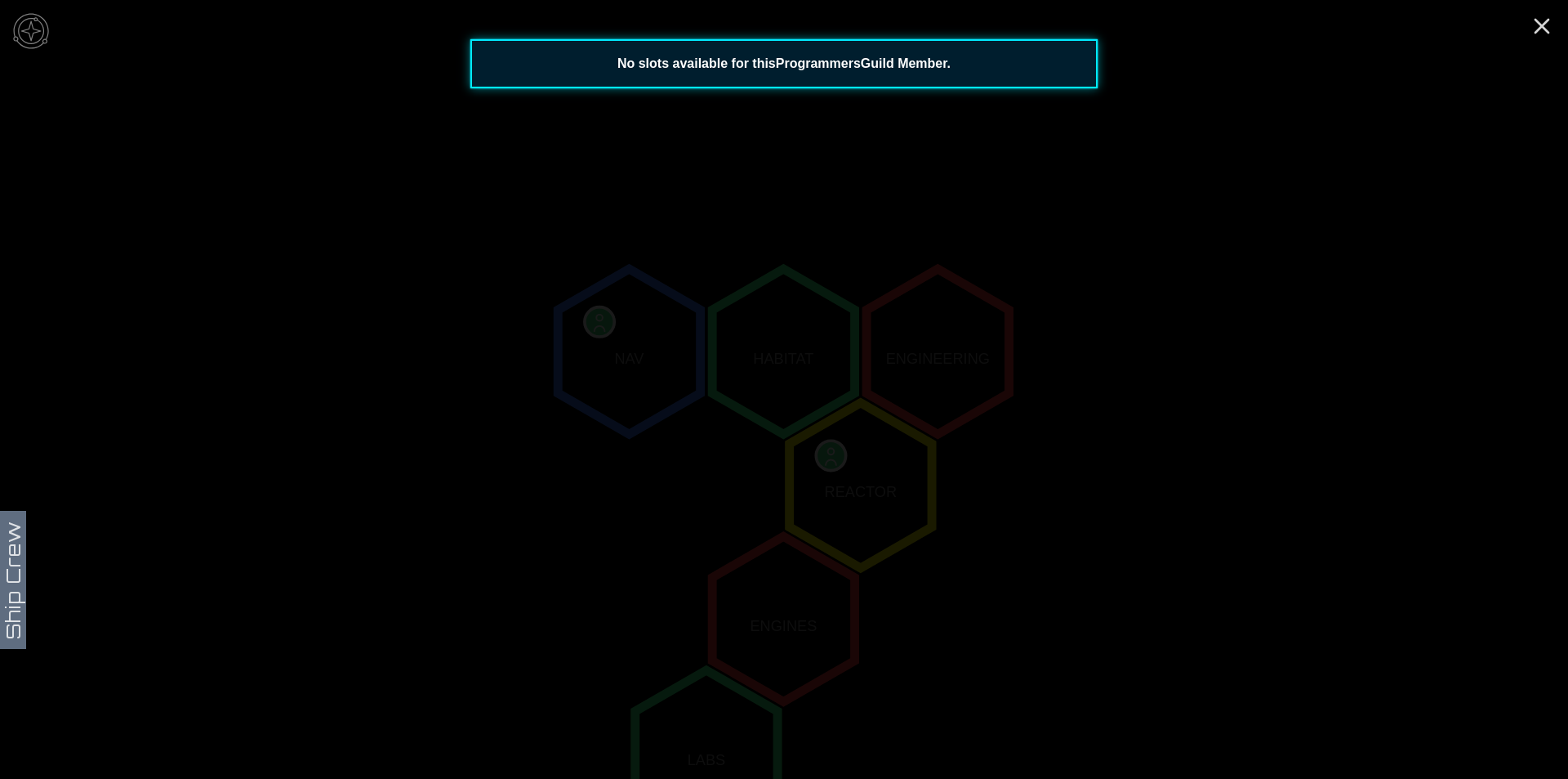
scroll to position [4, 0]
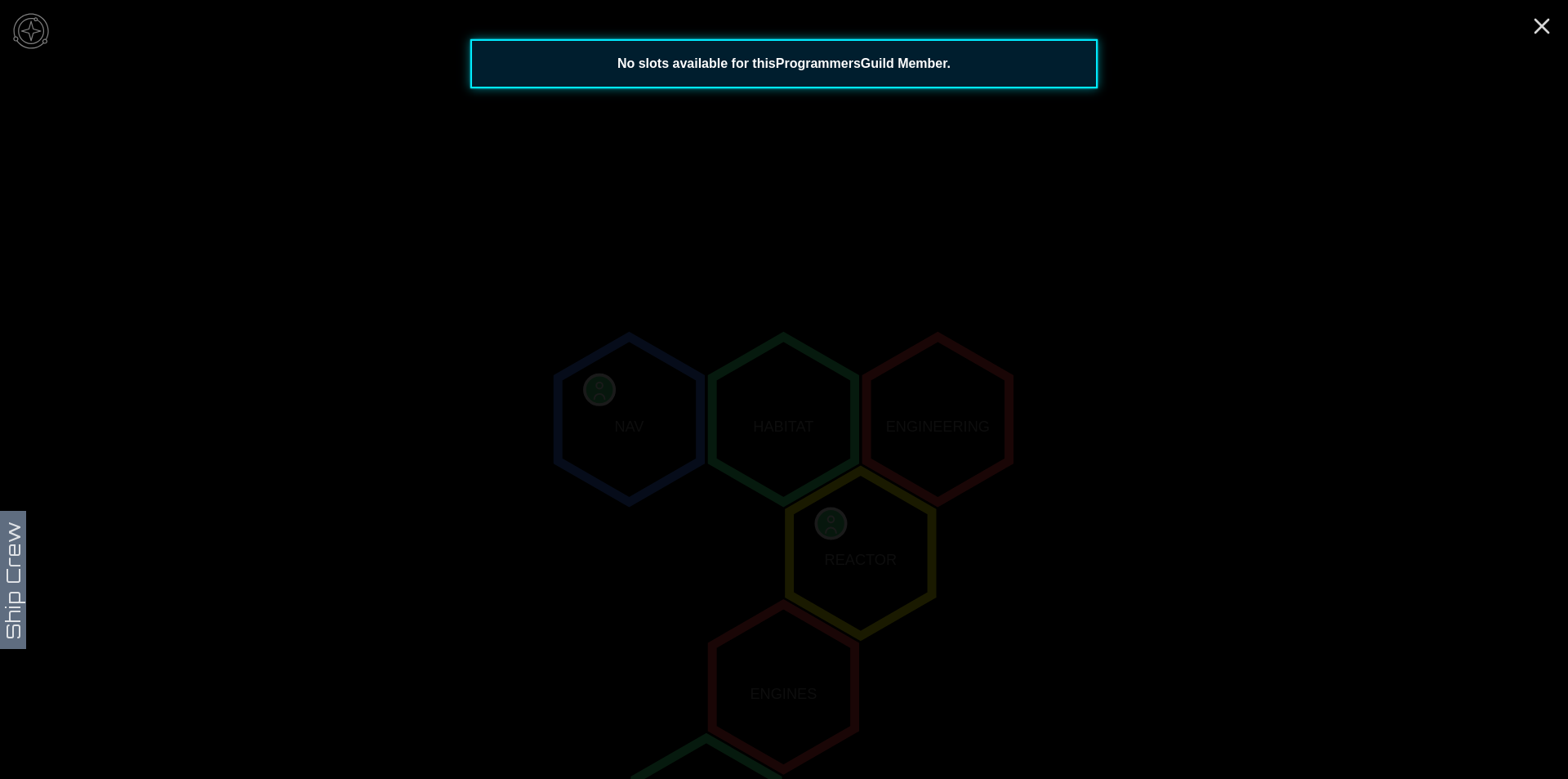
click at [619, 256] on icon "NAV HABITAT ENGINEERING REACTOR ENGINES LABS" at bounding box center [784, 687] width 1568 height 1382
click at [1529, 13] on icon "Close" at bounding box center [1542, 26] width 26 height 26
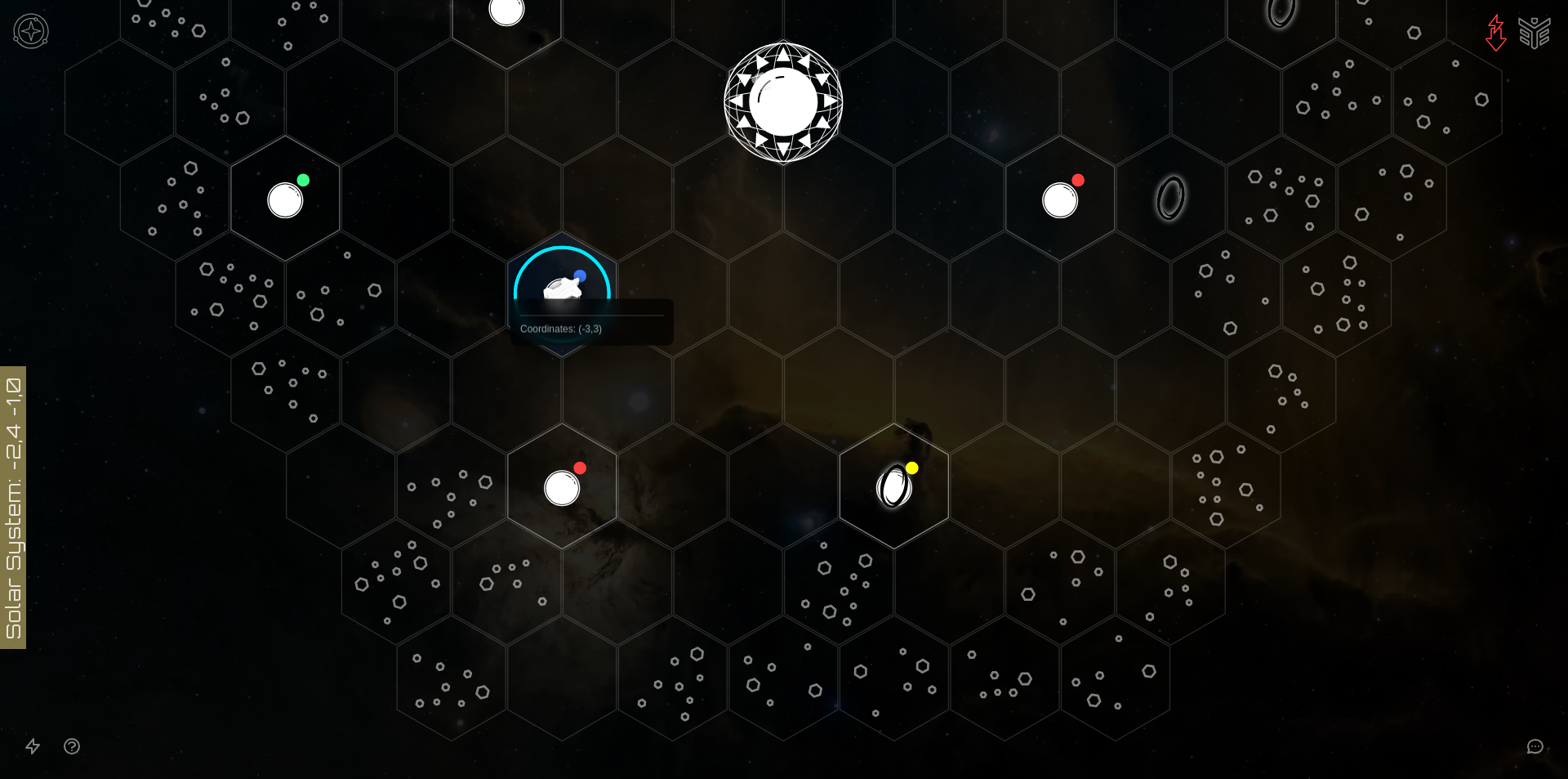
click at [561, 315] on image at bounding box center [563, 295] width 129 height 129
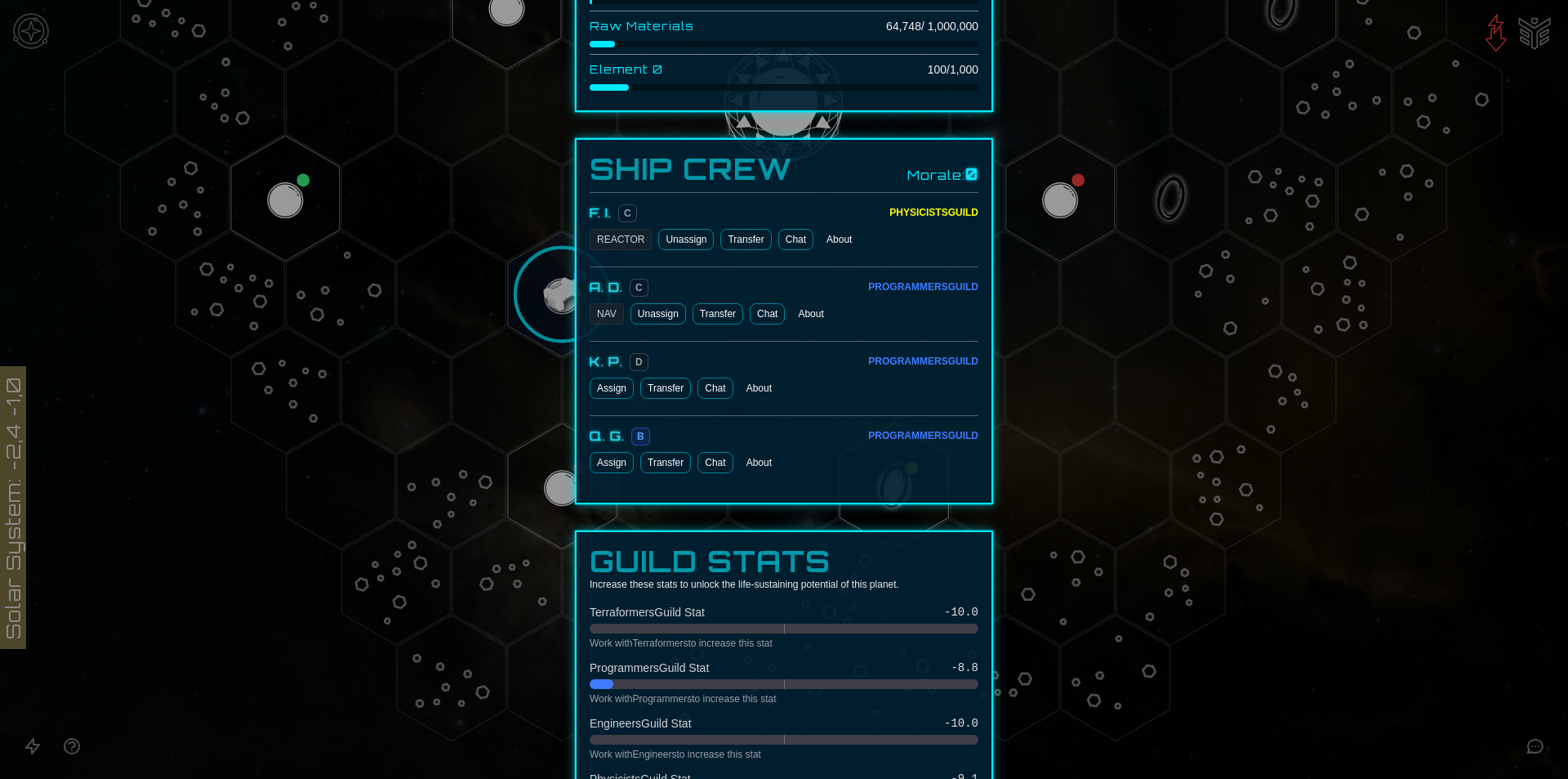
scroll to position [817, 0]
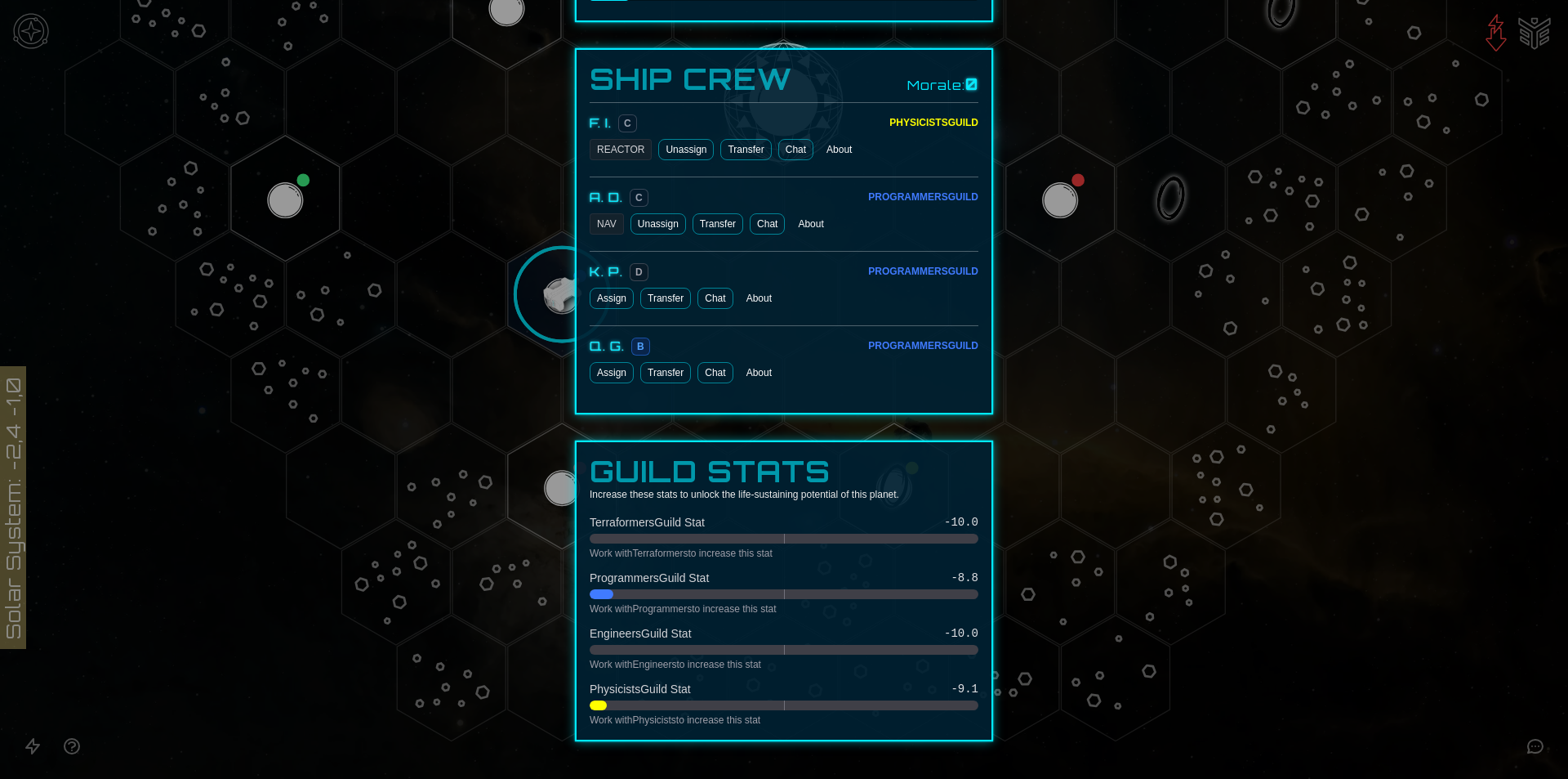
click at [643, 231] on button "Unassign" at bounding box center [658, 224] width 55 height 21
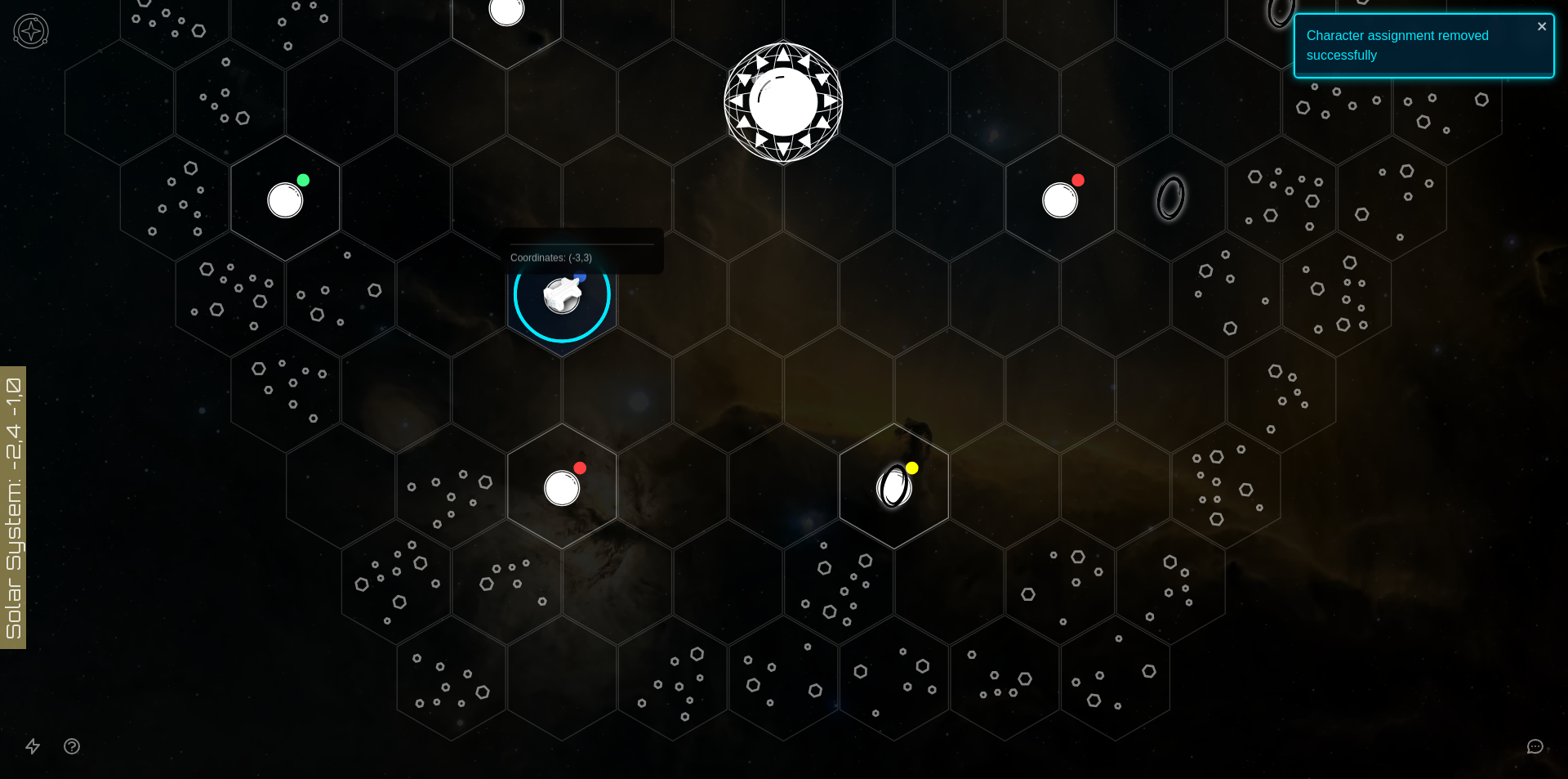
click at [545, 283] on image at bounding box center [563, 295] width 129 height 129
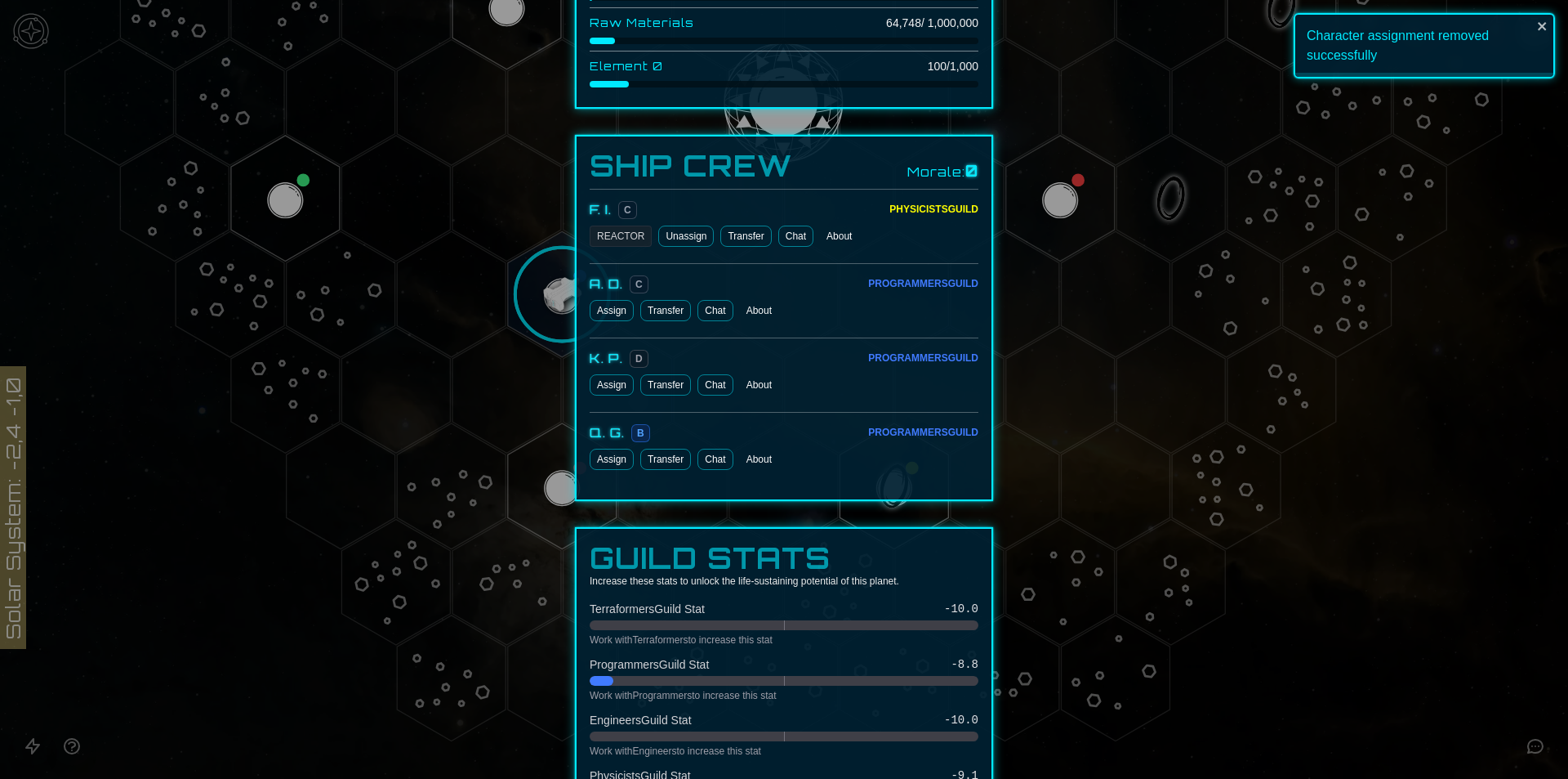
scroll to position [735, 0]
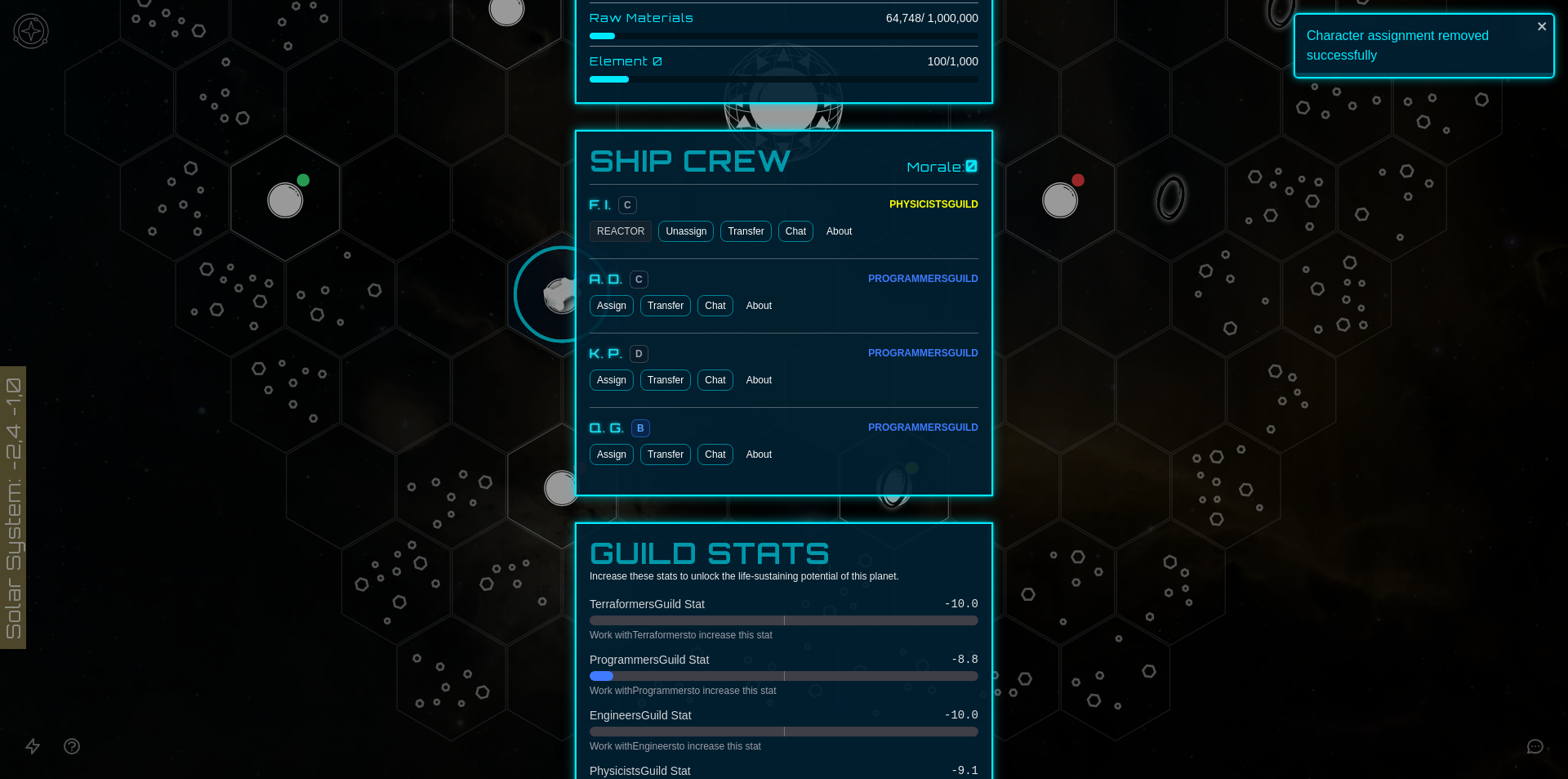
click at [610, 462] on button "Assign" at bounding box center [612, 454] width 44 height 21
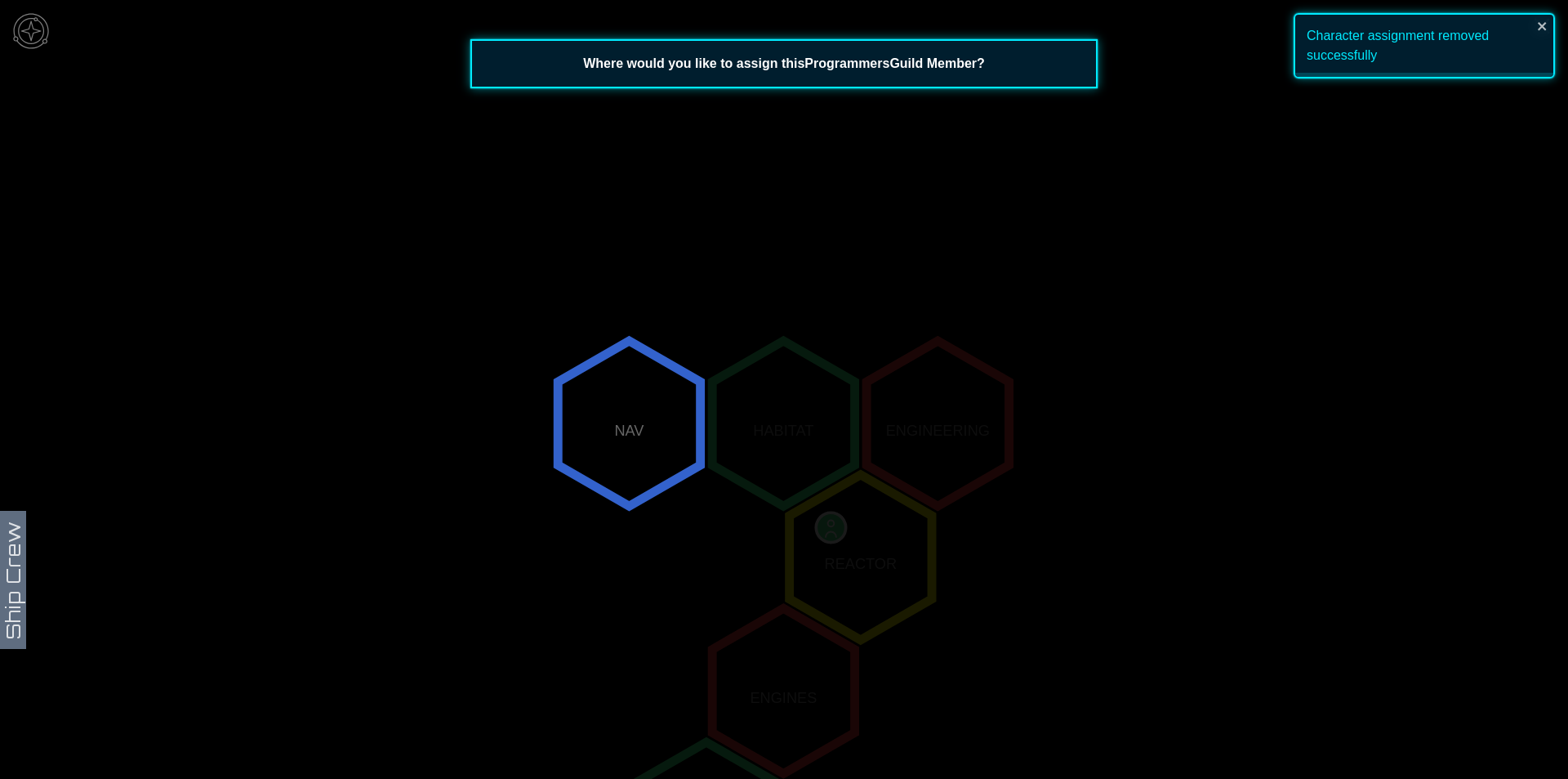
click at [625, 448] on polygon "0,-2" at bounding box center [629, 423] width 142 height 165
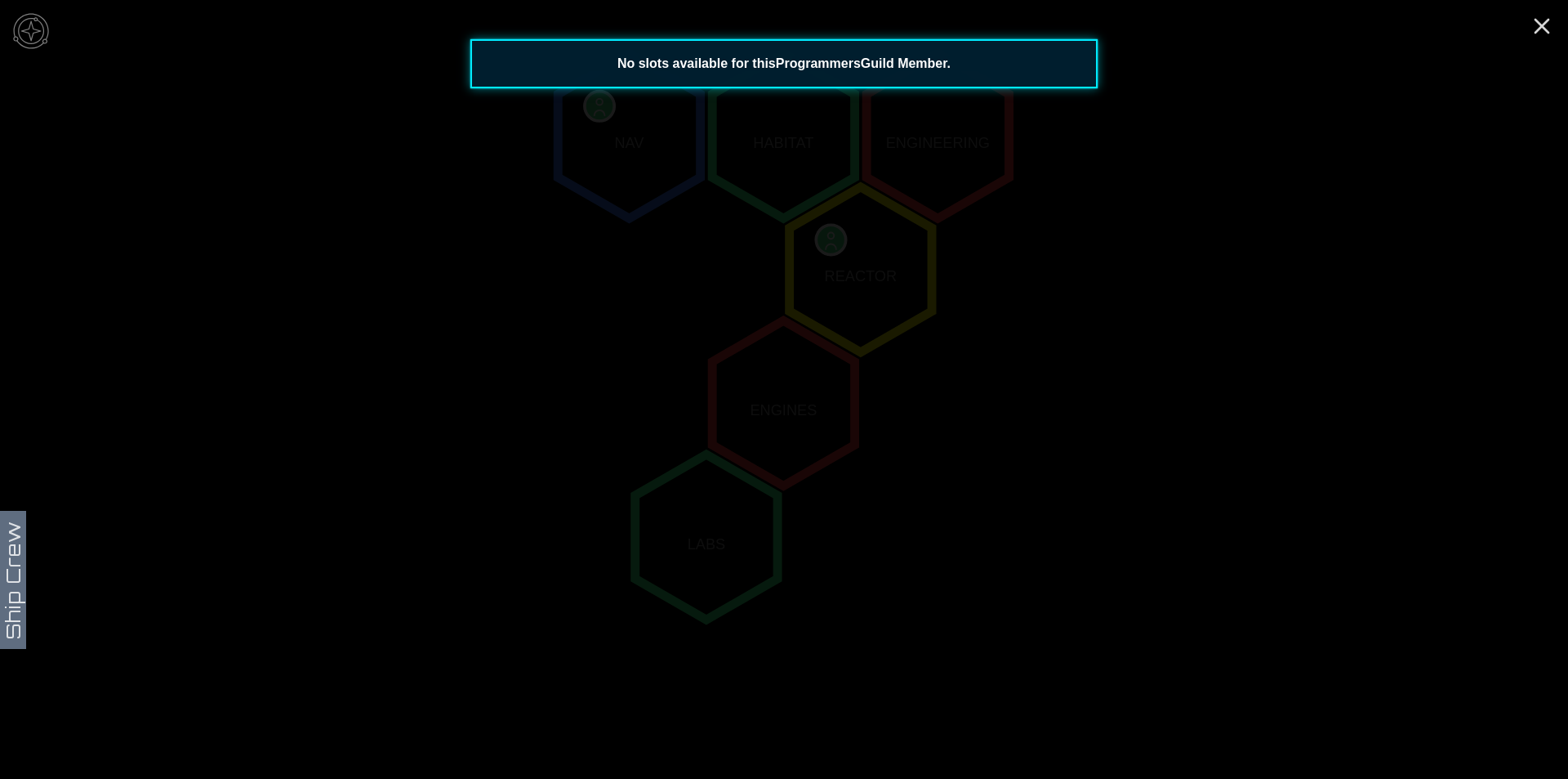
scroll to position [0, 0]
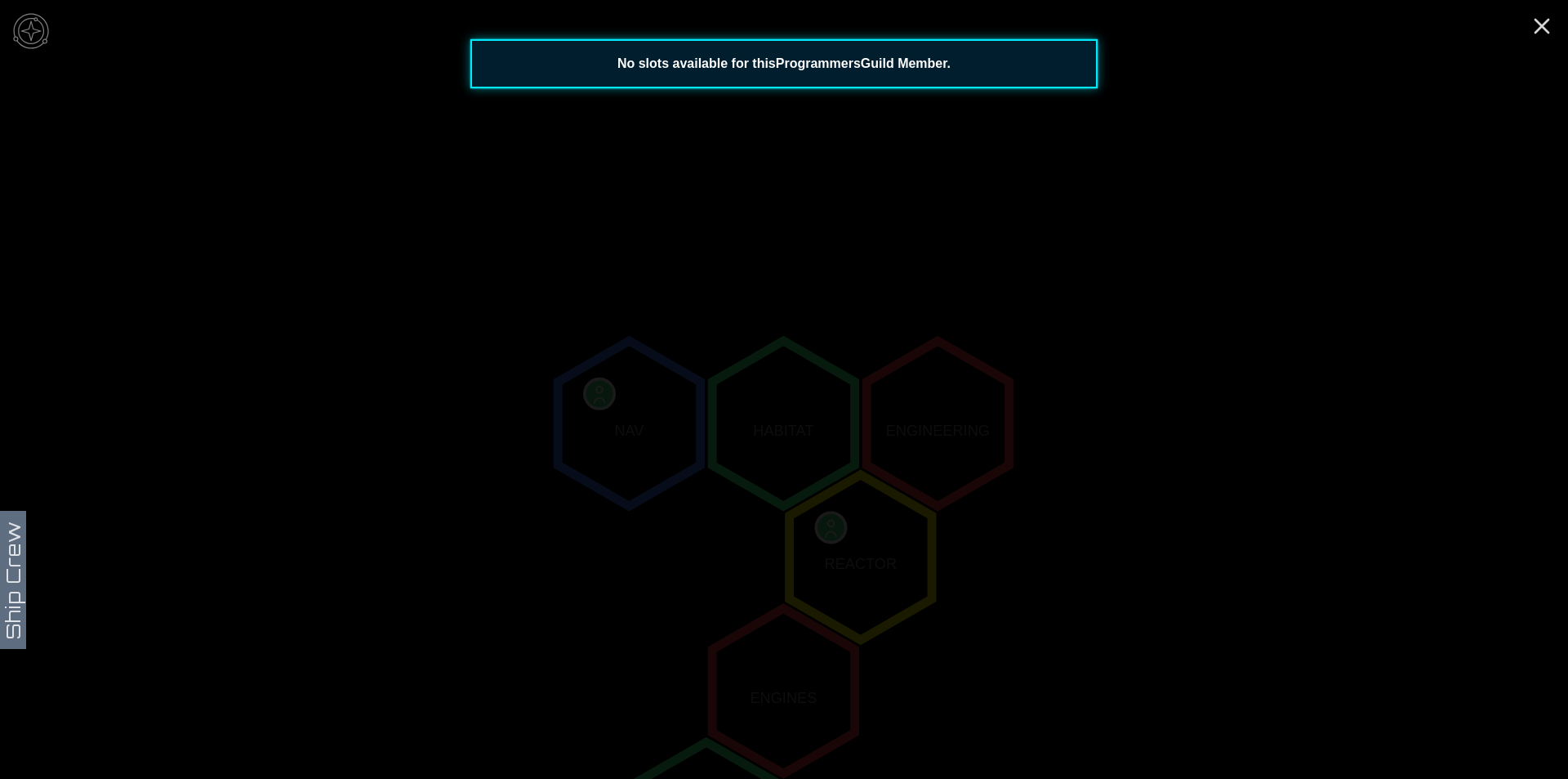
click at [625, 448] on polygon "Hex at coordinates -3,4, clickable" at bounding box center [672, 486] width 109 height 126
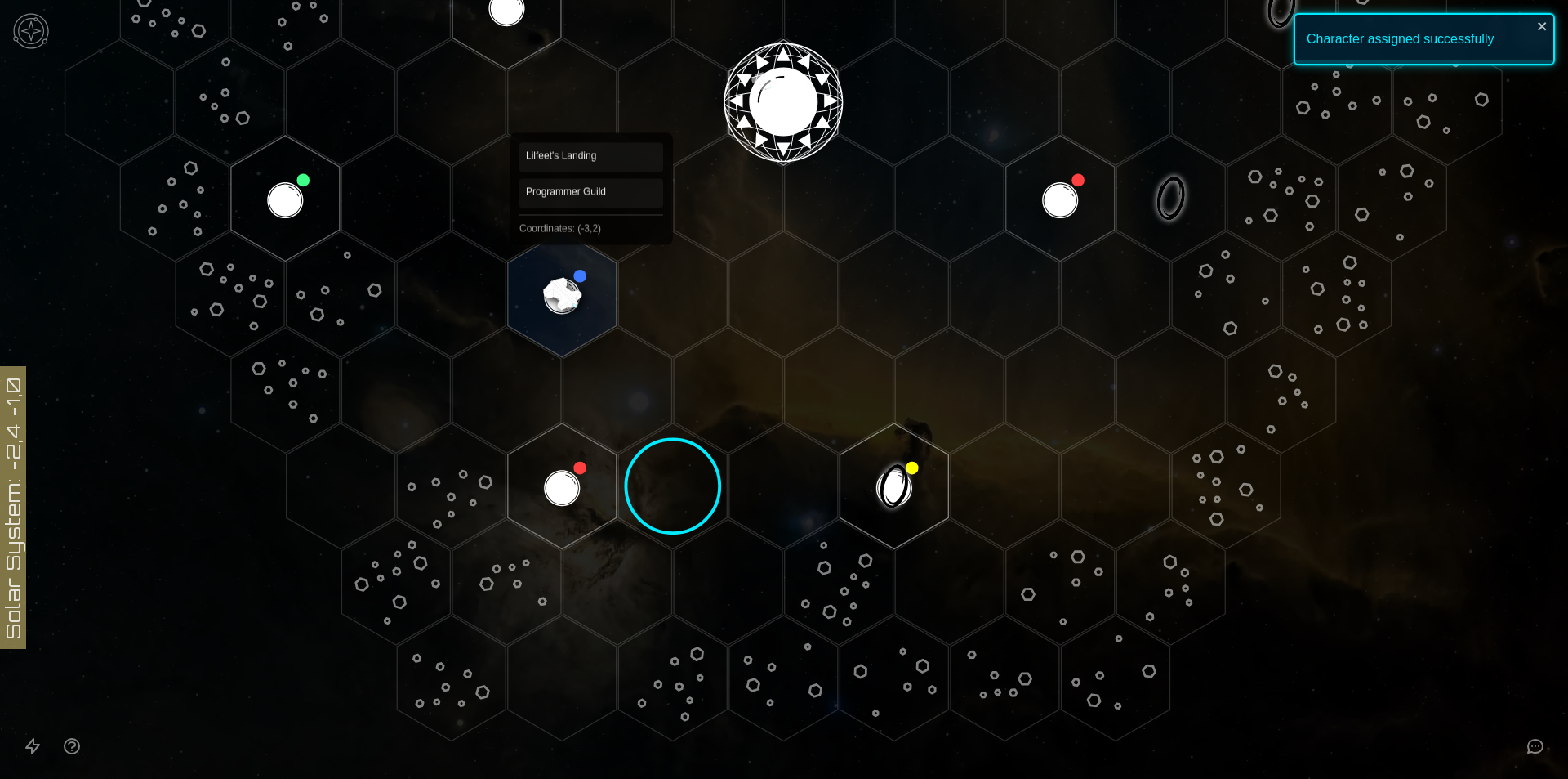
scroll to position [421, 0]
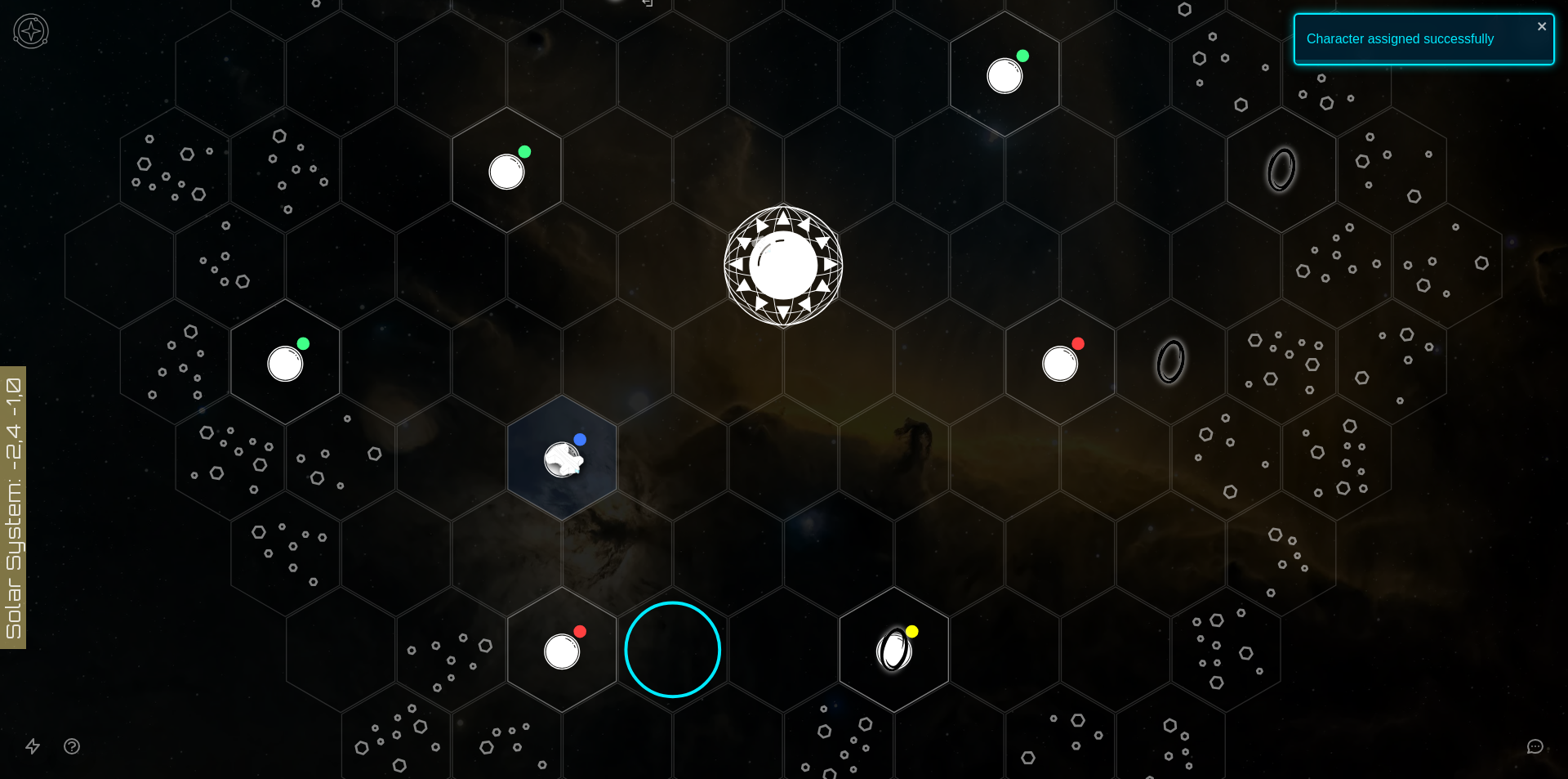
click at [522, 148] on polygon "Hex at coordinates -2,-1, clickable" at bounding box center [507, 170] width 109 height 126
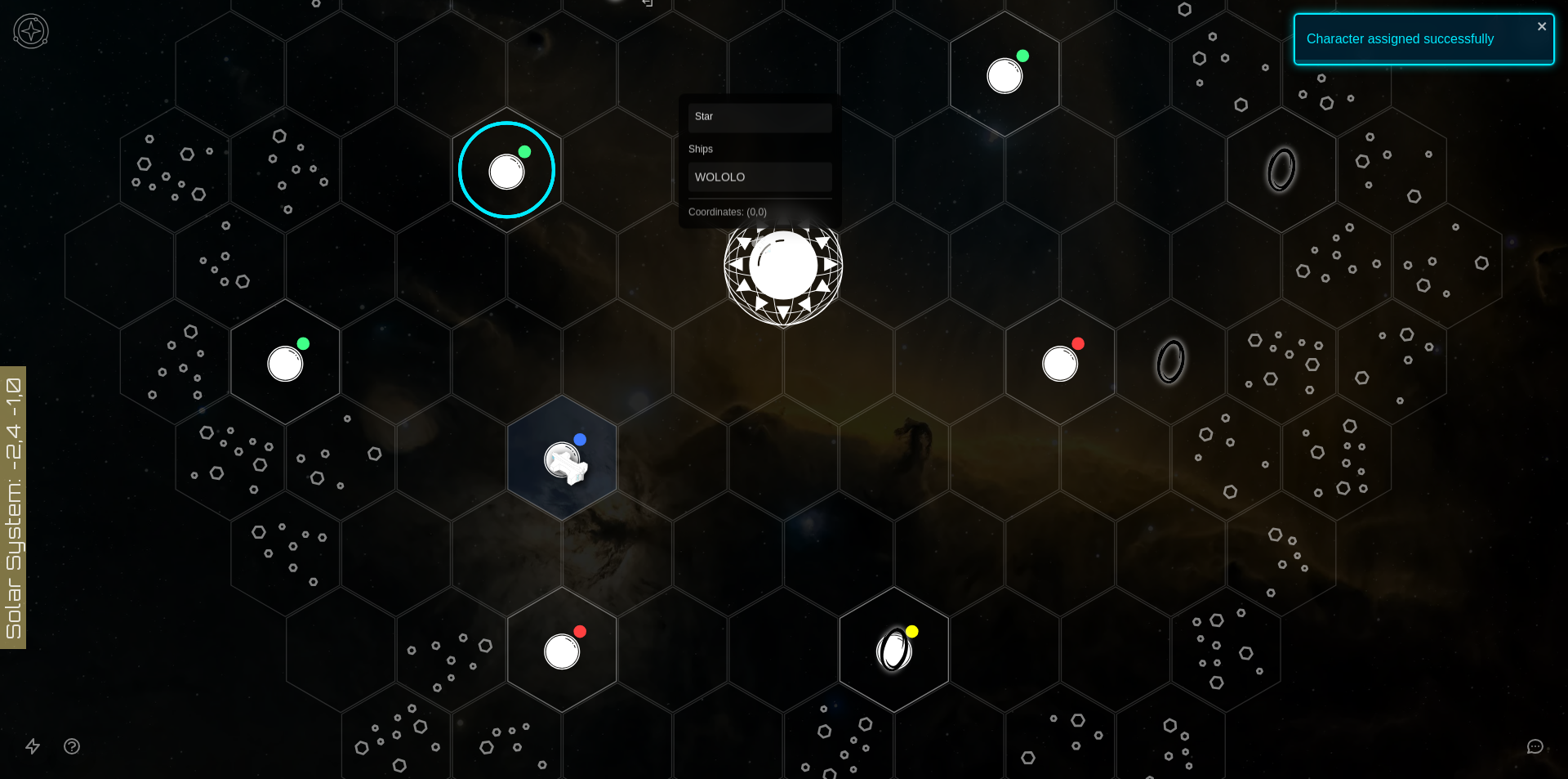
click at [761, 223] on polygon "Hex at coordinates 0,0, clickable" at bounding box center [784, 265] width 109 height 126
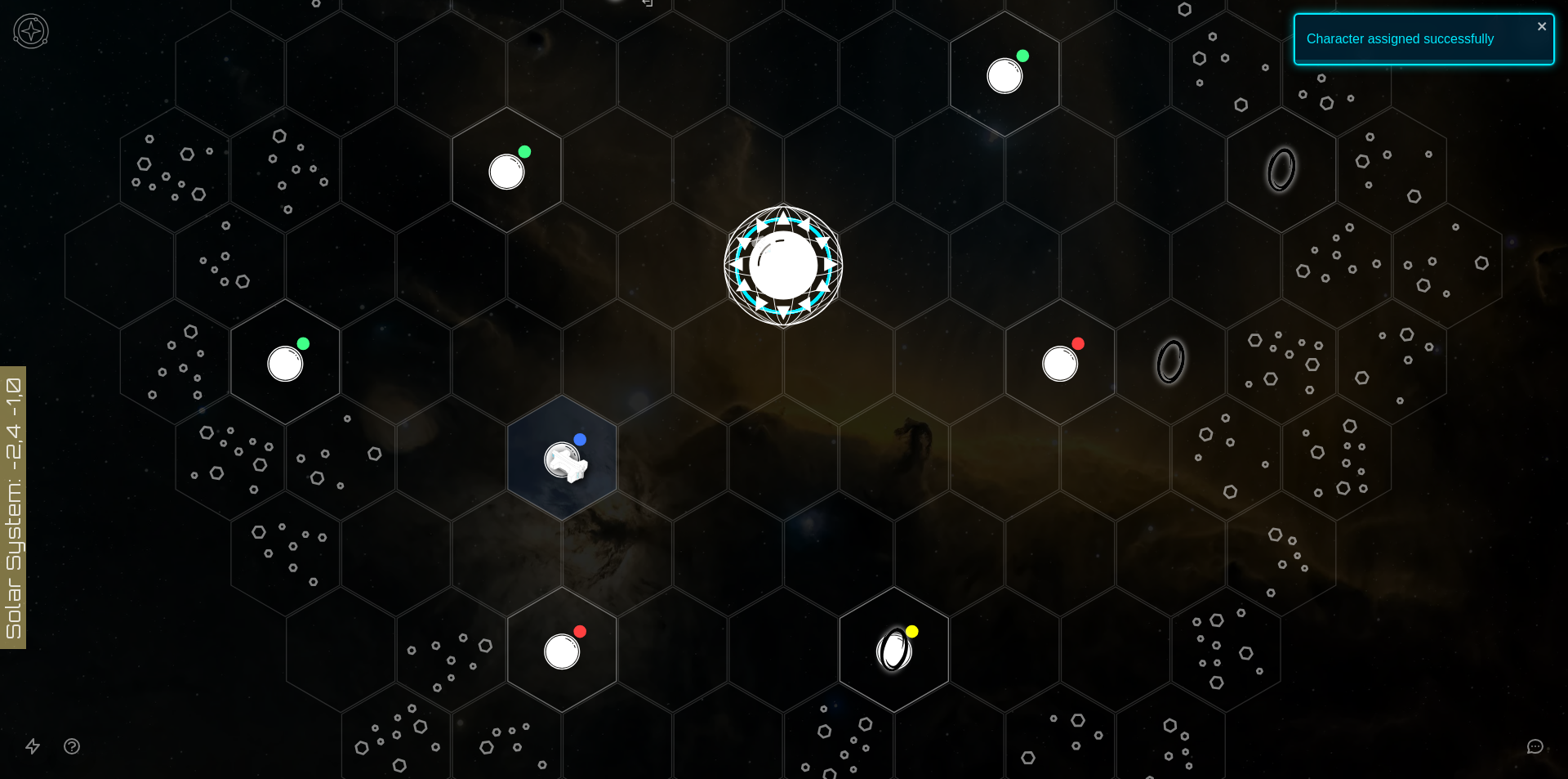
click at [761, 253] on image at bounding box center [784, 260] width 129 height 129
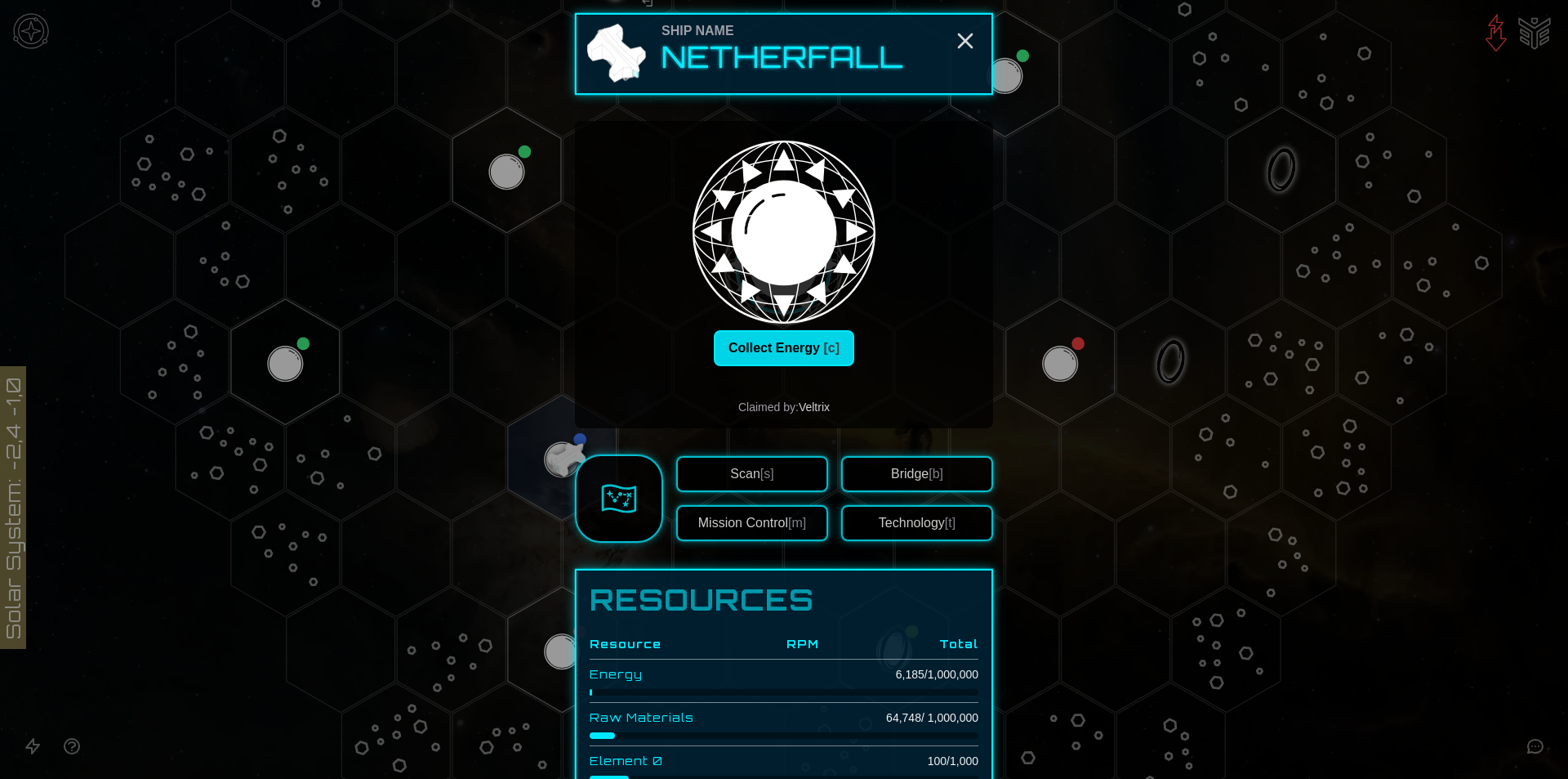
click at [764, 333] on button "Collect Energy [c]" at bounding box center [784, 348] width 140 height 36
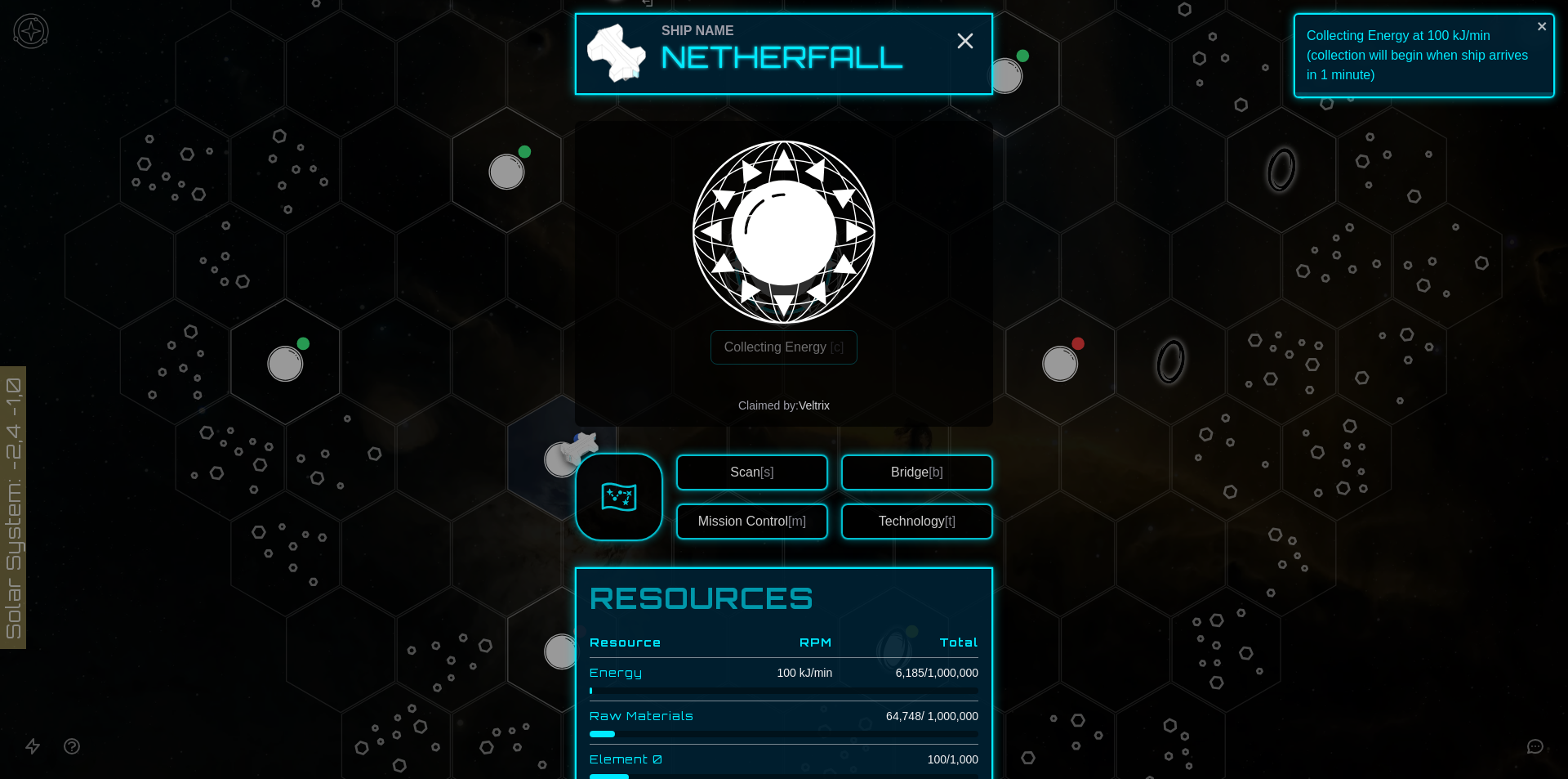
click at [873, 467] on button "Bridge [b]" at bounding box center [917, 472] width 152 height 36
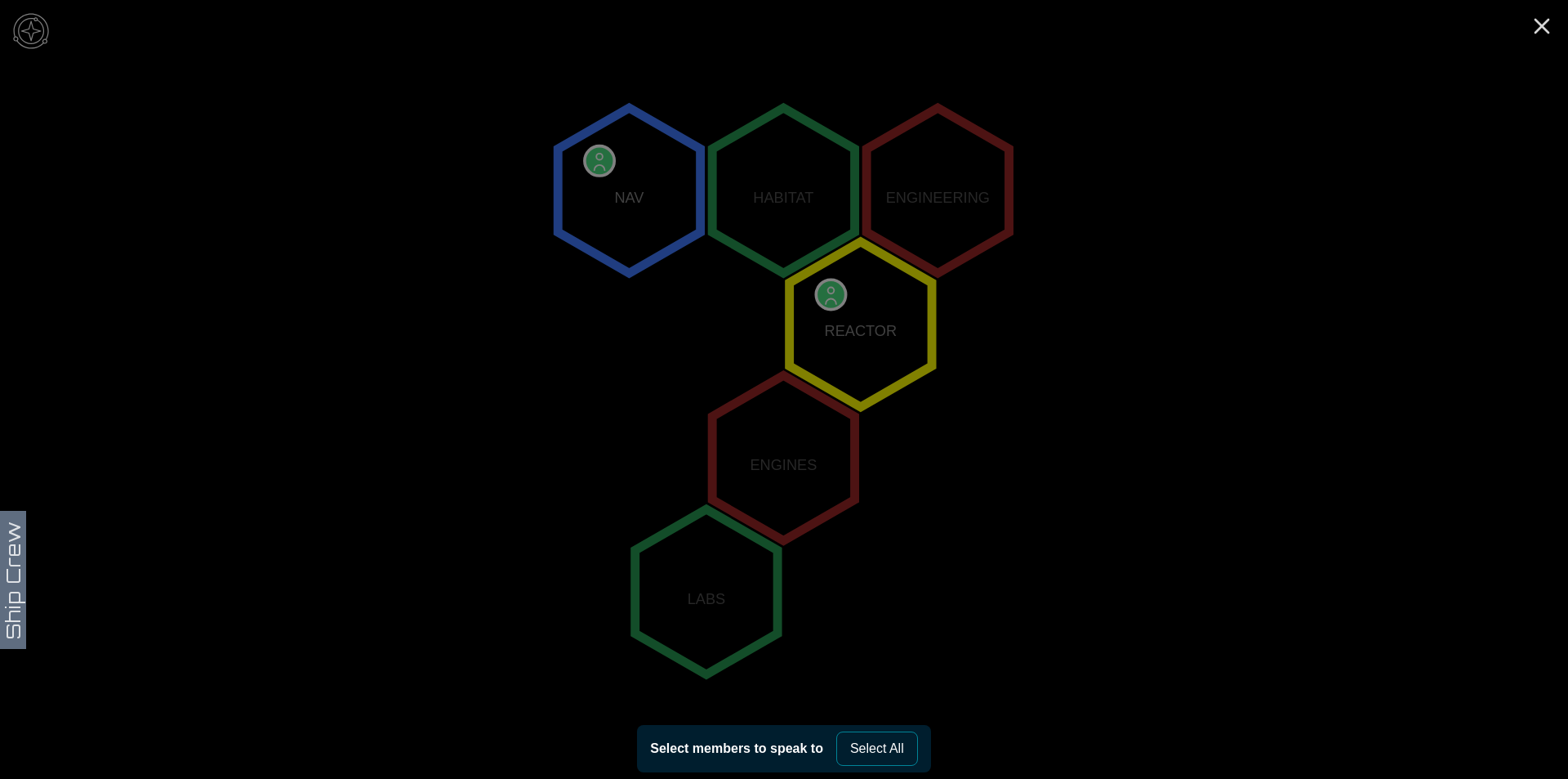
scroll to position [297, 0]
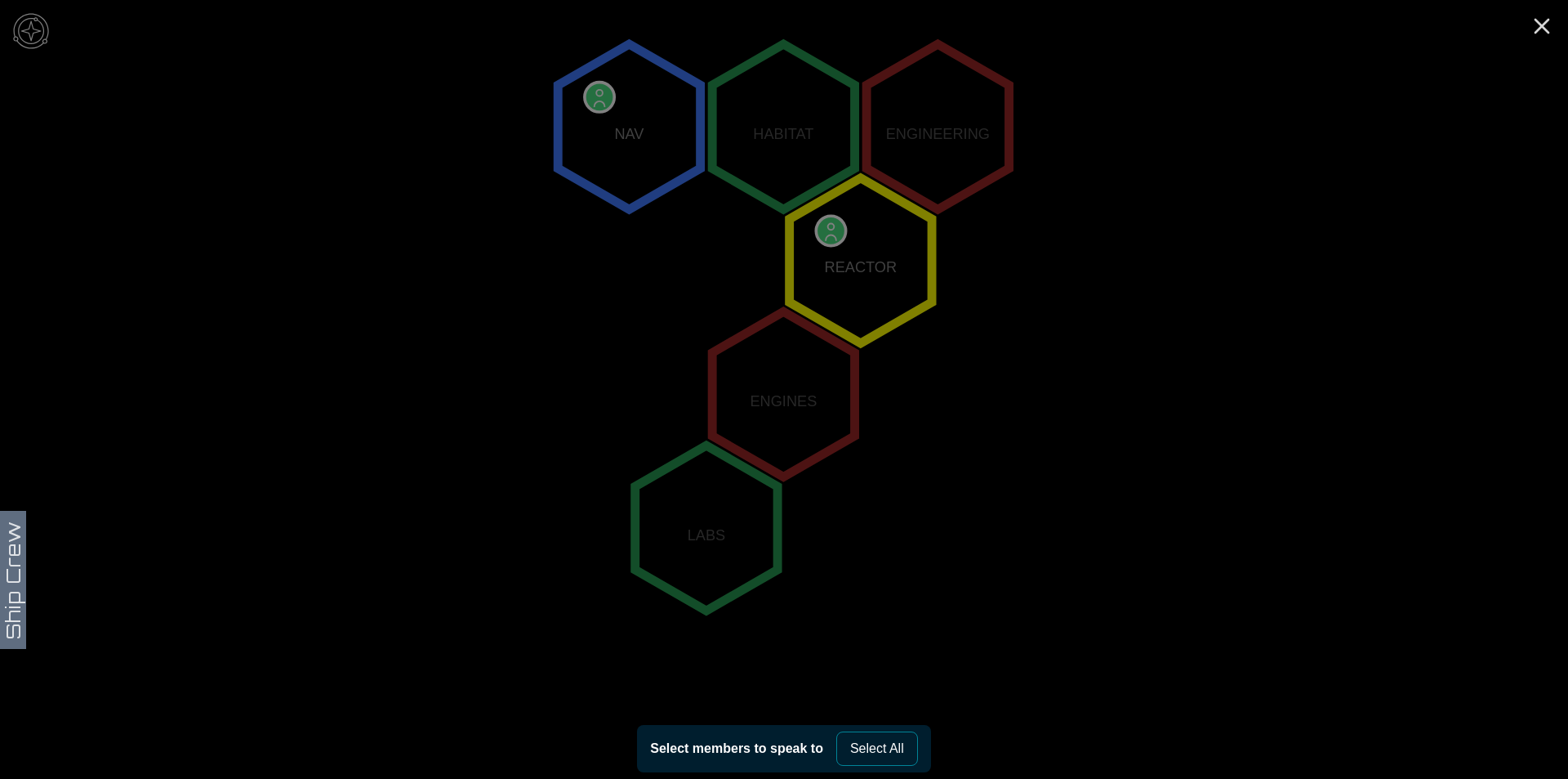
click at [627, 191] on polygon "0,-2" at bounding box center [629, 127] width 142 height 165
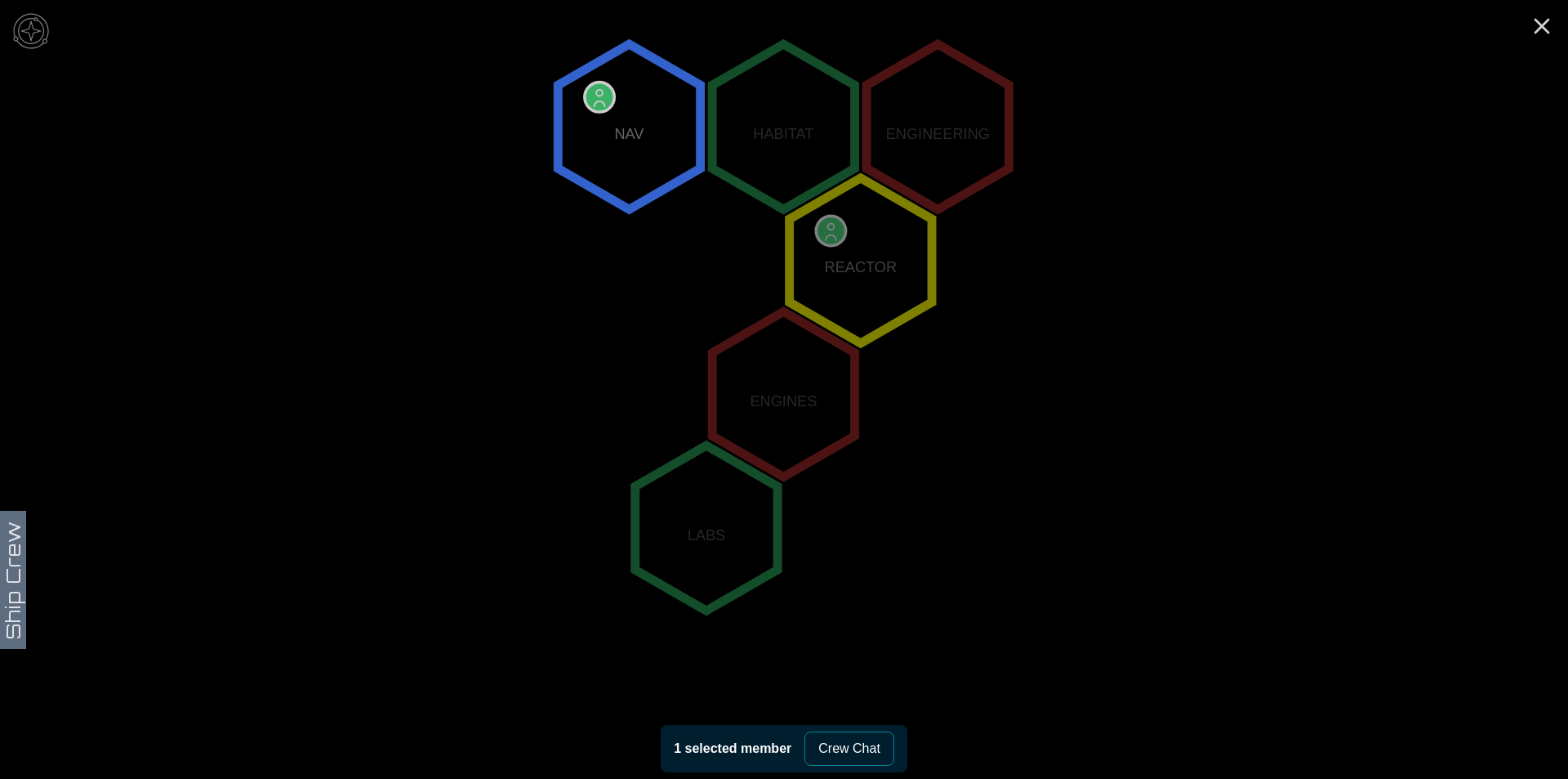
click at [823, 737] on button "Crew Chat" at bounding box center [849, 748] width 90 height 35
type textarea "*"
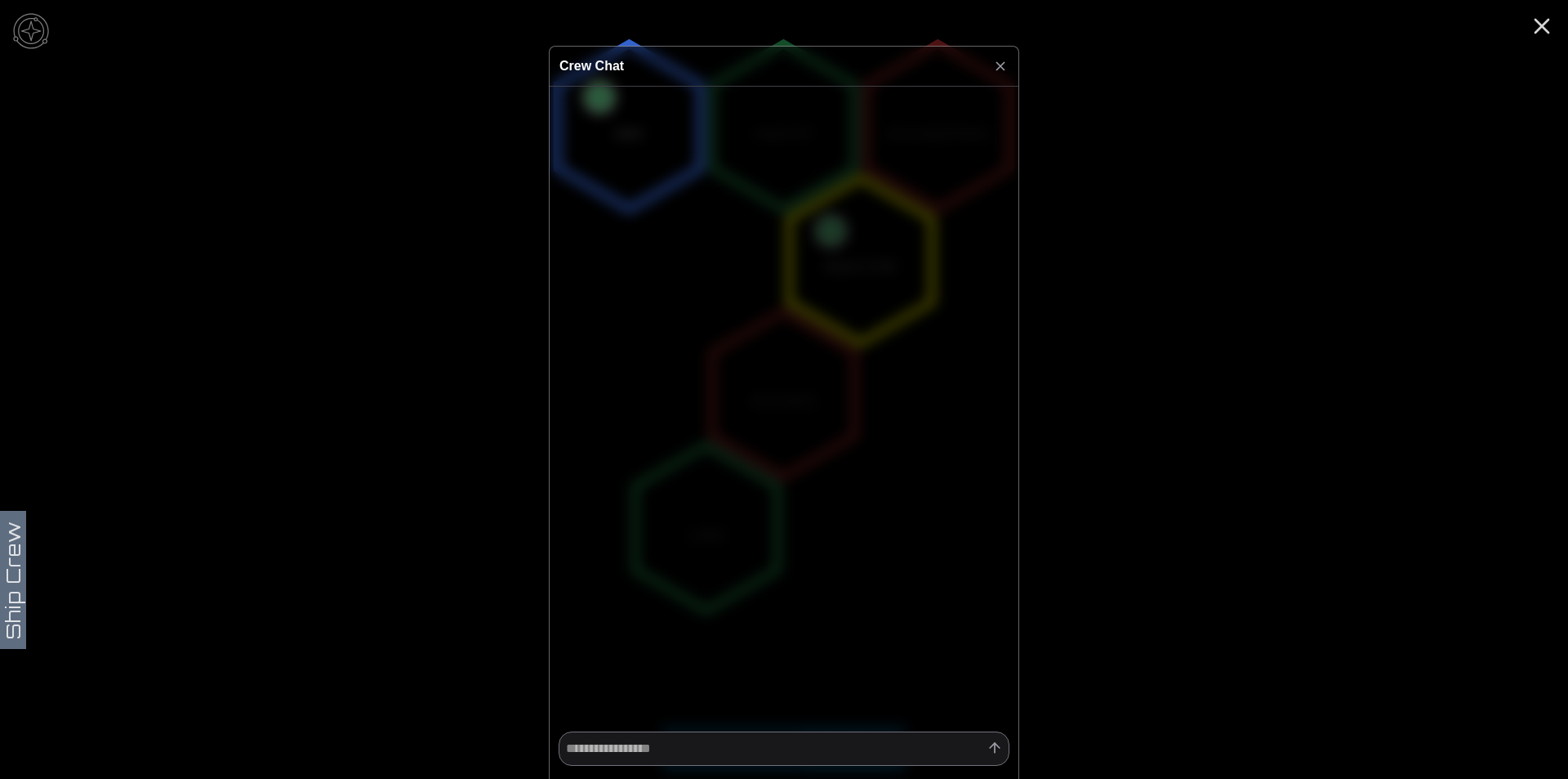
click at [995, 68] on icon at bounding box center [1000, 66] width 16 height 16
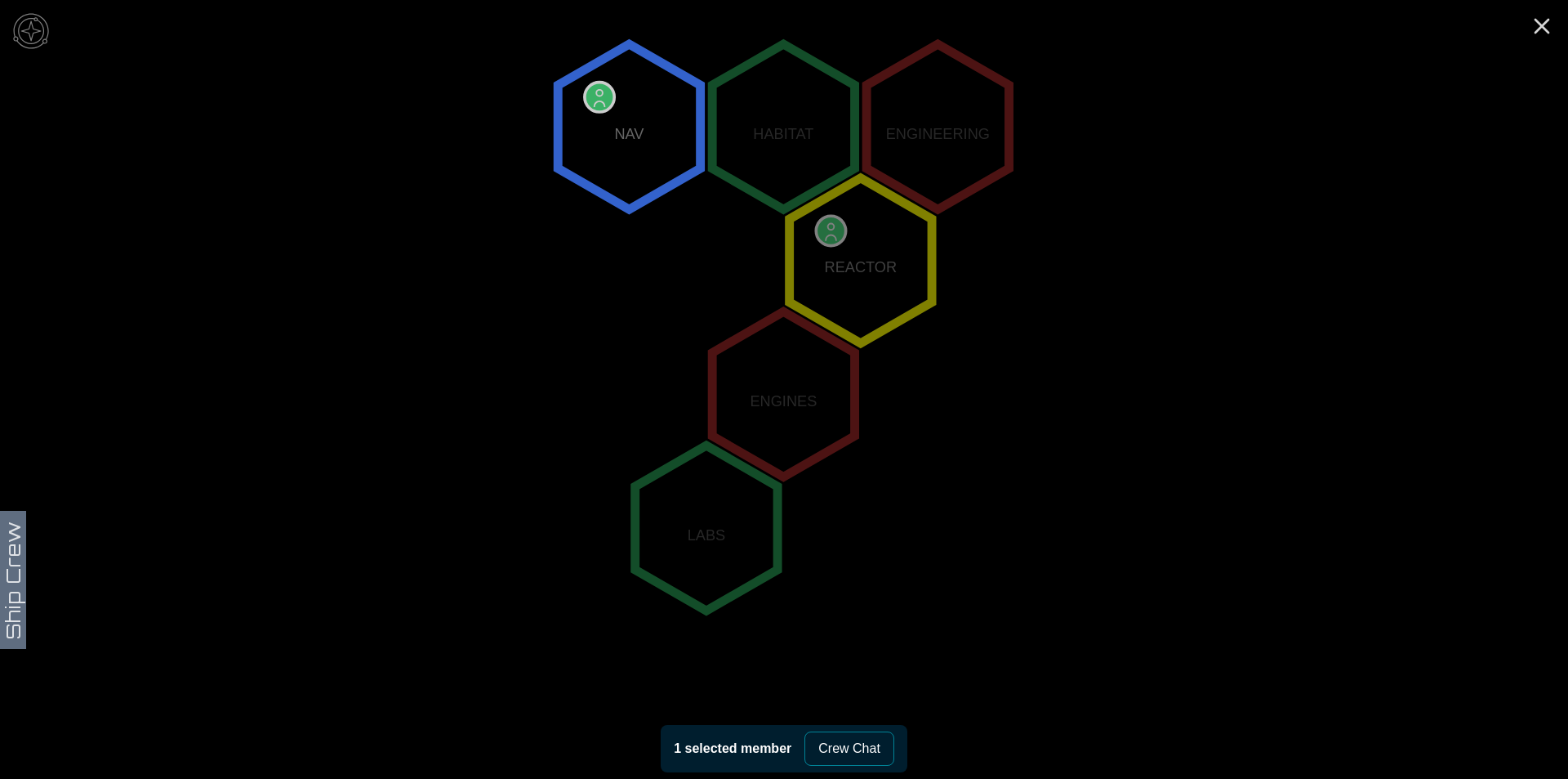
click at [1550, 12] on icon "NAV HABITAT ENGINEERING REACTOR ENGINES LABS" at bounding box center [784, 394] width 1568 height 1382
click at [1550, 16] on icon "Close" at bounding box center [1542, 26] width 26 height 26
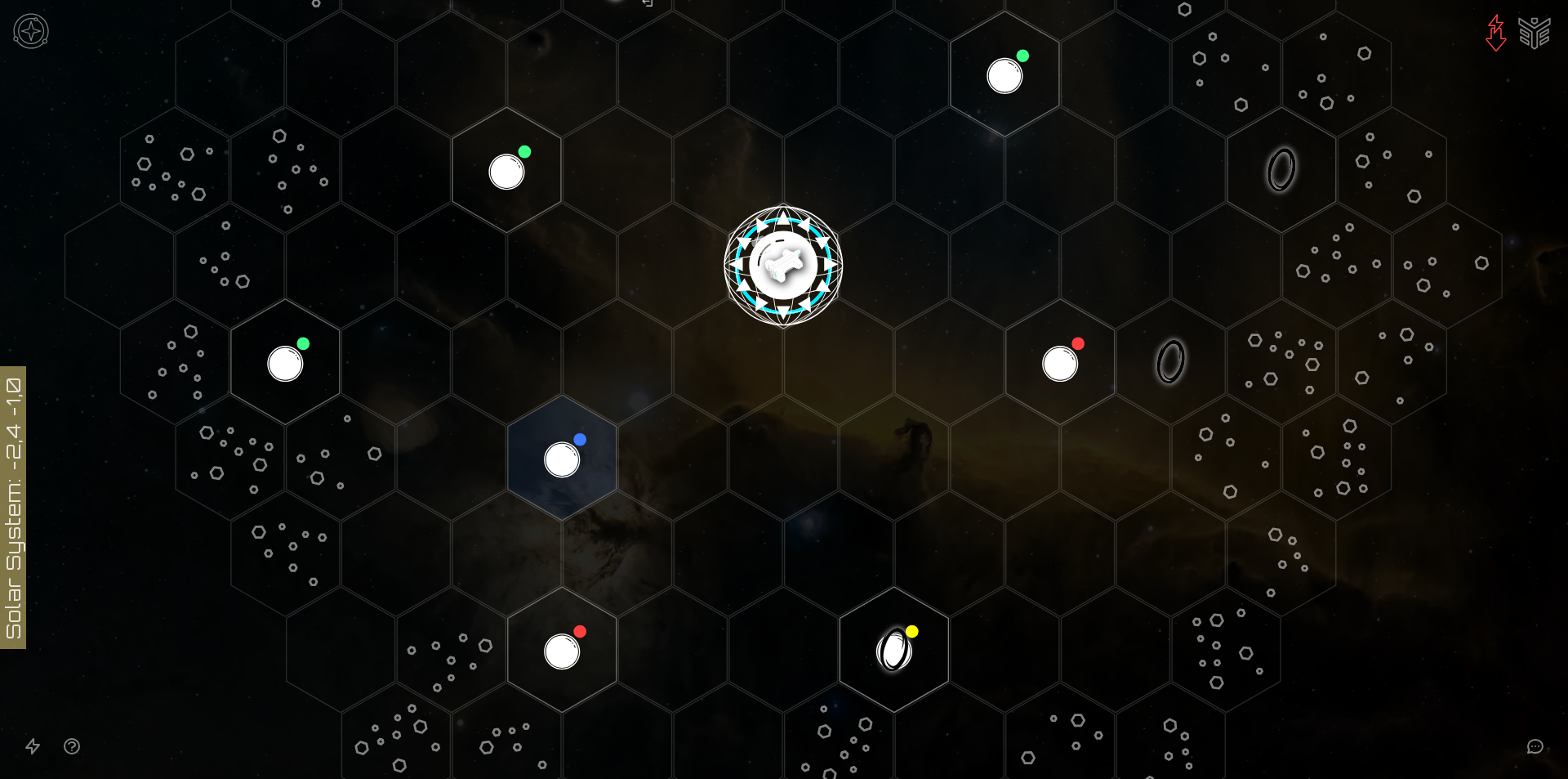
click at [789, 232] on image at bounding box center [784, 260] width 129 height 129
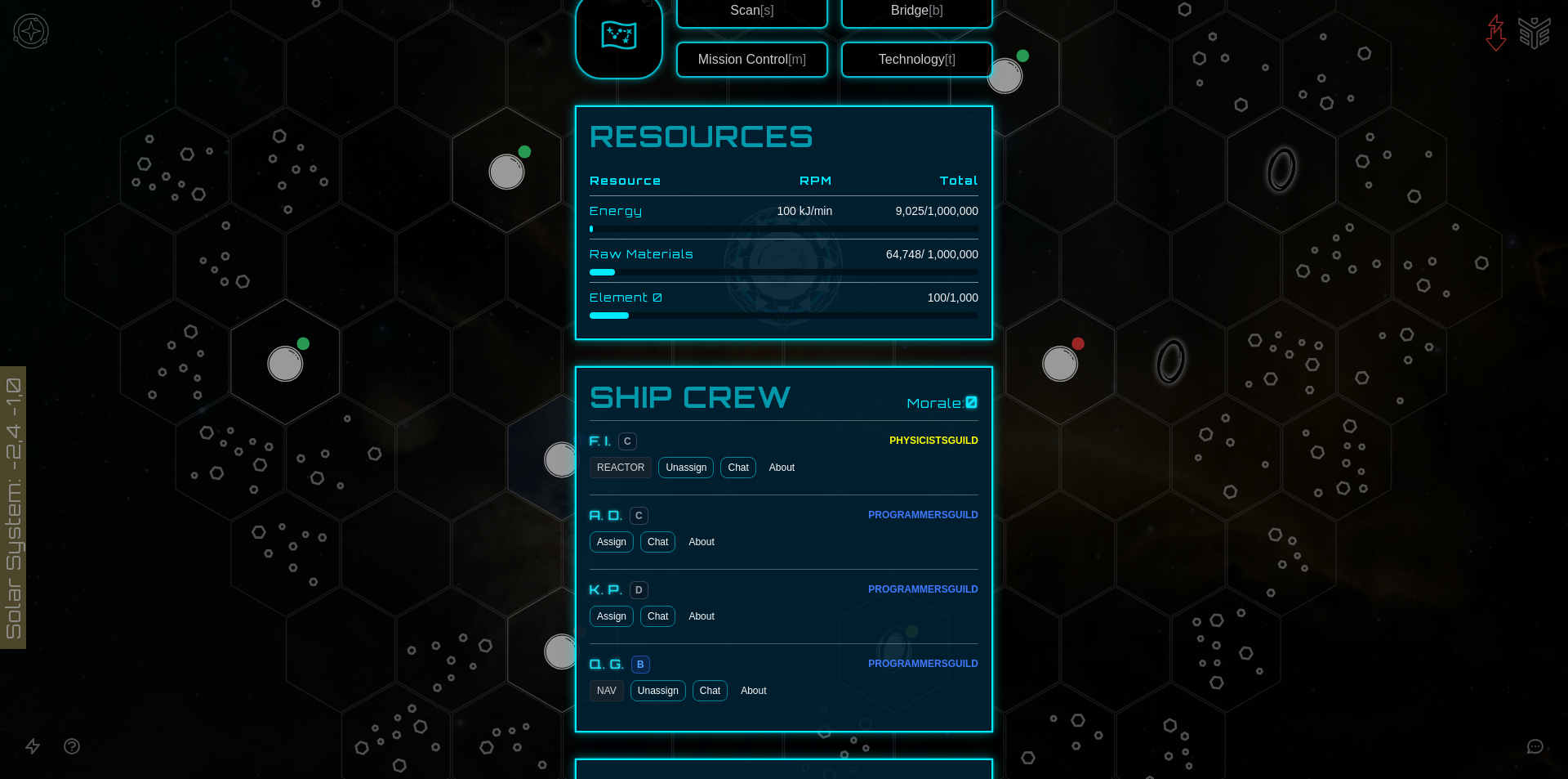
scroll to position [490, 0]
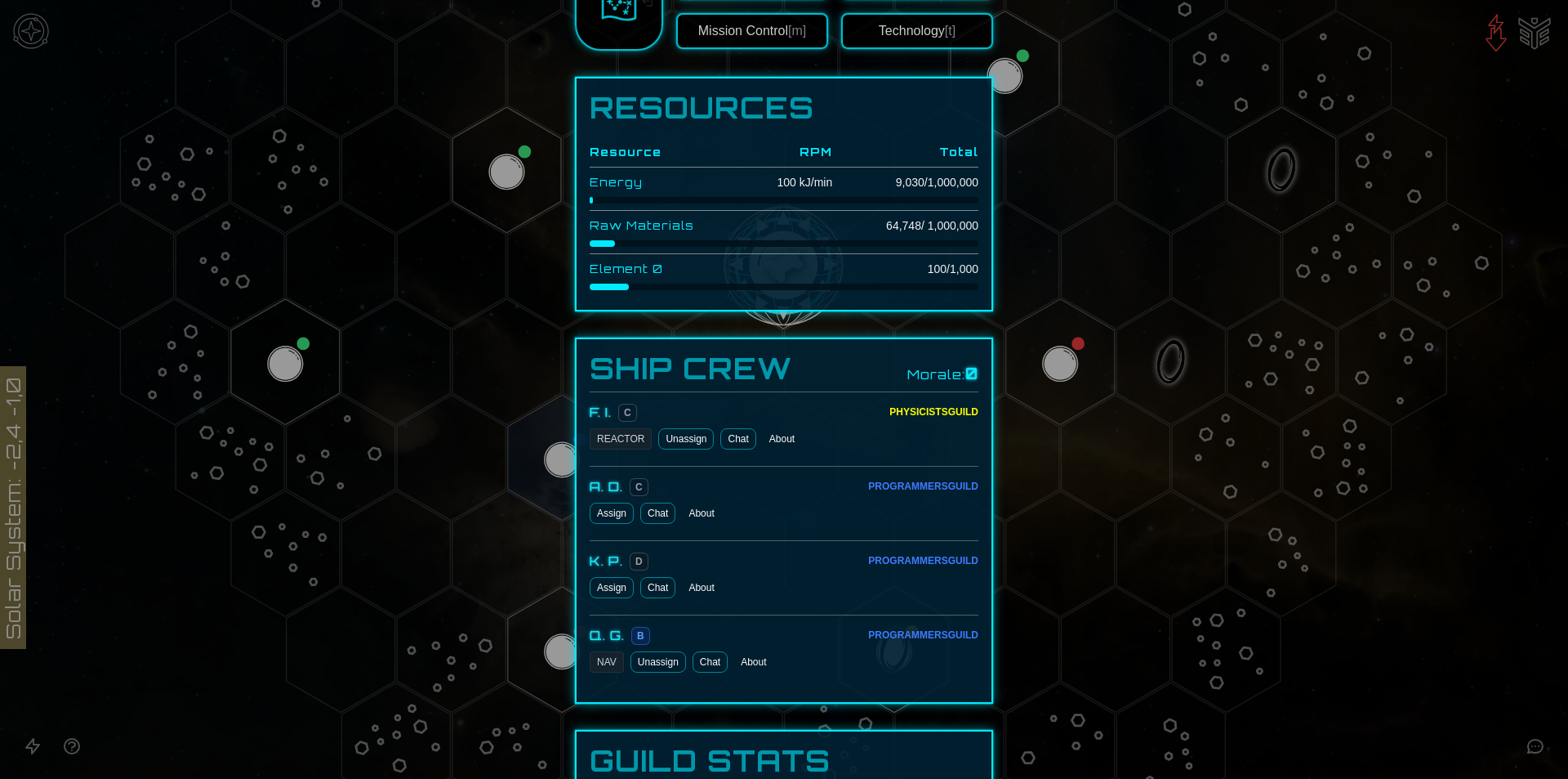
click at [611, 514] on button "Assign" at bounding box center [612, 514] width 44 height 21
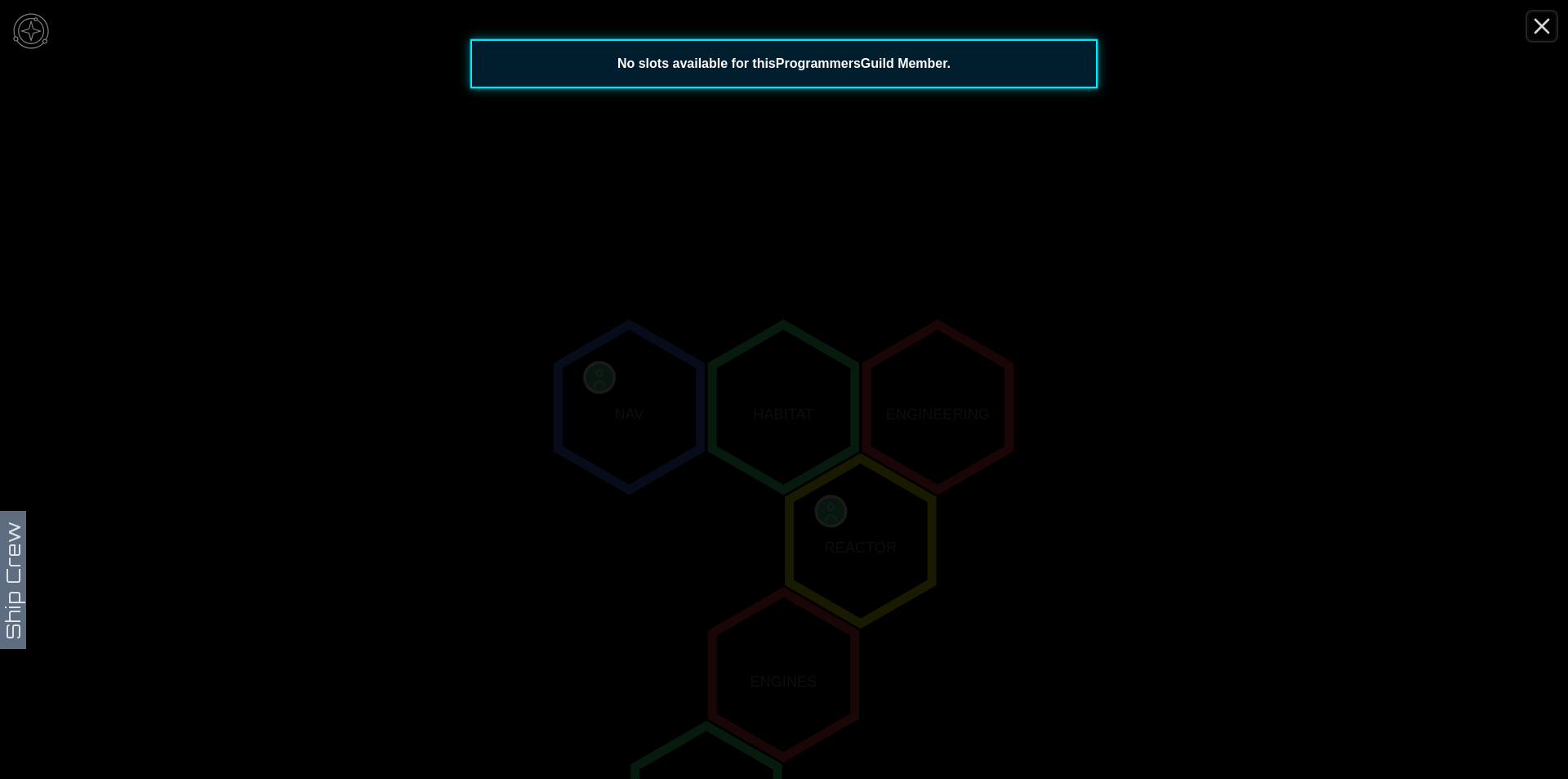
scroll to position [0, 0]
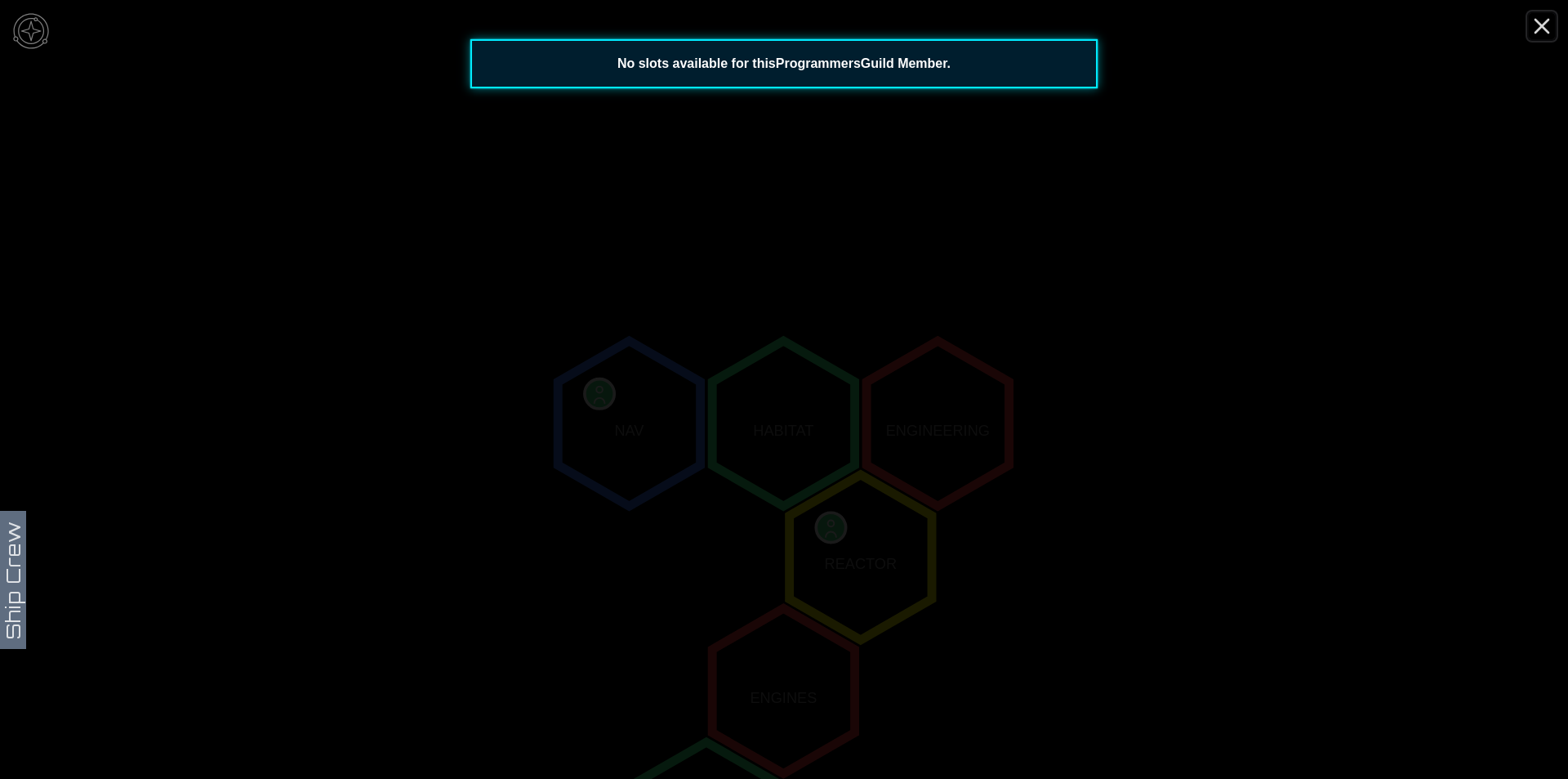
click at [1539, 30] on line "Close" at bounding box center [1542, 26] width 13 height 13
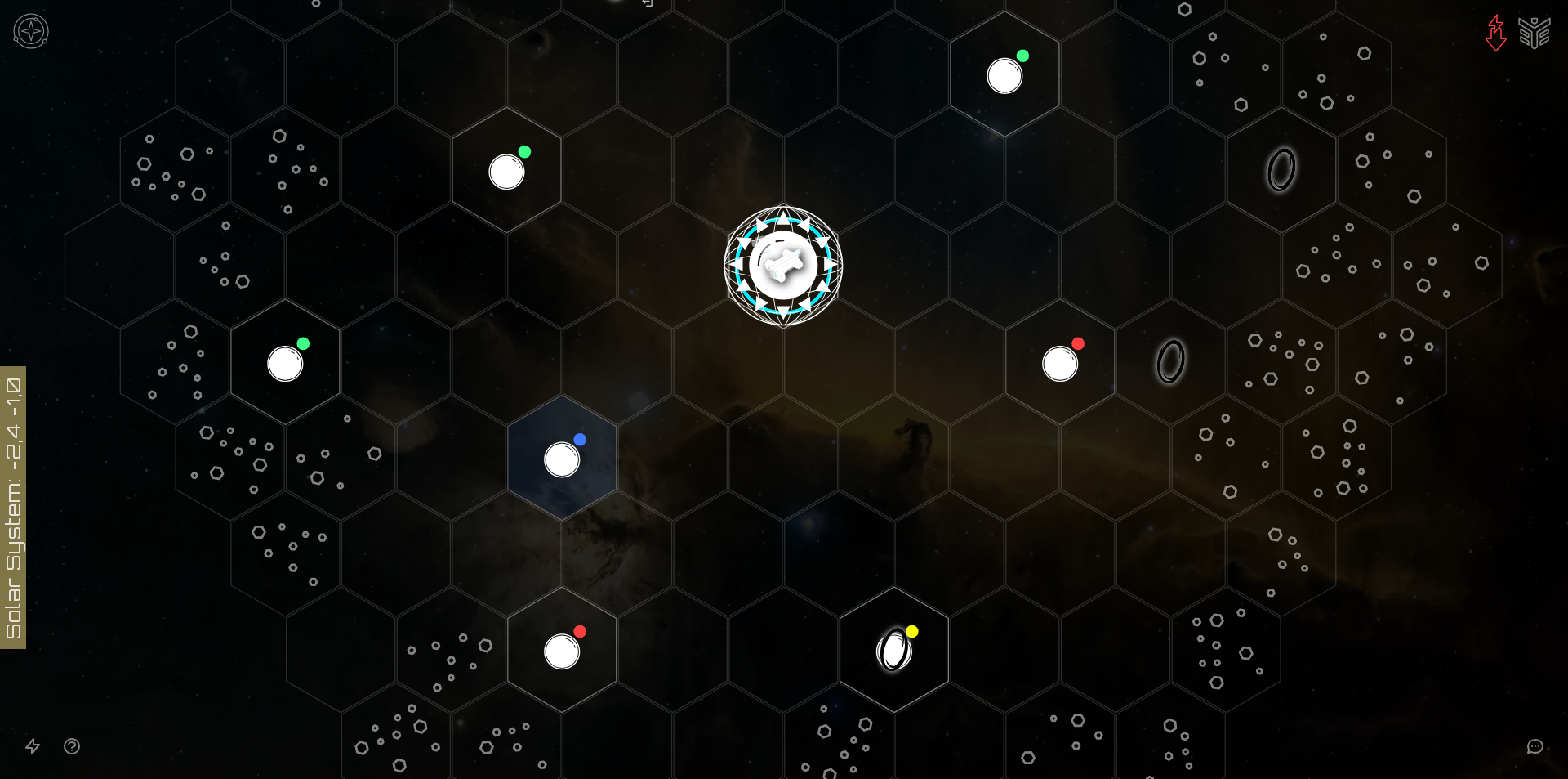
click at [1082, 374] on polygon "Hex at coordinates 2,1, clickable" at bounding box center [1060, 362] width 109 height 126
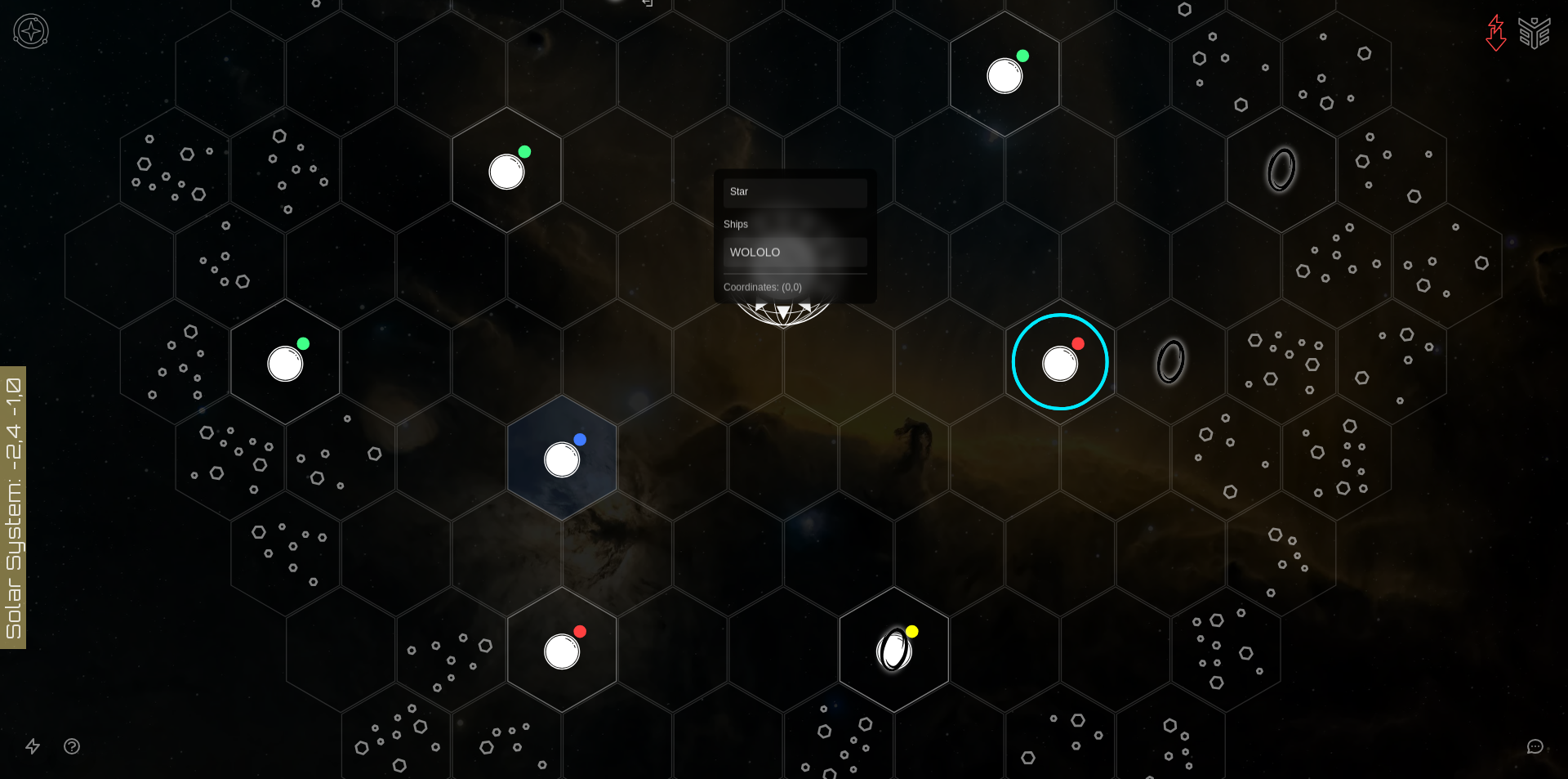
click at [796, 298] on polygon "Hex at coordinates 0,0, clickable" at bounding box center [784, 265] width 109 height 126
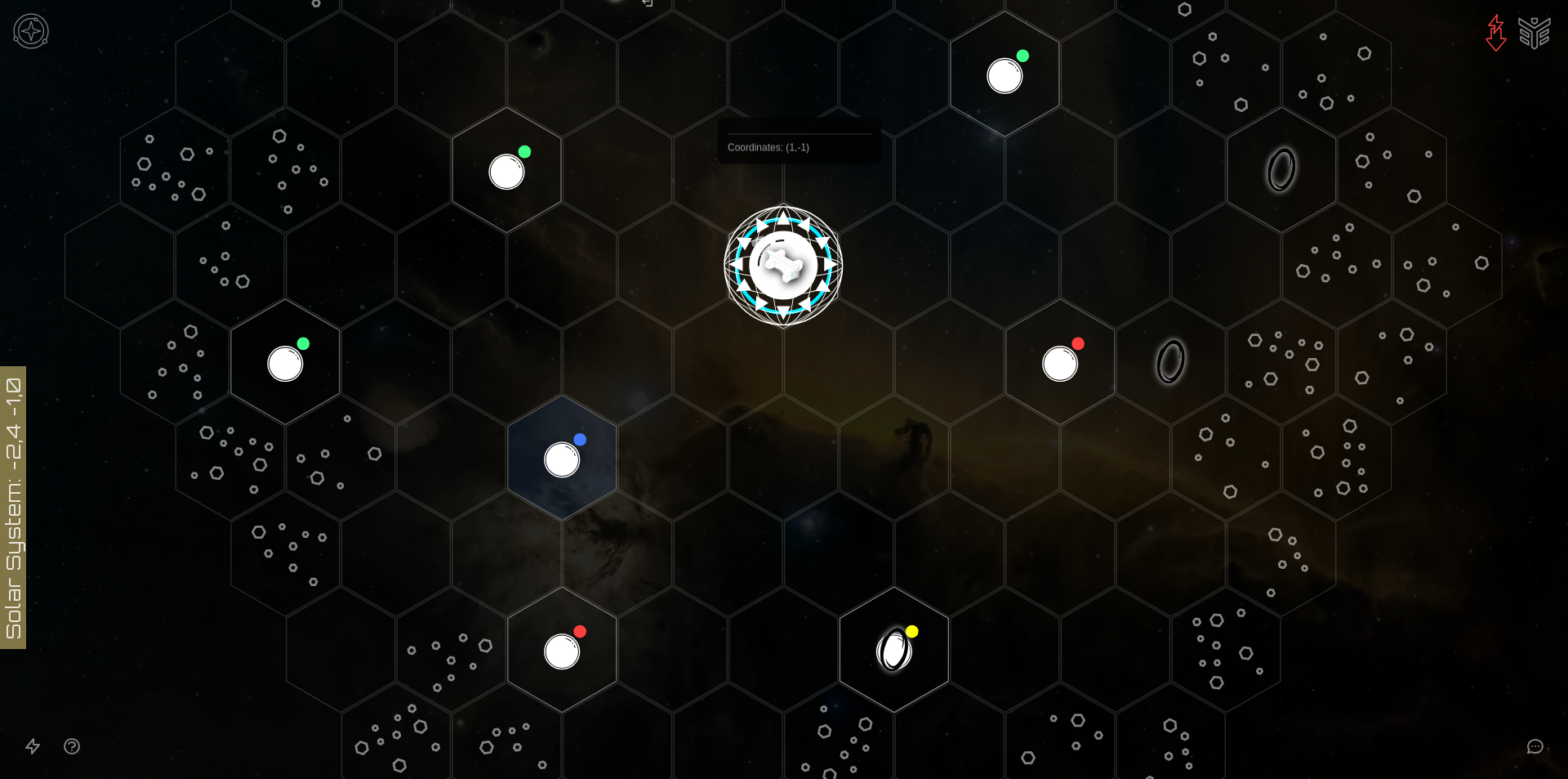
click at [775, 258] on image at bounding box center [784, 260] width 129 height 129
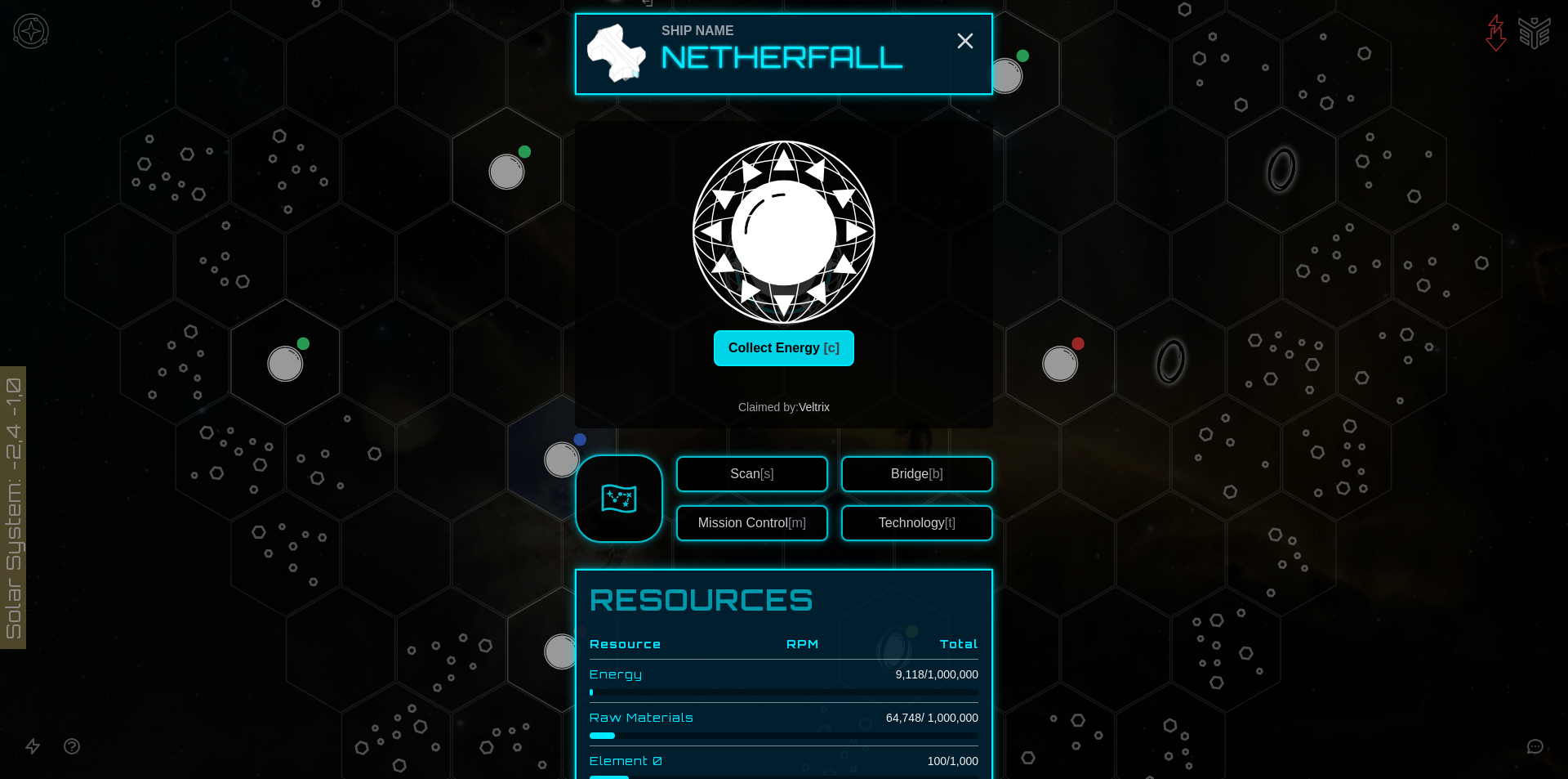
click at [788, 337] on button "Collect Energy [c]" at bounding box center [784, 348] width 140 height 36
